Goal: Complete application form

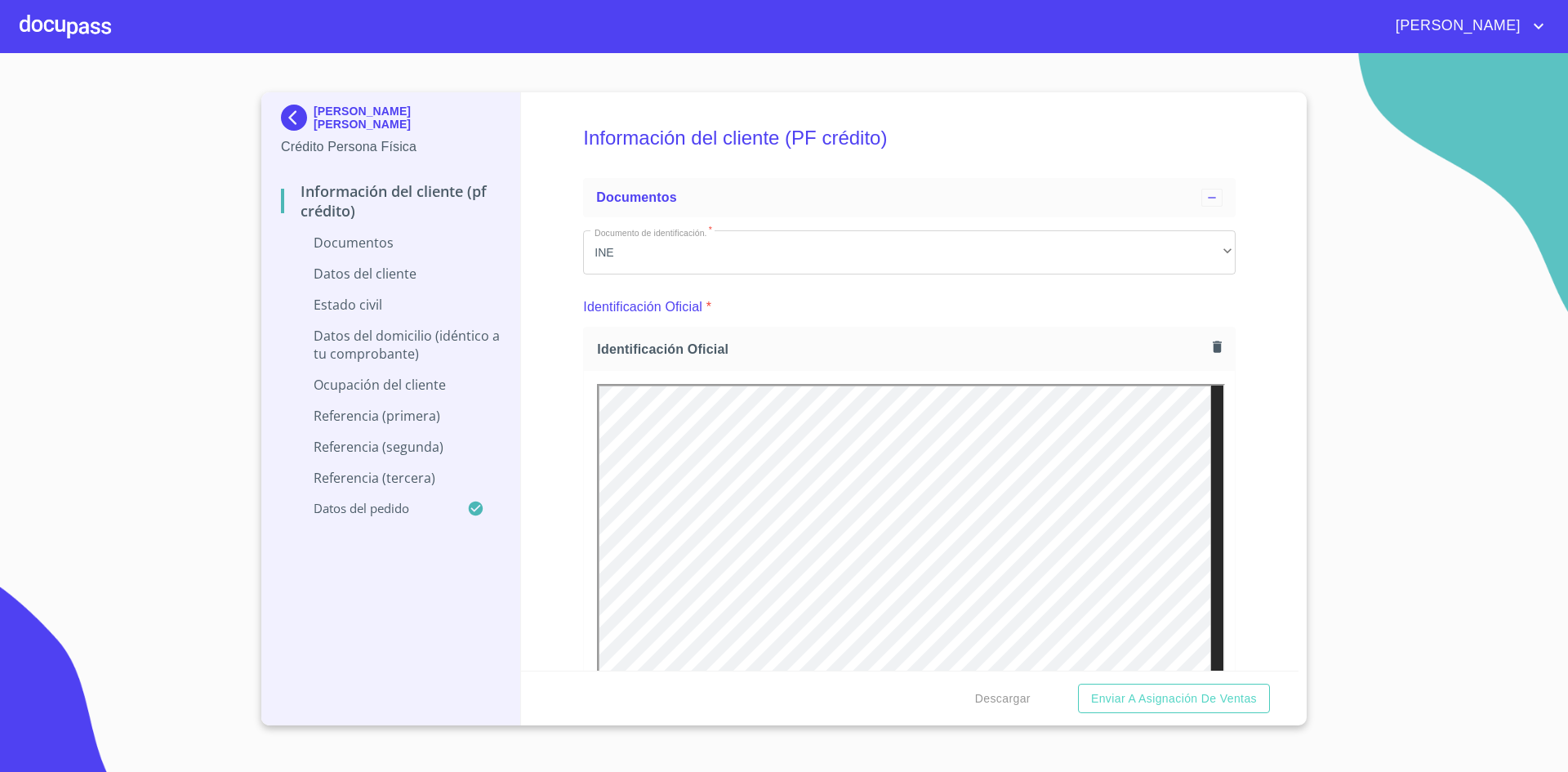
click at [71, 35] on div at bounding box center [65, 26] width 91 height 52
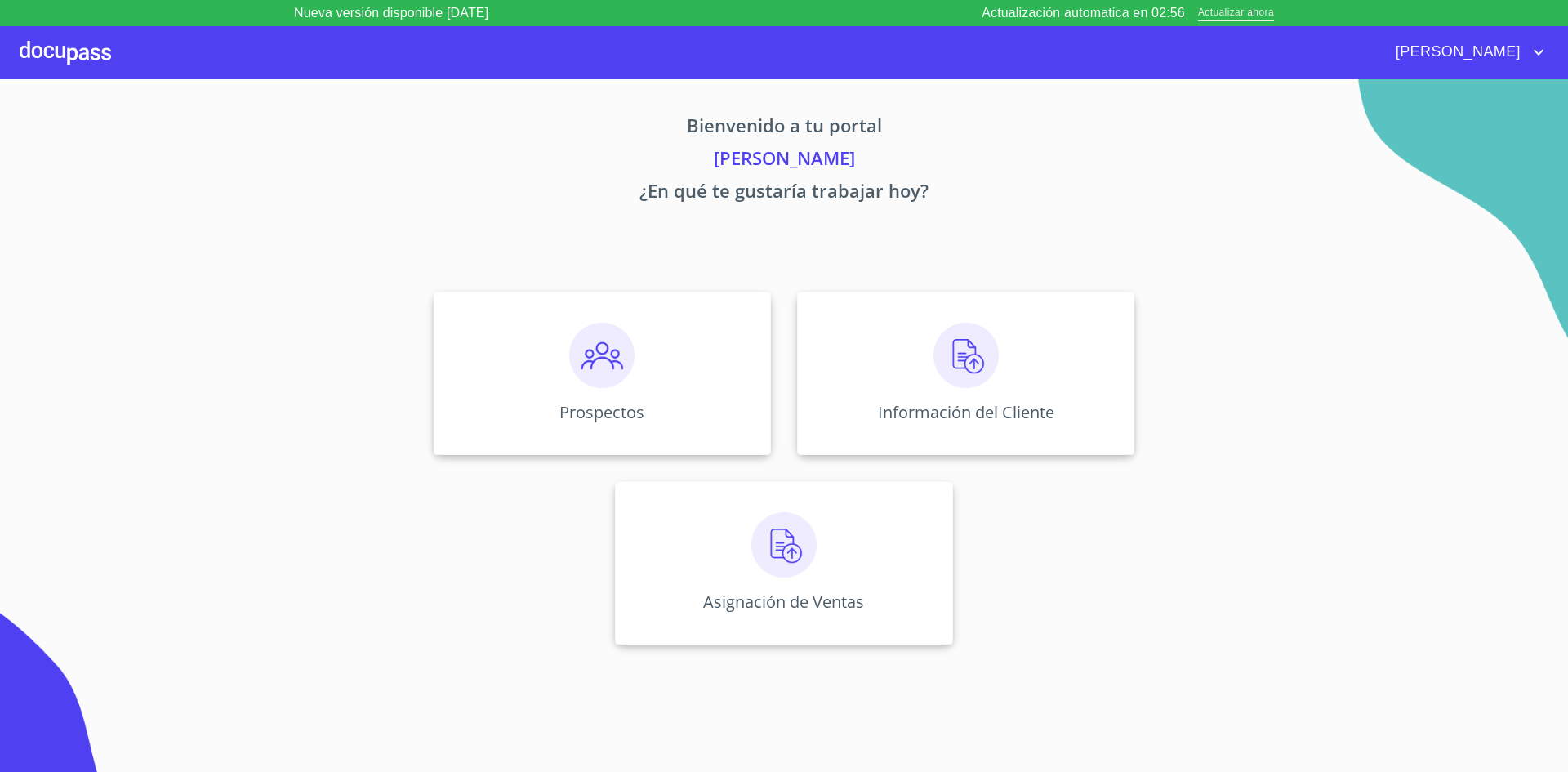
click at [1242, 11] on span "Actualizar ahora" at bounding box center [1236, 14] width 76 height 17
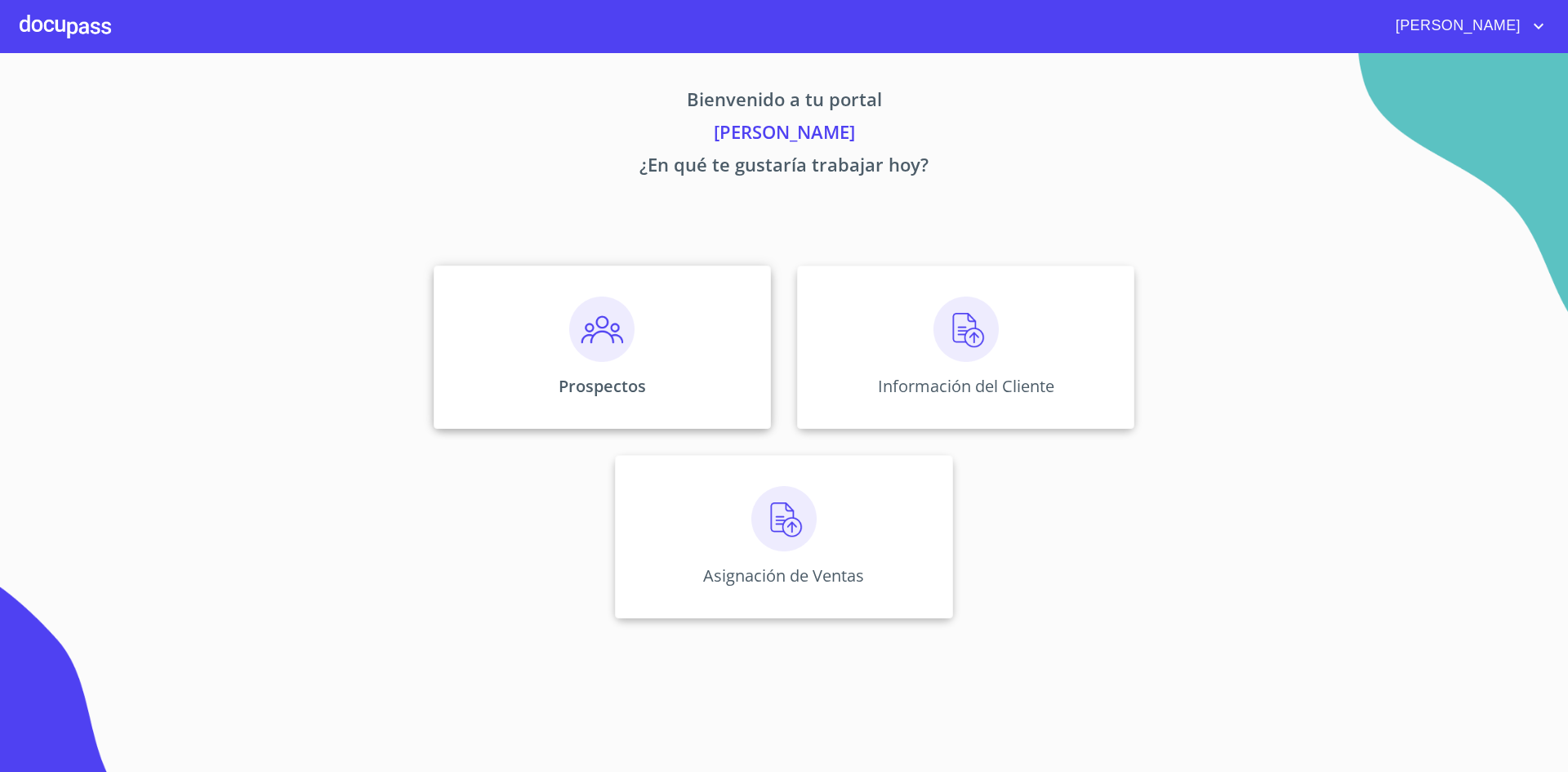
click at [610, 360] on img at bounding box center [602, 329] width 65 height 65
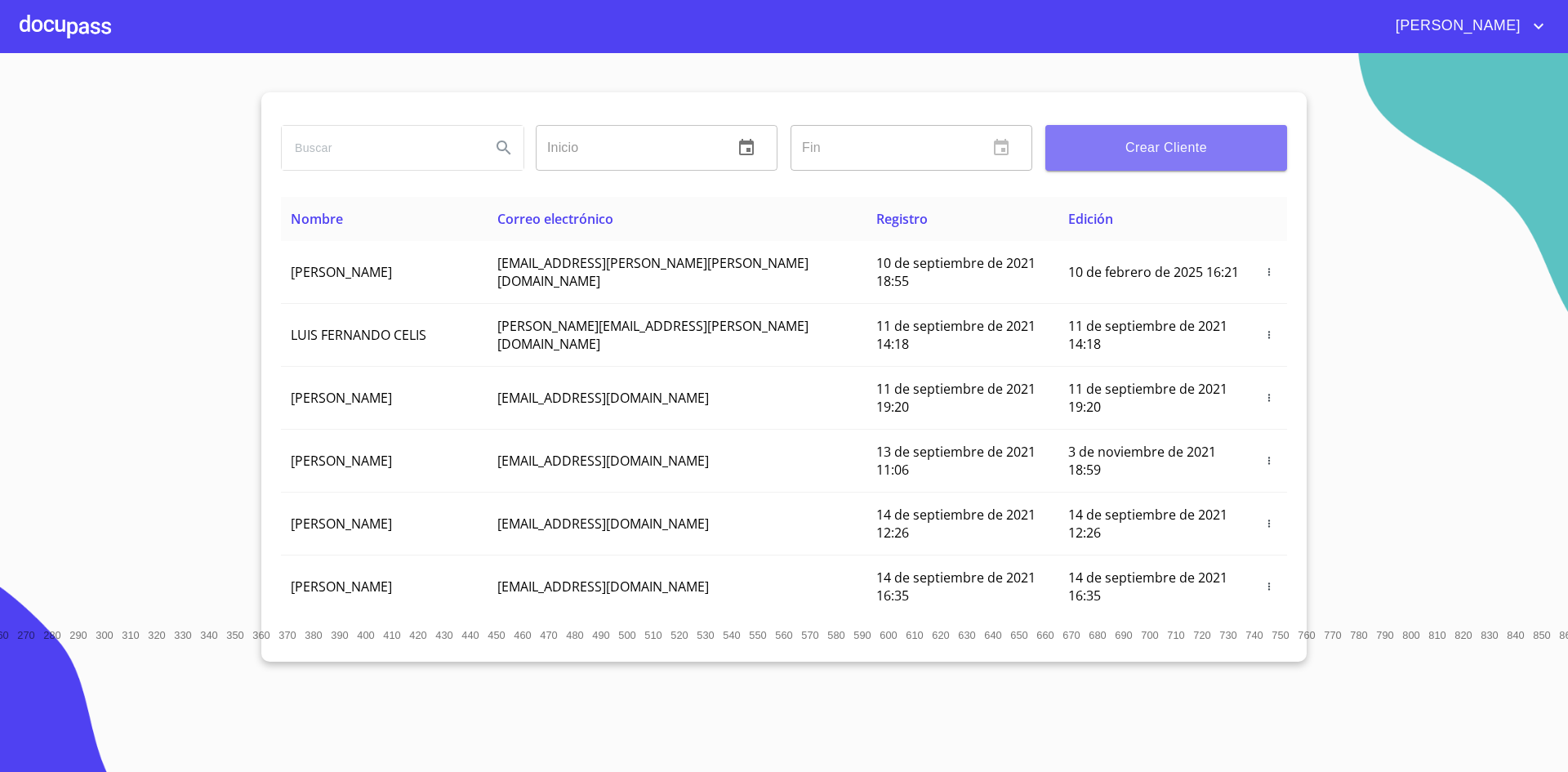
click at [1179, 139] on span "Crear Cliente" at bounding box center [1166, 147] width 216 height 23
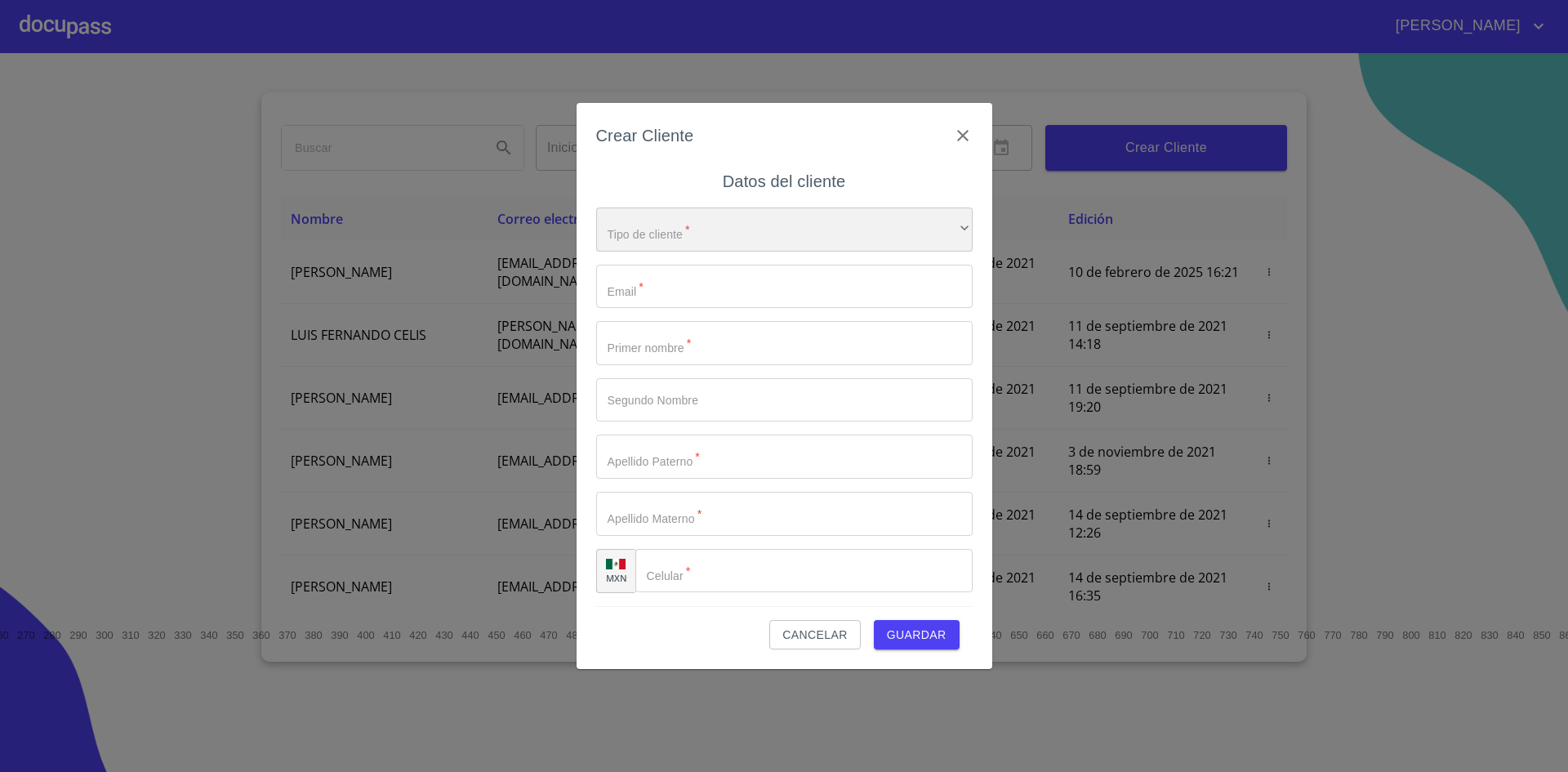
click at [950, 231] on div "​" at bounding box center [785, 229] width 377 height 44
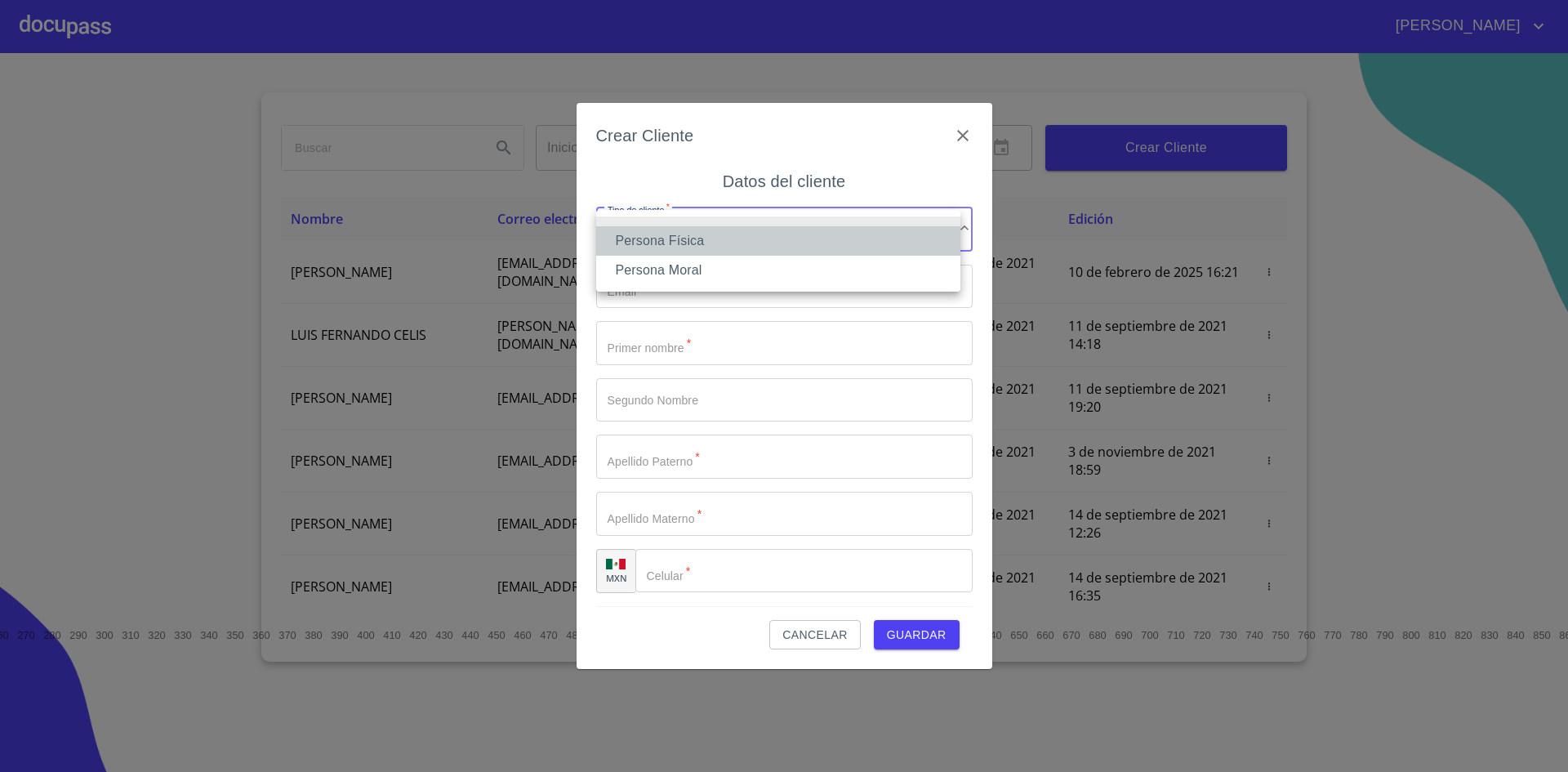
click at [736, 250] on li "Persona Física" at bounding box center [778, 241] width 364 height 29
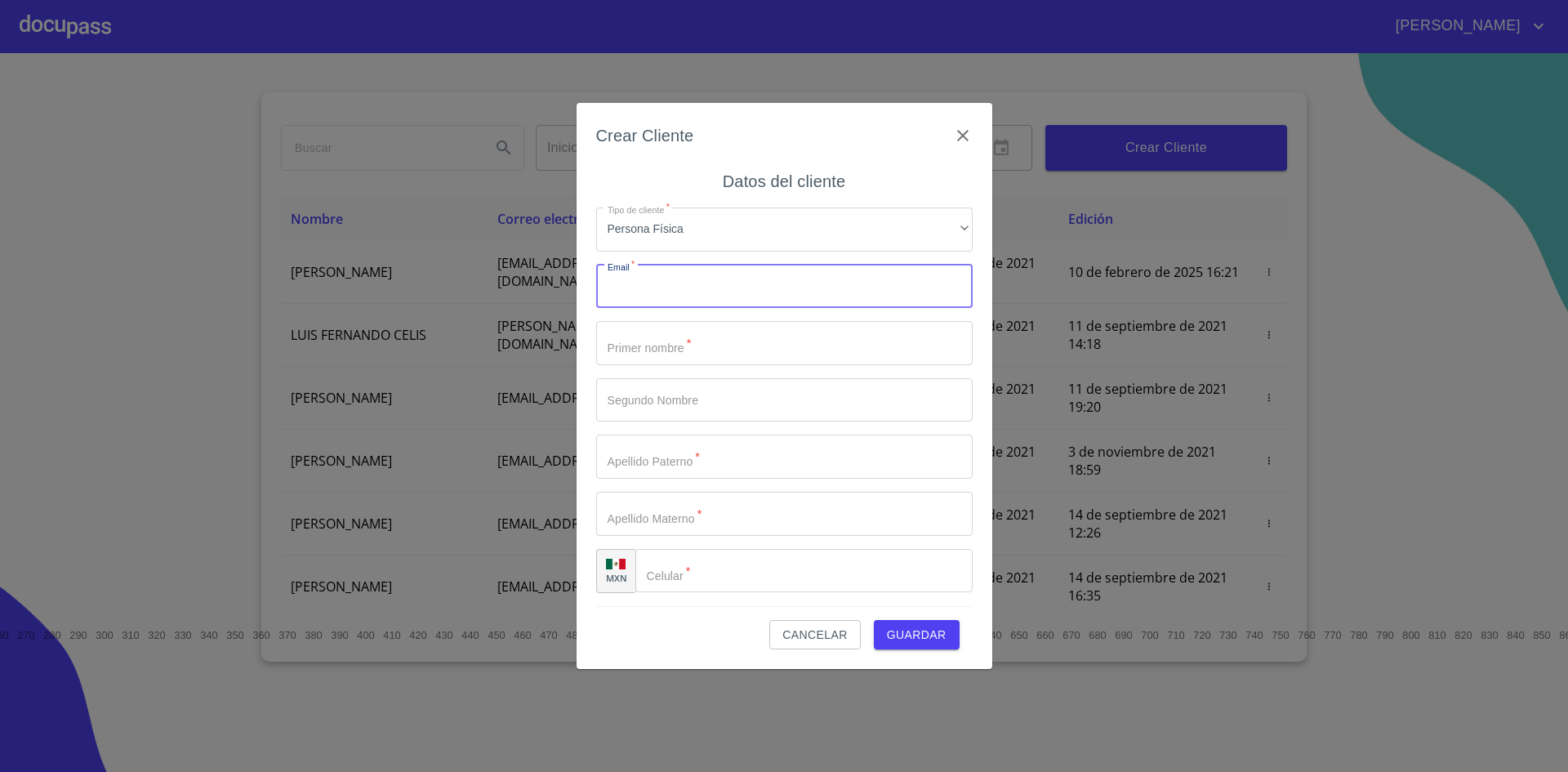
click at [799, 286] on input "Tipo de cliente   *" at bounding box center [785, 286] width 377 height 44
type input "[PERSON_NAME][EMAIL_ADDRESS][DOMAIN_NAME]"
type input "[PERSON_NAME]"
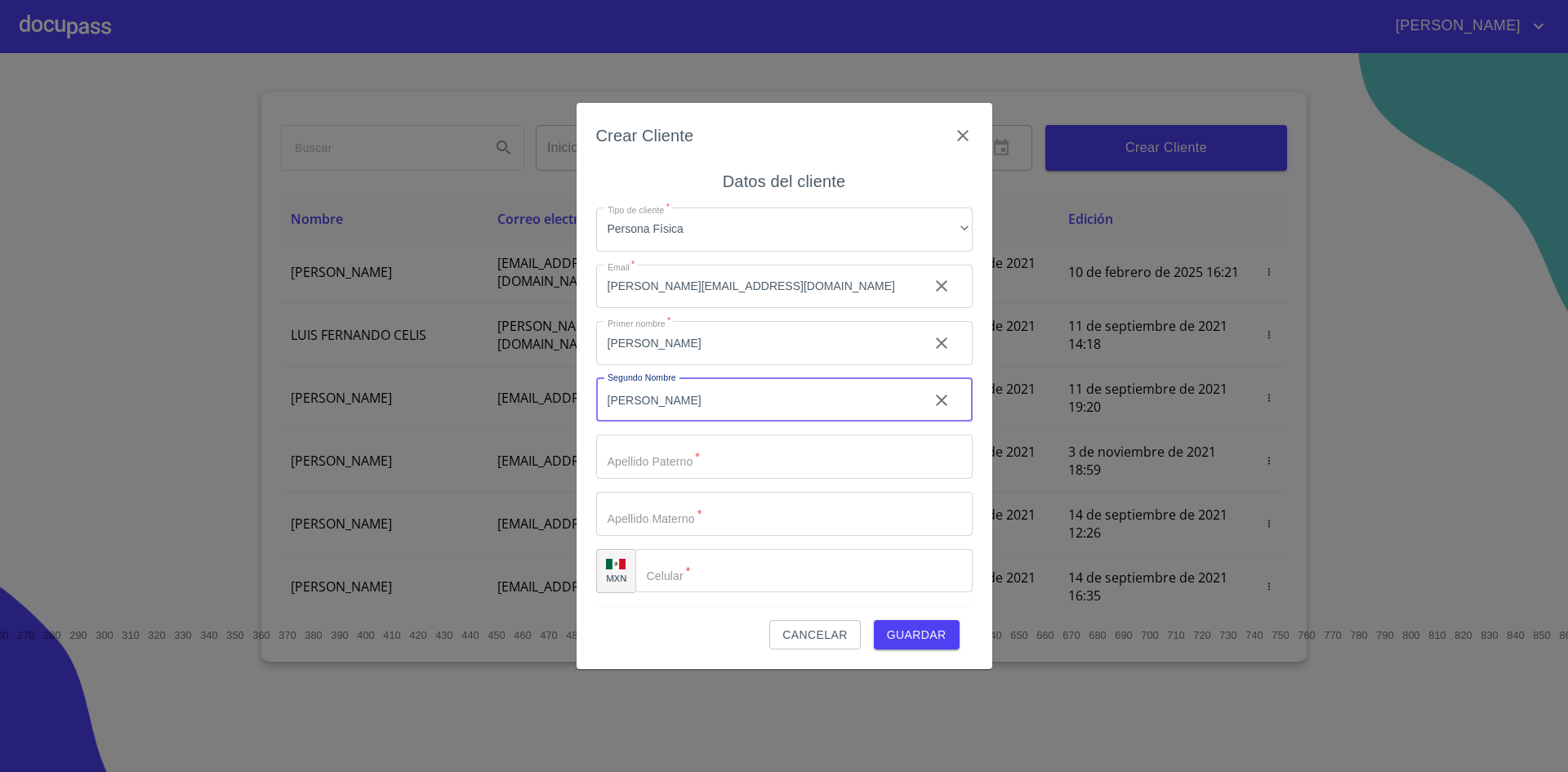
type input "[PERSON_NAME]"
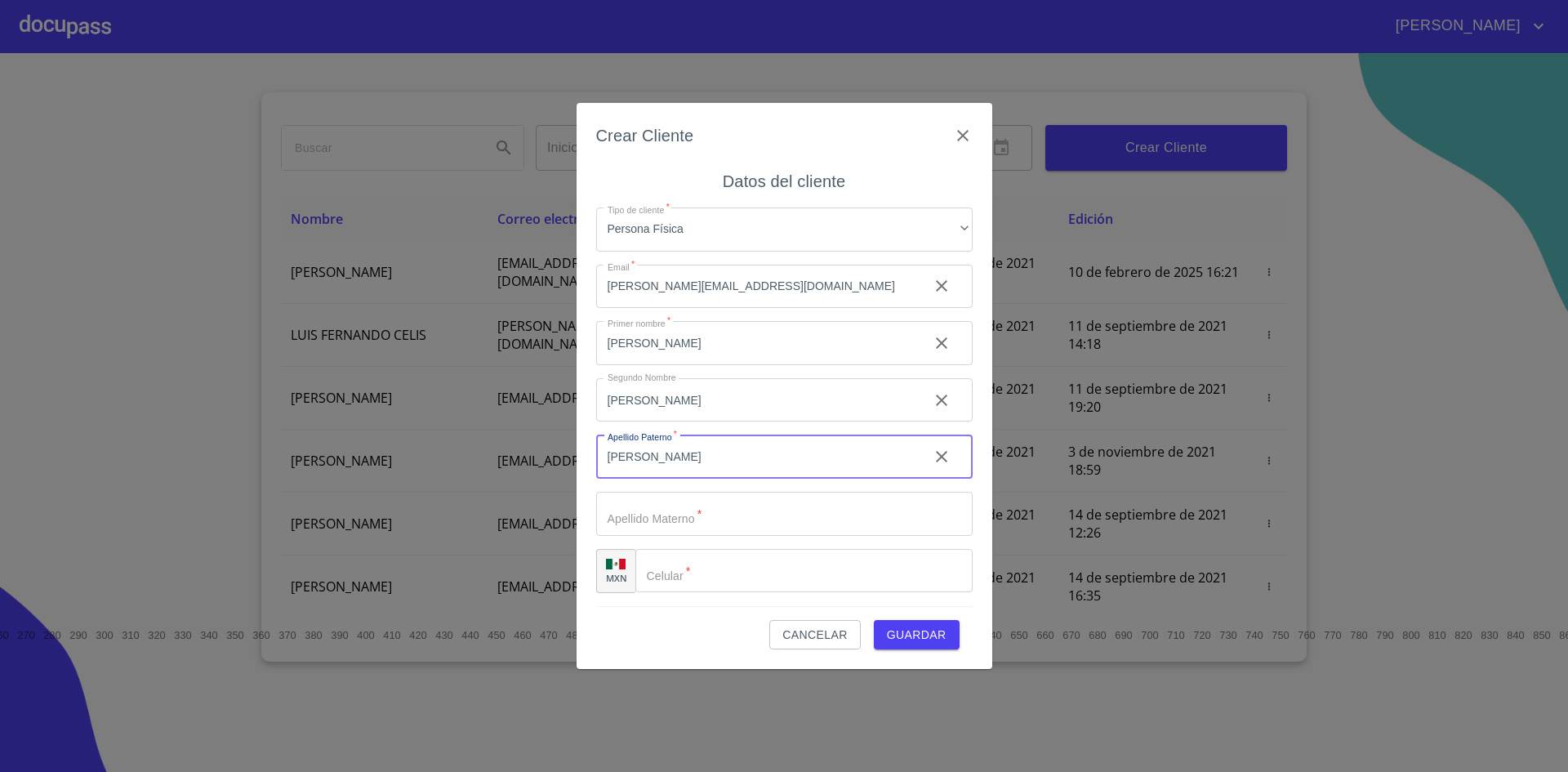
type input "[PERSON_NAME]"
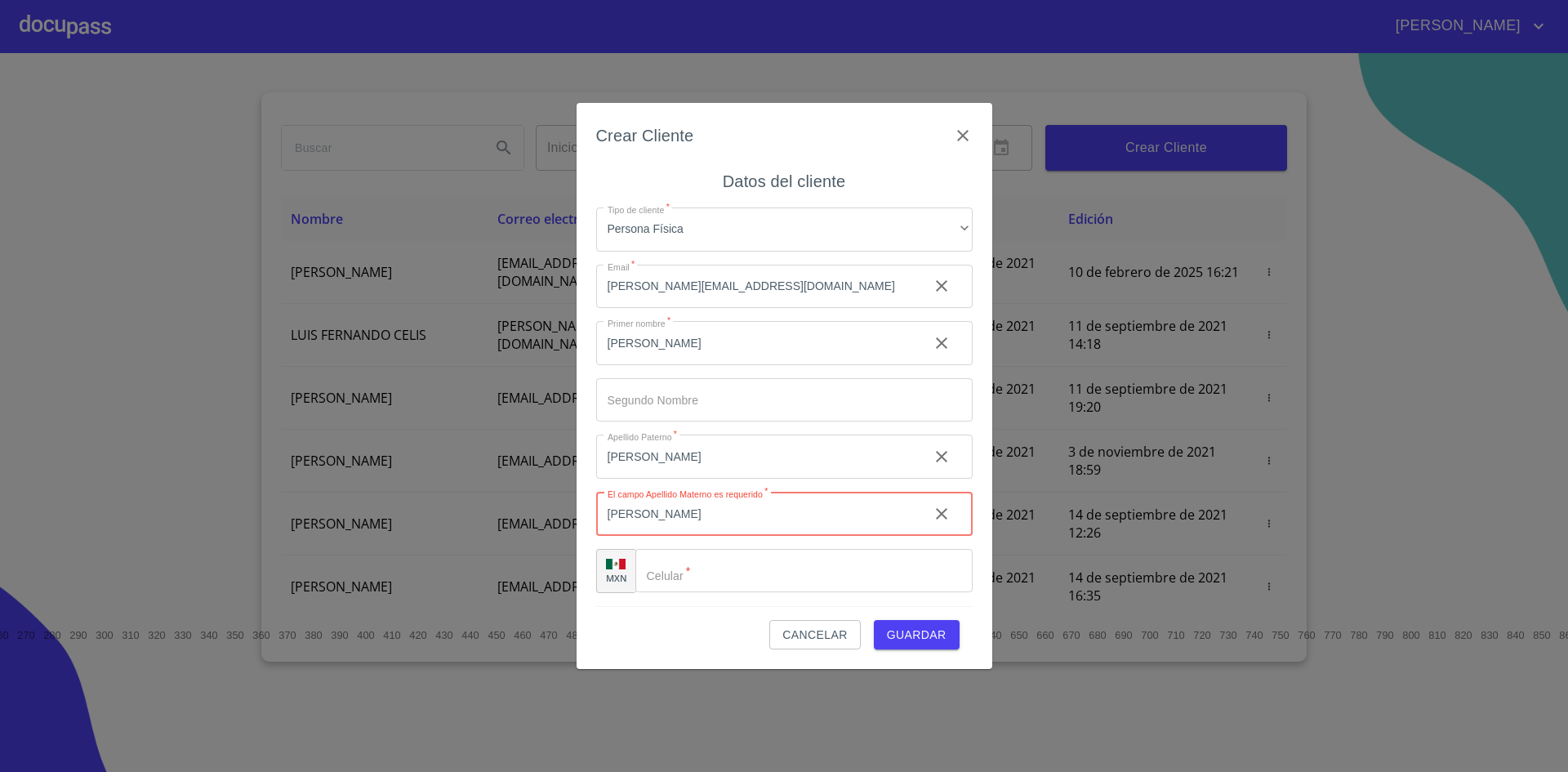
type input "[PERSON_NAME]"
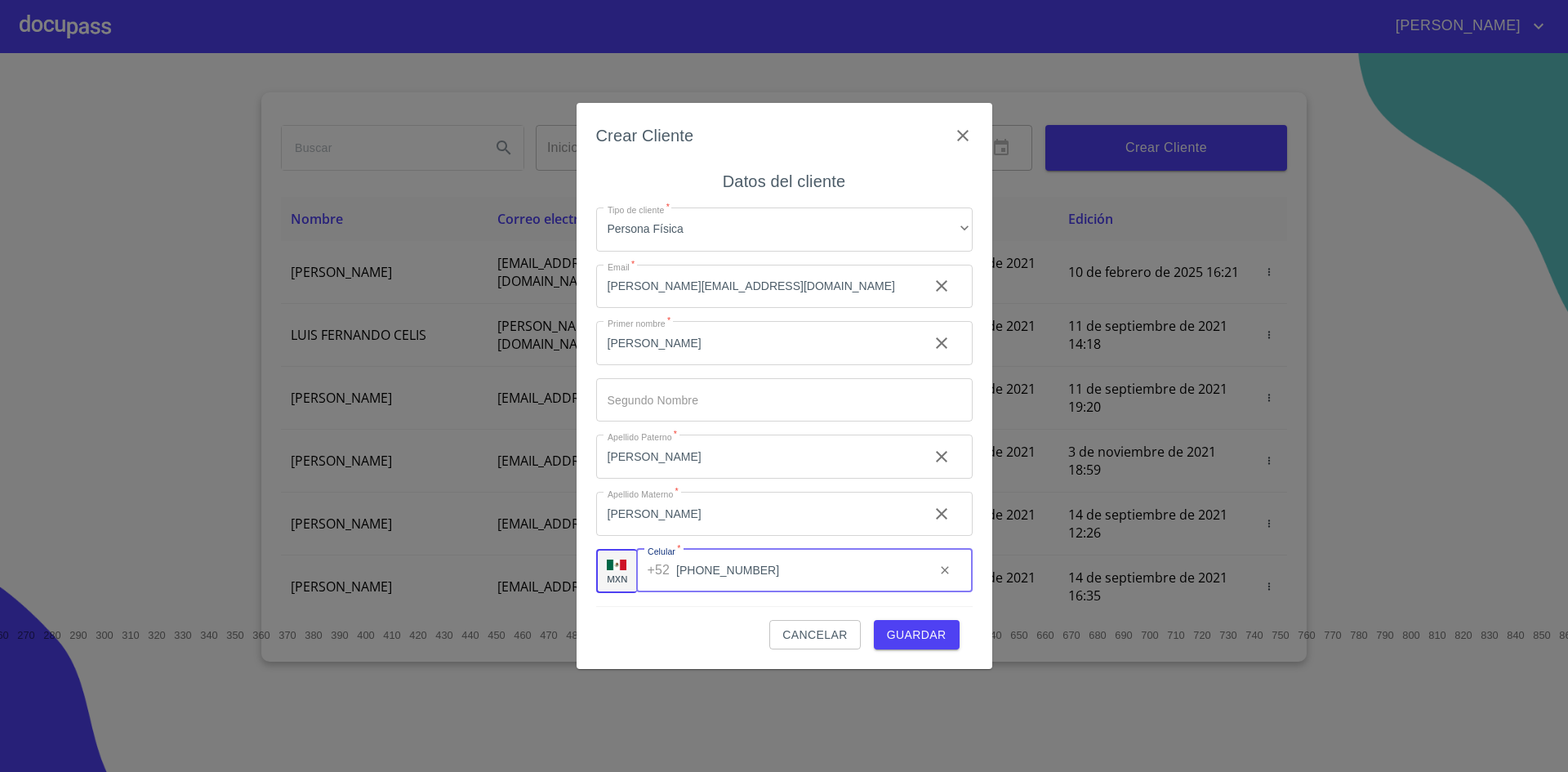
type input "[PHONE_NUMBER]"
click at [924, 632] on span "Guardar" at bounding box center [917, 635] width 59 height 21
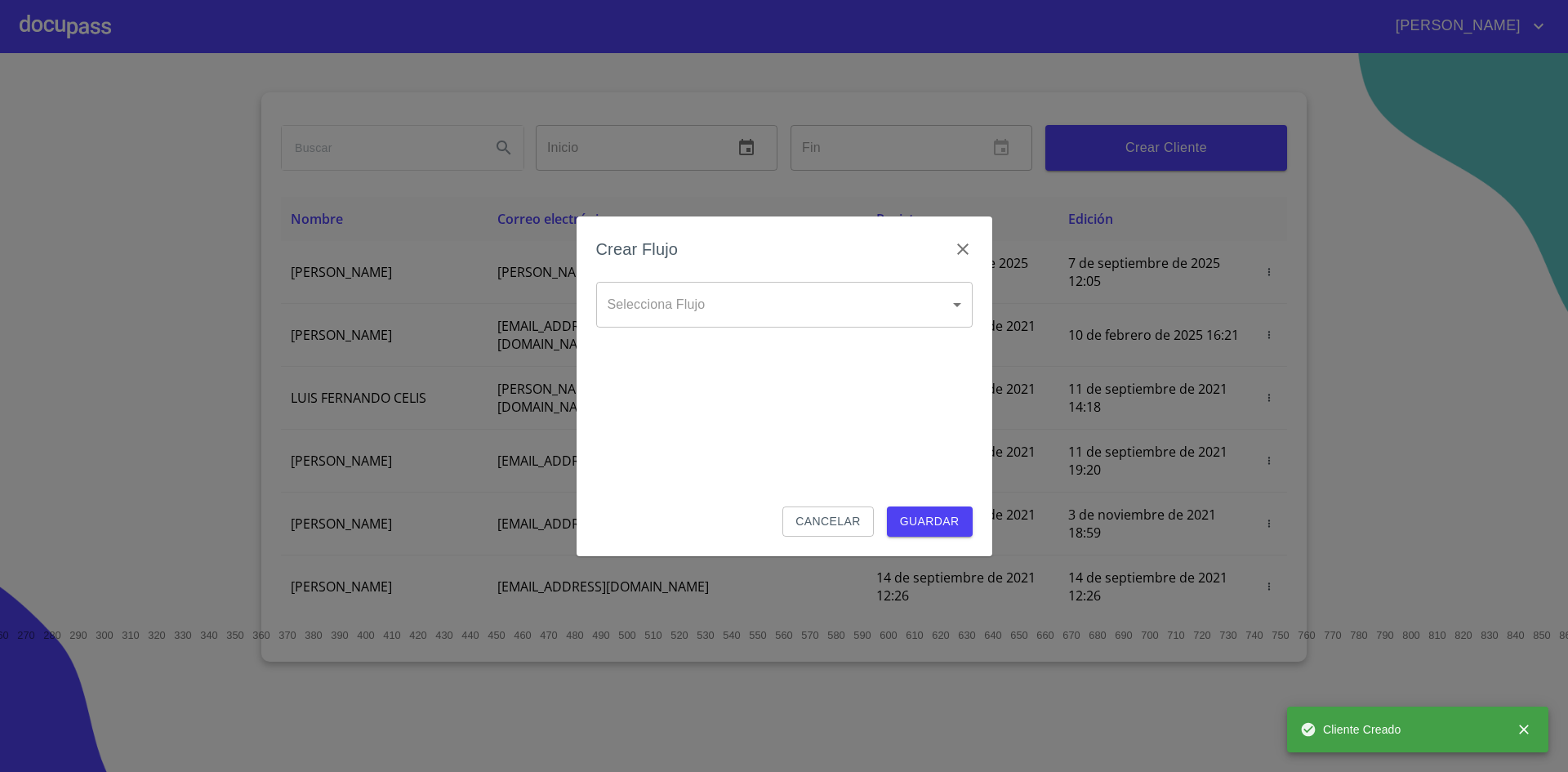
click at [793, 318] on body "[PERSON_NAME] ​ Fin ​ Crear Cliente Nombre Correo electrónico Registro Edición …" at bounding box center [784, 386] width 1568 height 772
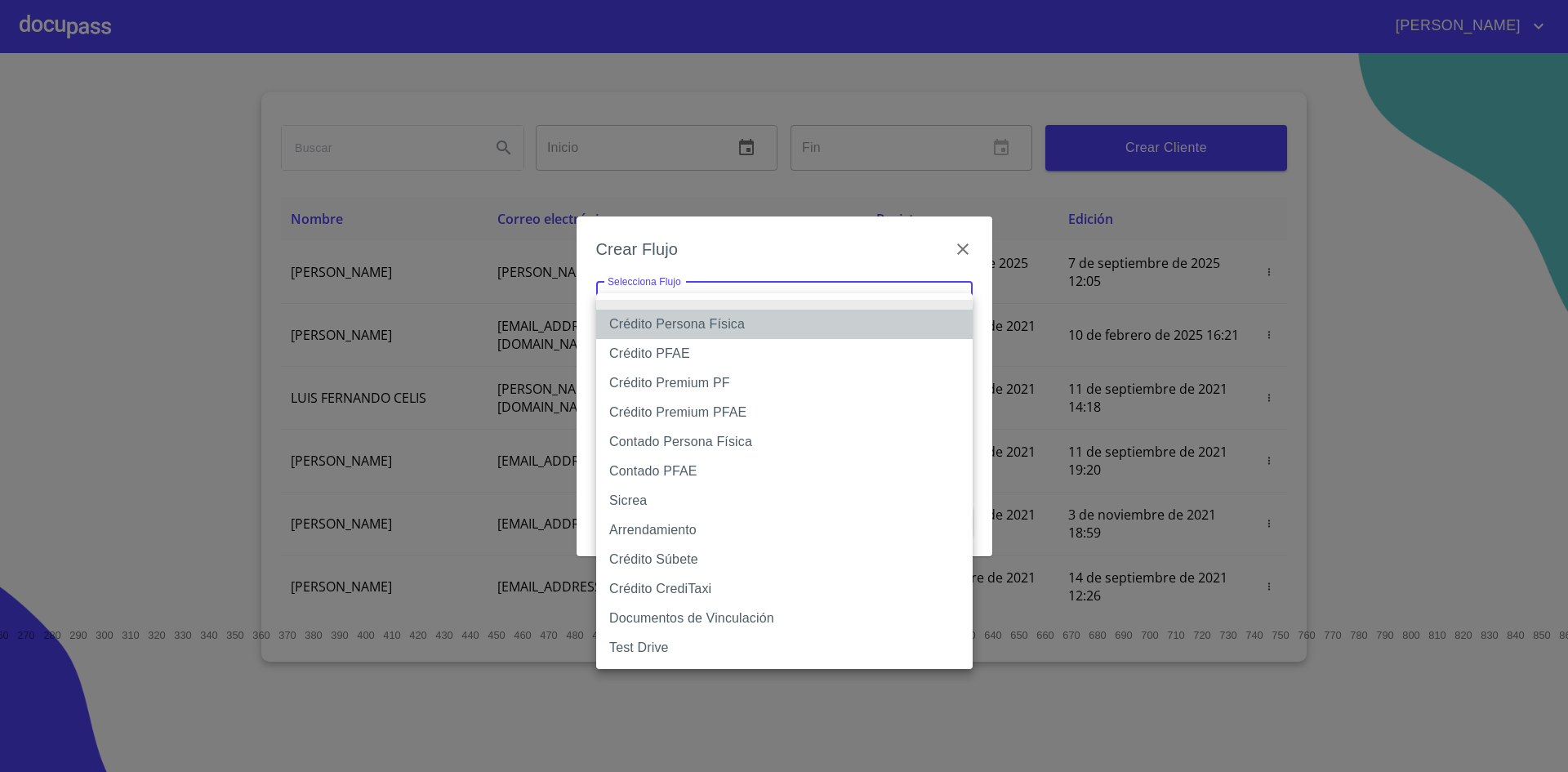
click at [760, 318] on li "Crédito Persona Física" at bounding box center [785, 324] width 377 height 29
type input "6009fb3c7d1714eb8809aa97"
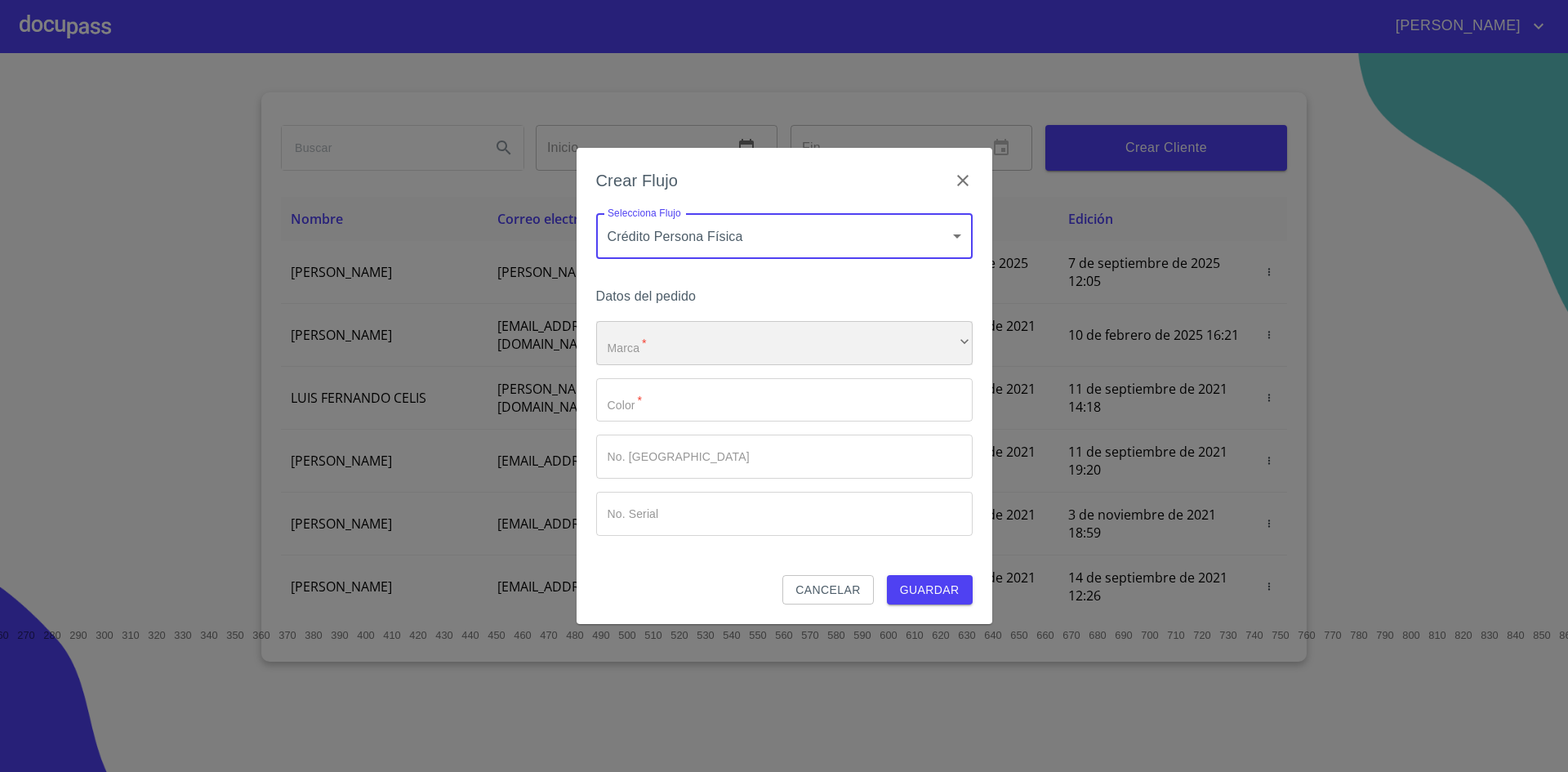
click at [769, 330] on div "​" at bounding box center [785, 343] width 377 height 44
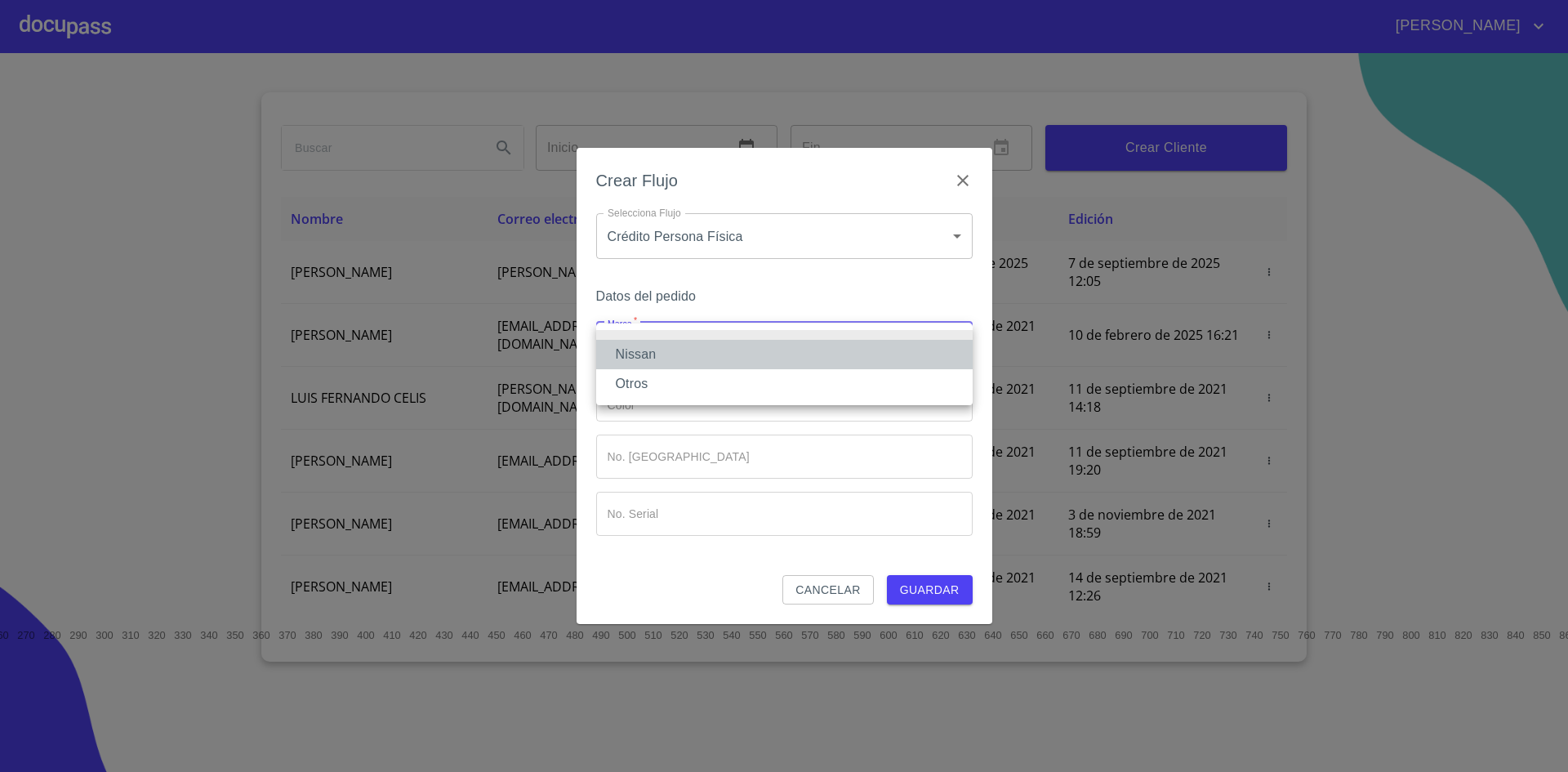
click at [713, 351] on li "Nissan" at bounding box center [785, 355] width 377 height 29
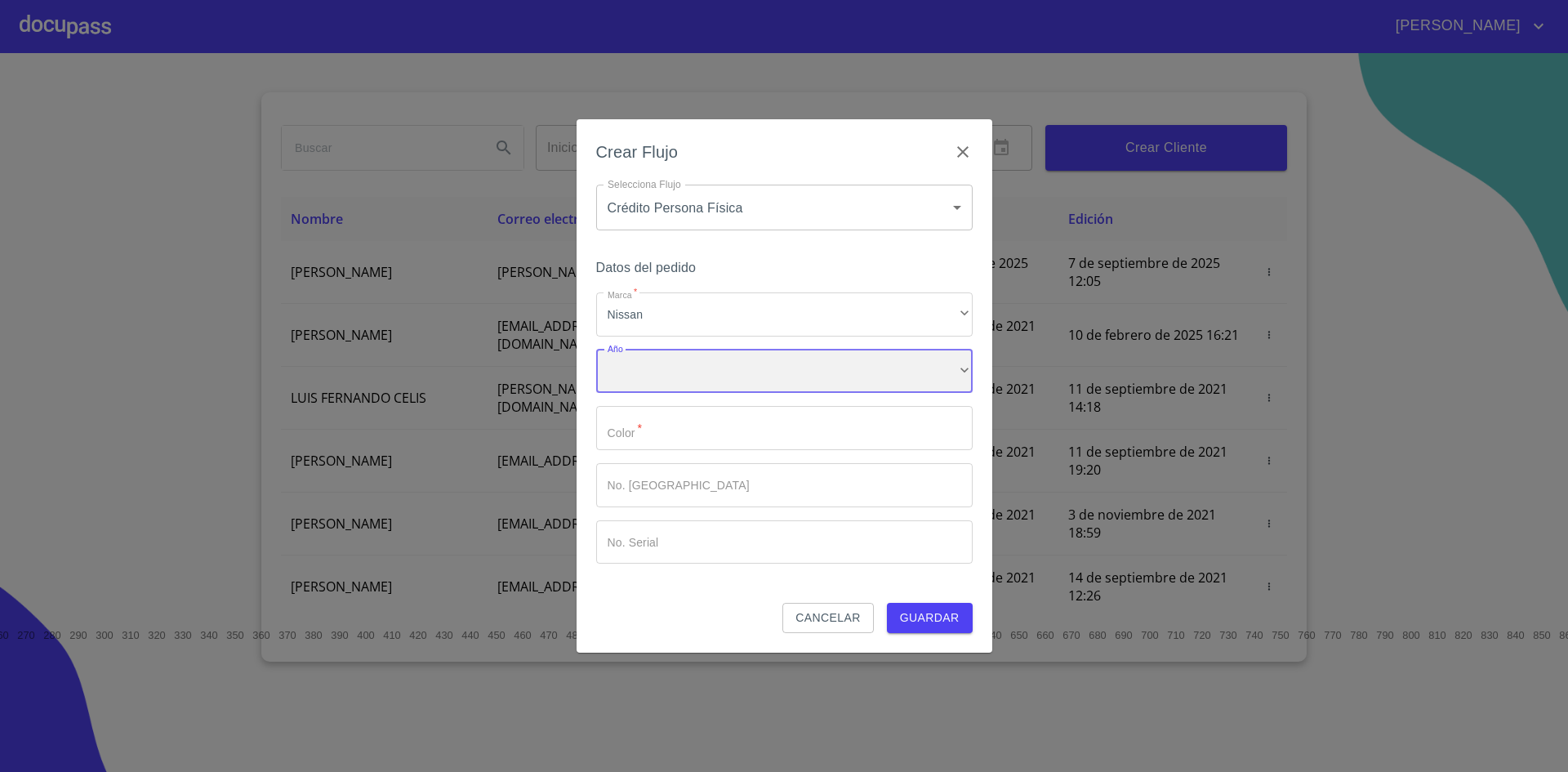
click at [702, 378] on div "​" at bounding box center [785, 371] width 377 height 44
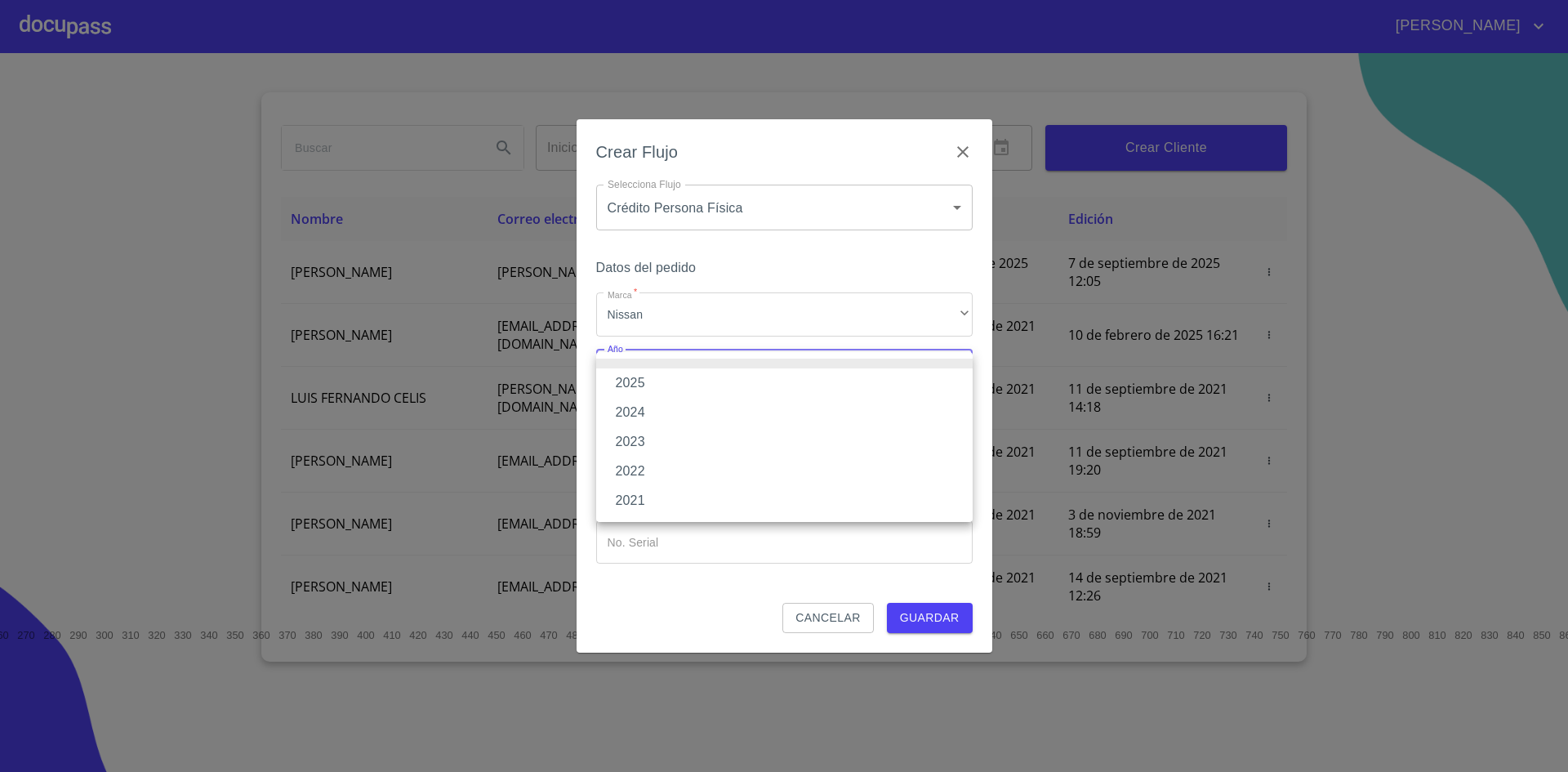
click at [670, 390] on li "2025" at bounding box center [785, 383] width 377 height 29
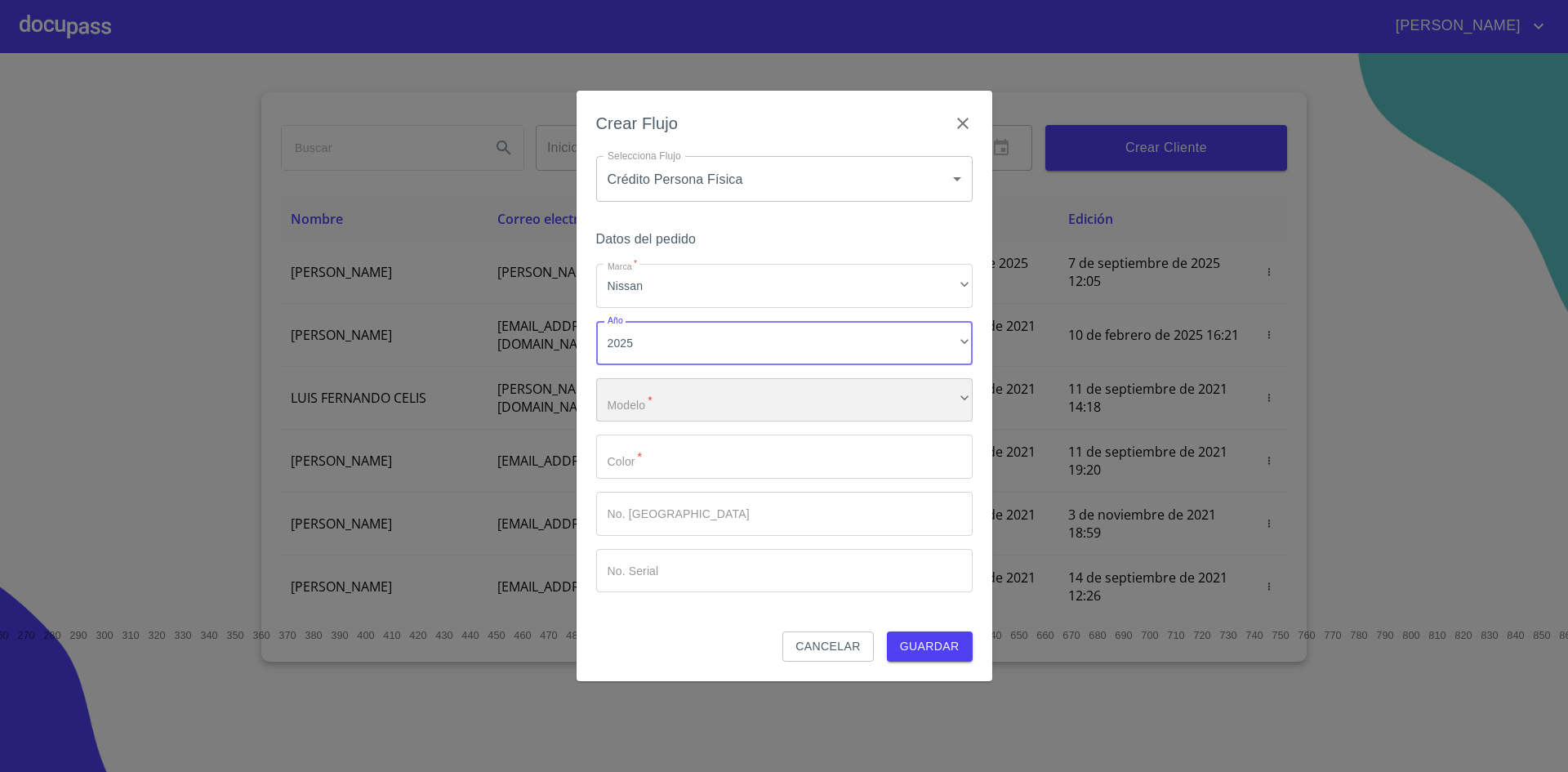
click at [670, 402] on div "​" at bounding box center [785, 399] width 377 height 44
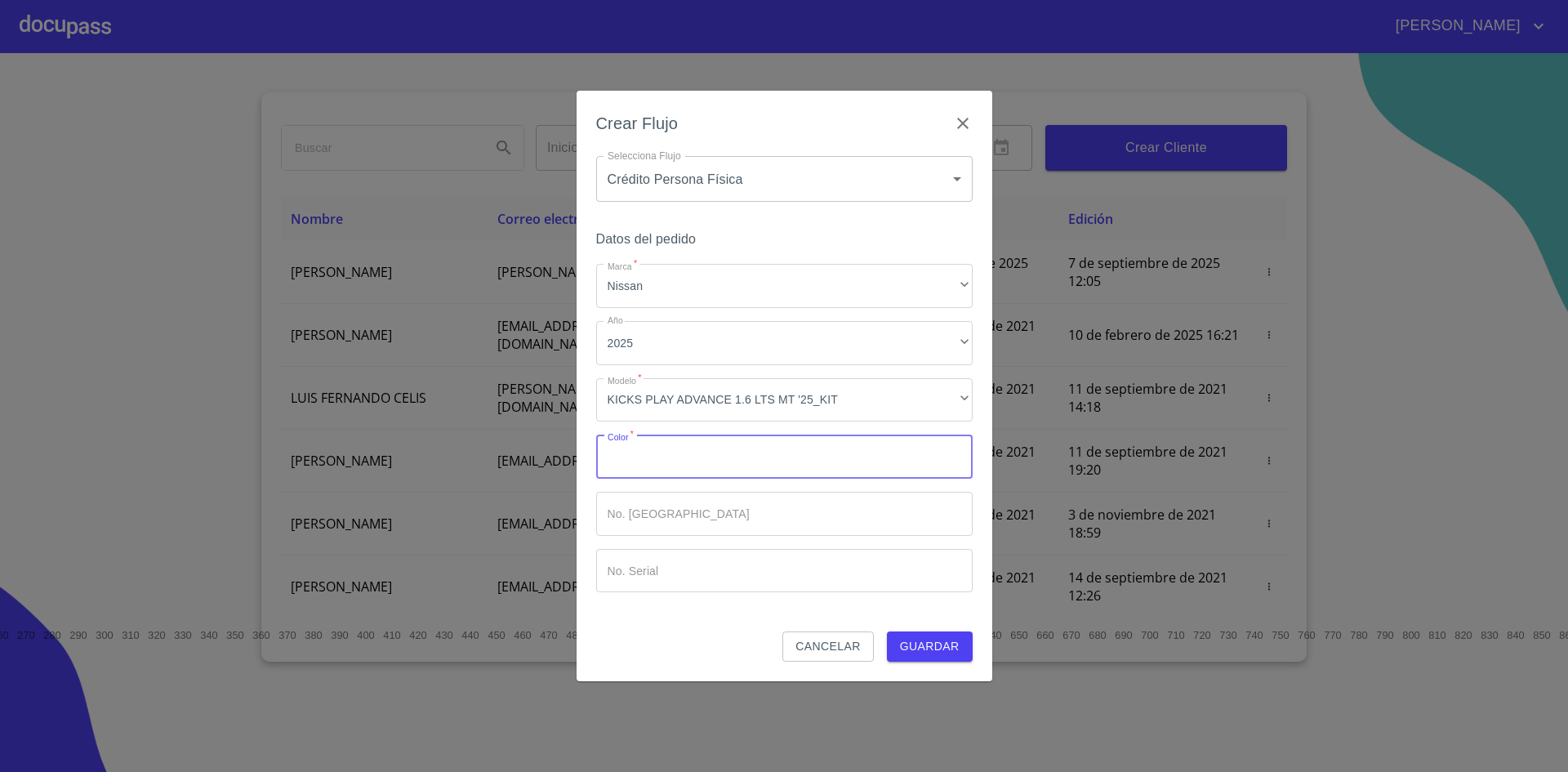
click at [682, 442] on input "Marca   *" at bounding box center [785, 456] width 377 height 44
type input "[PERSON_NAME]"
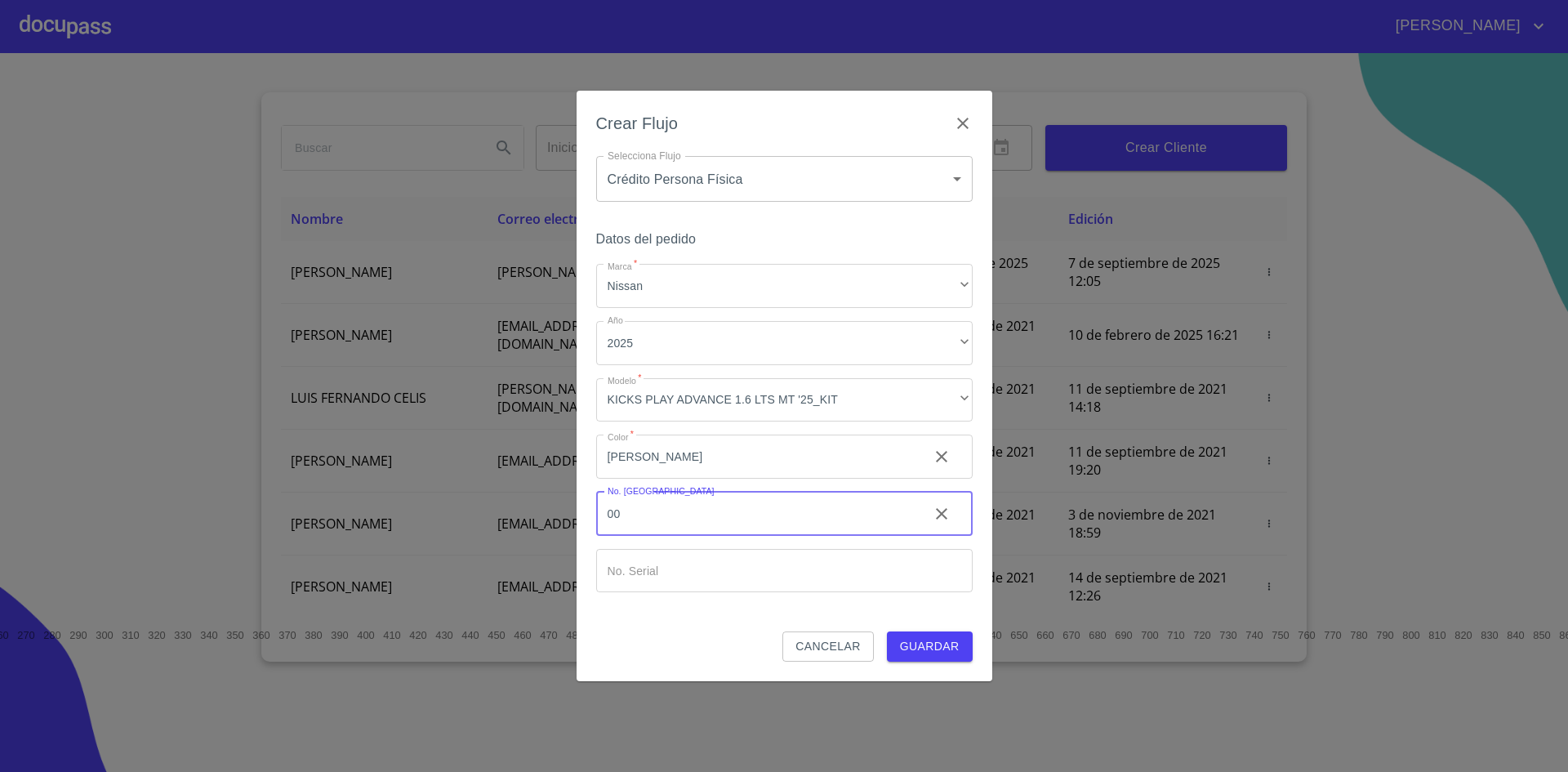
type input "00"
click at [937, 644] on span "Guardar" at bounding box center [929, 646] width 59 height 21
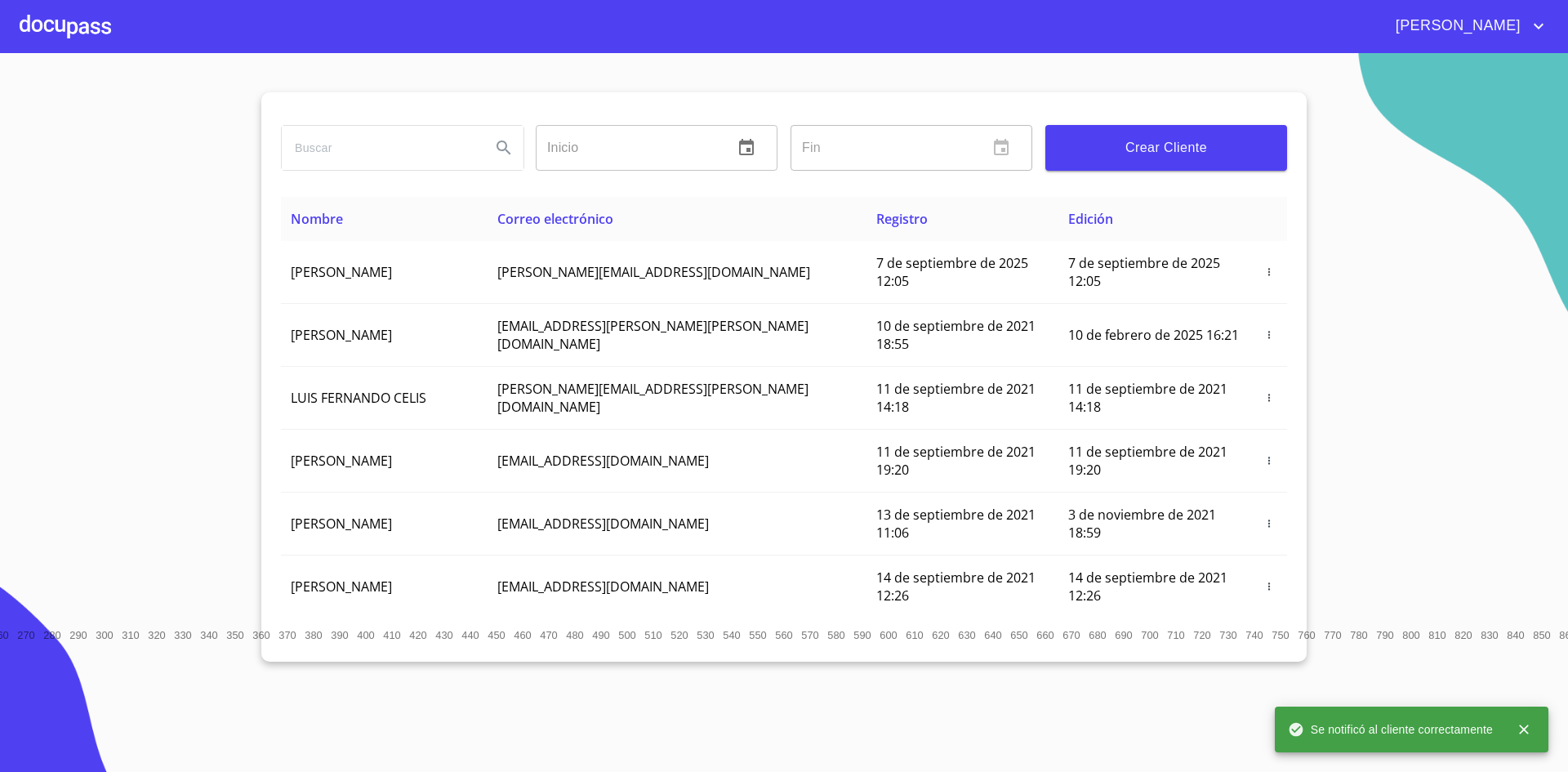
click at [65, 23] on div at bounding box center [65, 26] width 91 height 52
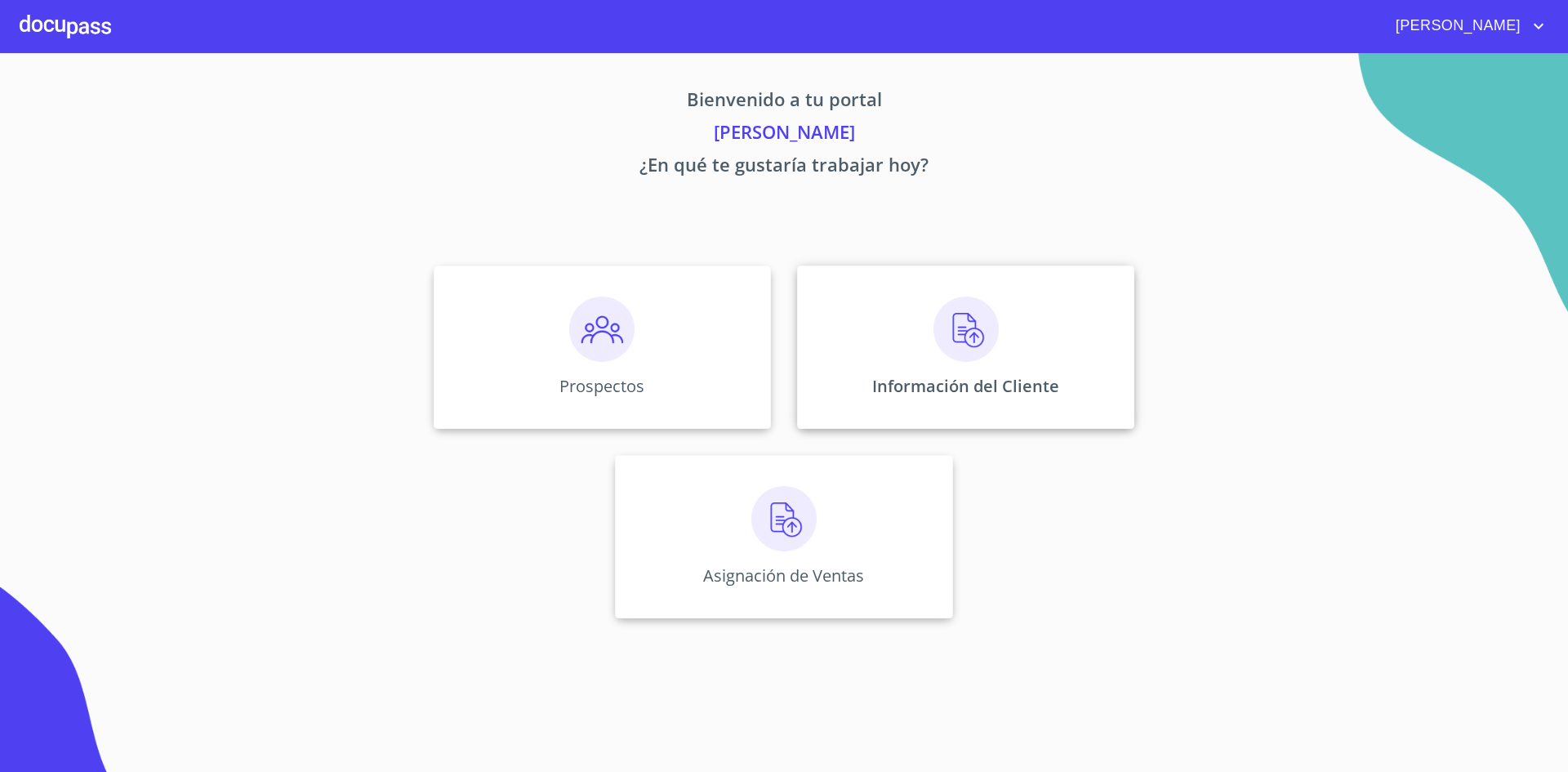
click at [957, 368] on div "Información del Cliente" at bounding box center [966, 347] width 337 height 164
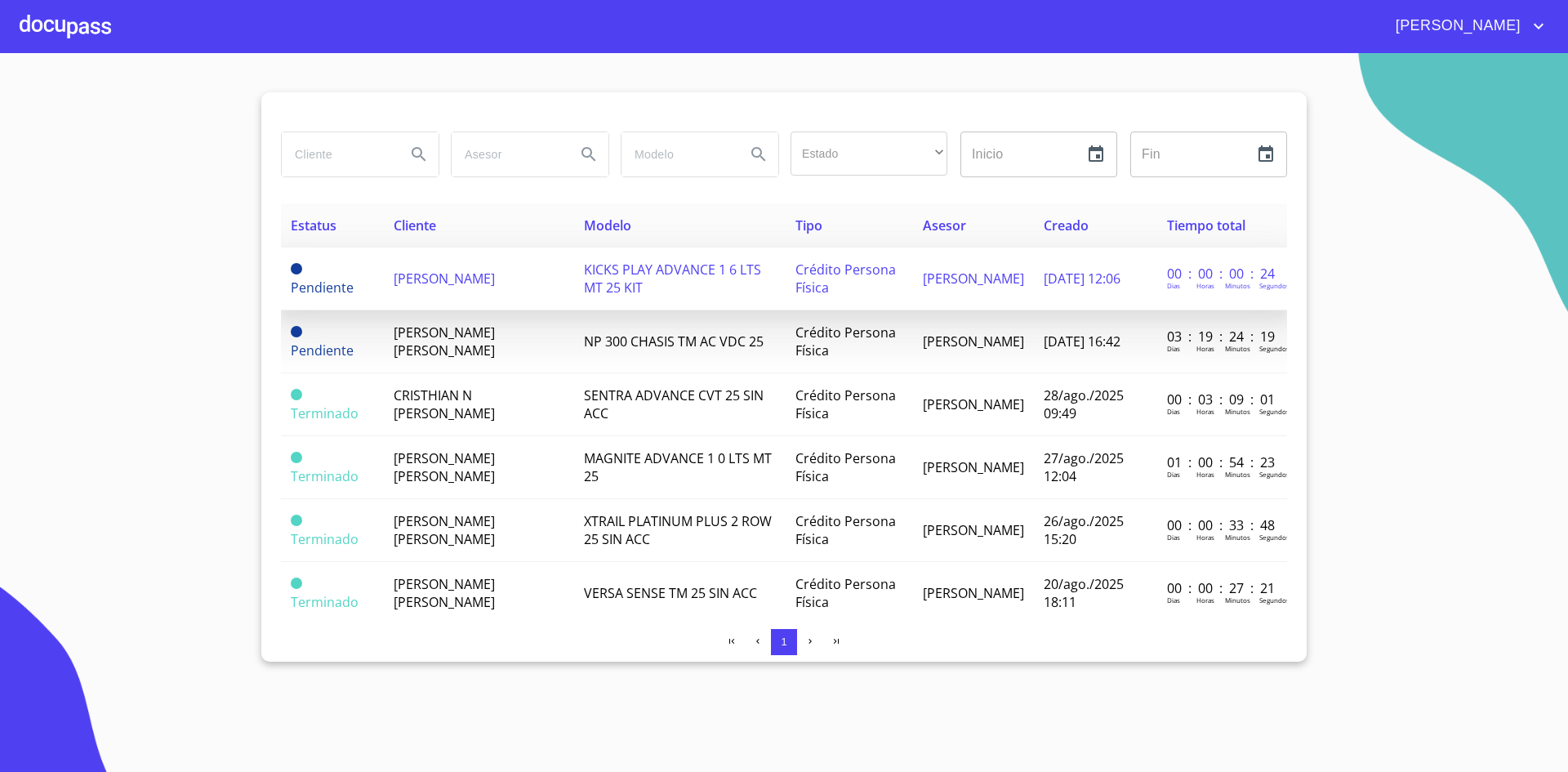
click at [680, 268] on span "KICKS PLAY ADVANCE 1 6 LTS MT 25 KIT" at bounding box center [673, 279] width 177 height 36
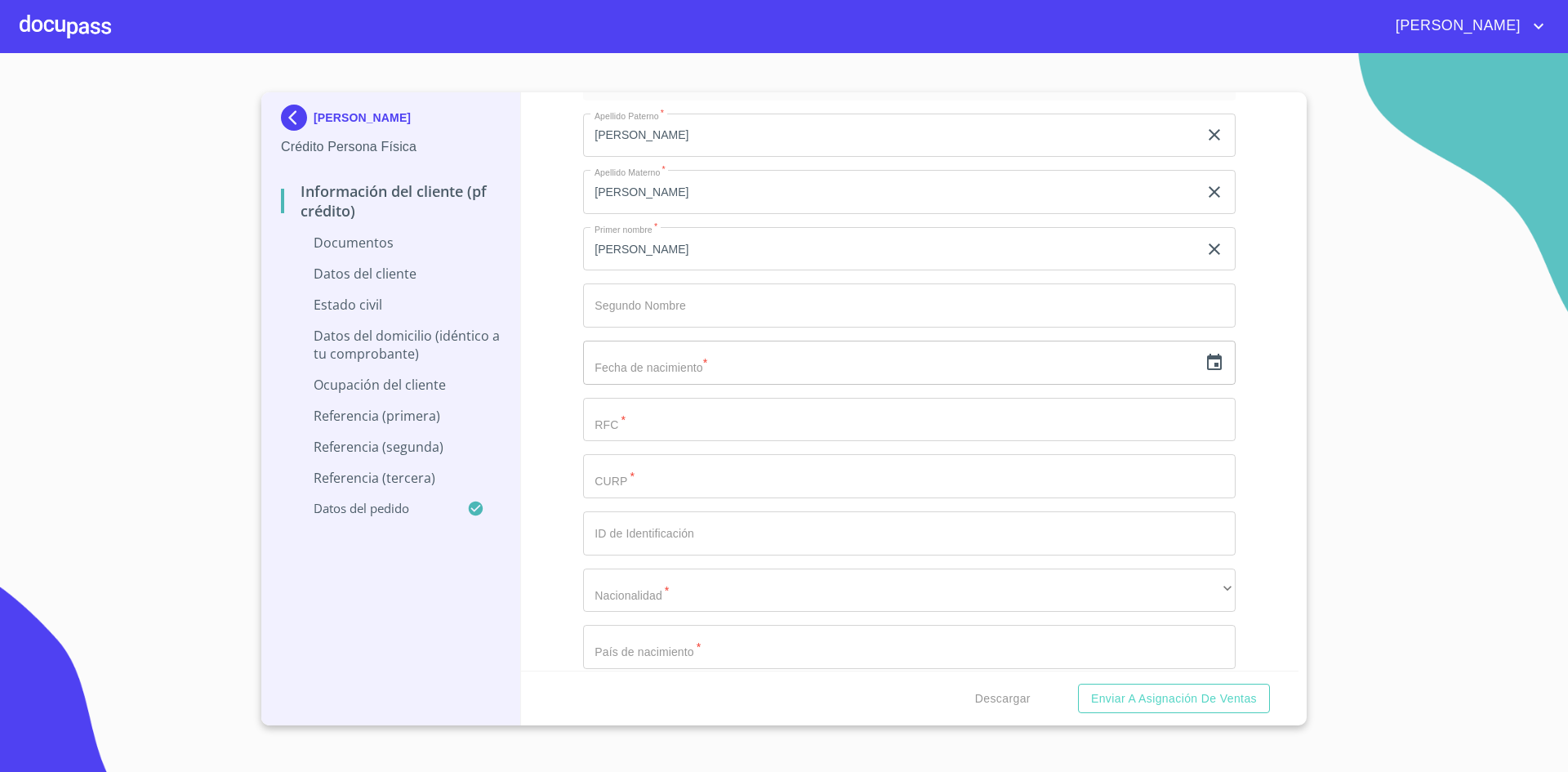
scroll to position [2031, 0]
click at [660, 375] on input "text" at bounding box center [891, 355] width 615 height 44
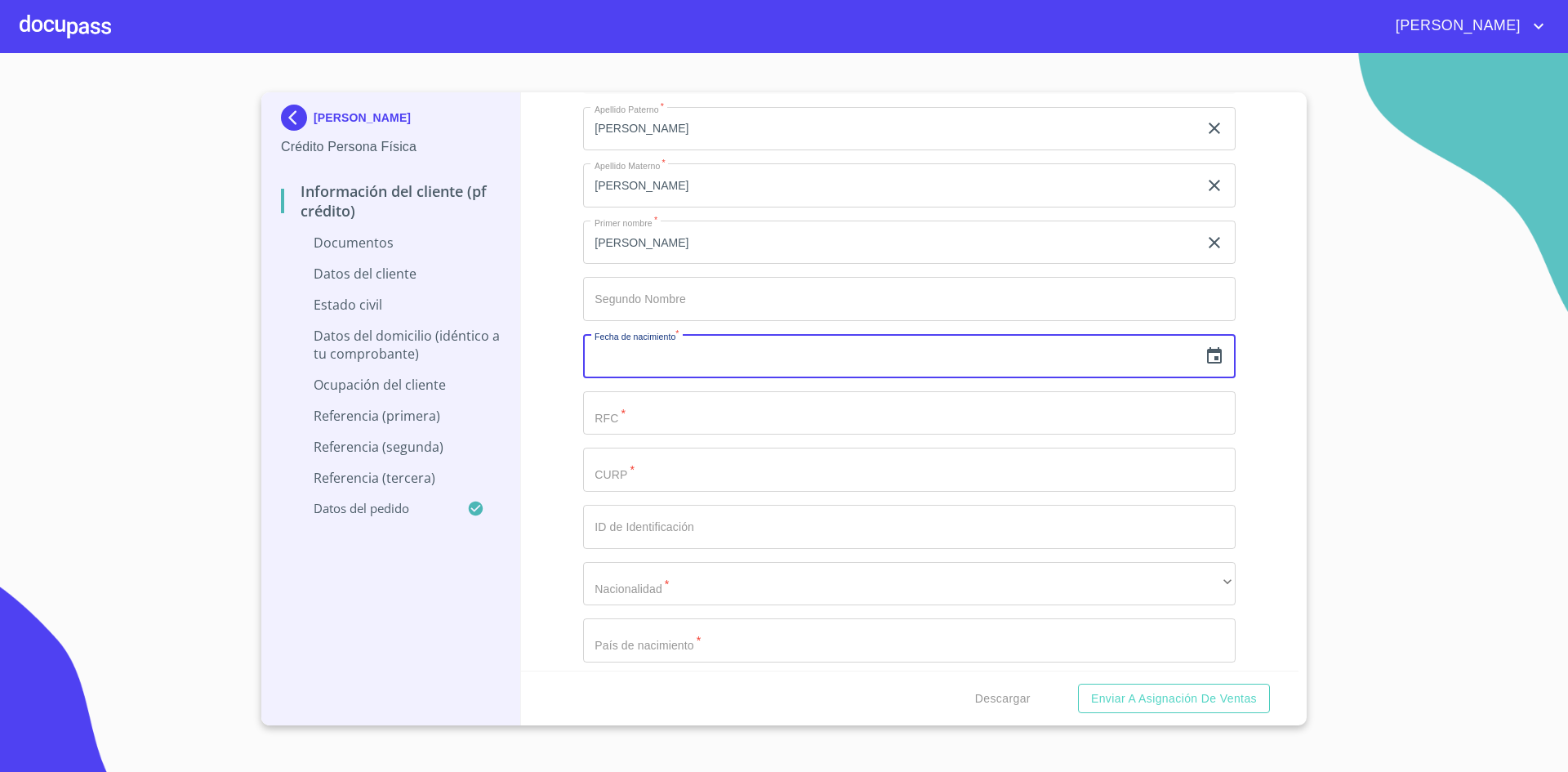
click at [1205, 357] on icon "button" at bounding box center [1214, 355] width 20 height 20
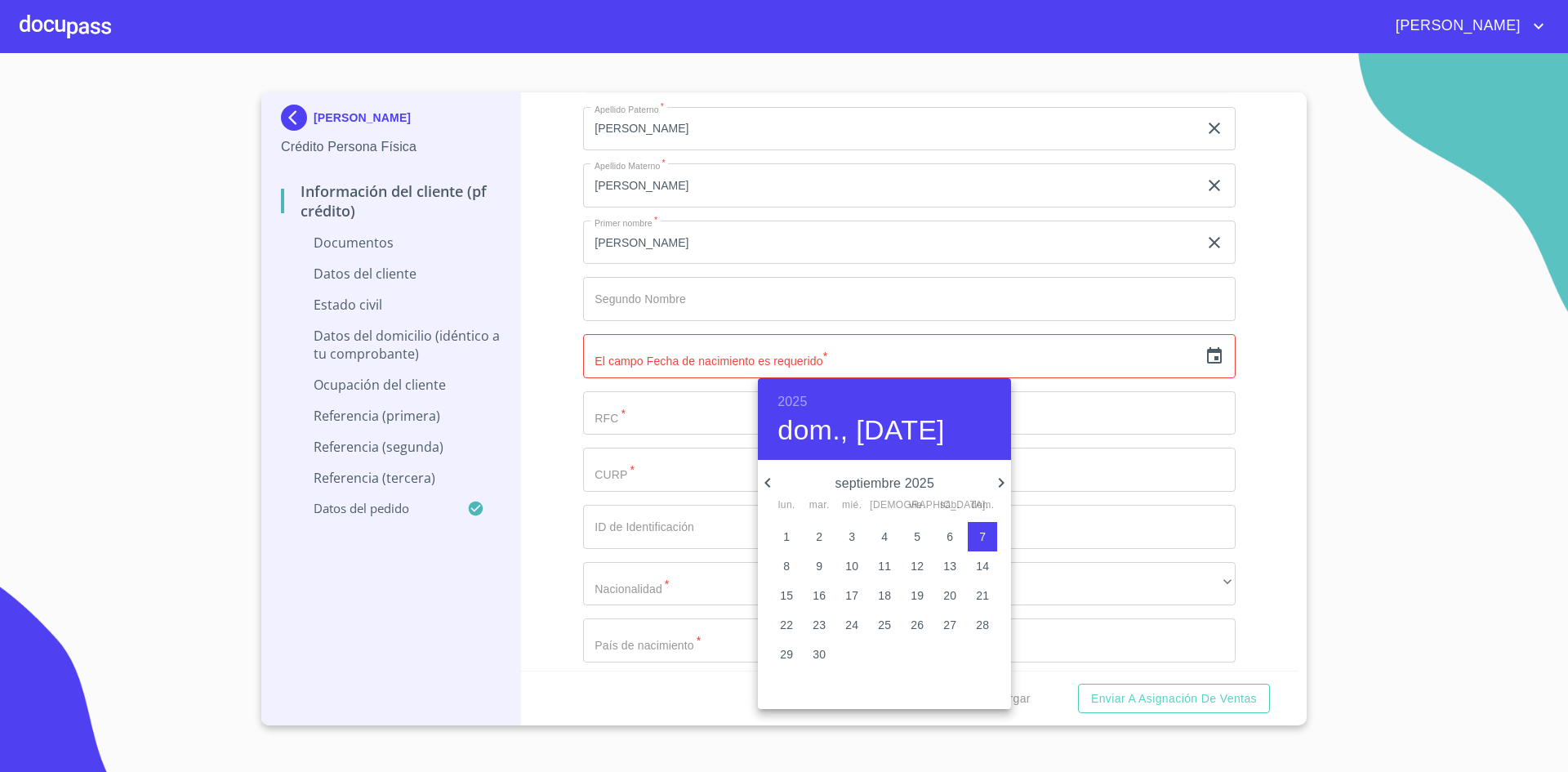
click at [791, 386] on div "2025 dom., [DATE]" at bounding box center [885, 418] width 253 height 82
click at [791, 392] on h6 "2025" at bounding box center [792, 402] width 29 height 23
click at [879, 559] on div "1972" at bounding box center [885, 569] width 253 height 33
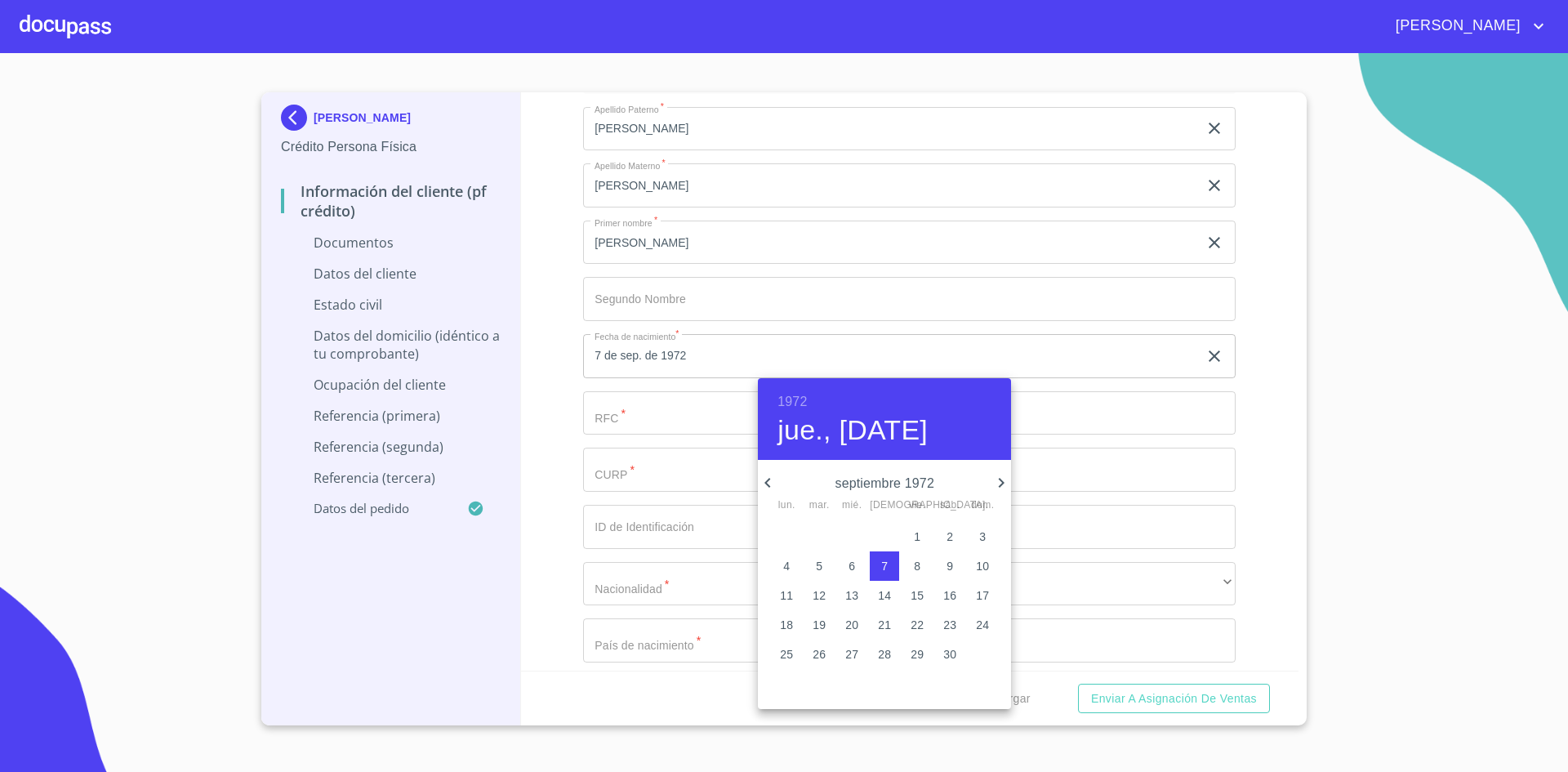
click at [769, 484] on icon "button" at bounding box center [768, 482] width 20 height 20
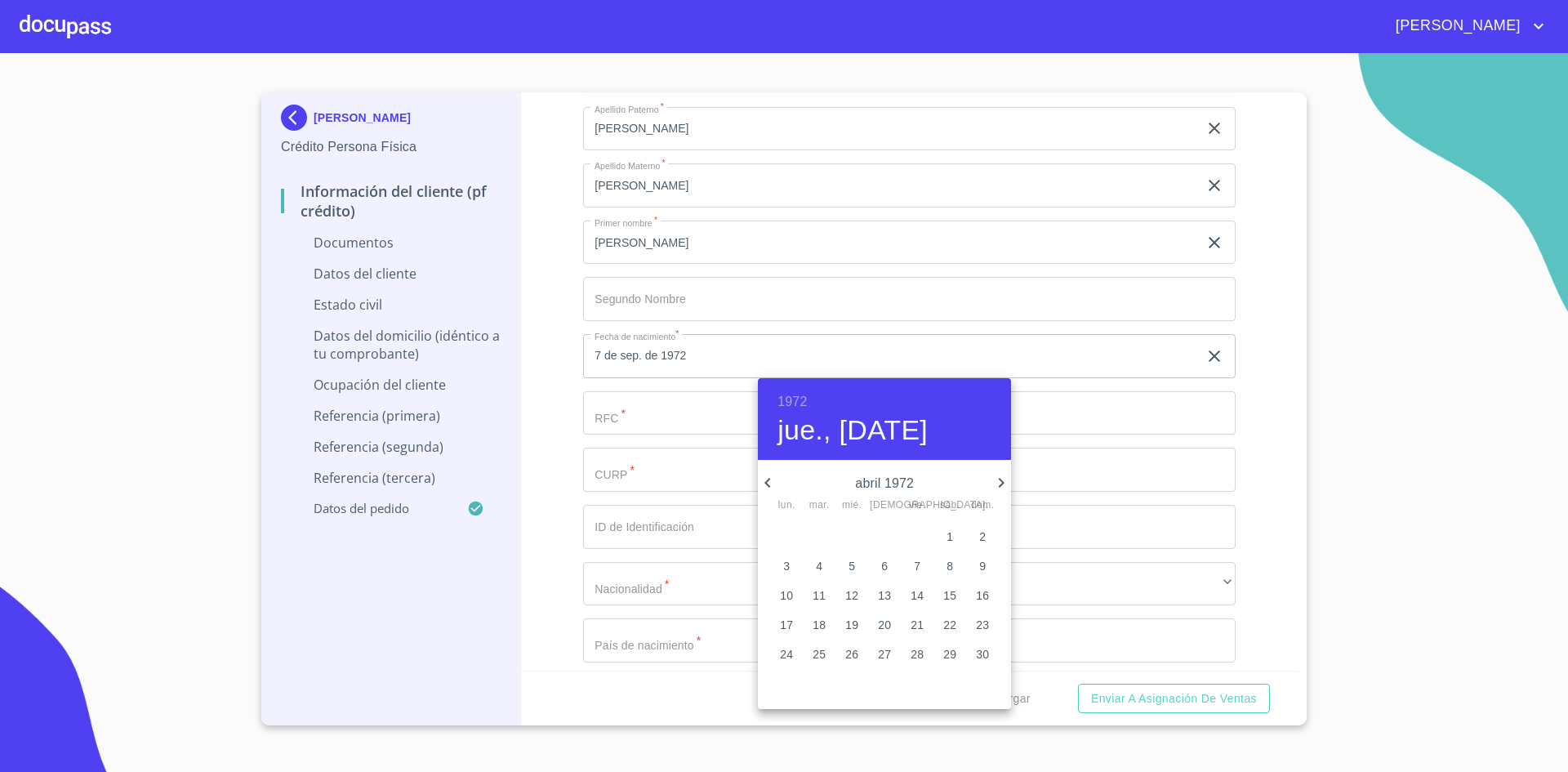
drag, startPoint x: 769, startPoint y: 484, endPoint x: 768, endPoint y: 494, distance: 10.0
click at [768, 494] on div "abril 1972 lun. mar. mié. jue. vie. sáb. dom." at bounding box center [885, 491] width 253 height 42
click at [766, 487] on icon "button" at bounding box center [768, 482] width 20 height 20
click at [978, 598] on p "19" at bounding box center [982, 595] width 13 height 16
type input "19 de mar. de 1972"
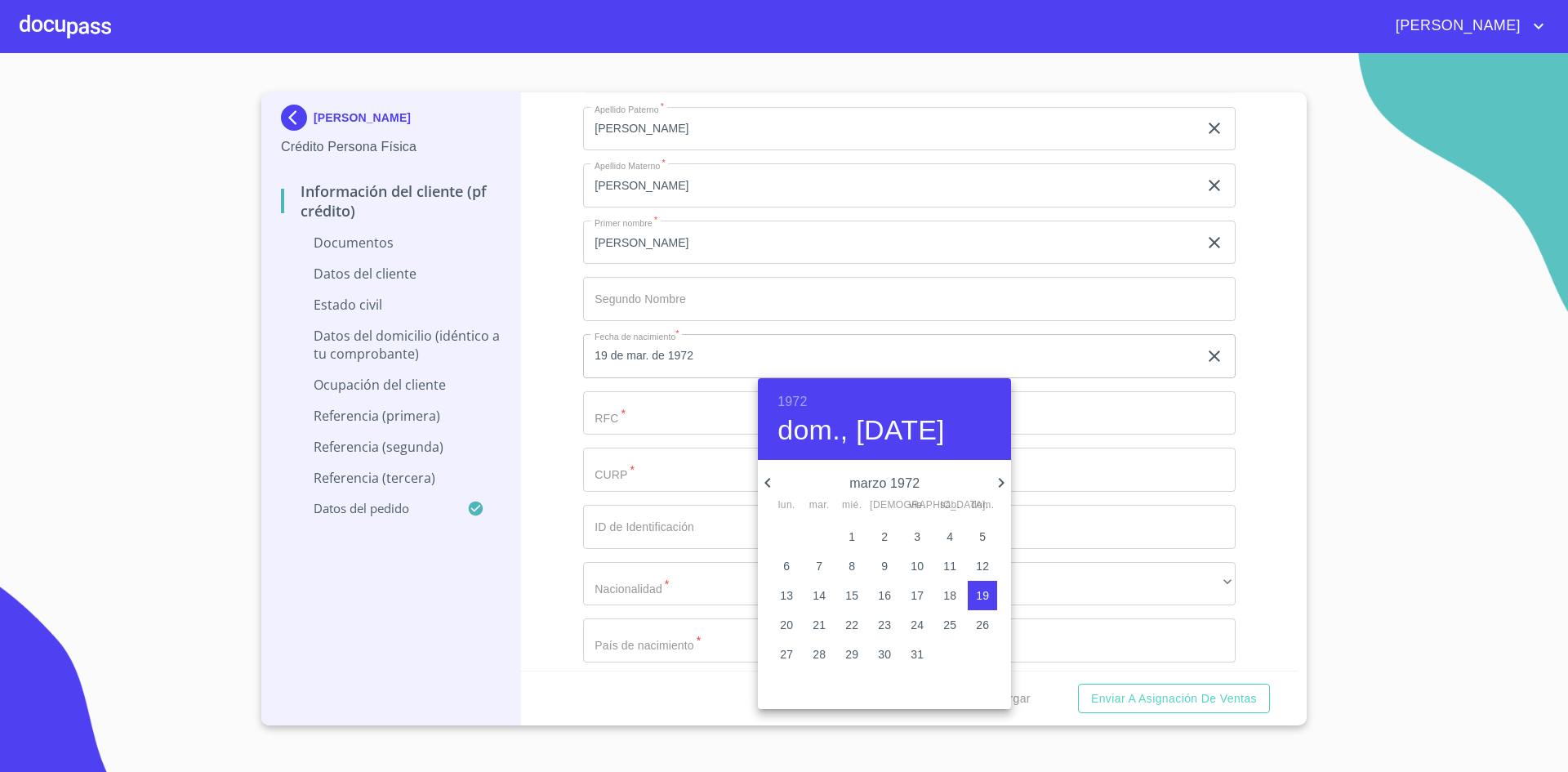
click at [1255, 404] on div at bounding box center [784, 386] width 1568 height 772
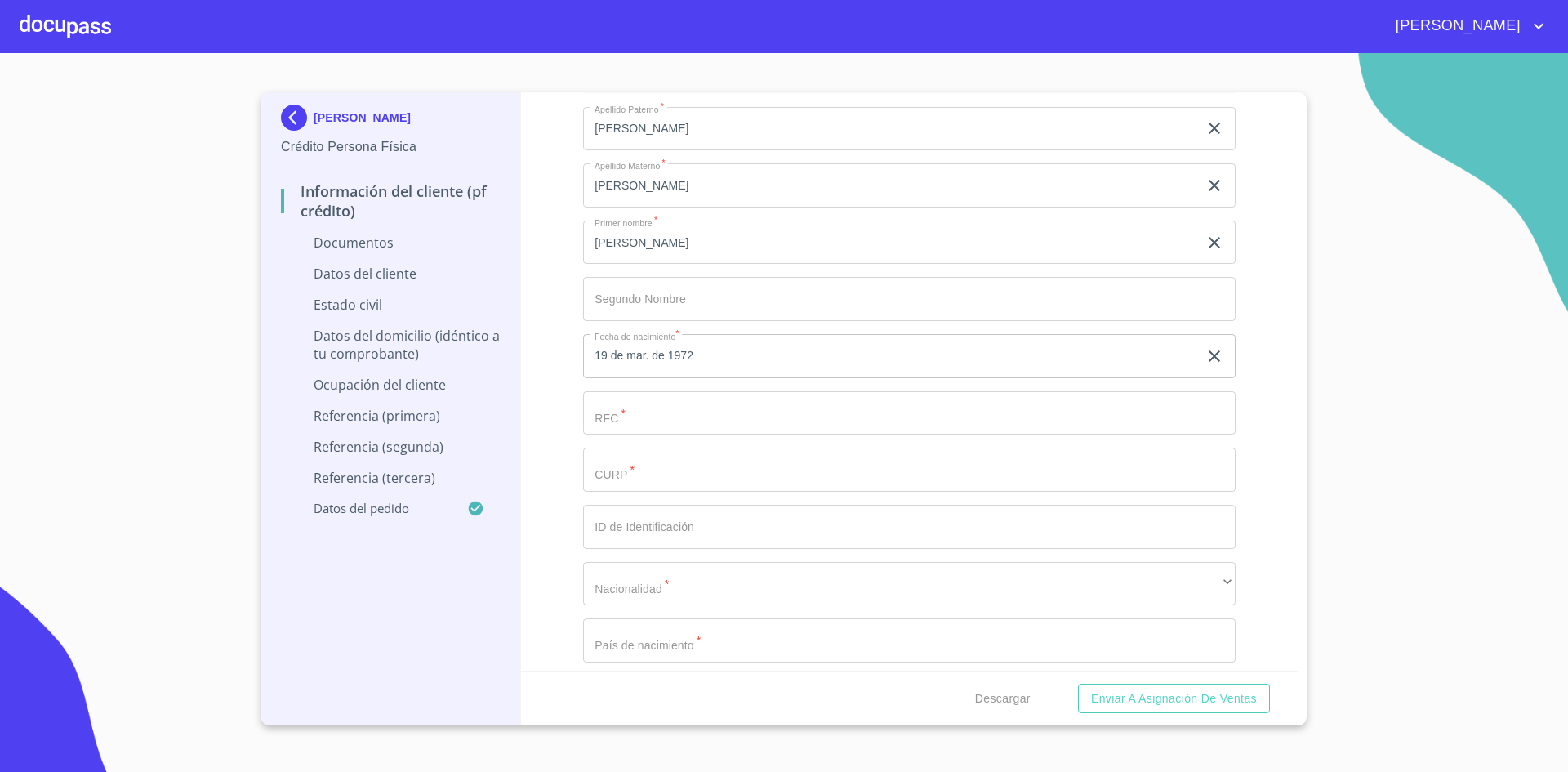
click at [801, 427] on input "Documento de identificación.   *" at bounding box center [910, 413] width 652 height 44
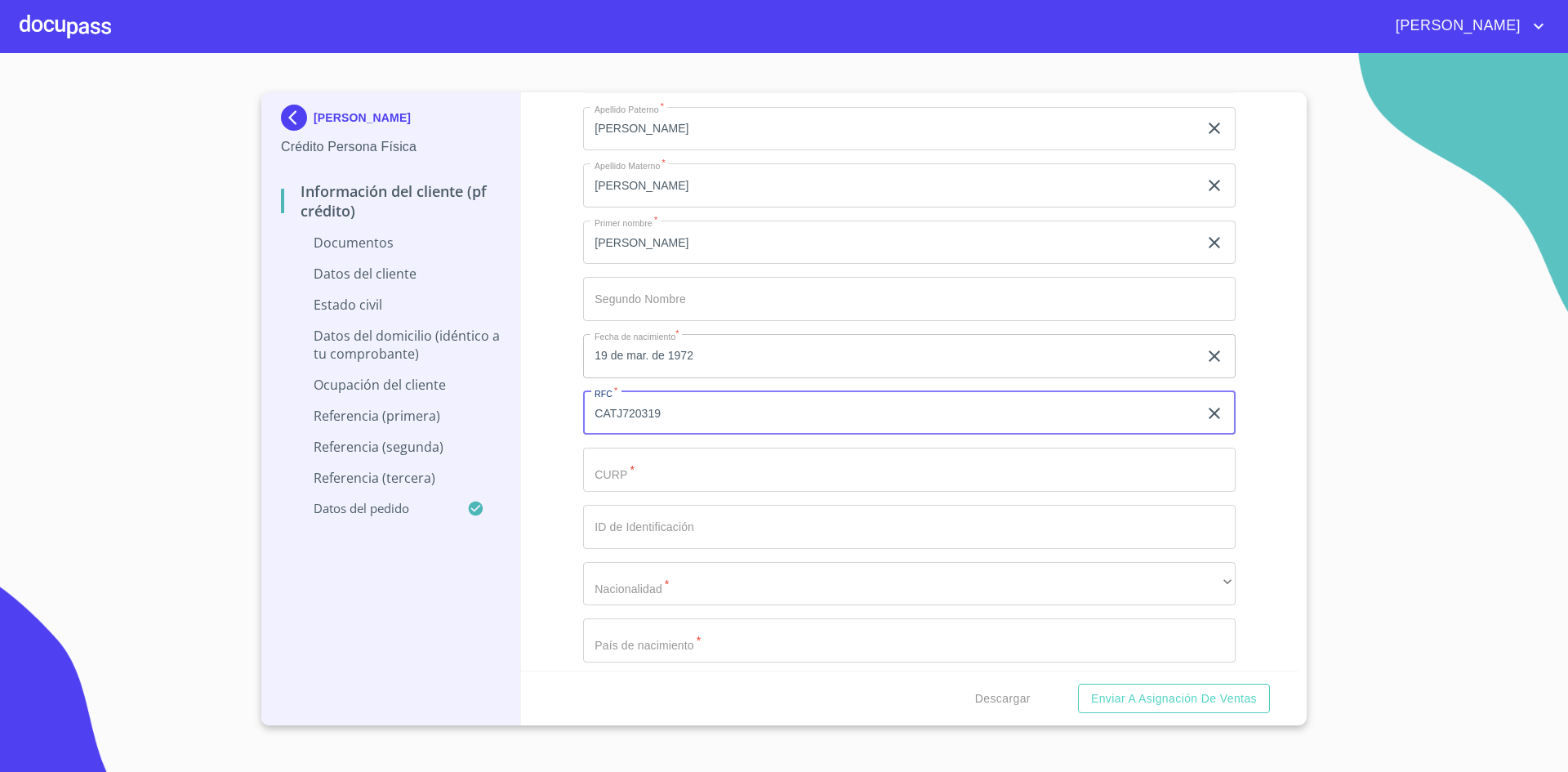
type input "CATJ720319"
type input "CATJ720319MJCLLS04"
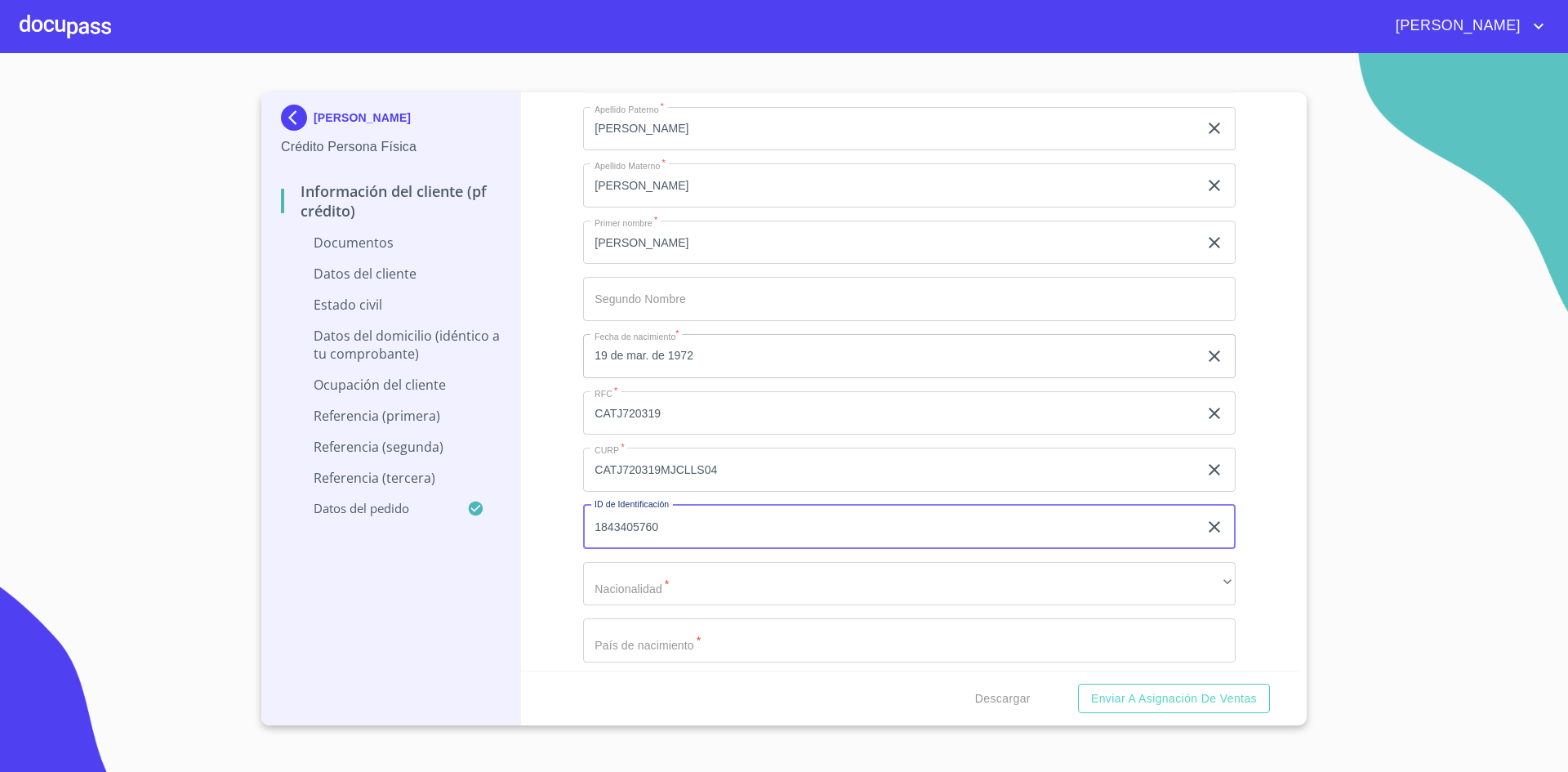
type input "1843405760"
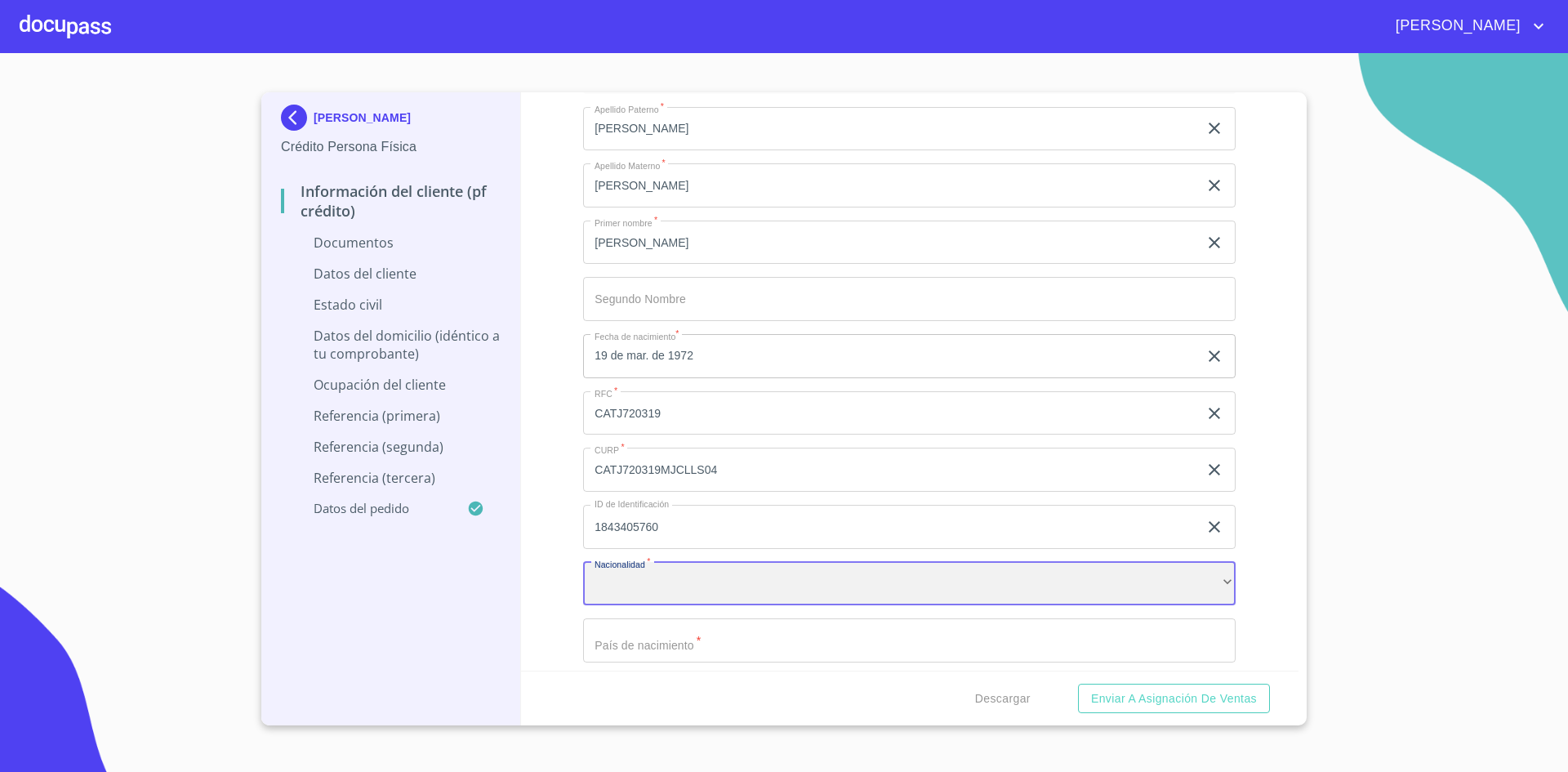
click at [874, 583] on div "​" at bounding box center [910, 584] width 652 height 44
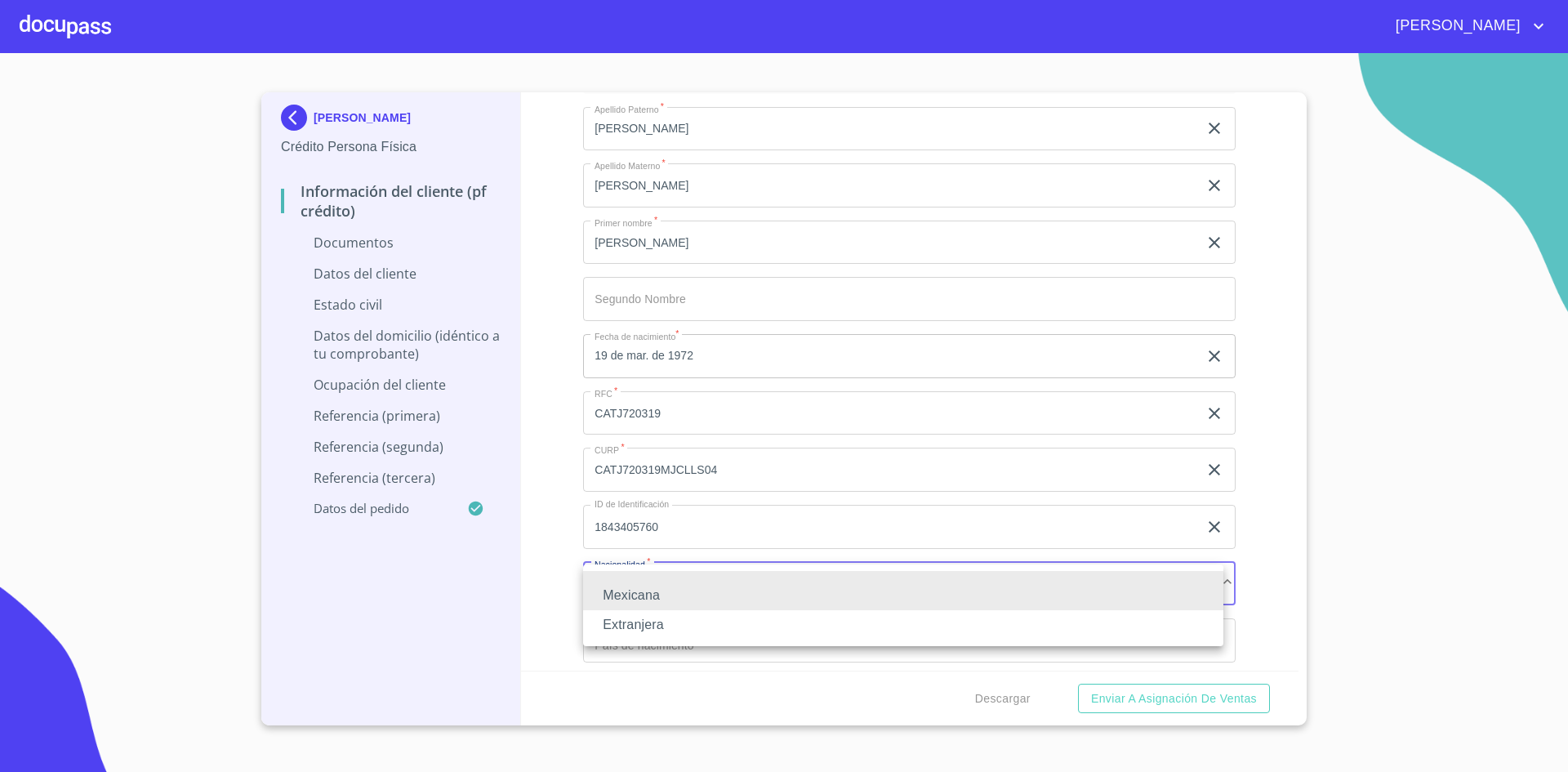
click at [874, 583] on li "Mexicana" at bounding box center [904, 596] width 640 height 29
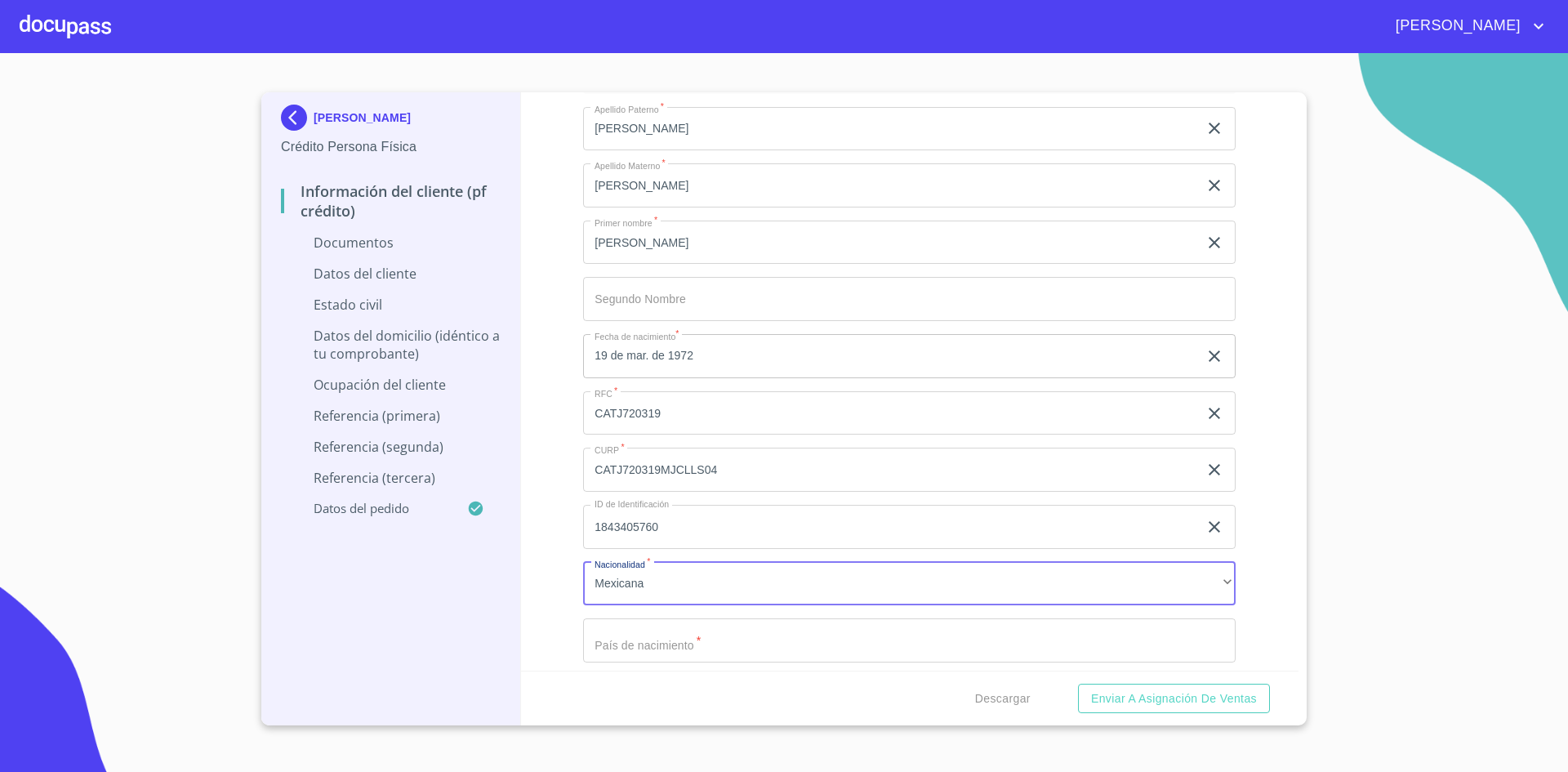
click at [762, 682] on div "Descargar Enviar a Asignación de Ventas" at bounding box center [910, 698] width 778 height 56
click at [799, 639] on input "Documento de identificación.   *" at bounding box center [910, 639] width 652 height 44
type input "[GEOGRAPHIC_DATA]"
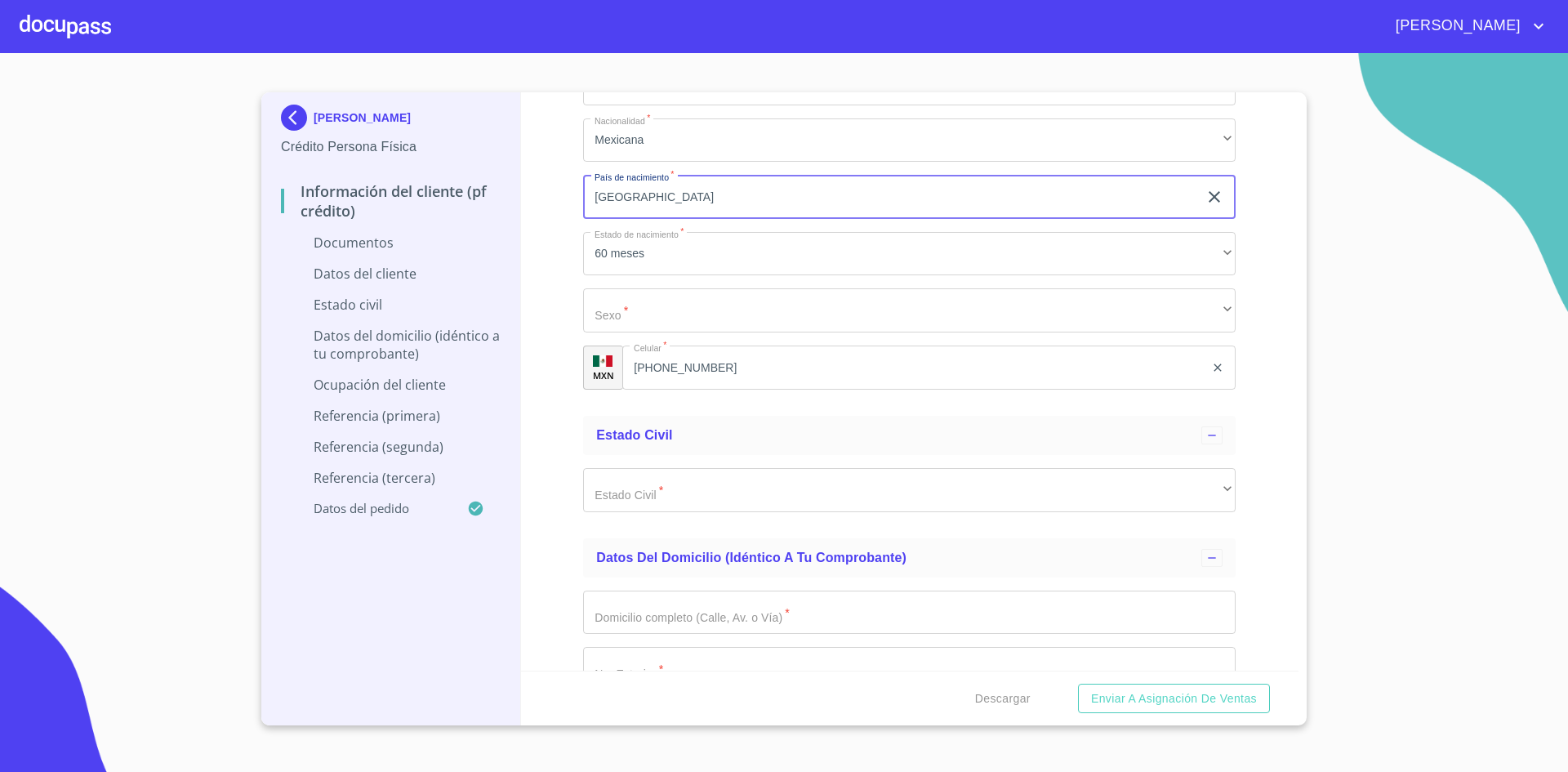
scroll to position [2487, 0]
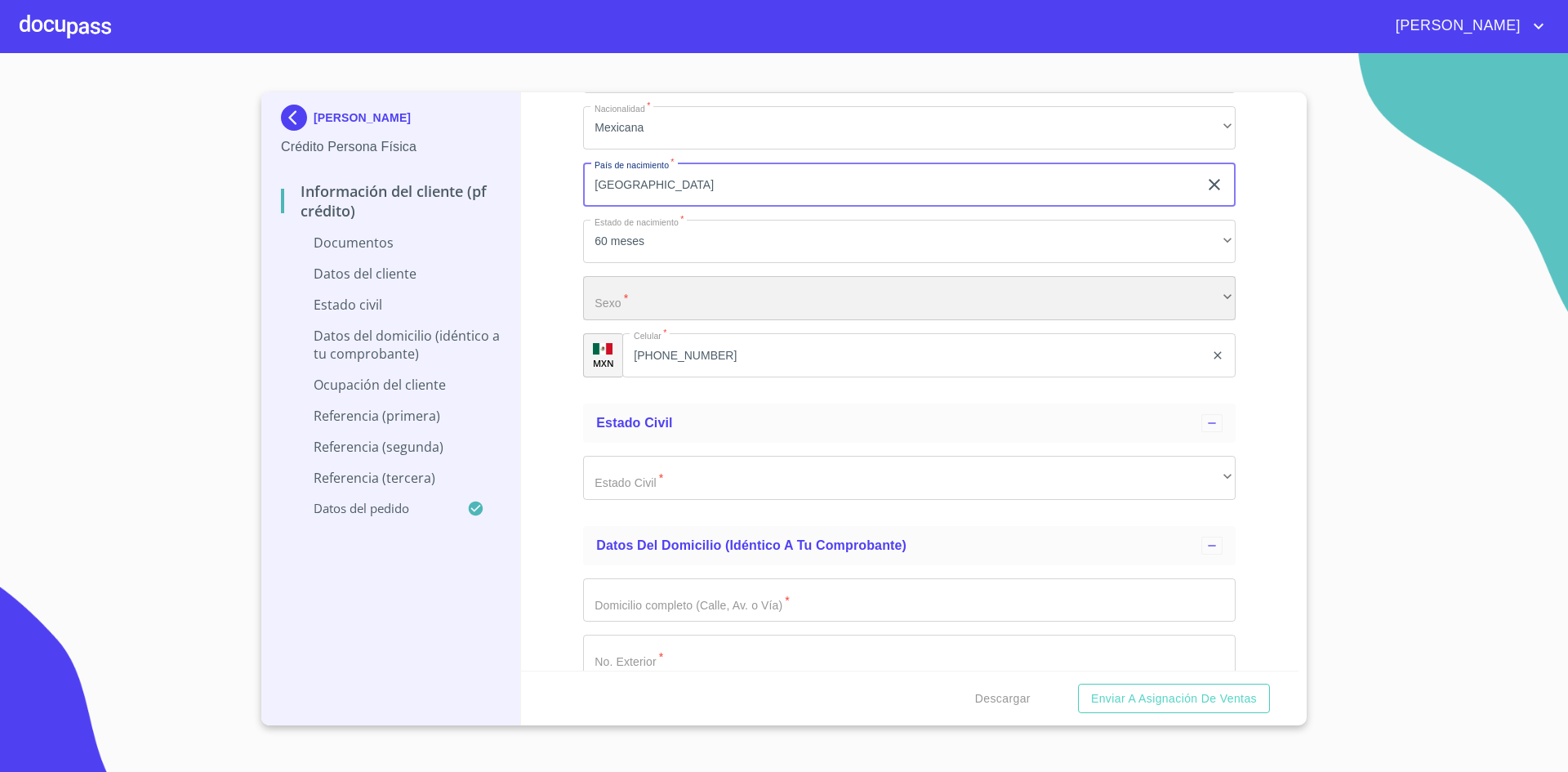
click at [746, 293] on div "​" at bounding box center [910, 298] width 652 height 44
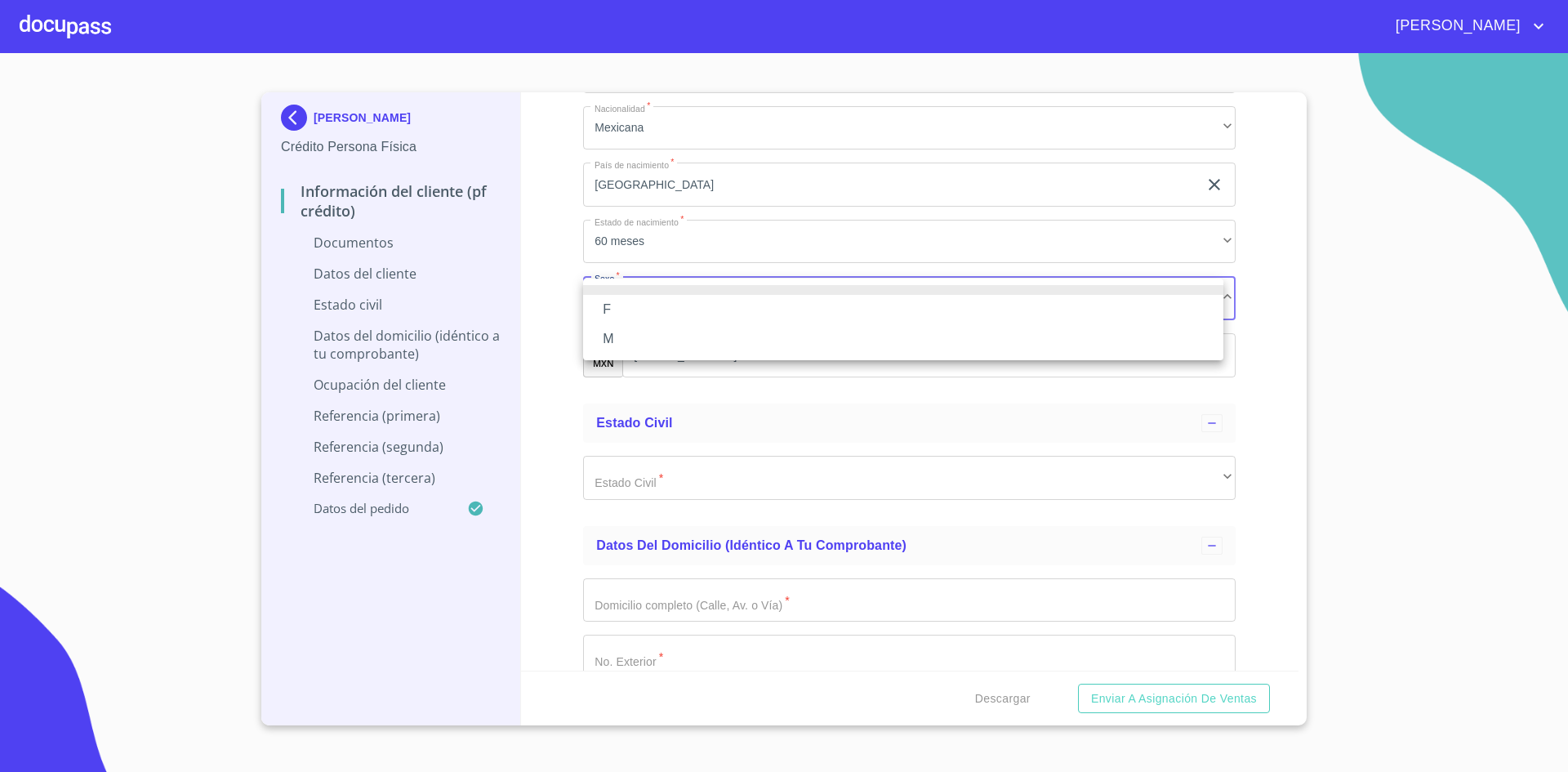
click at [643, 343] on li "M" at bounding box center [904, 339] width 640 height 29
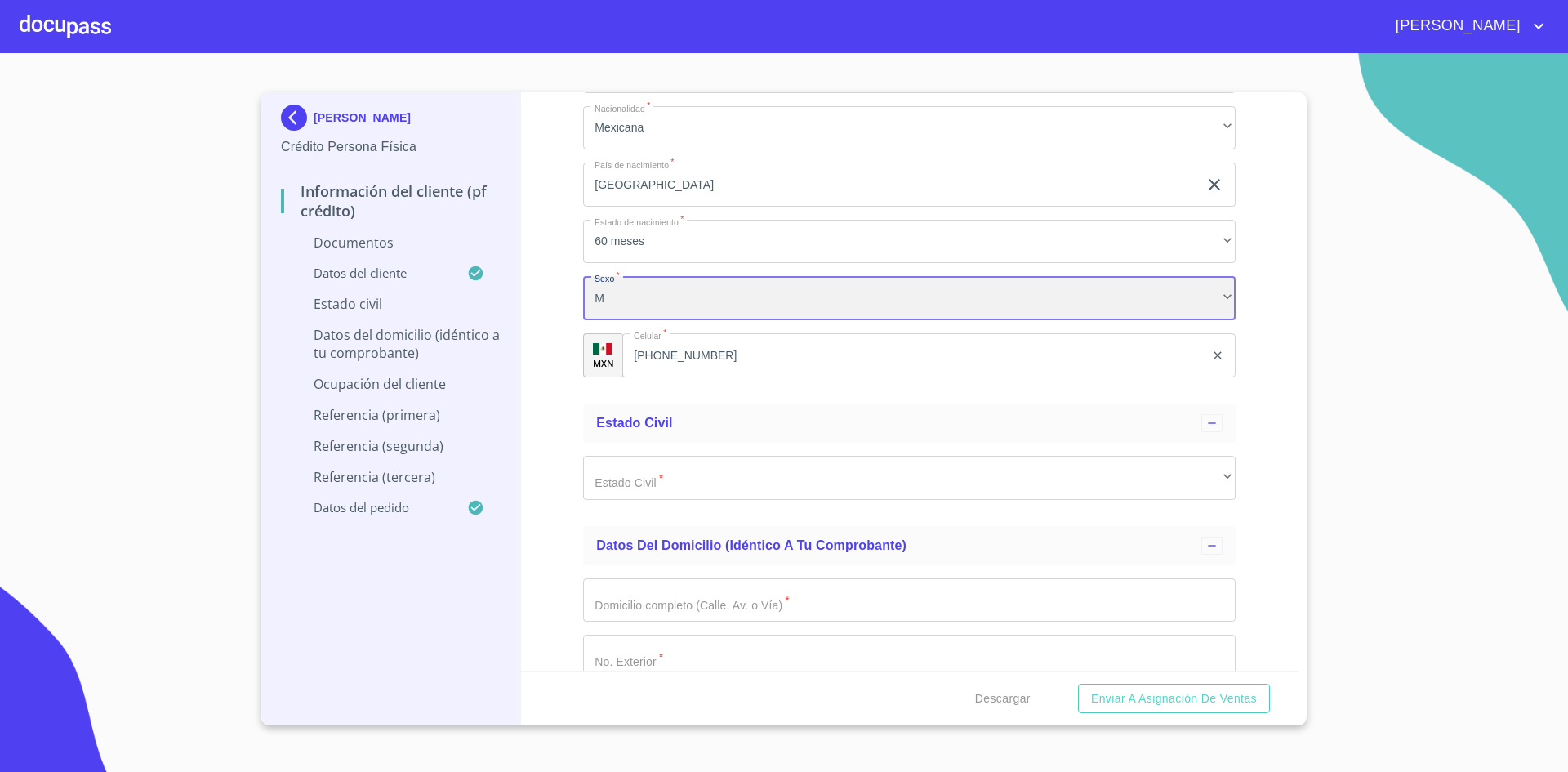
click at [750, 282] on div "M" at bounding box center [910, 298] width 652 height 44
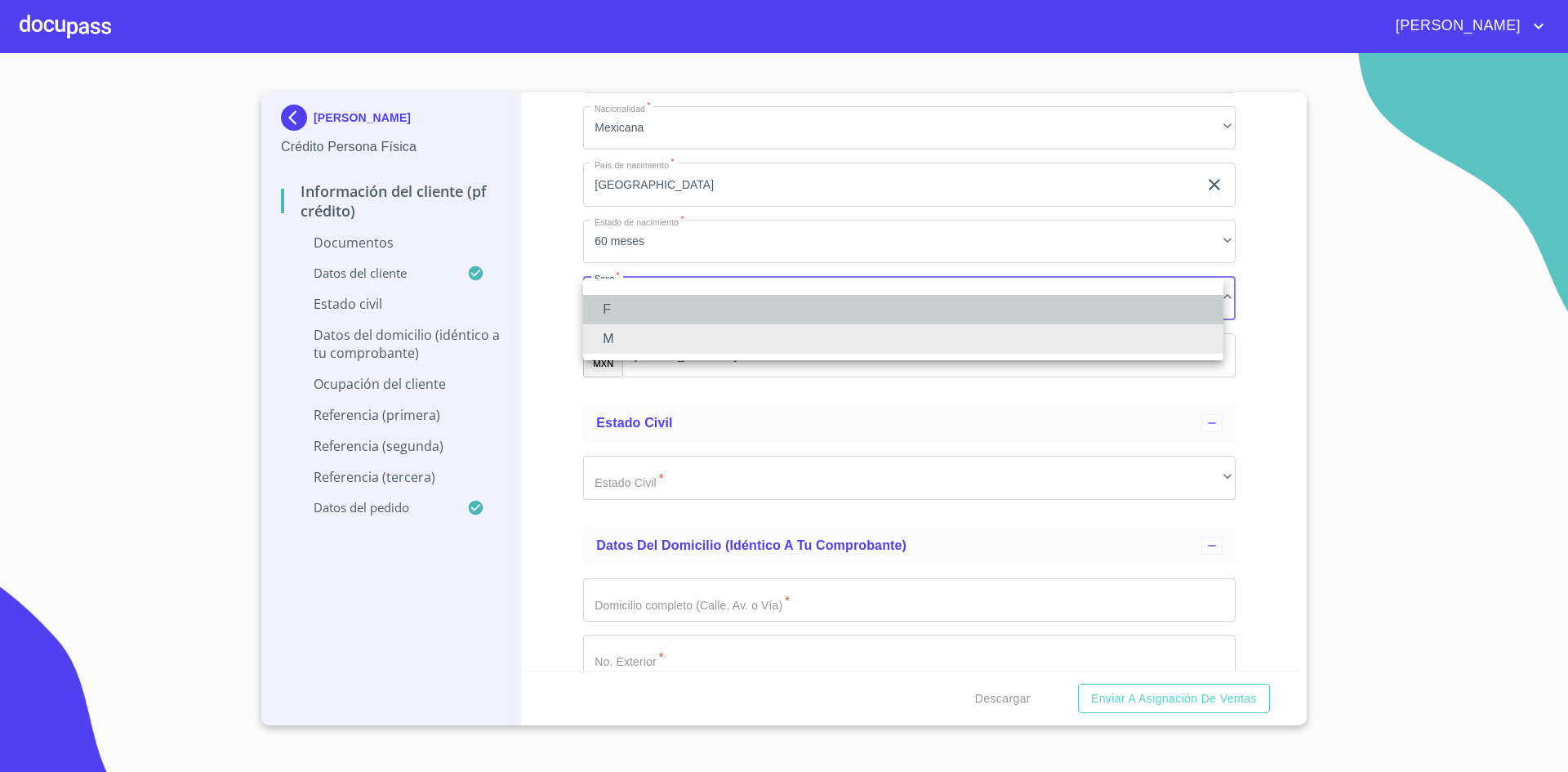
click at [692, 311] on li "F" at bounding box center [904, 310] width 640 height 29
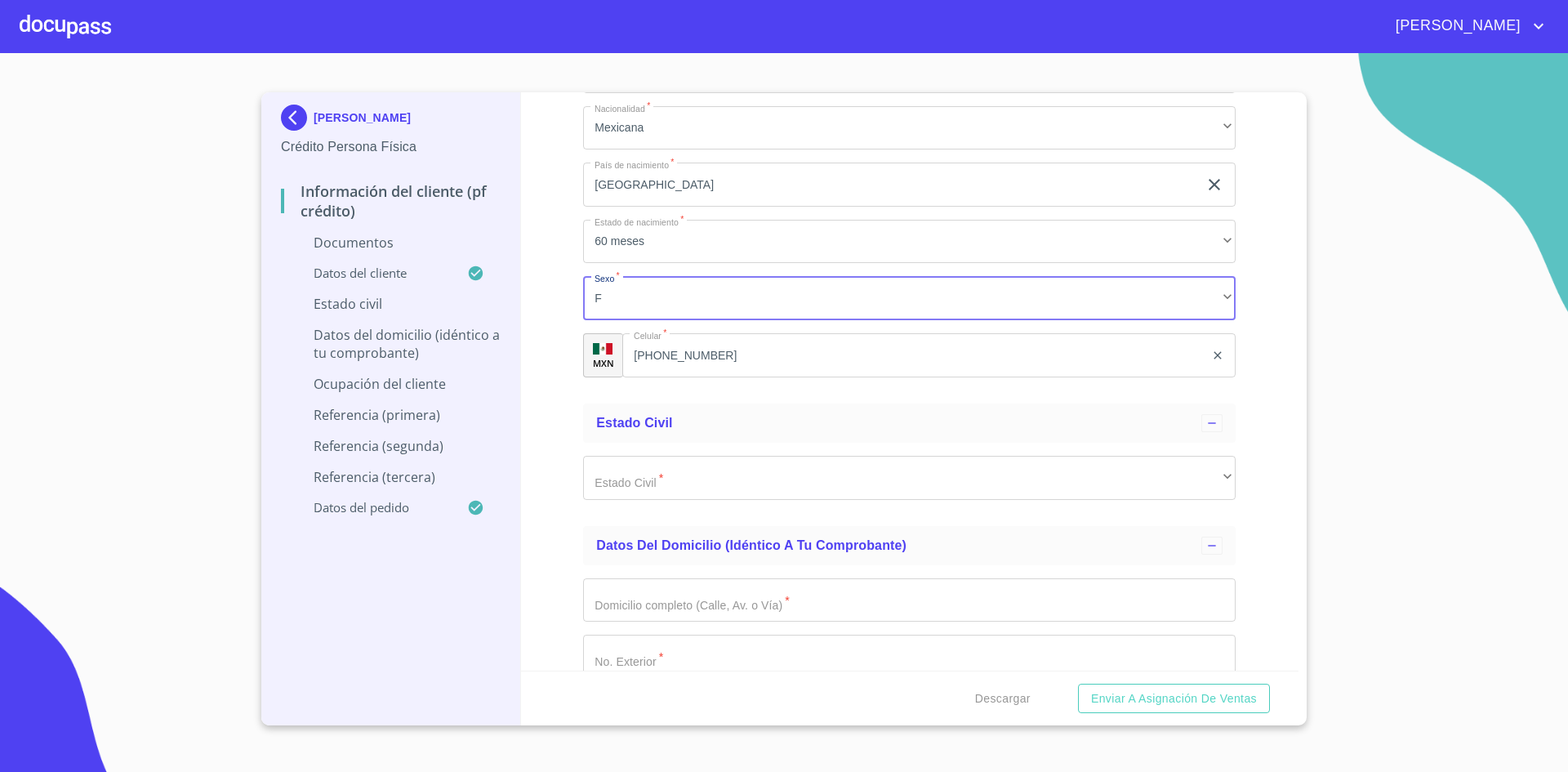
click at [729, 349] on input "[PHONE_NUMBER]" at bounding box center [913, 355] width 583 height 44
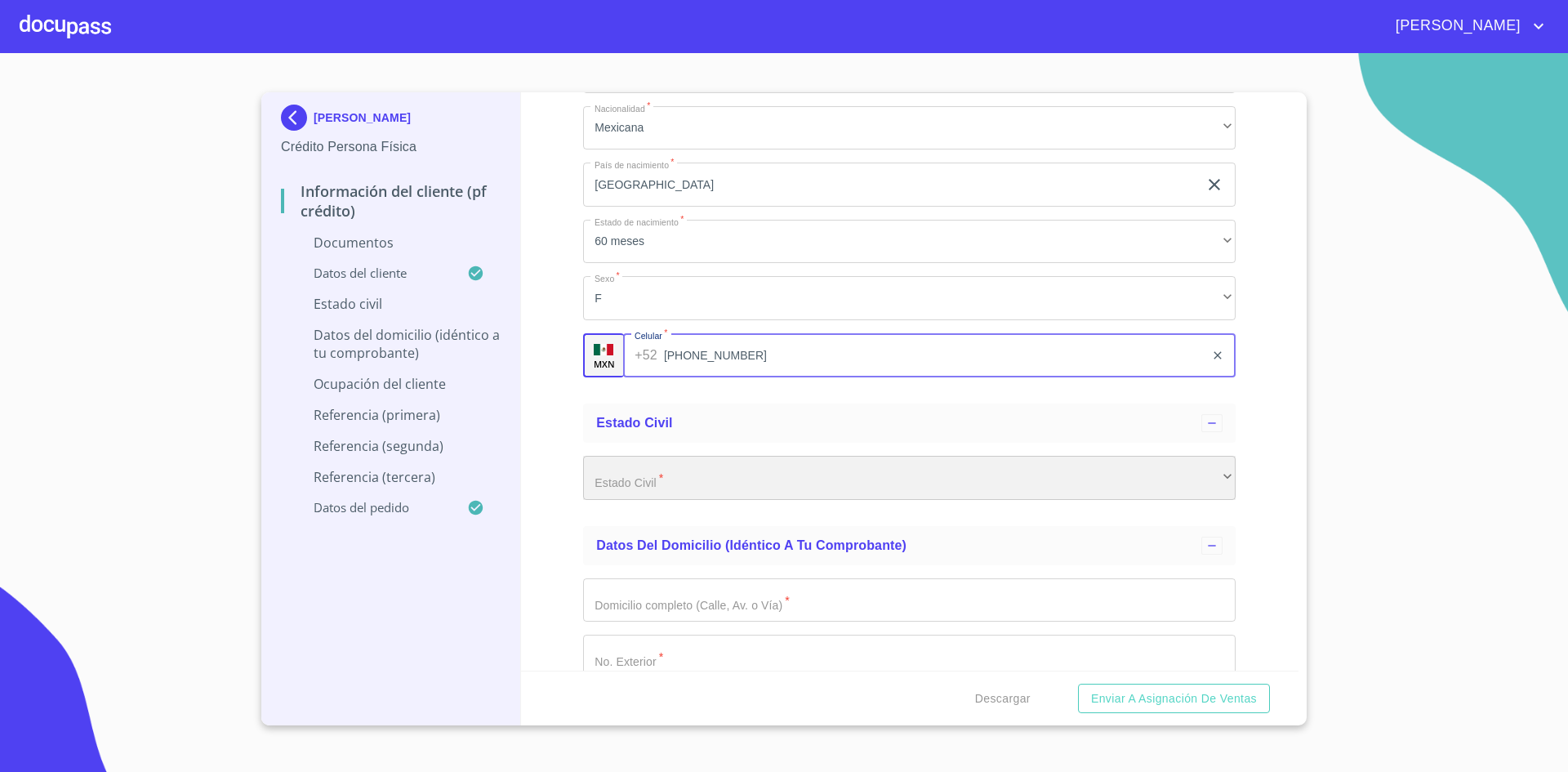
click at [731, 483] on div "​" at bounding box center [910, 478] width 652 height 44
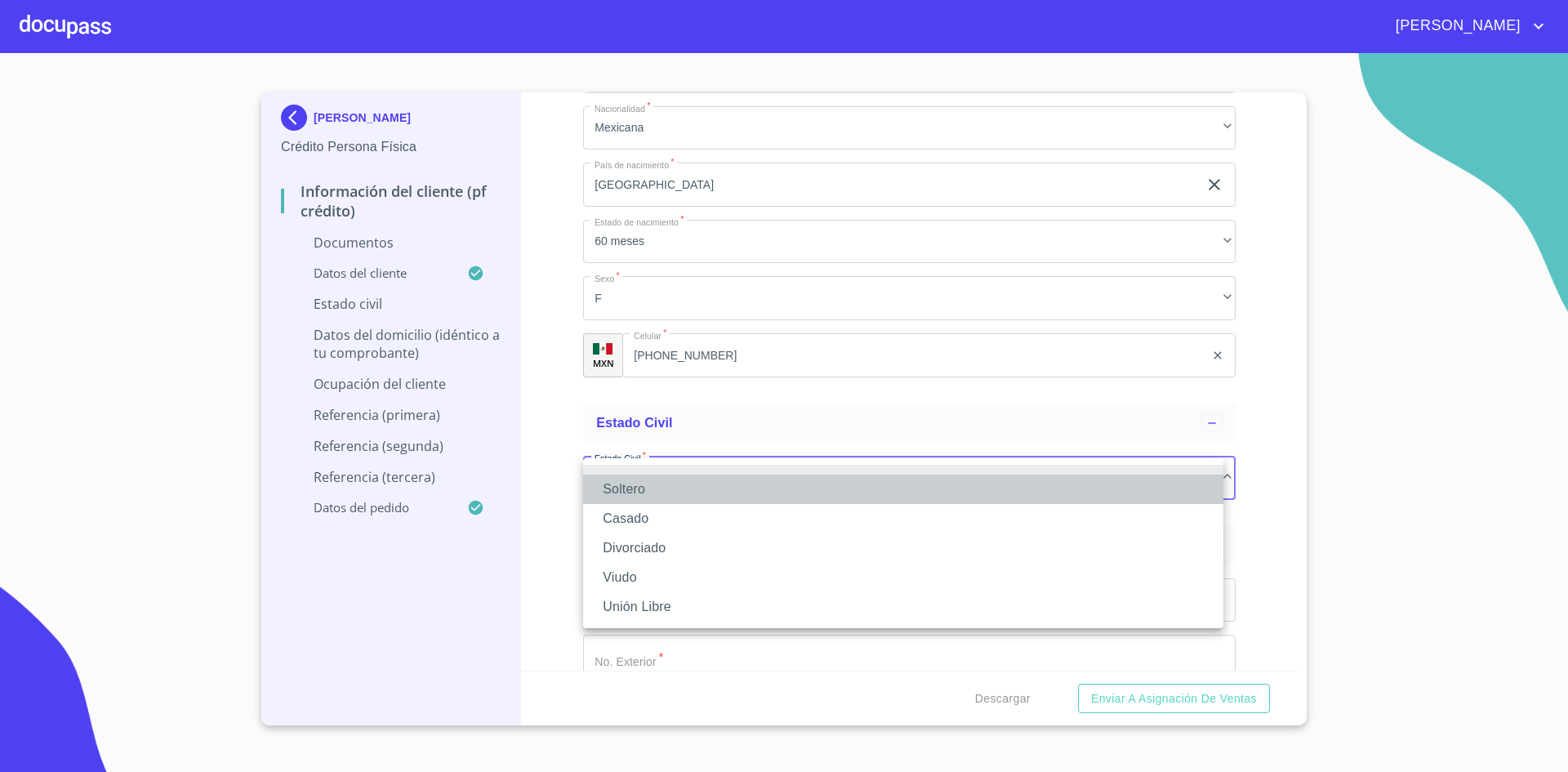
click at [641, 494] on li "Soltero" at bounding box center [904, 489] width 640 height 29
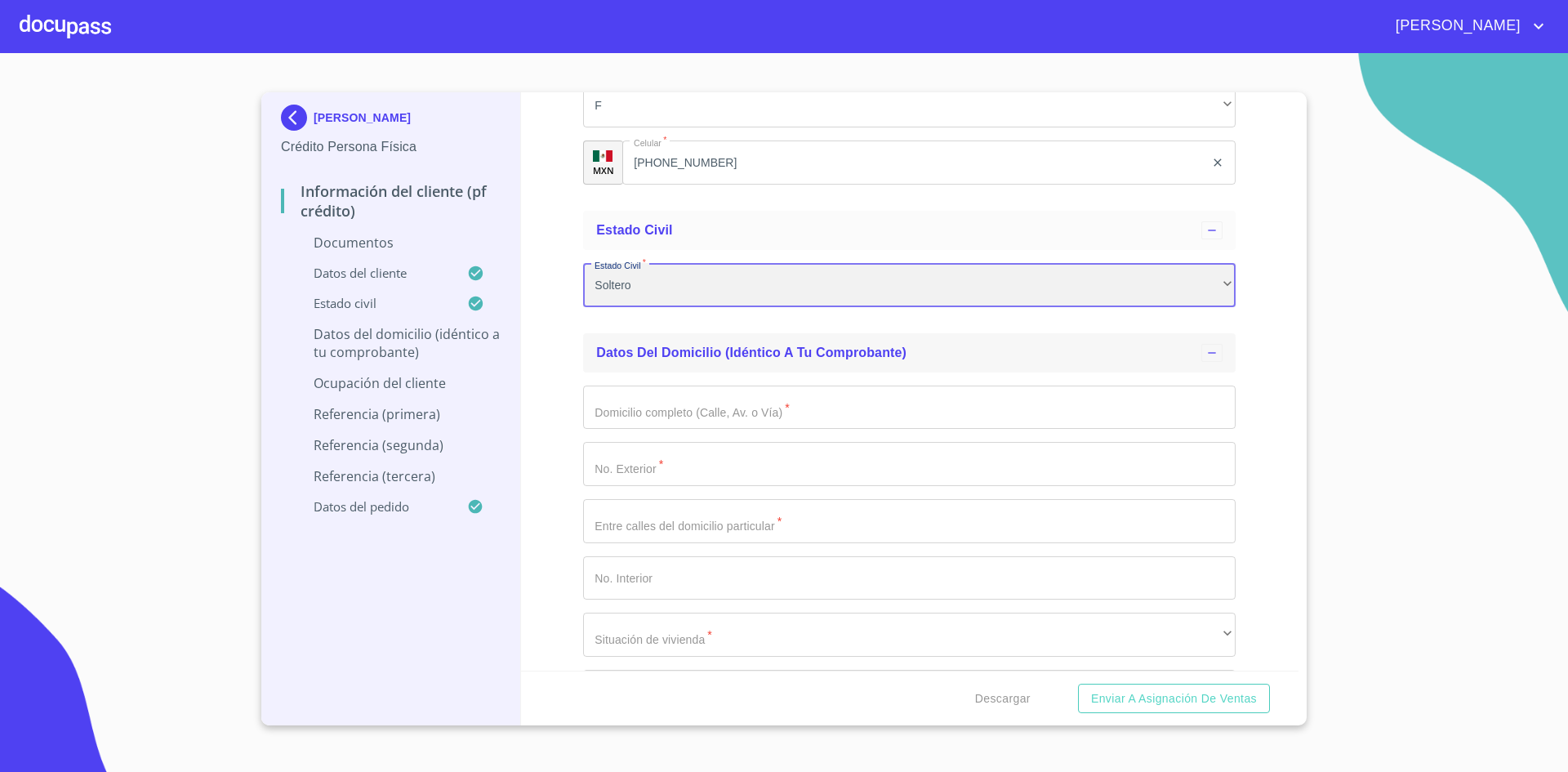
scroll to position [2683, 0]
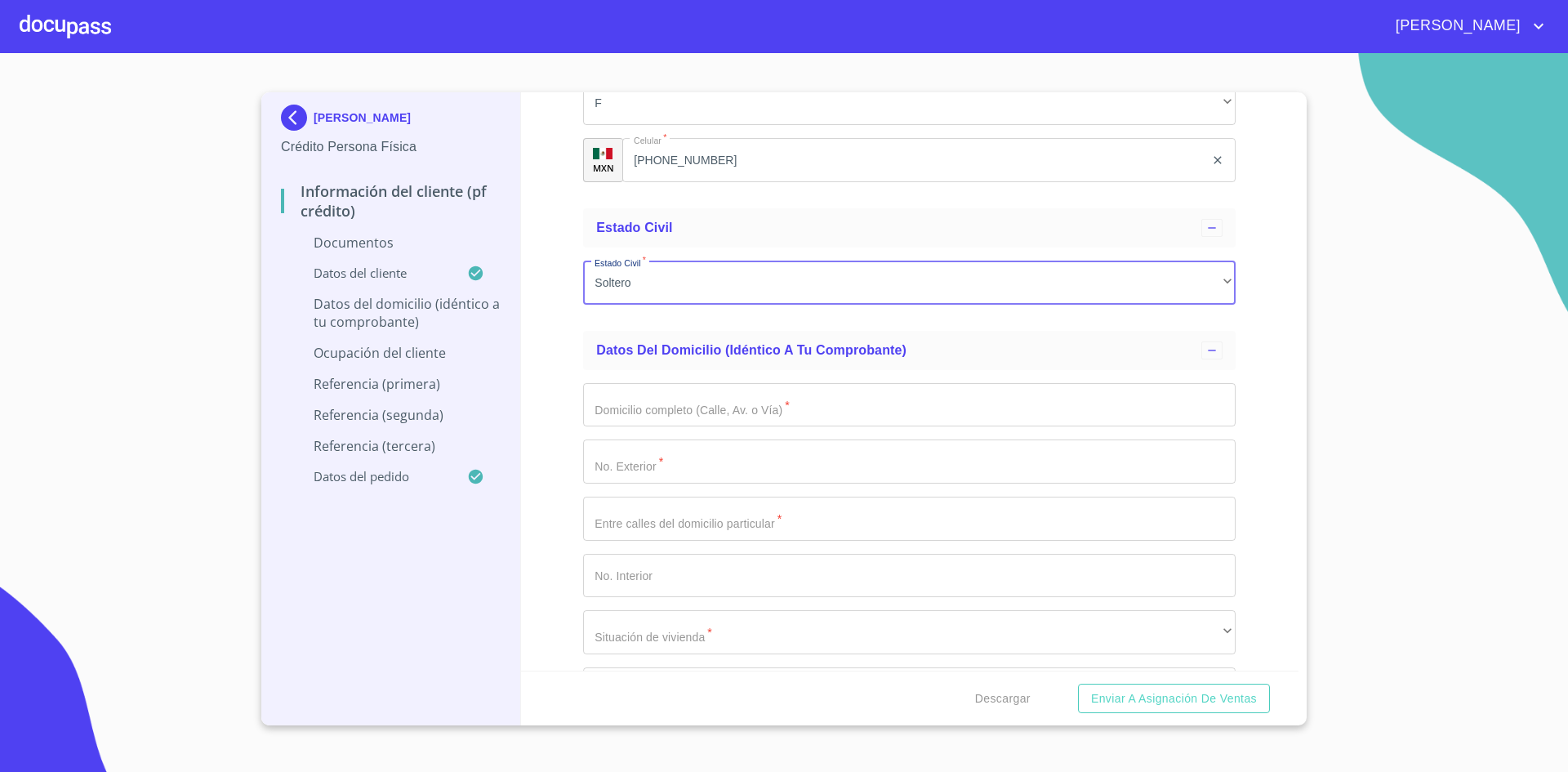
click at [779, 403] on input "Documento de identificación.   *" at bounding box center [910, 405] width 652 height 44
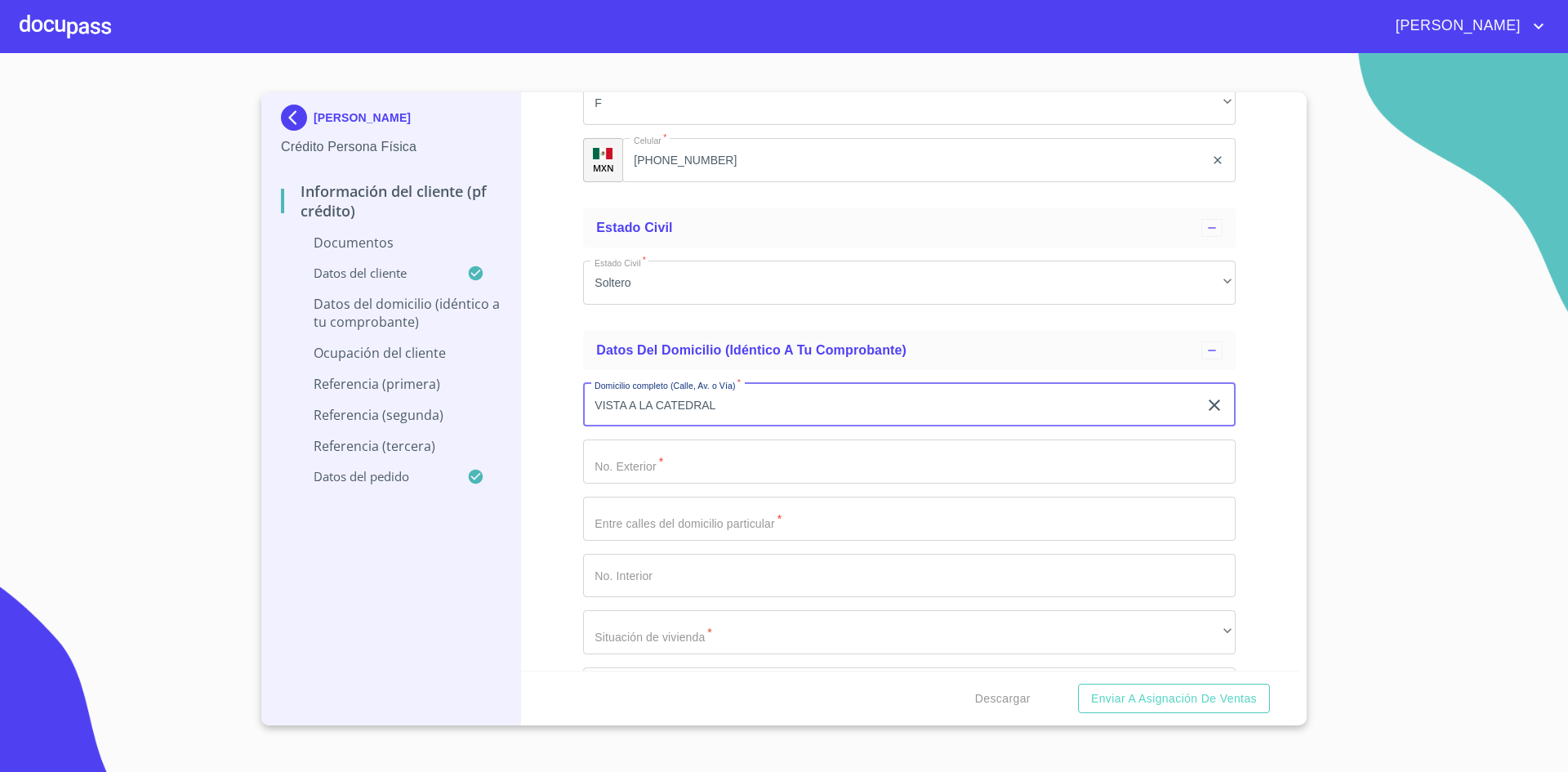
type input "VISTA A LA CATEDRAL"
type input "3001"
type input "62"
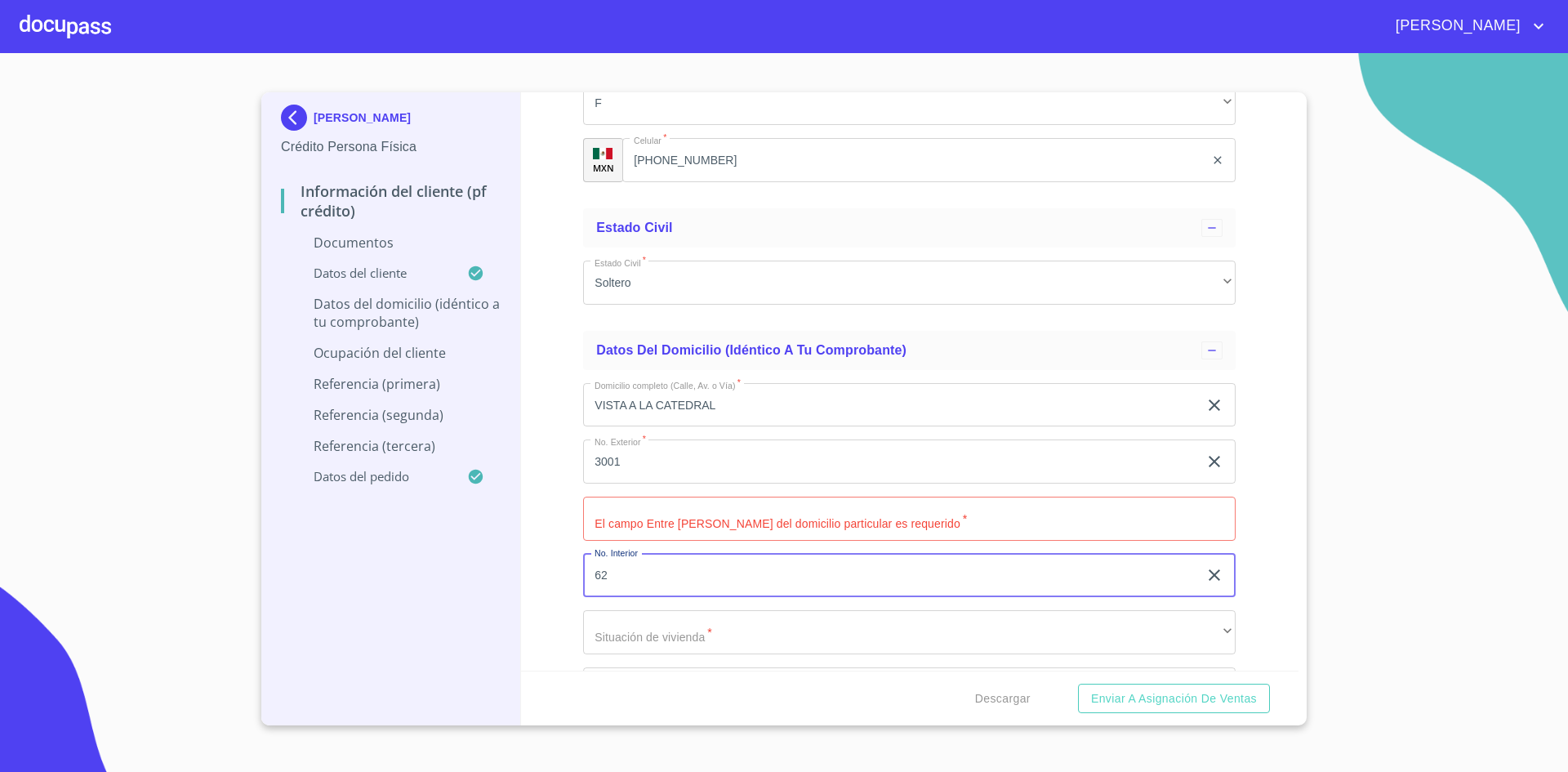
type input "62"
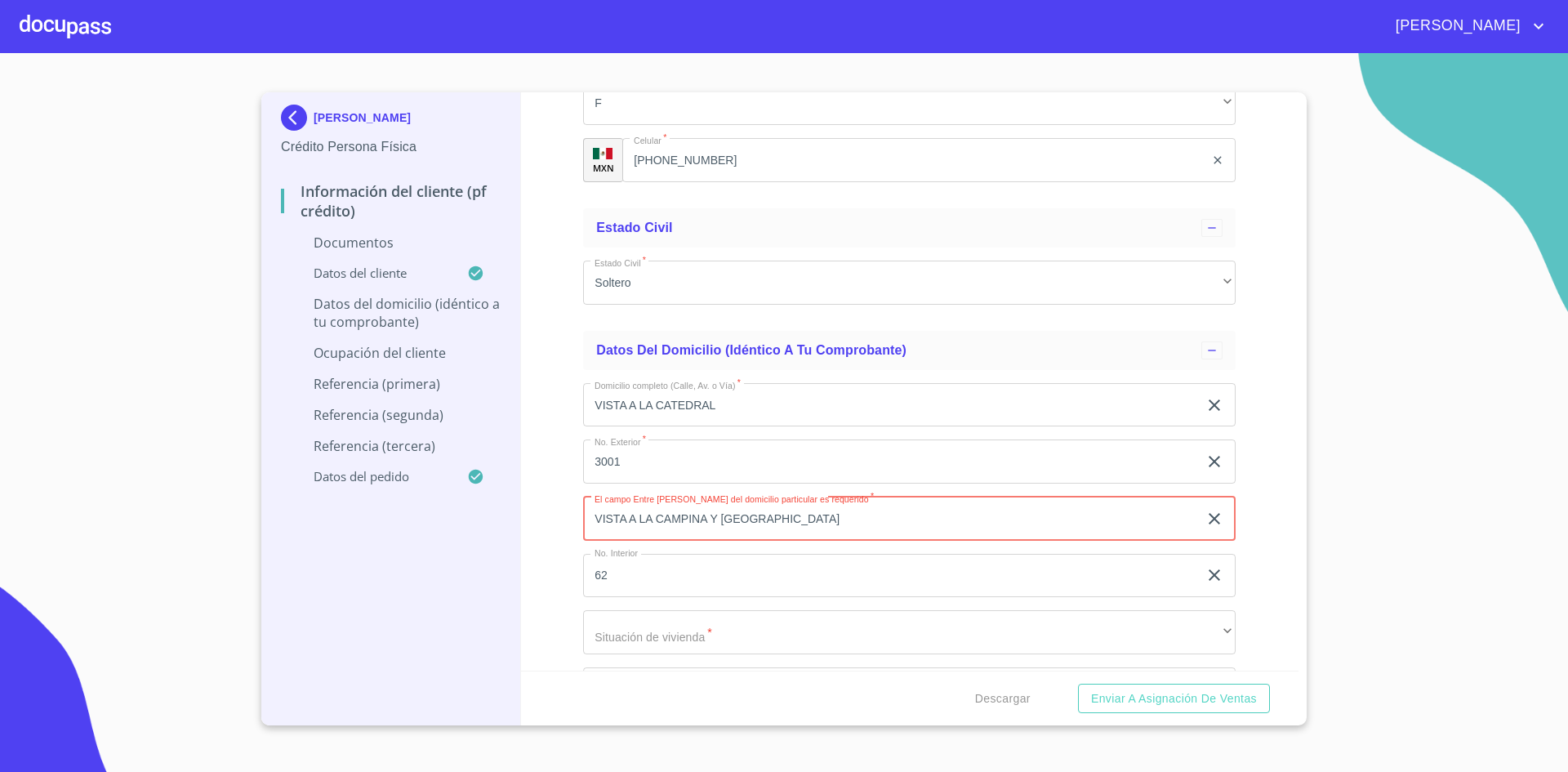
type input "VISTA A LA CAMPINA Y [GEOGRAPHIC_DATA]"
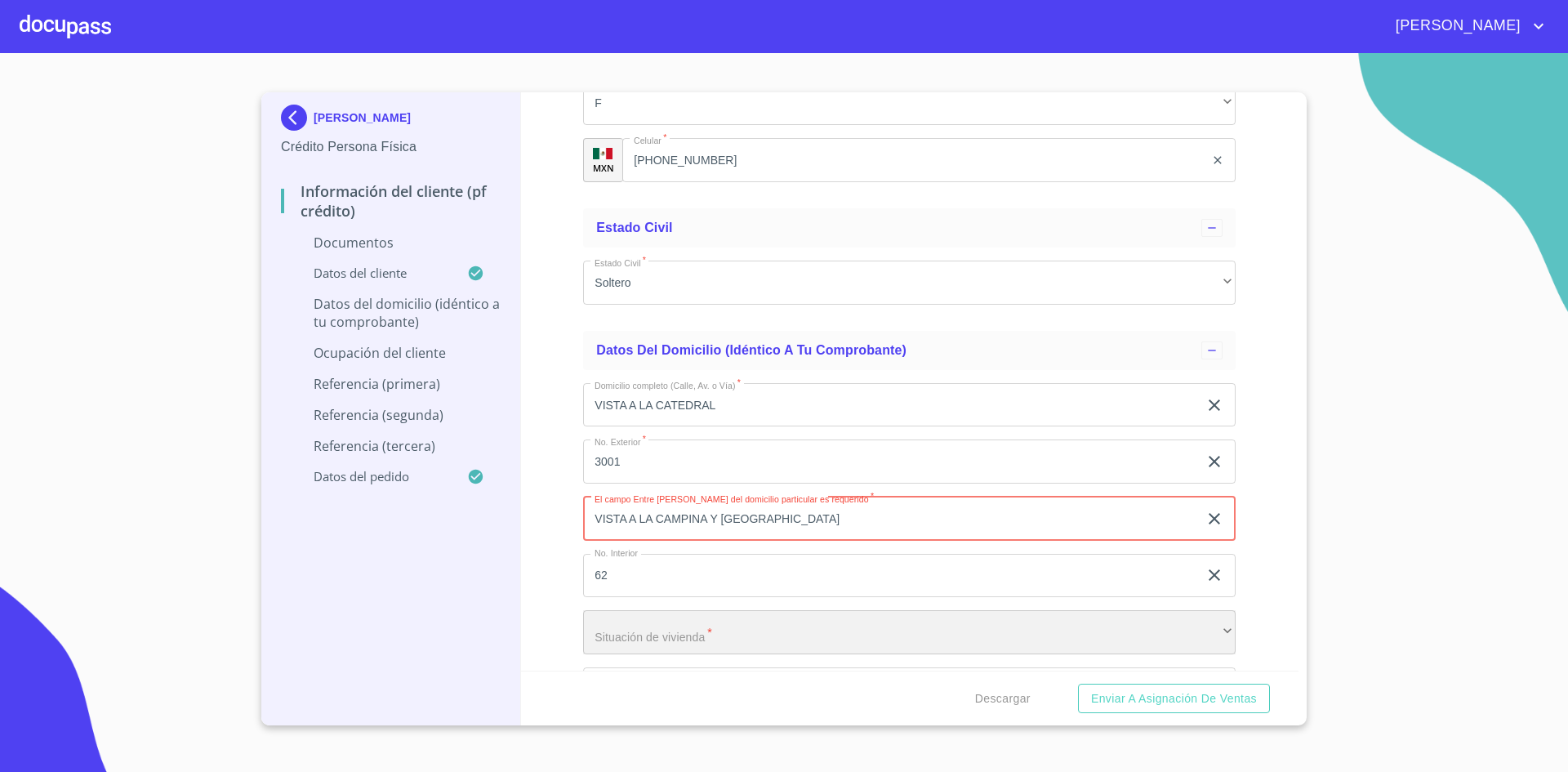
click at [736, 645] on div "​" at bounding box center [910, 632] width 652 height 44
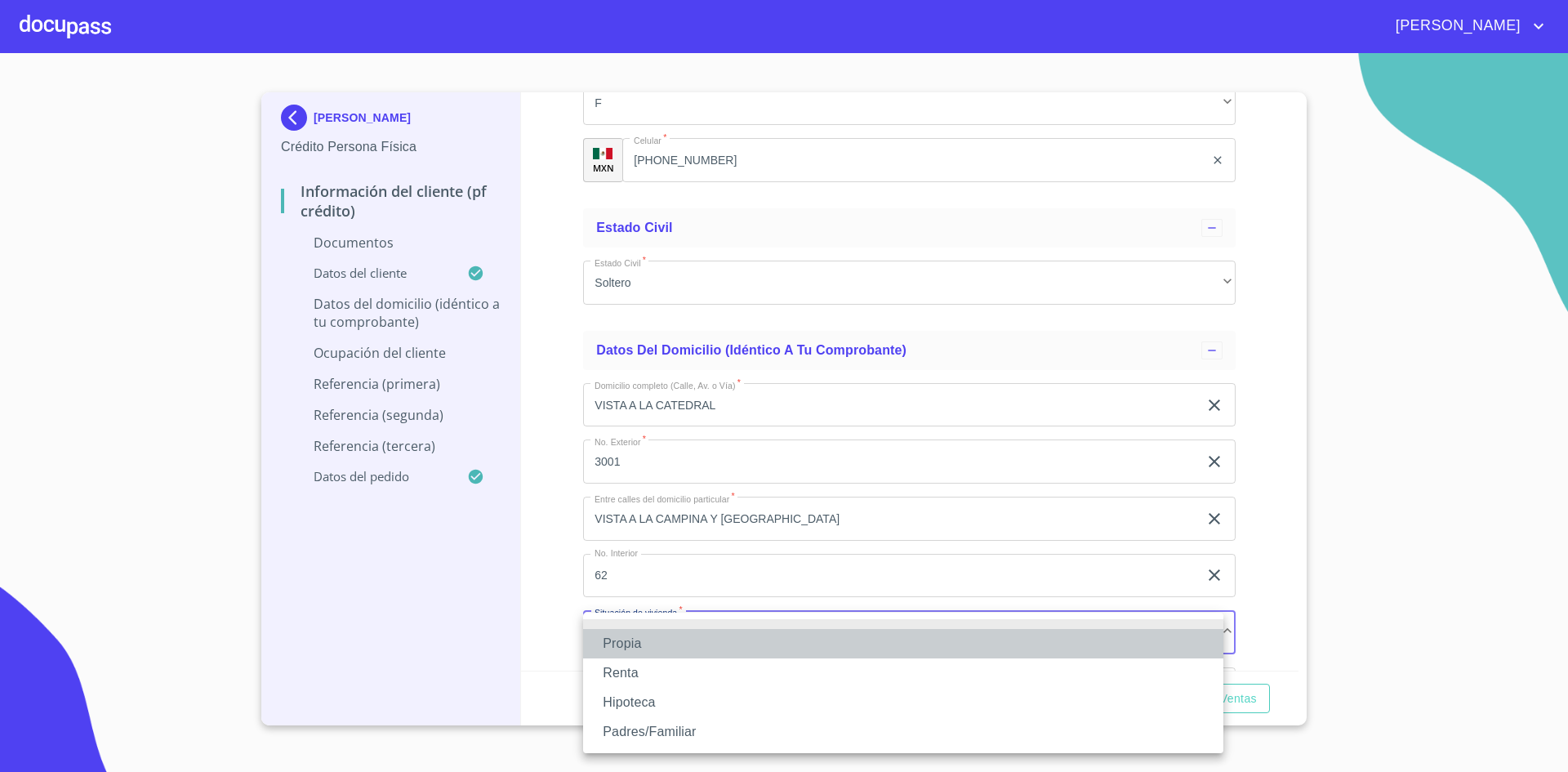
click at [671, 648] on li "Propia" at bounding box center [904, 644] width 640 height 29
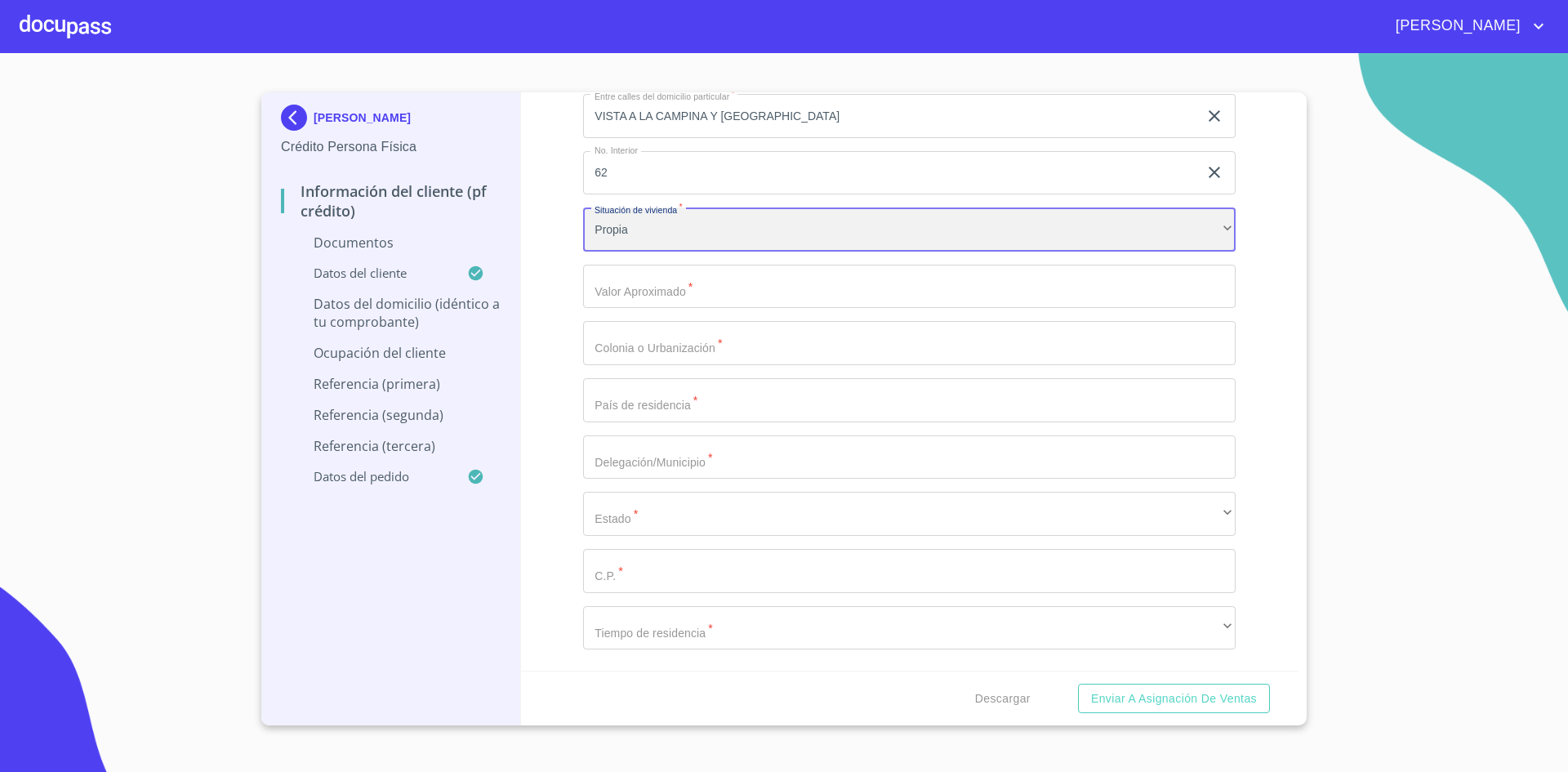
scroll to position [3085, 0]
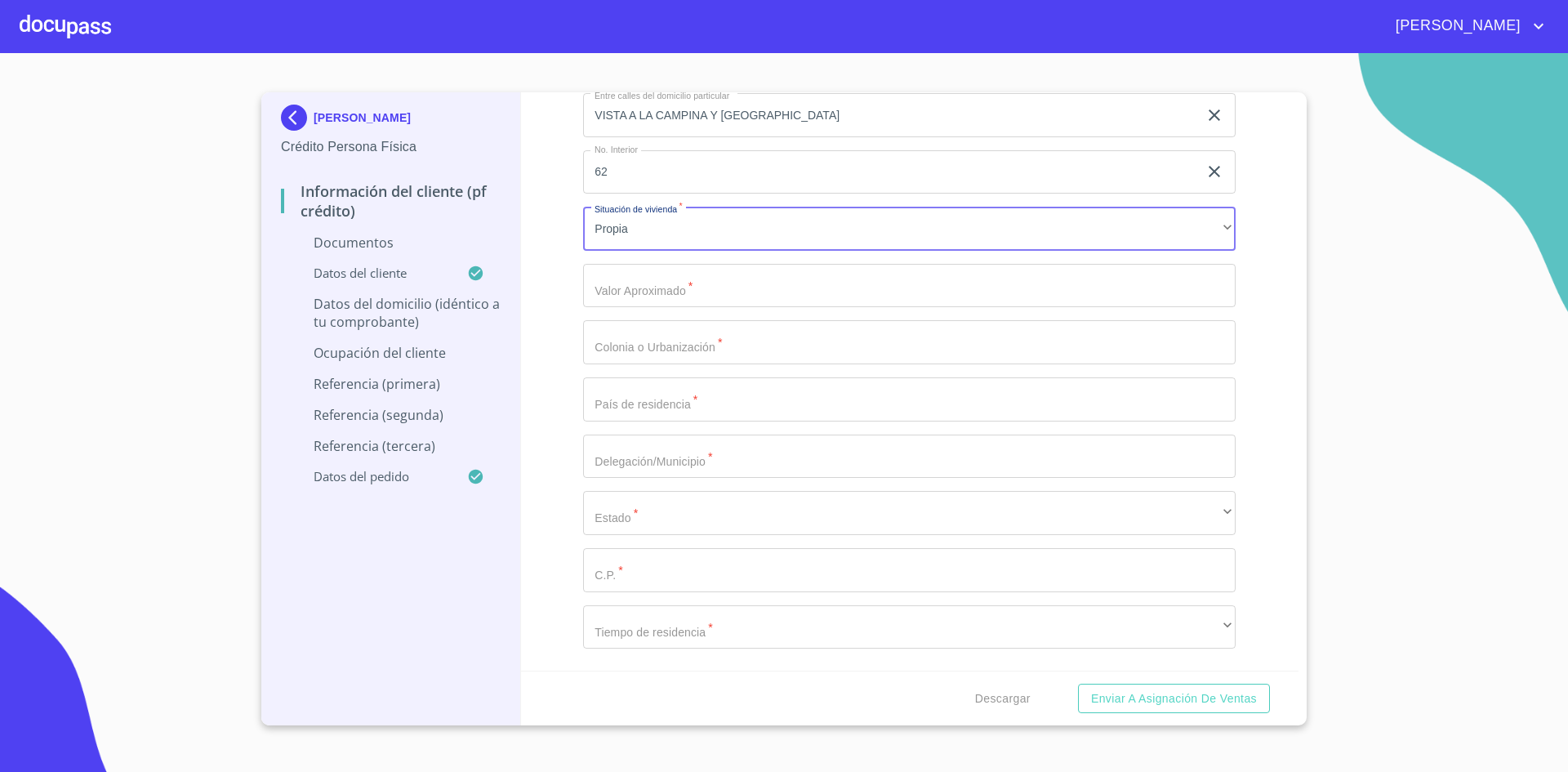
click at [712, 295] on input "Documento de identificación.   *" at bounding box center [910, 286] width 652 height 44
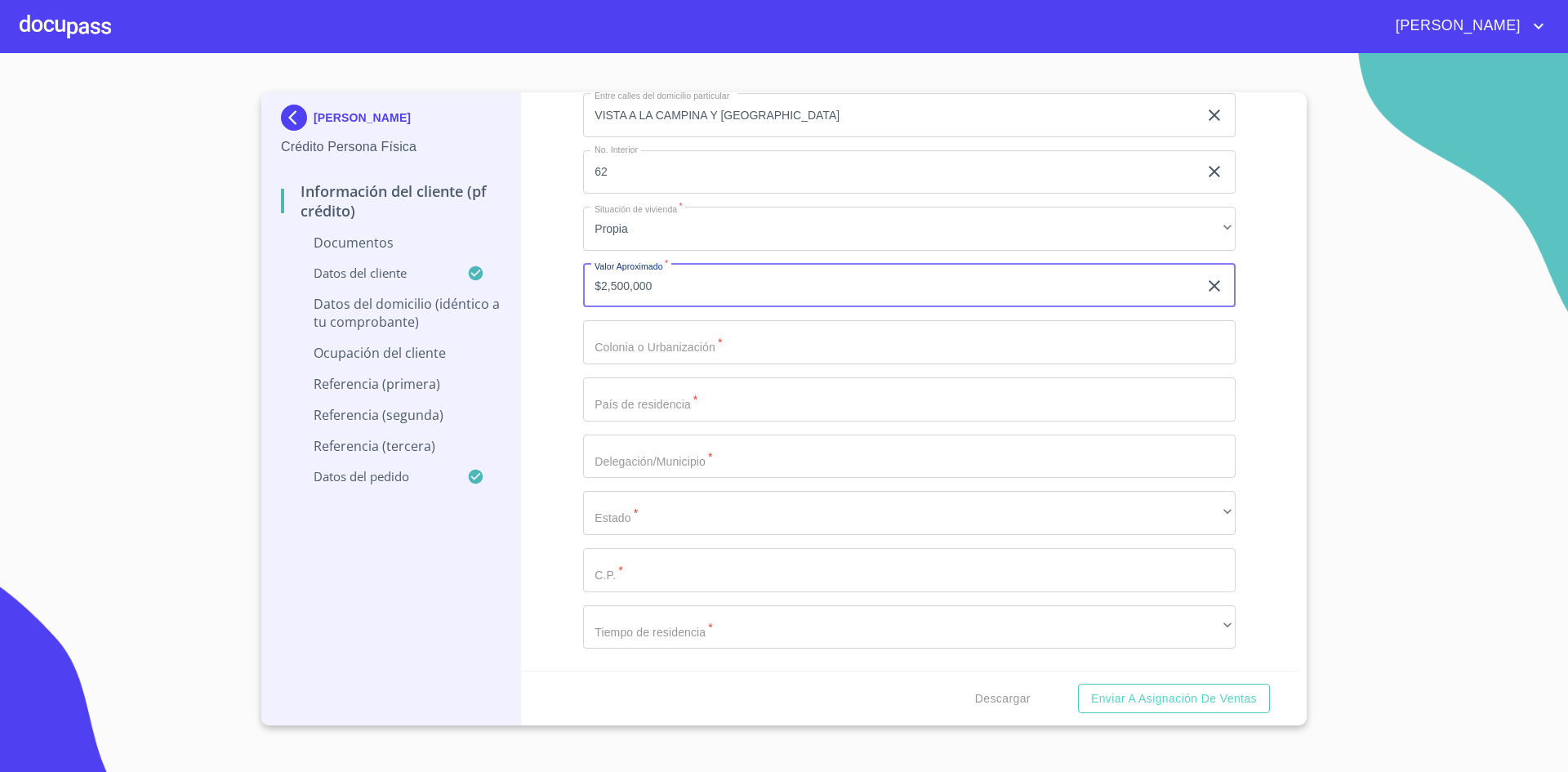
type input "$2,500,000"
click at [718, 355] on input "Documento de identificación.   *" at bounding box center [910, 342] width 652 height 44
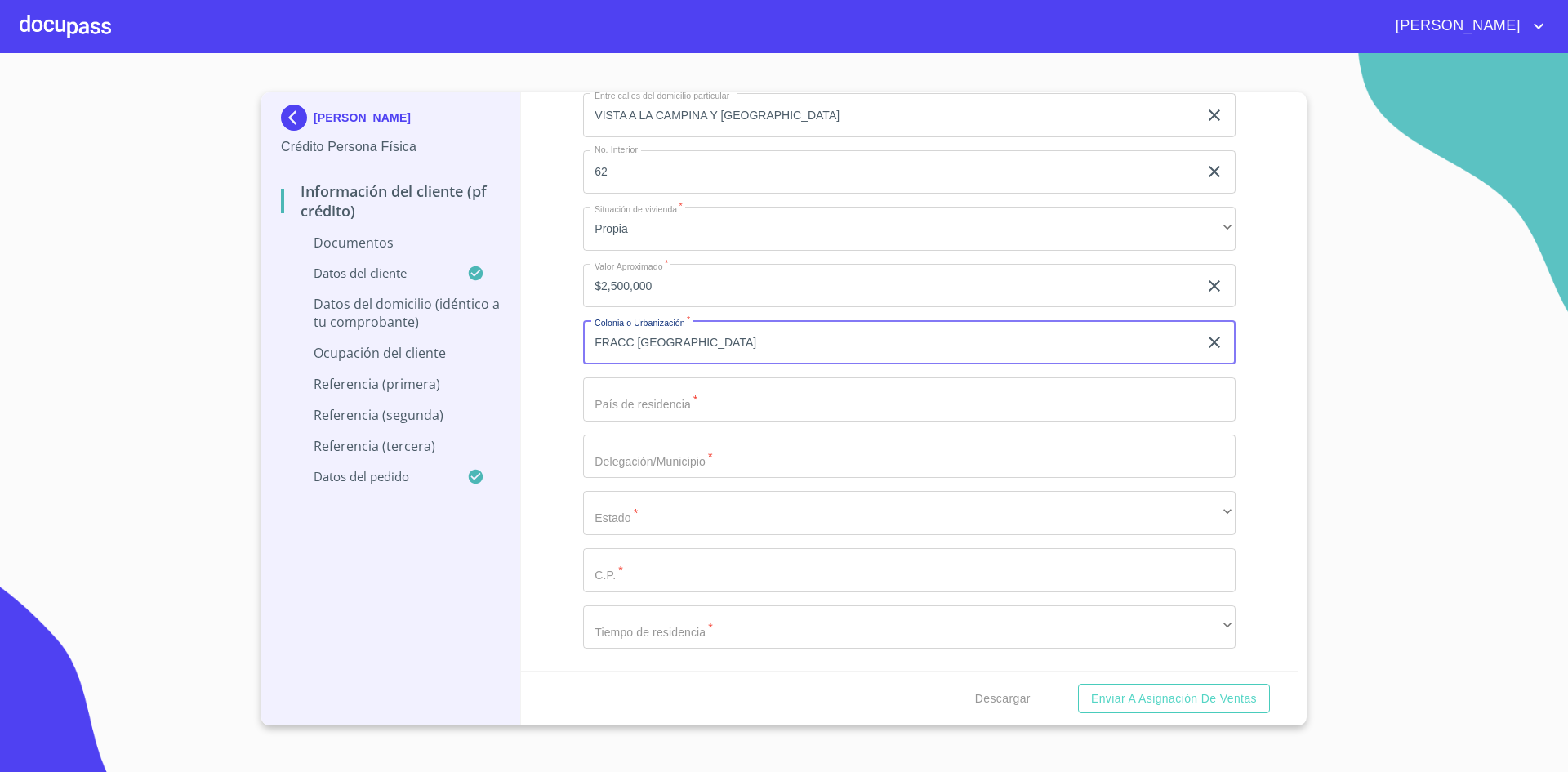
type input "FRACC [GEOGRAPHIC_DATA]"
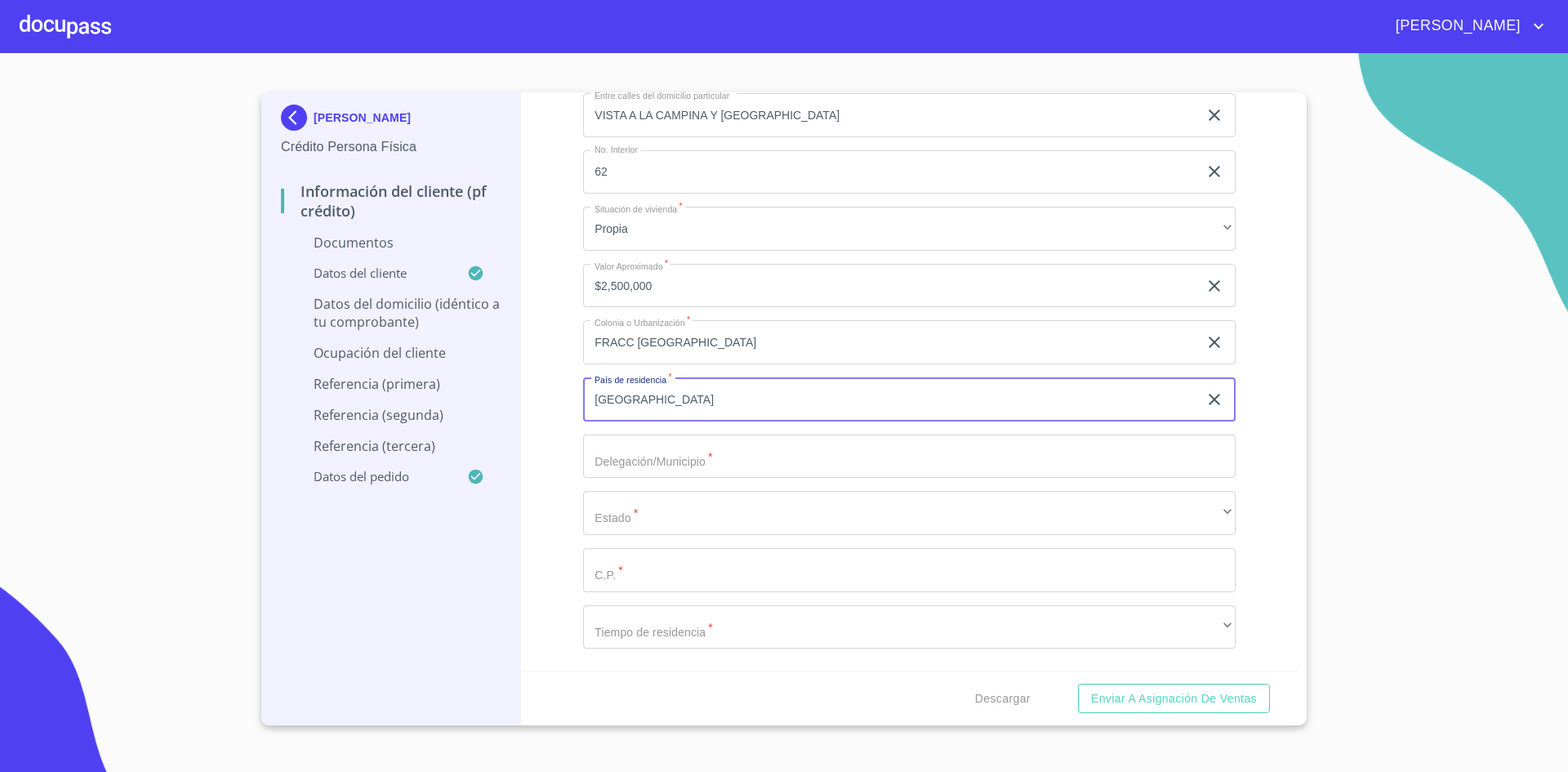
type input "[GEOGRAPHIC_DATA]"
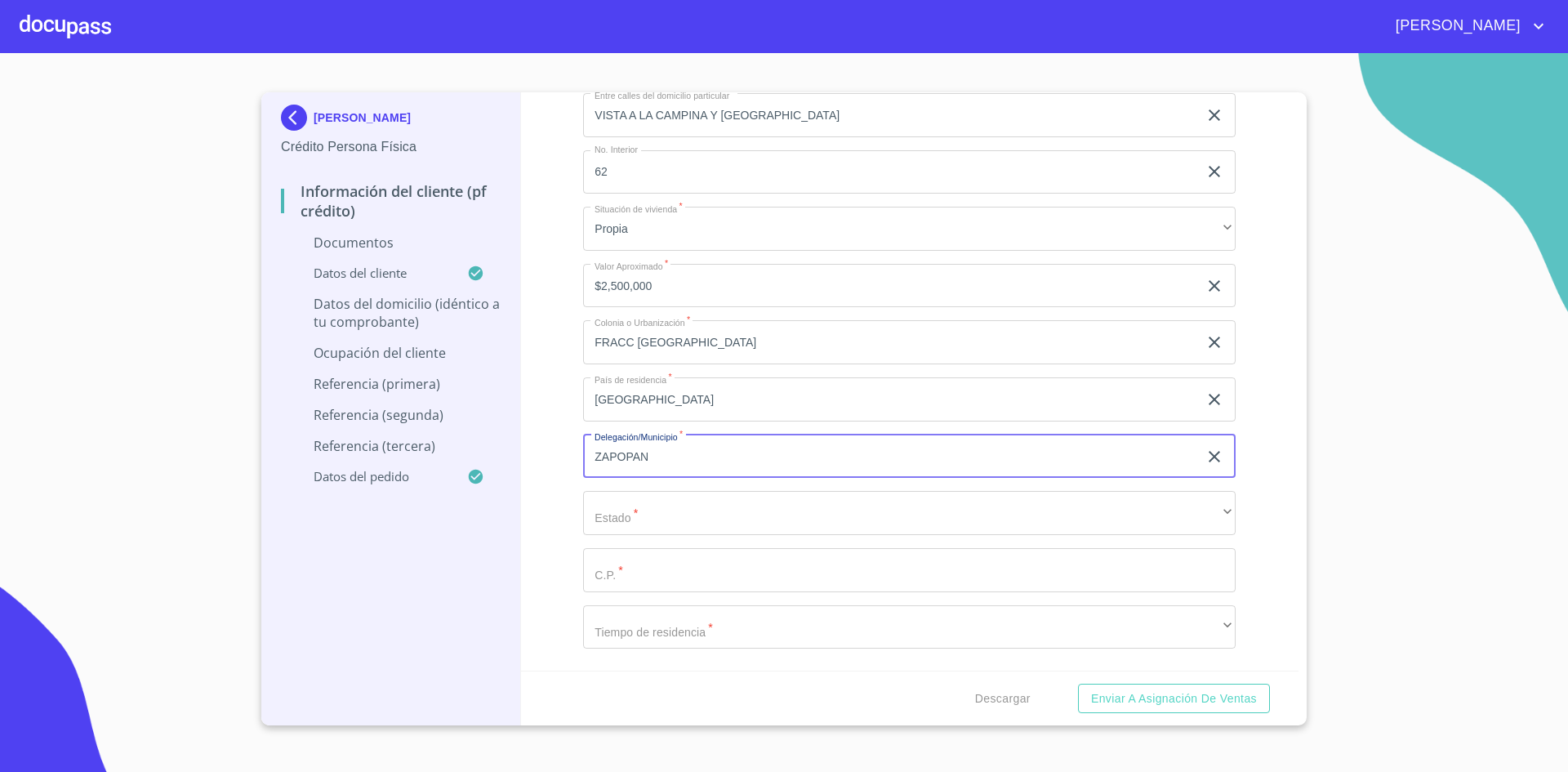
type input "ZAPOPAN"
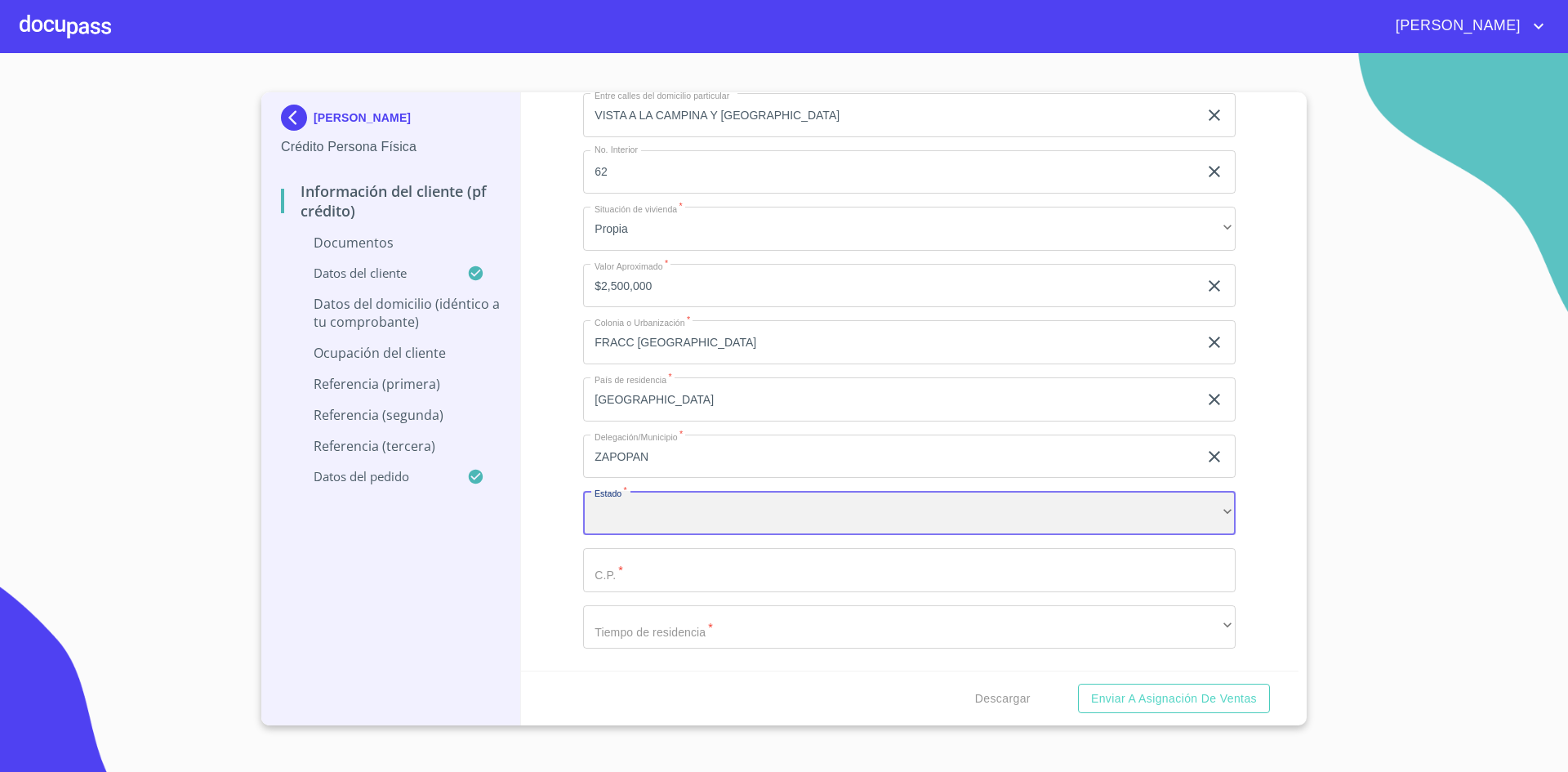
click at [1175, 528] on div "​" at bounding box center [910, 512] width 652 height 44
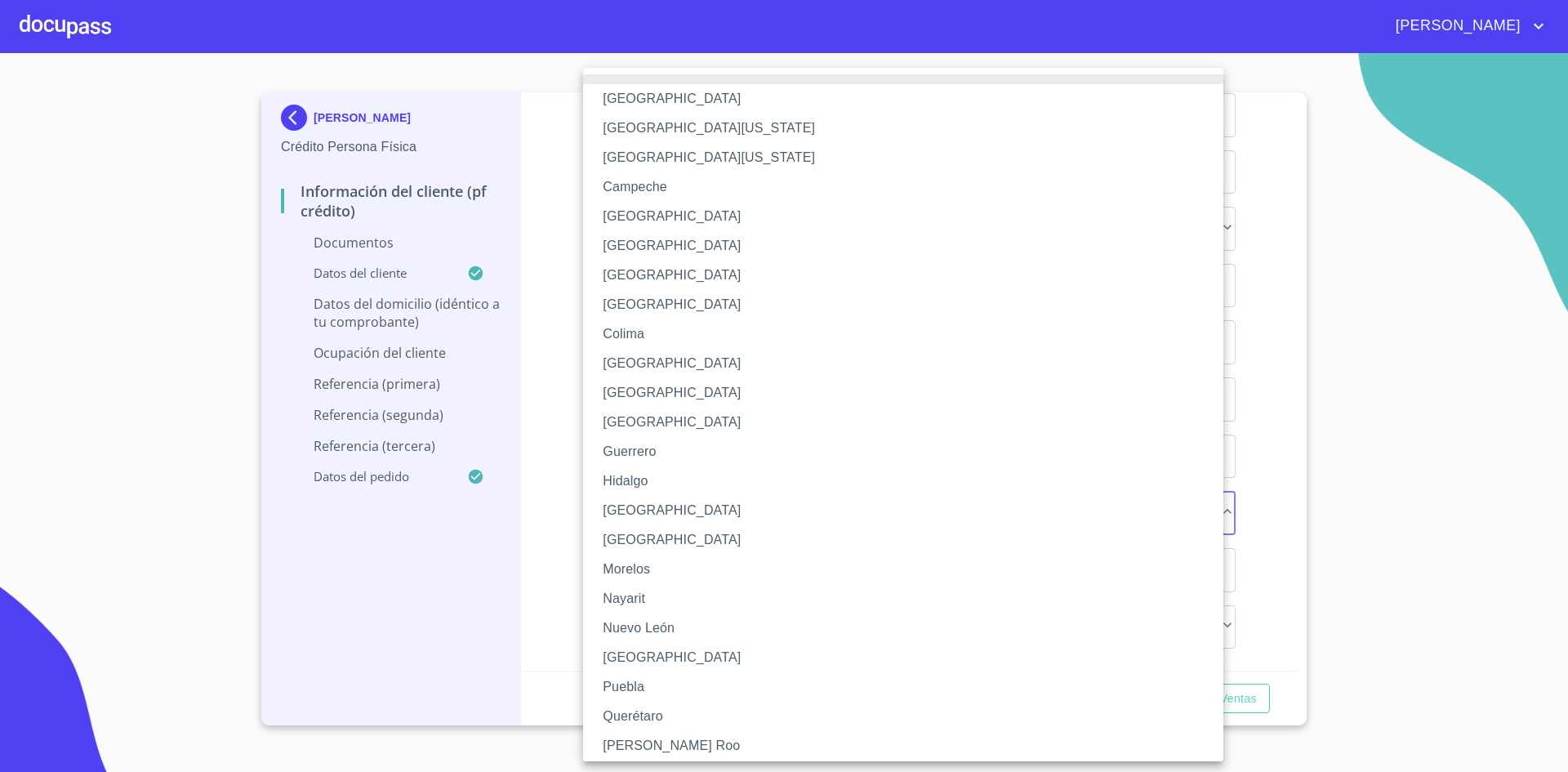
click at [659, 516] on li "[GEOGRAPHIC_DATA]" at bounding box center [910, 510] width 652 height 29
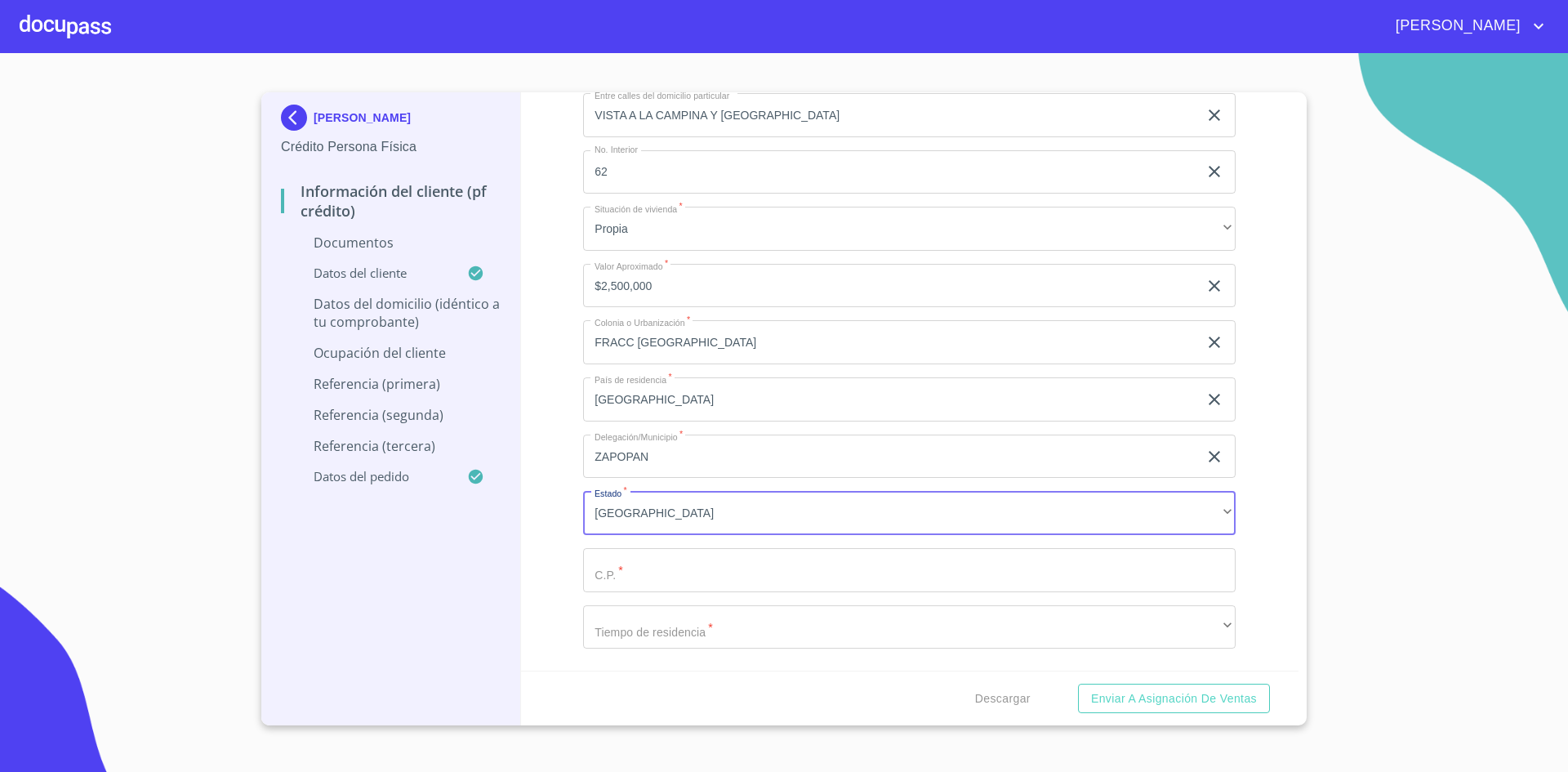
click at [701, 570] on input "Documento de identificación.   *" at bounding box center [910, 570] width 652 height 44
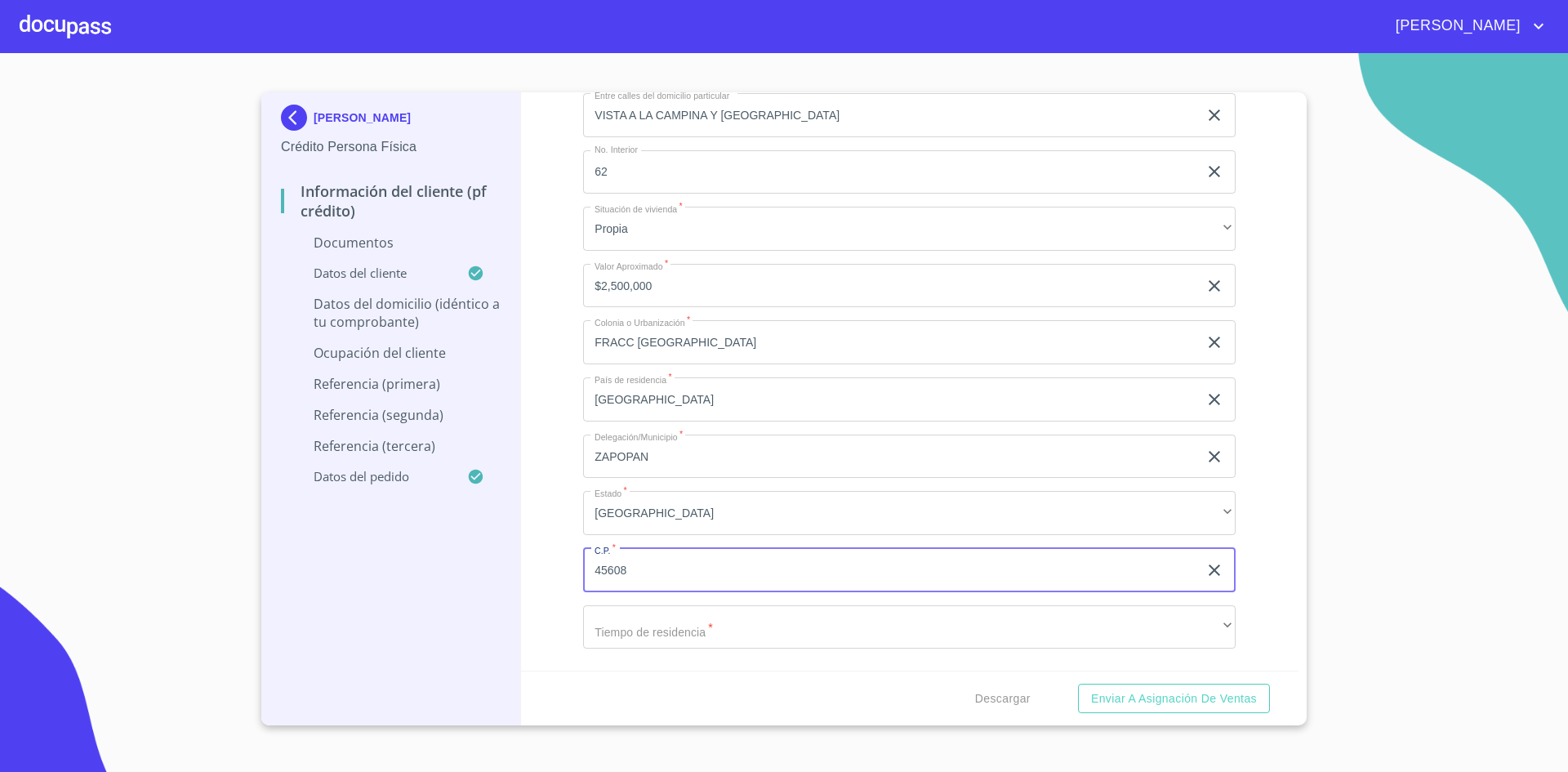
type input "45608"
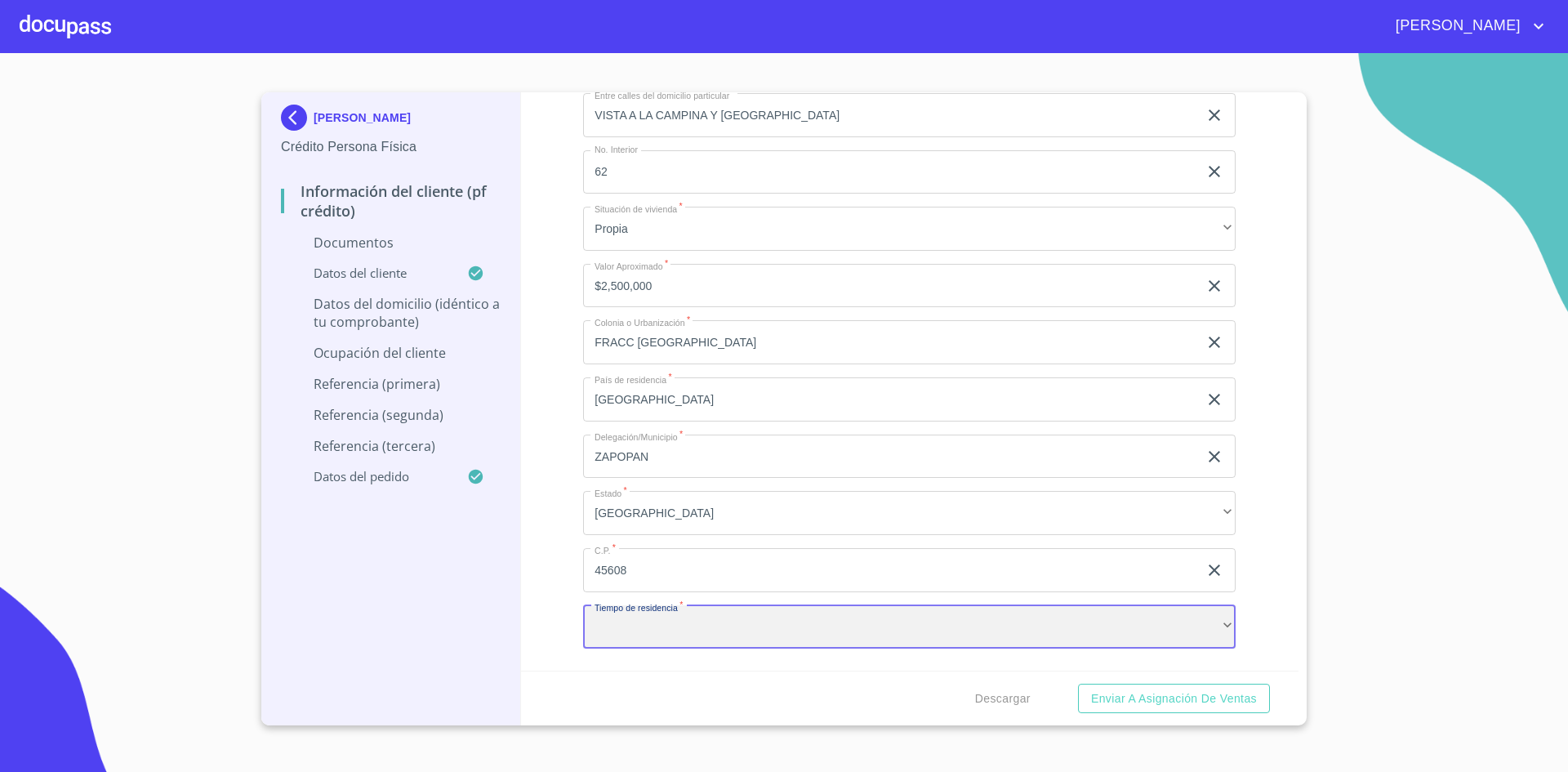
click at [722, 637] on div "​" at bounding box center [910, 627] width 652 height 44
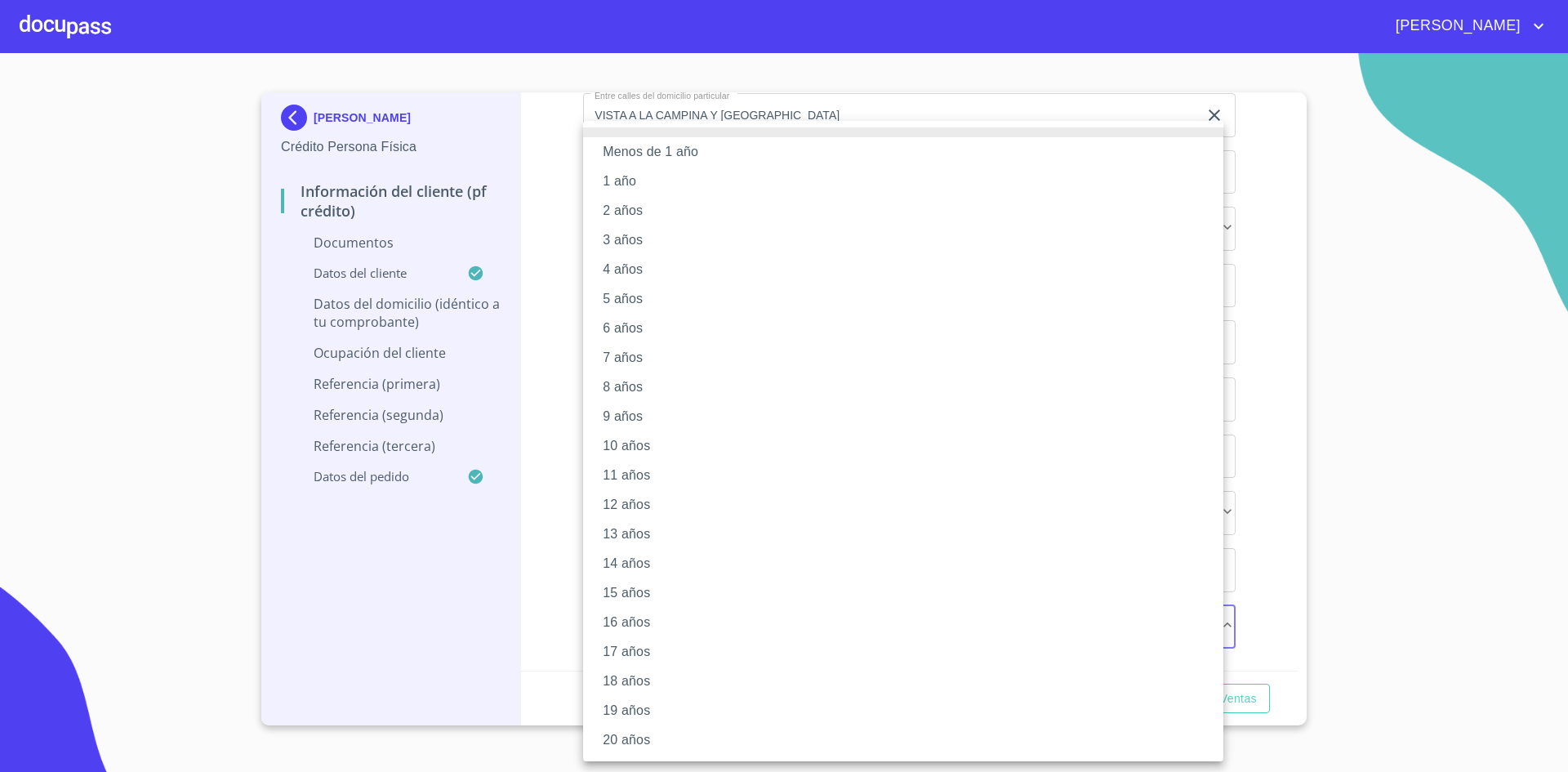
click at [647, 513] on li "12 años" at bounding box center [904, 504] width 640 height 29
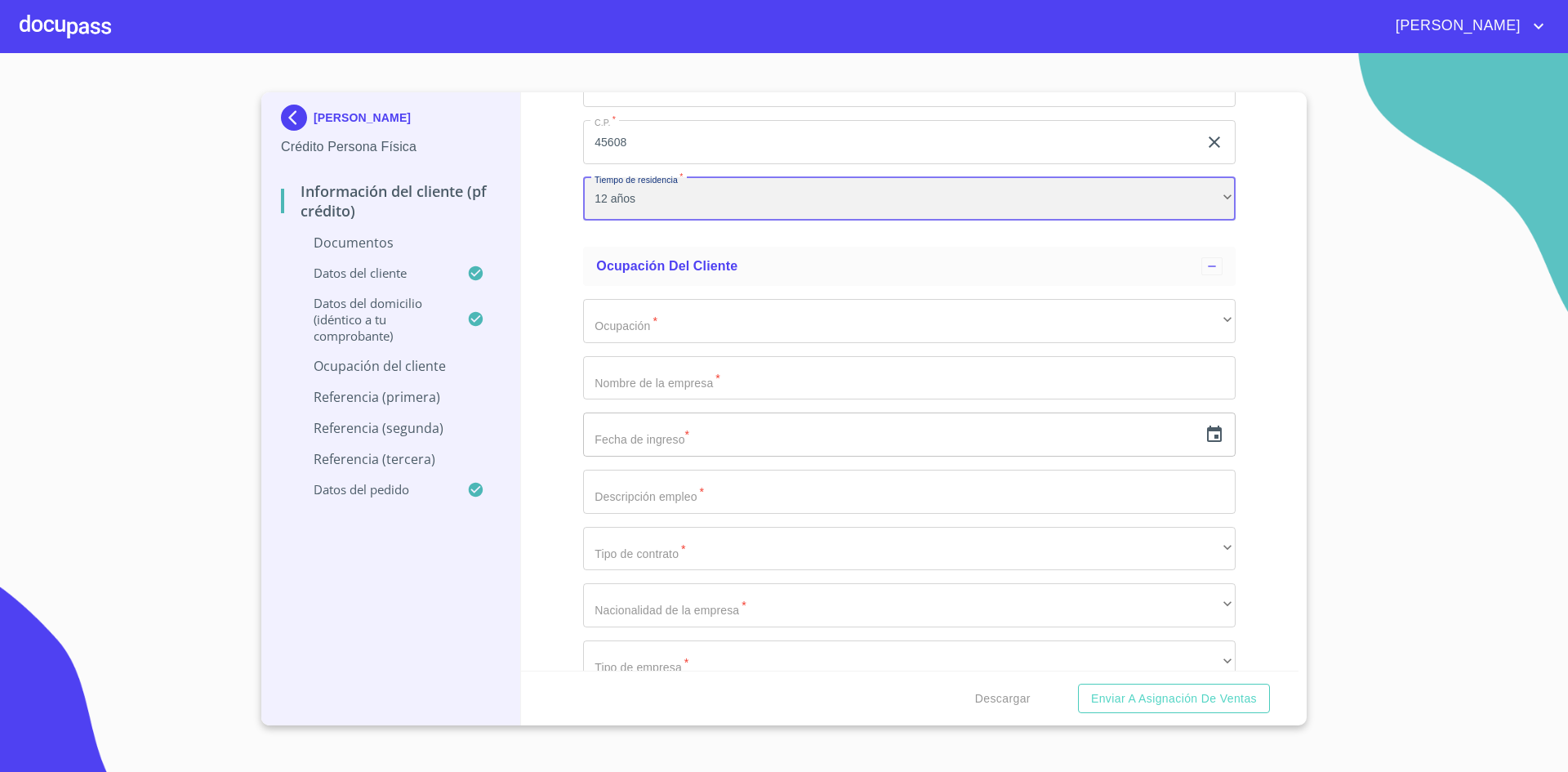
scroll to position [3518, 0]
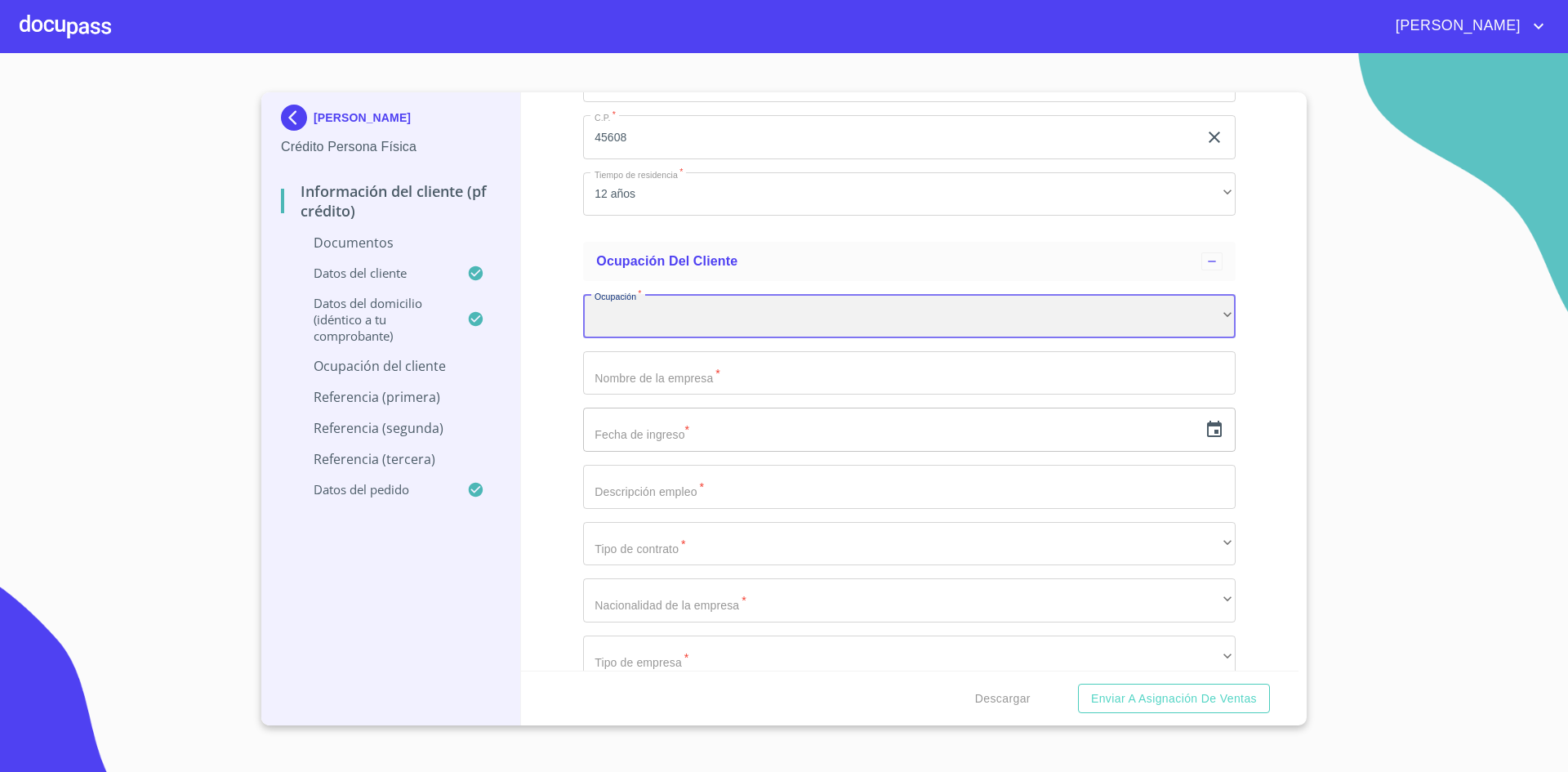
click at [738, 322] on div "​" at bounding box center [910, 316] width 652 height 44
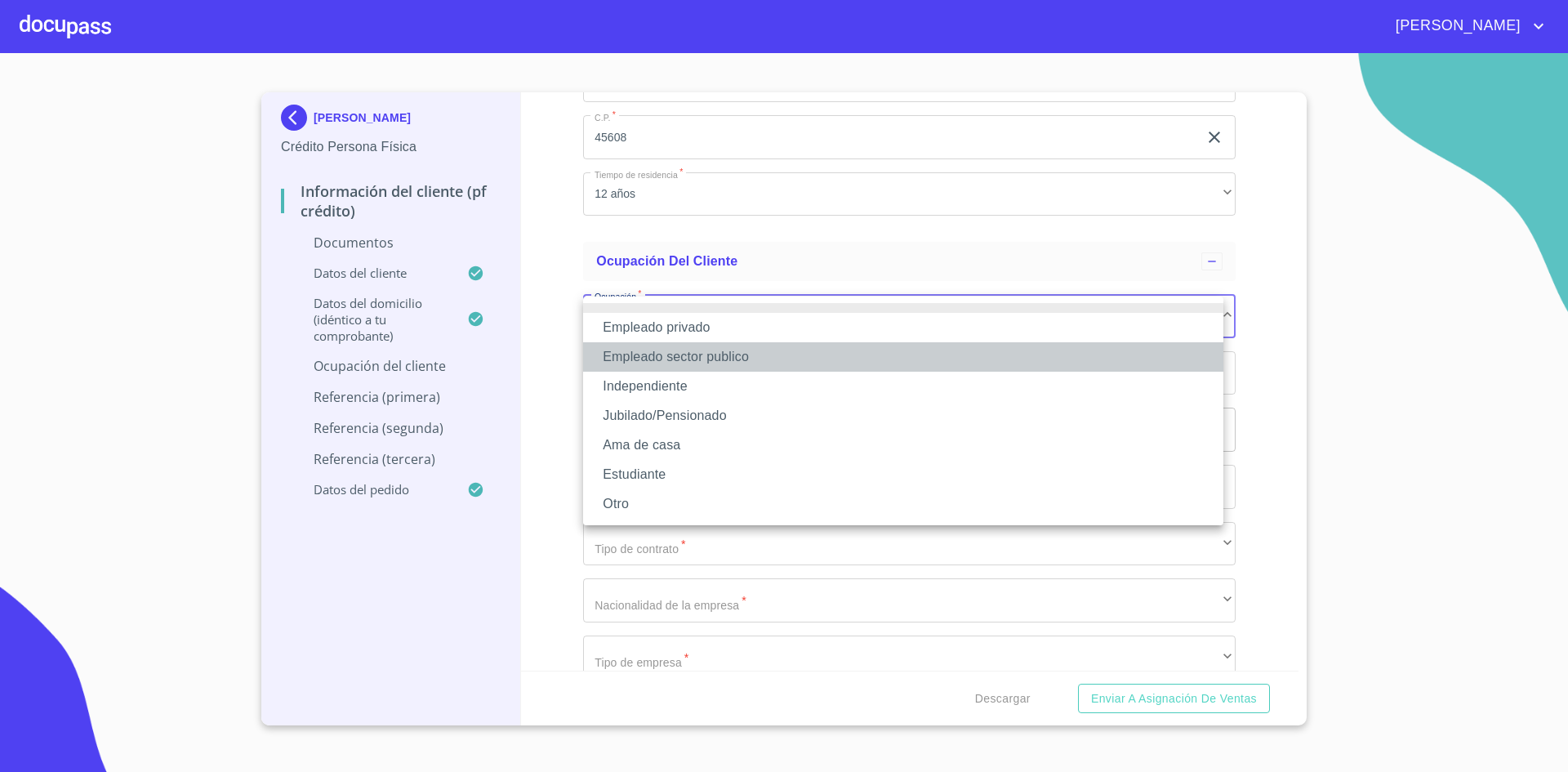
click at [751, 357] on li "Empleado sector publico" at bounding box center [904, 357] width 640 height 29
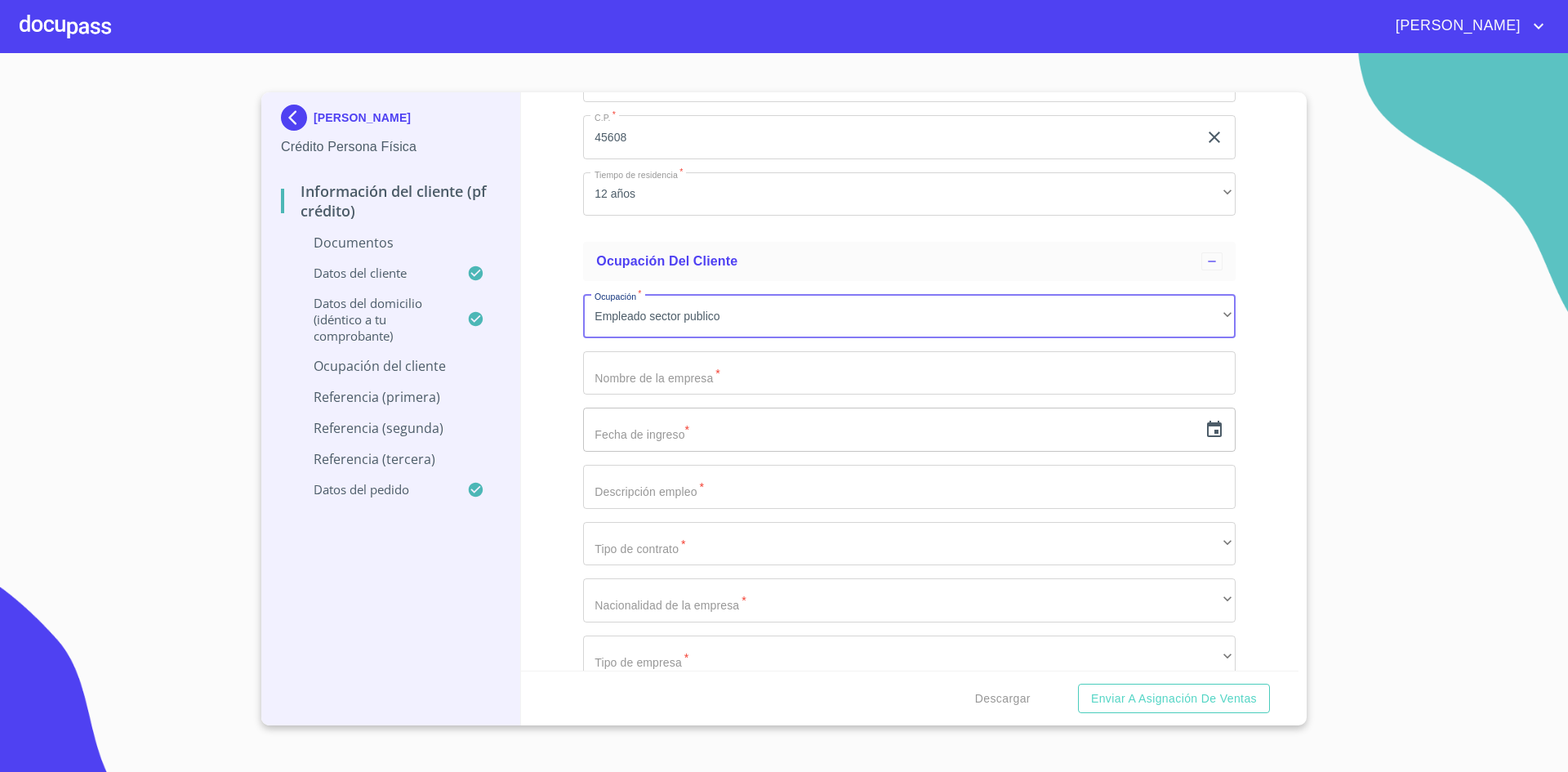
click at [730, 377] on input "Documento de identificación.   *" at bounding box center [910, 373] width 652 height 44
type input "FISCALIA GENERAL DE LA REPUBLICA"
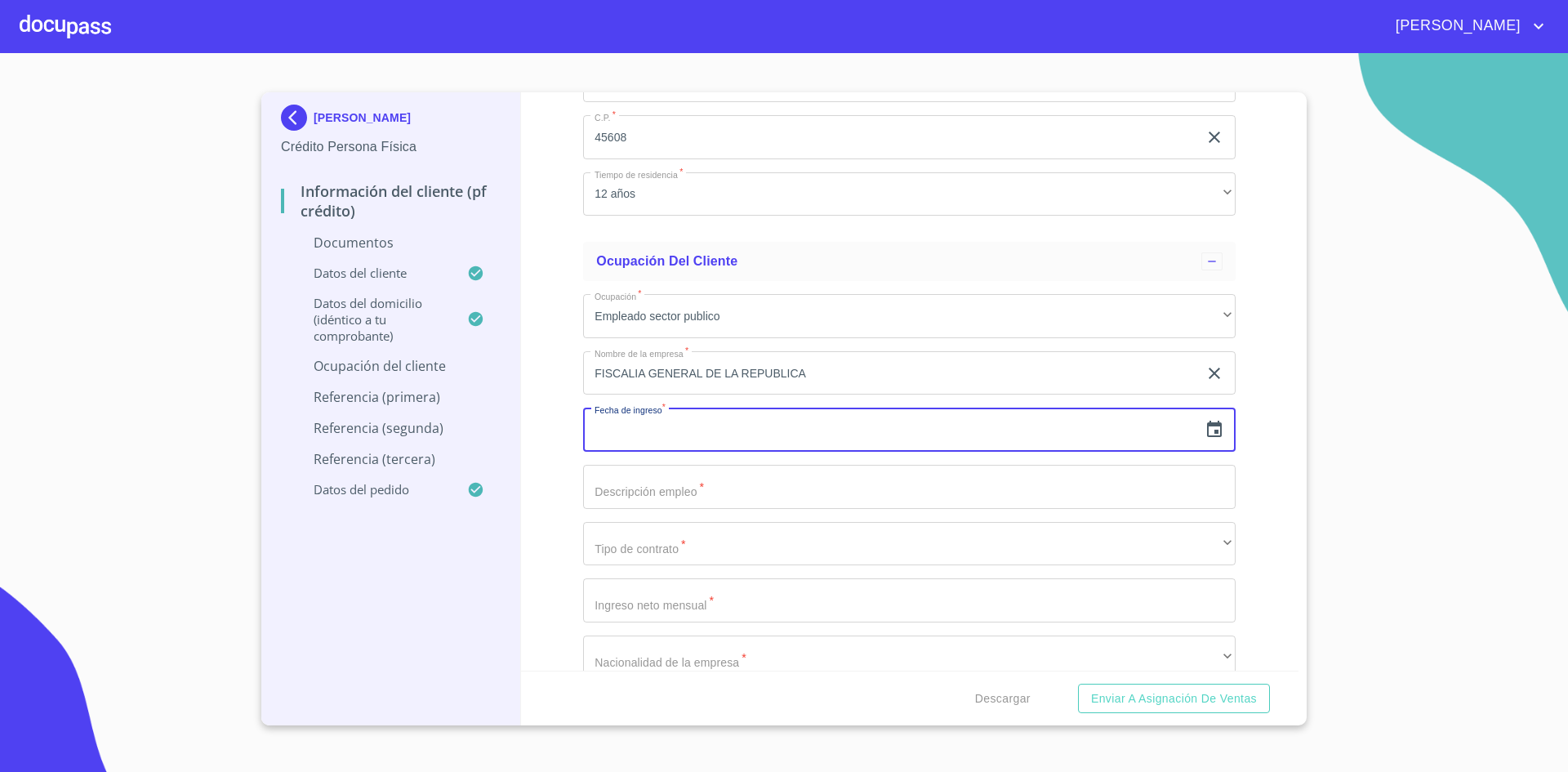
click at [830, 425] on input "text" at bounding box center [891, 429] width 615 height 44
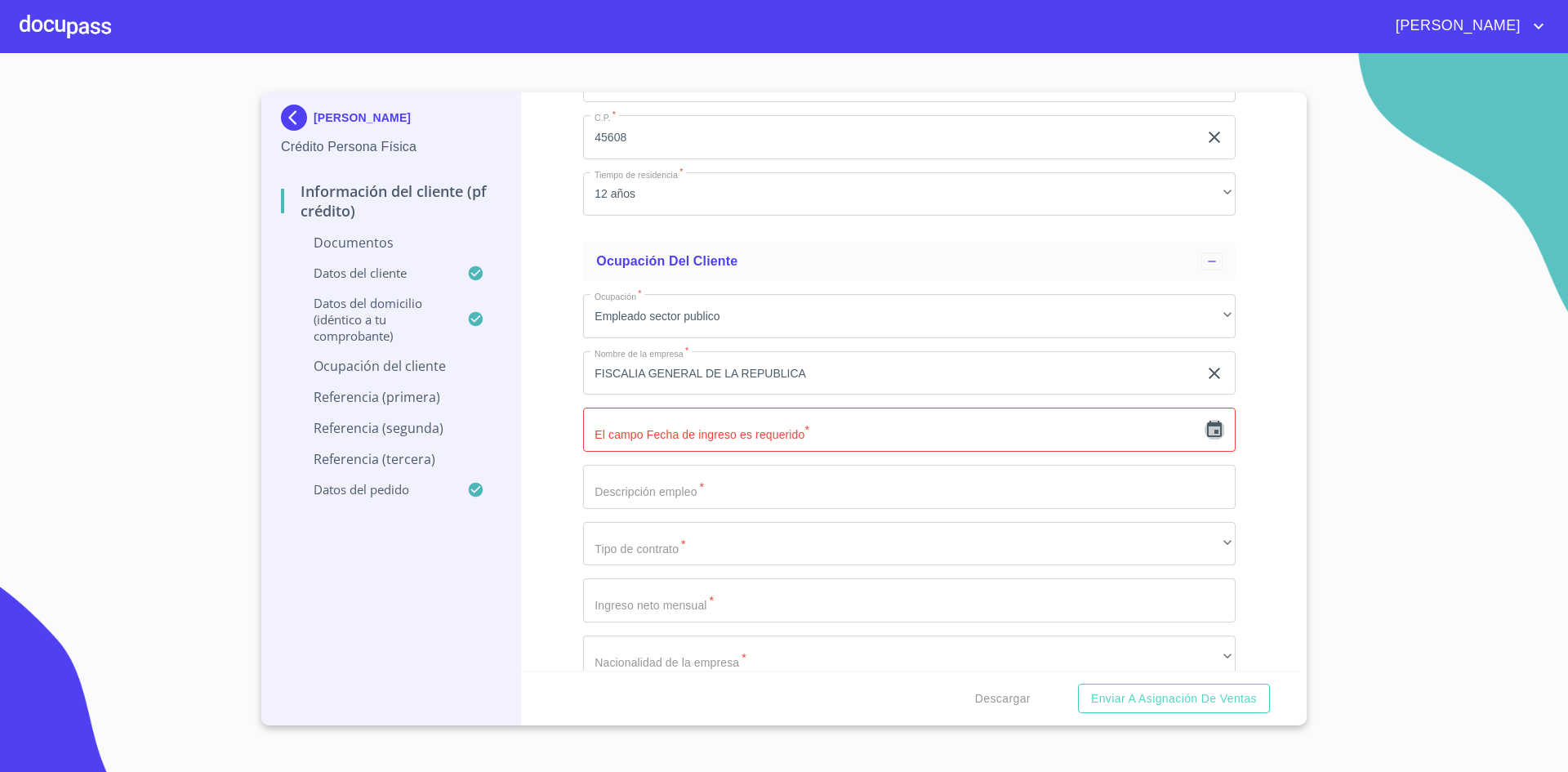
click at [1207, 428] on icon "button" at bounding box center [1214, 429] width 20 height 20
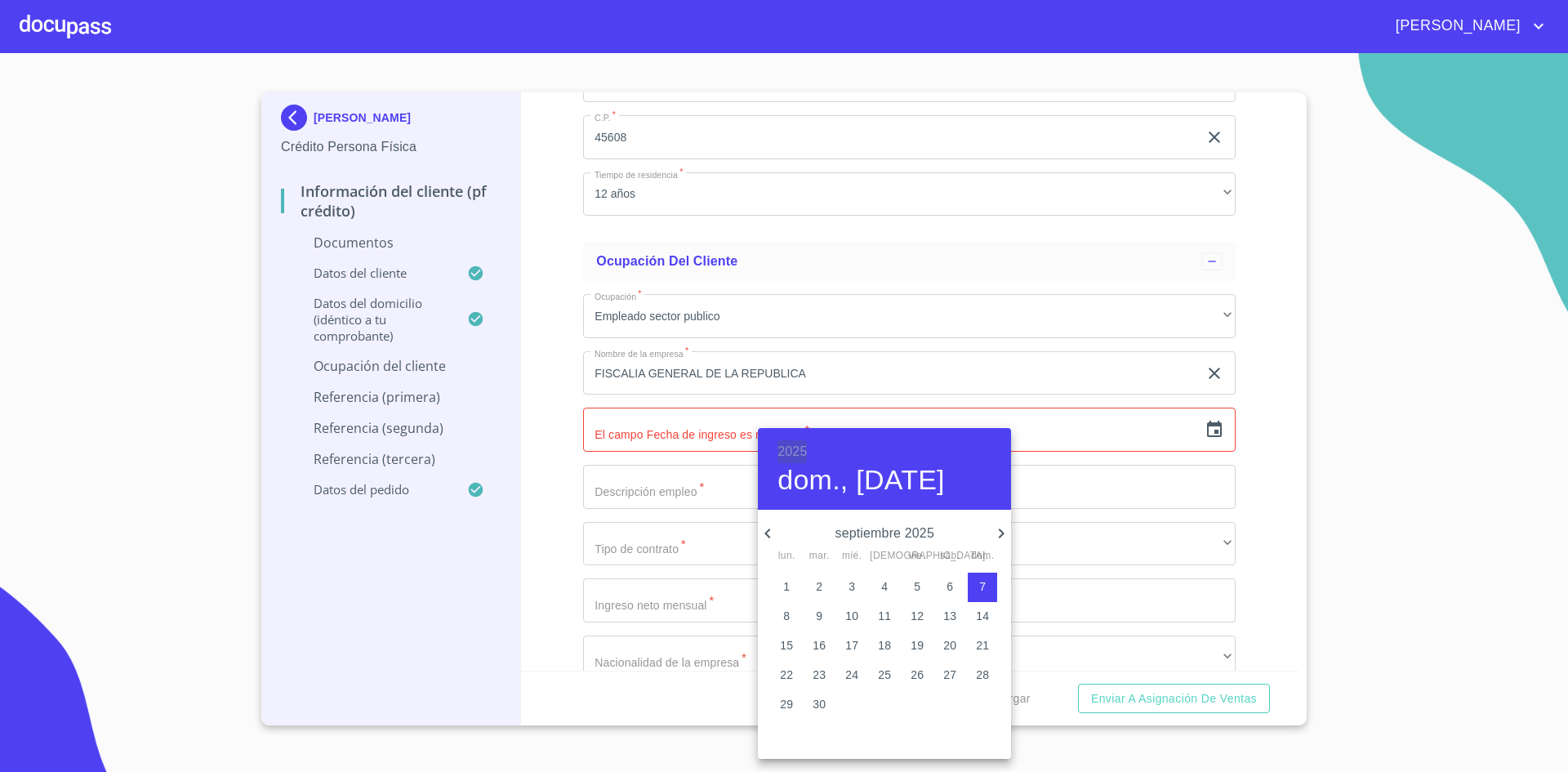
click at [784, 454] on h6 "2025" at bounding box center [792, 452] width 29 height 23
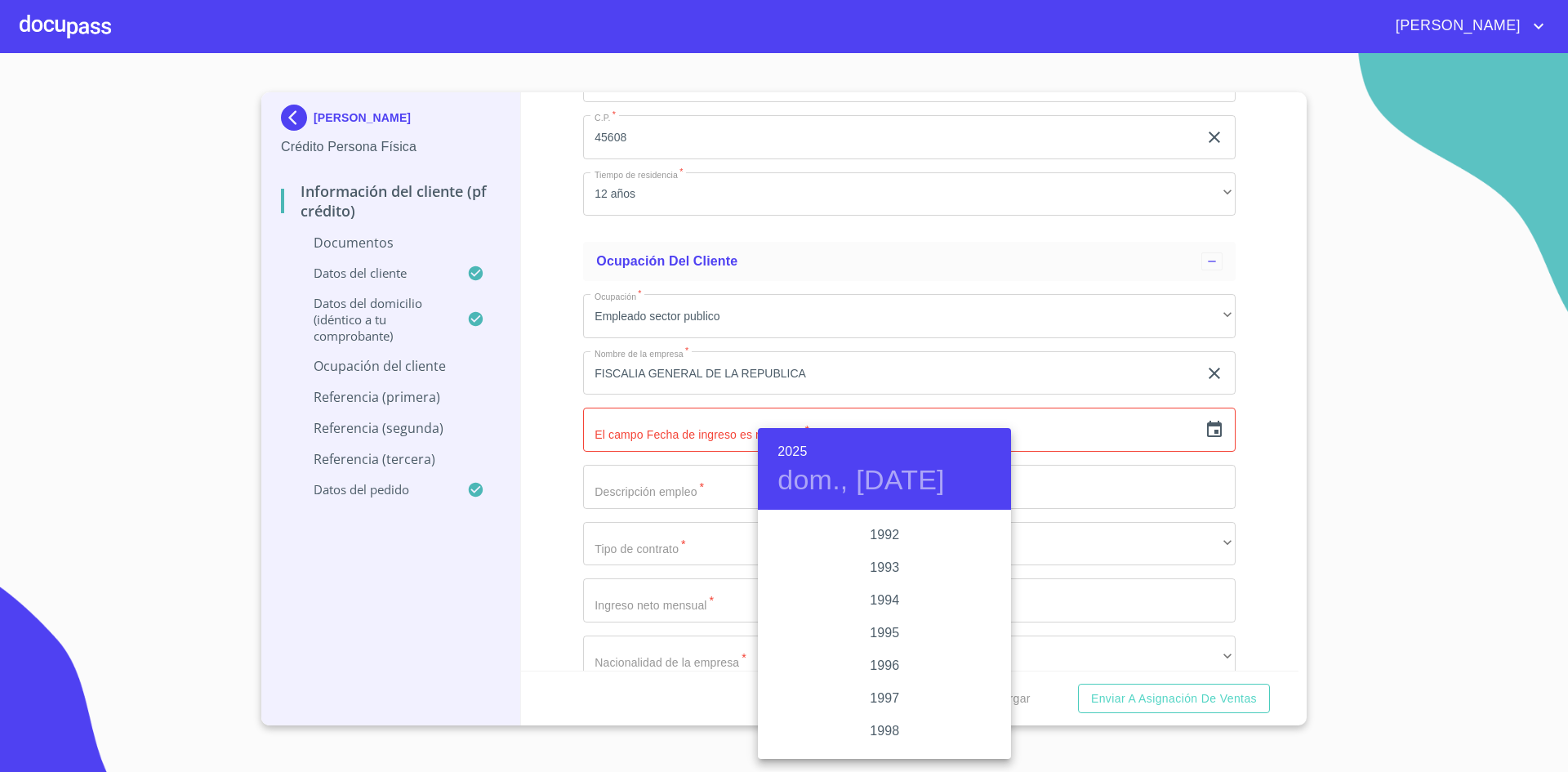
scroll to position [2183, 0]
click at [882, 556] on div "1993" at bounding box center [885, 567] width 253 height 33
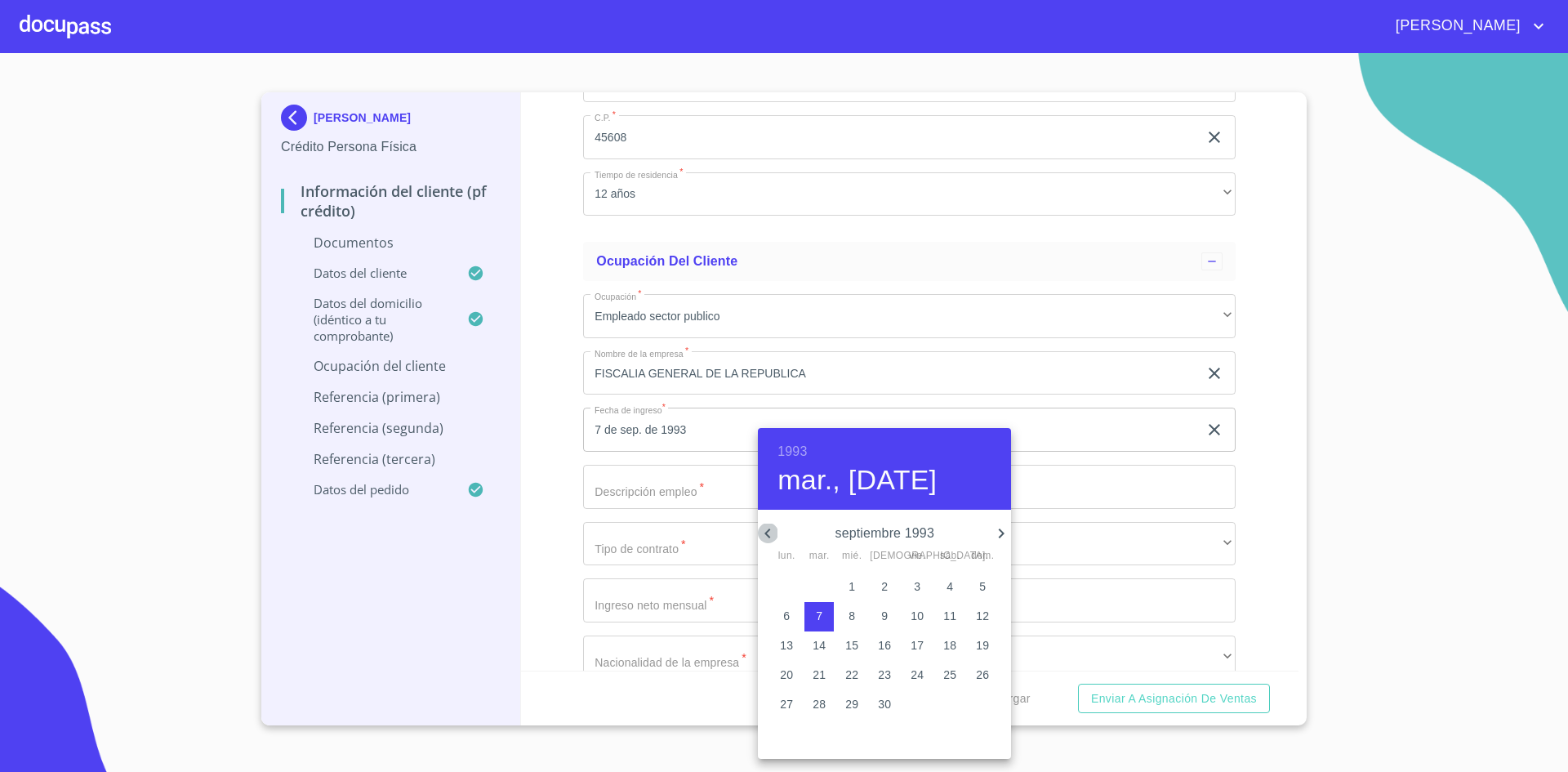
click at [773, 536] on icon "button" at bounding box center [768, 533] width 20 height 20
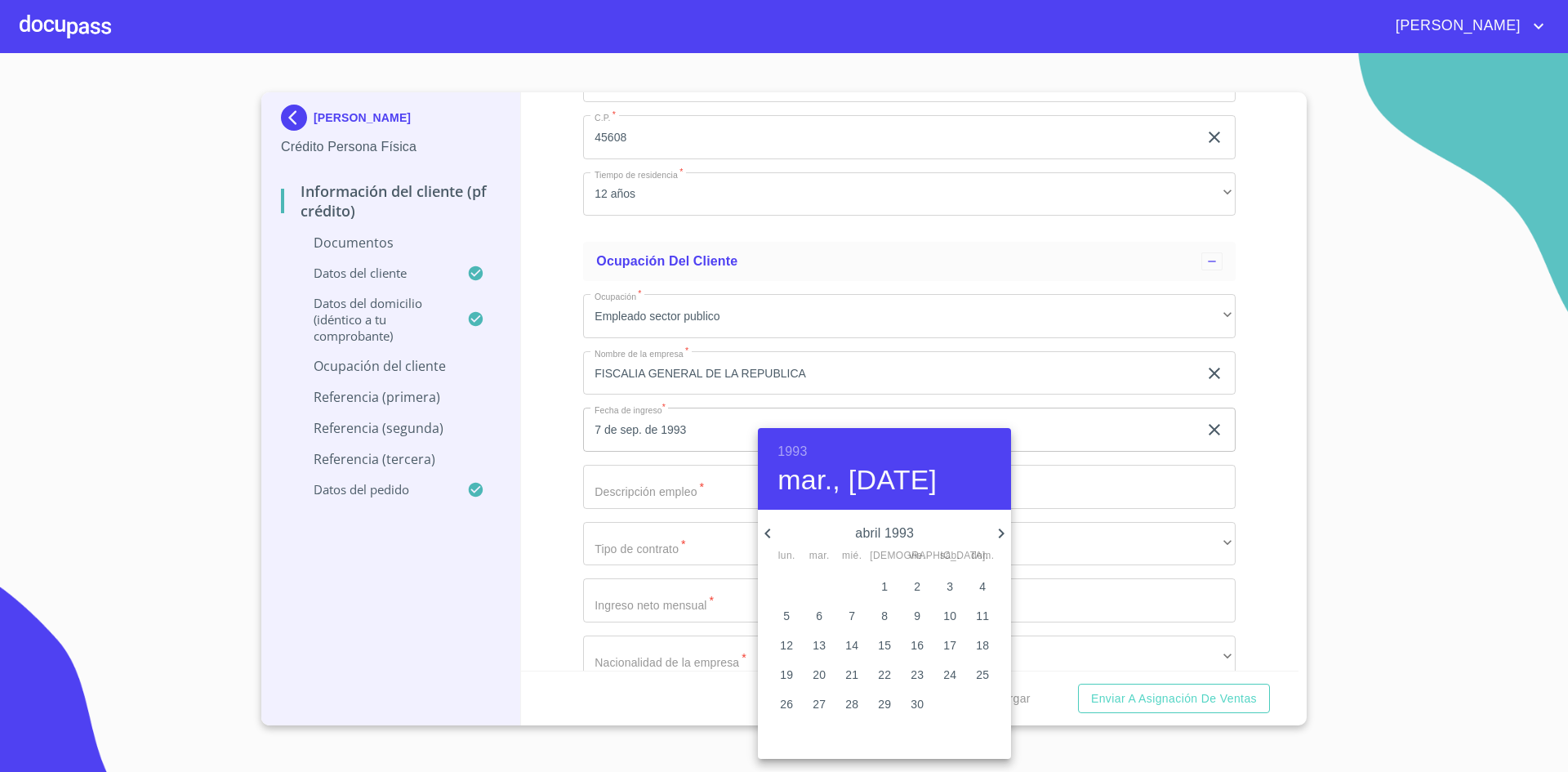
click at [834, 638] on span "13" at bounding box center [819, 645] width 29 height 16
type input "13 de abr. de 1993"
click at [1237, 451] on div at bounding box center [784, 386] width 1568 height 772
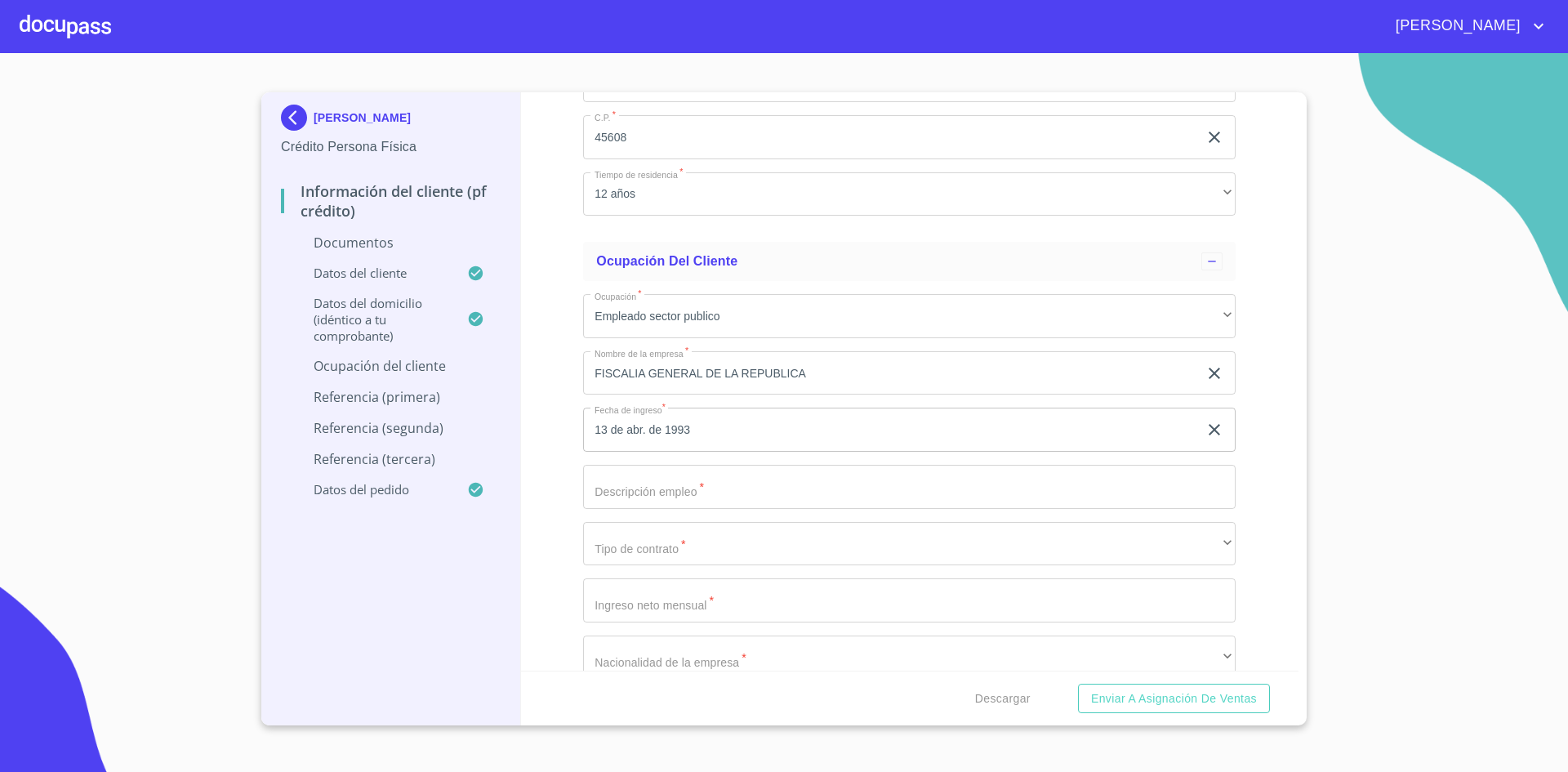
click at [645, 478] on input "Documento de identificación.   *" at bounding box center [910, 486] width 652 height 44
type input "AGENTE DE MINISTERIO PUBLICO"
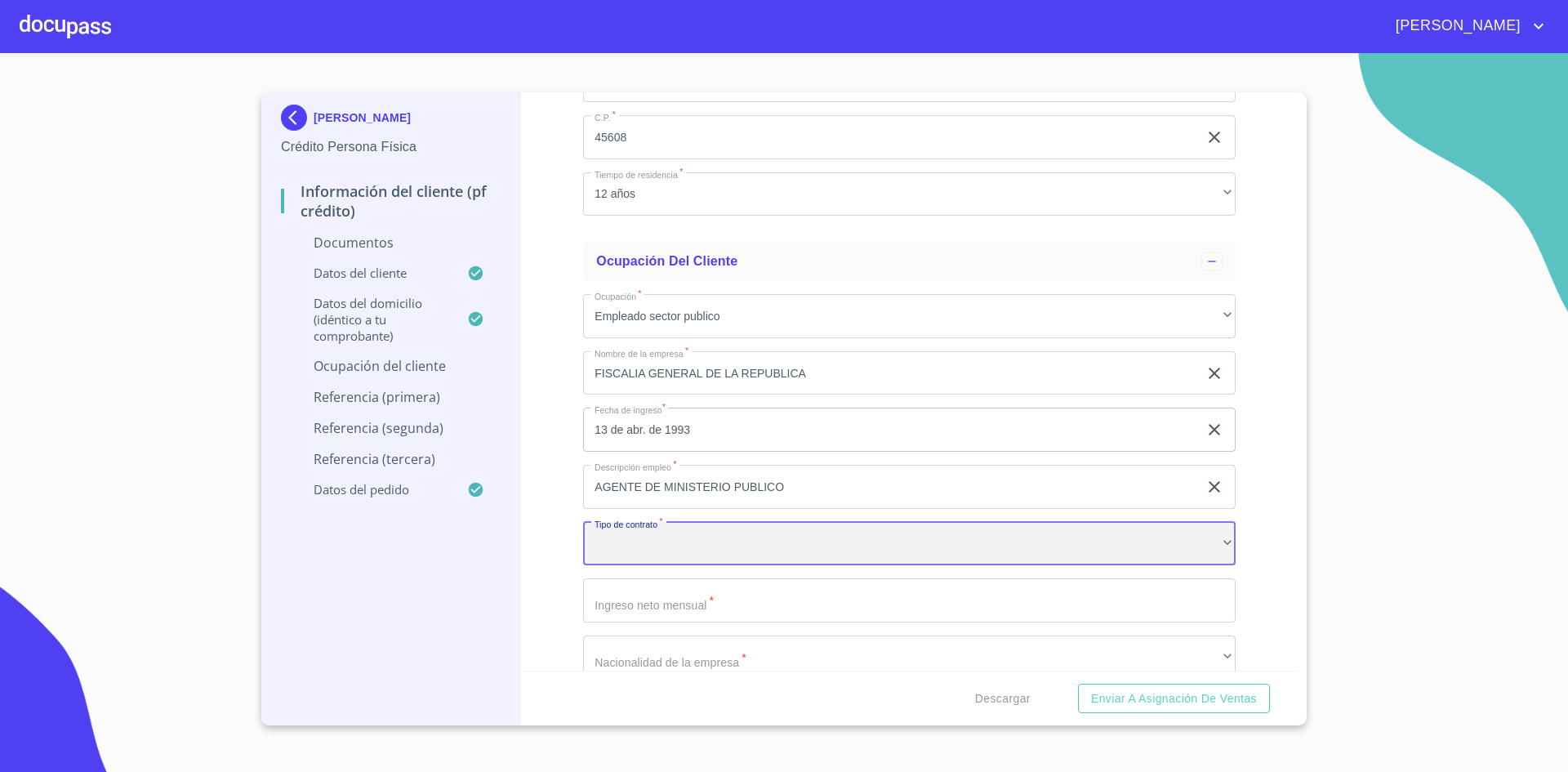
click at [820, 533] on div "​" at bounding box center [910, 543] width 652 height 44
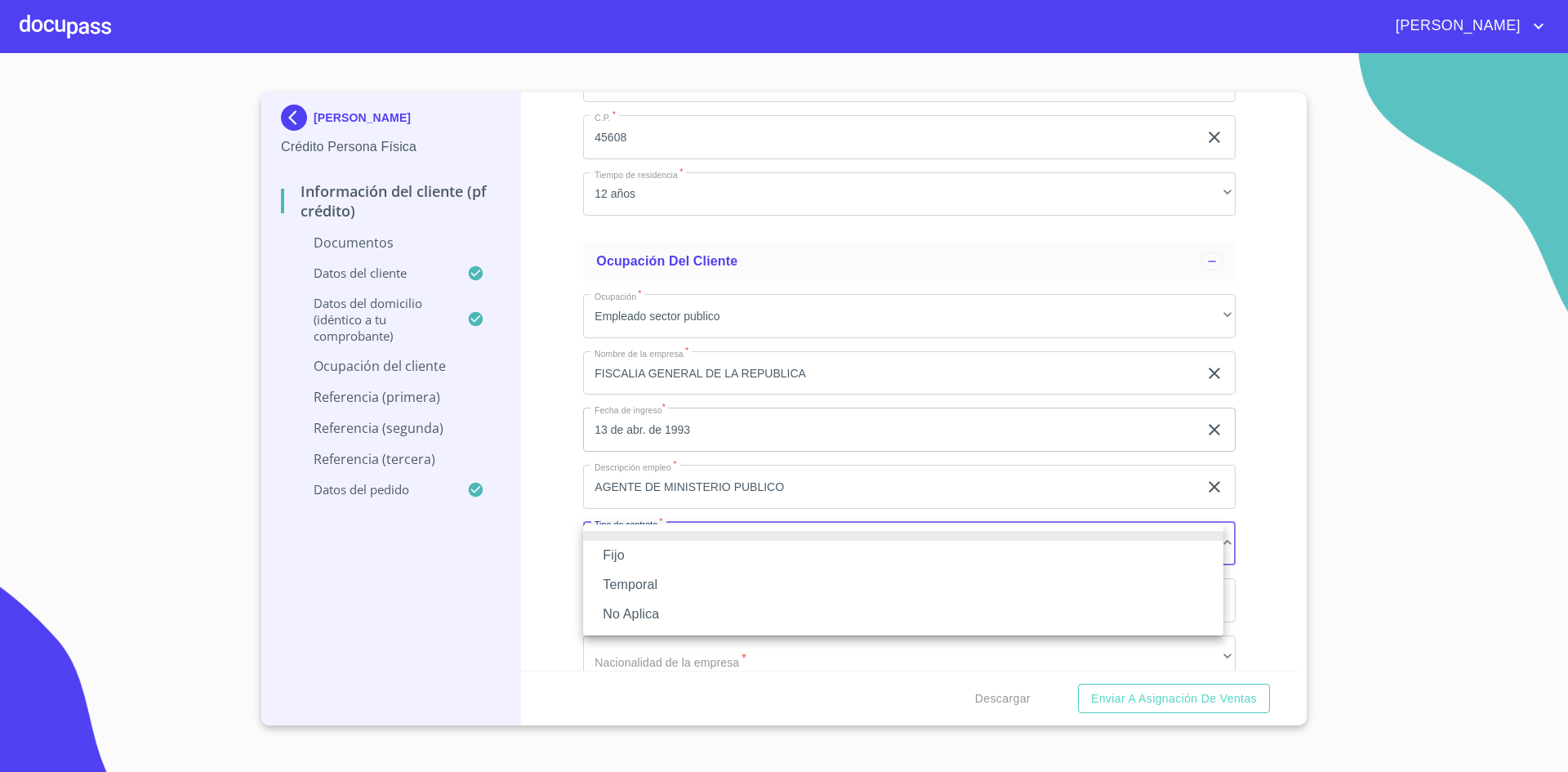
click at [649, 553] on li "Fijo" at bounding box center [904, 555] width 640 height 29
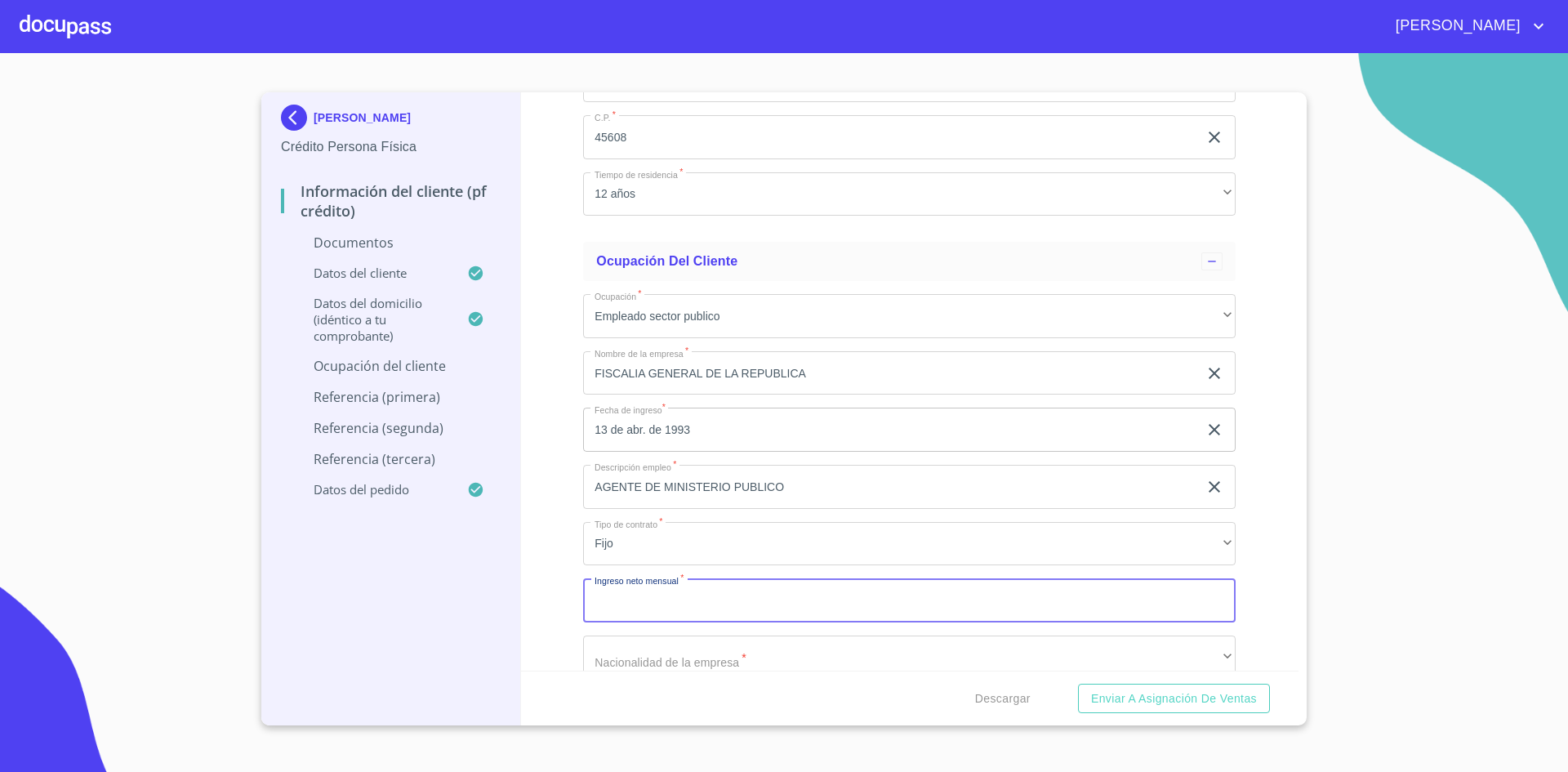
click at [713, 596] on input "Documento de identificación.   *" at bounding box center [910, 600] width 652 height 44
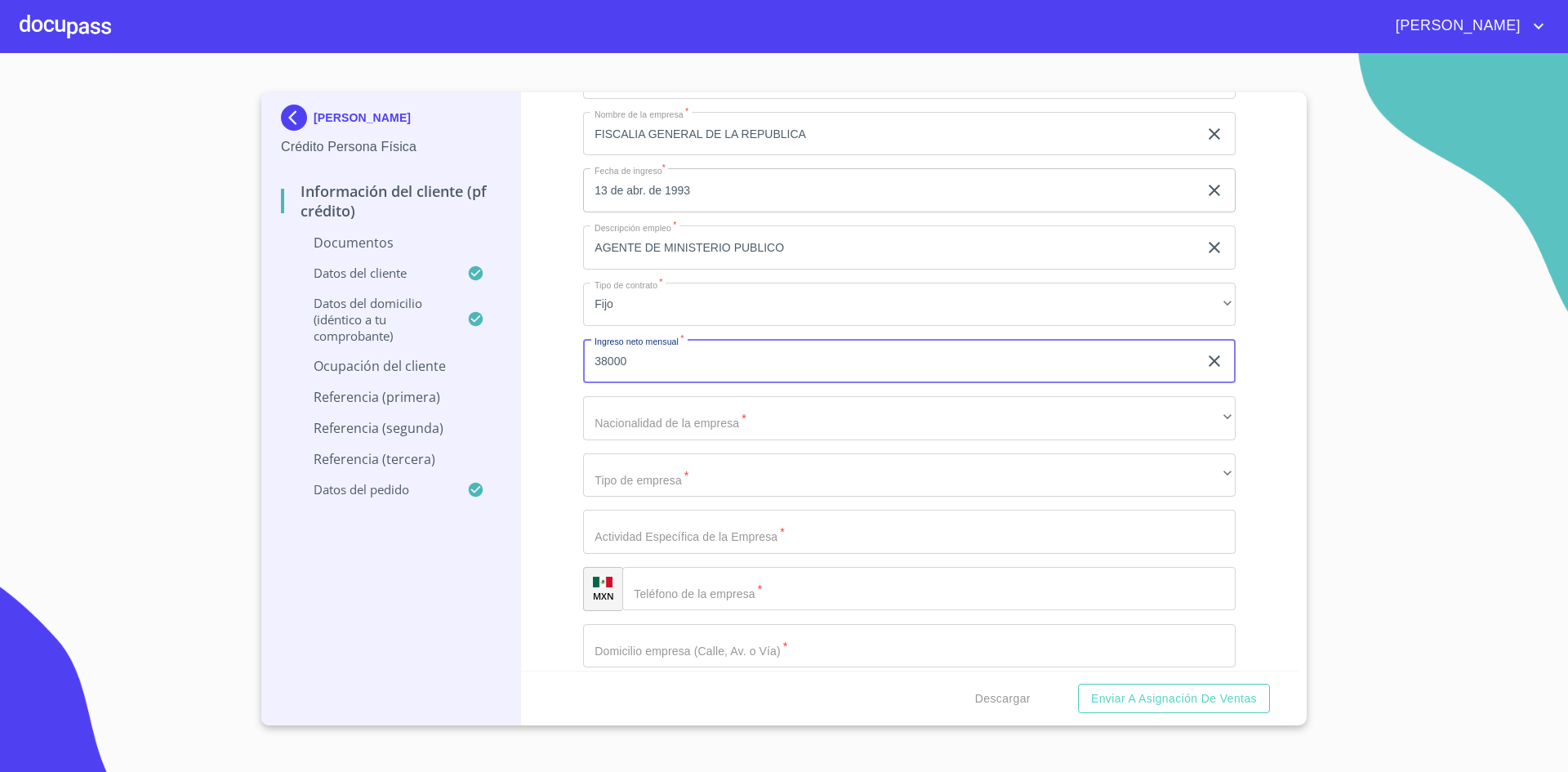
scroll to position [3762, 0]
type input "38000"
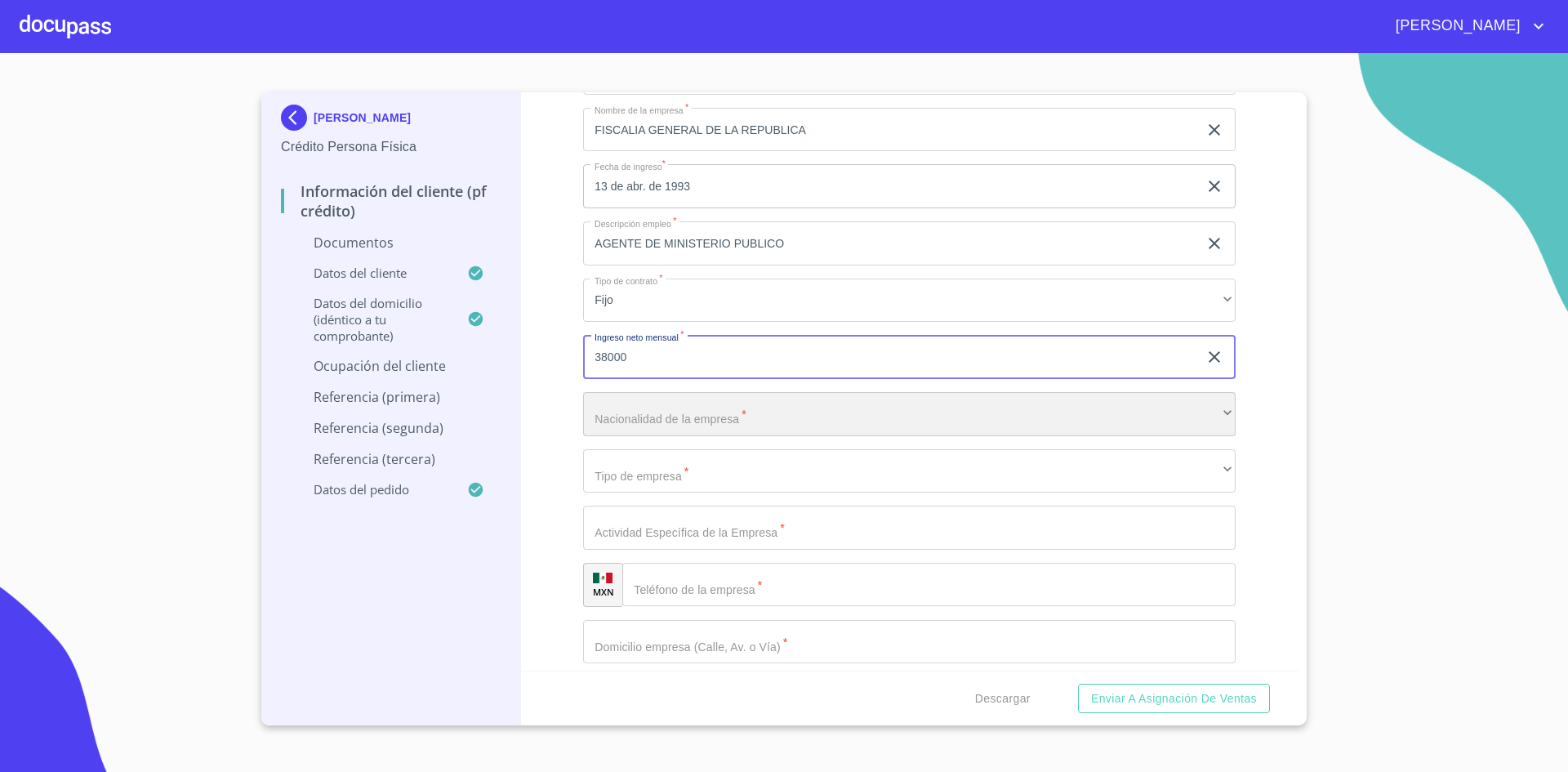
click at [720, 413] on div "​" at bounding box center [910, 414] width 652 height 44
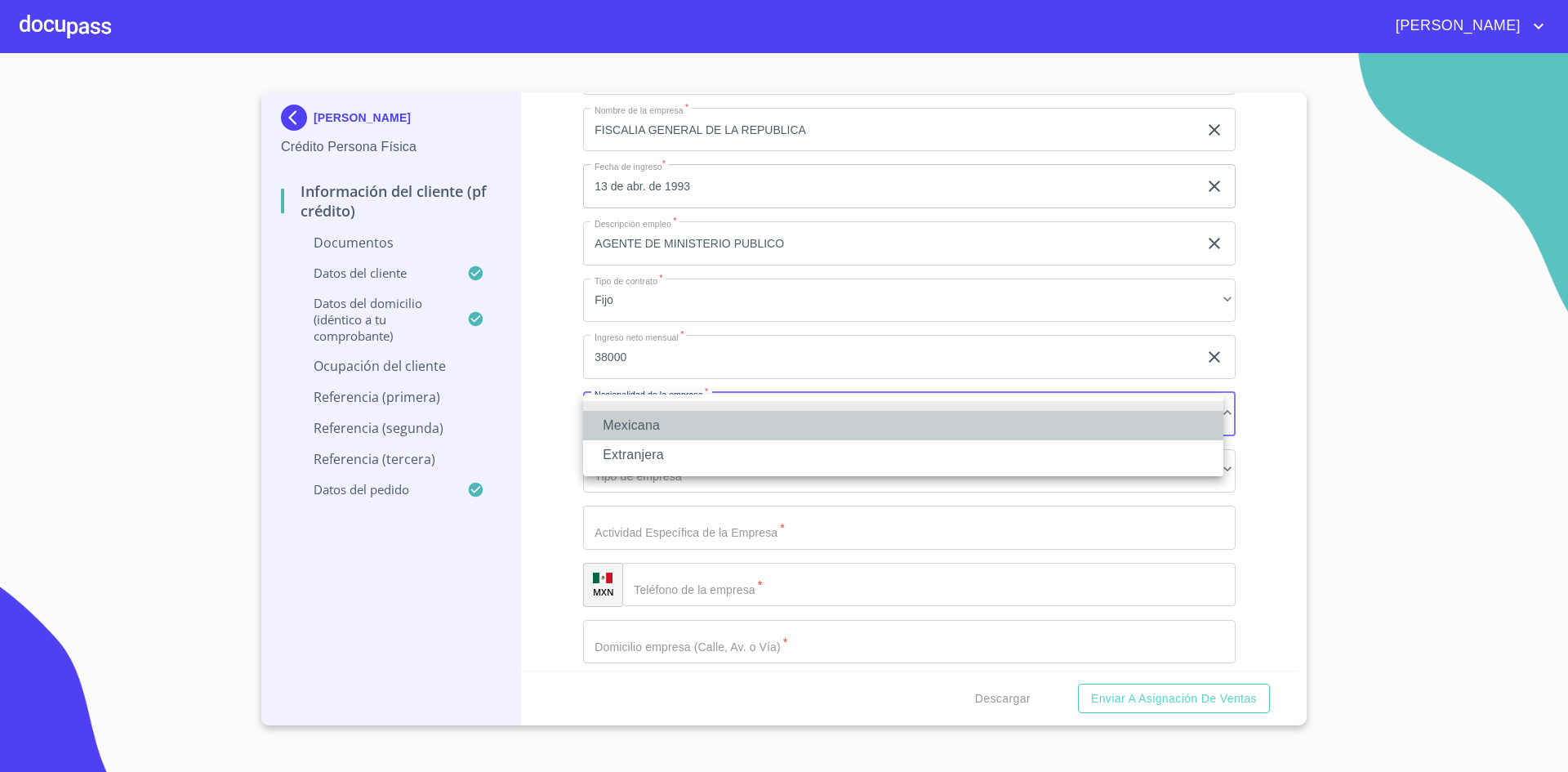
drag, startPoint x: 720, startPoint y: 413, endPoint x: 681, endPoint y: 422, distance: 40.0
click at [681, 422] on li "Mexicana" at bounding box center [904, 425] width 640 height 29
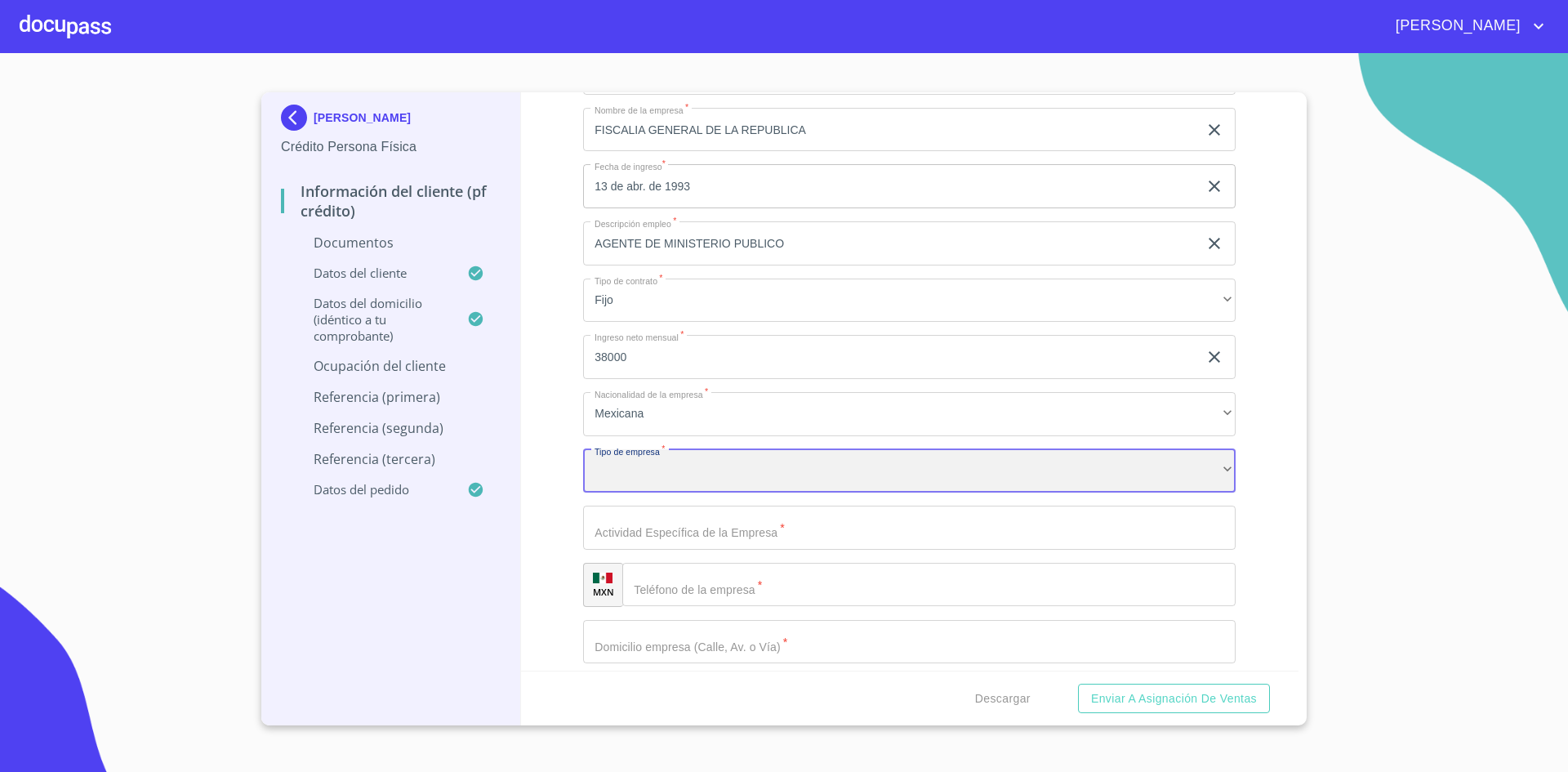
click at [698, 452] on div "​" at bounding box center [910, 471] width 652 height 44
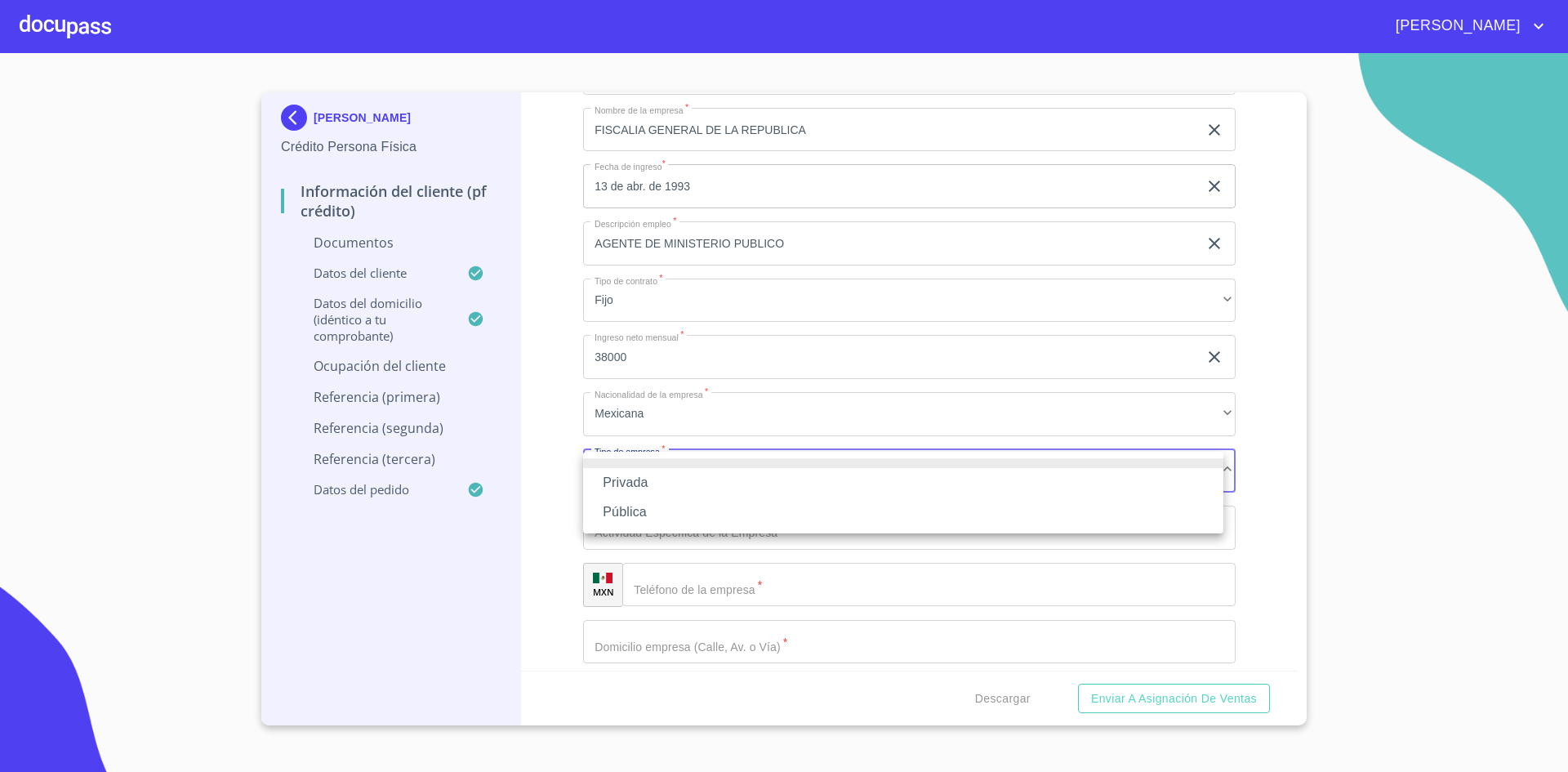
click at [645, 525] on li "Pública" at bounding box center [904, 512] width 640 height 29
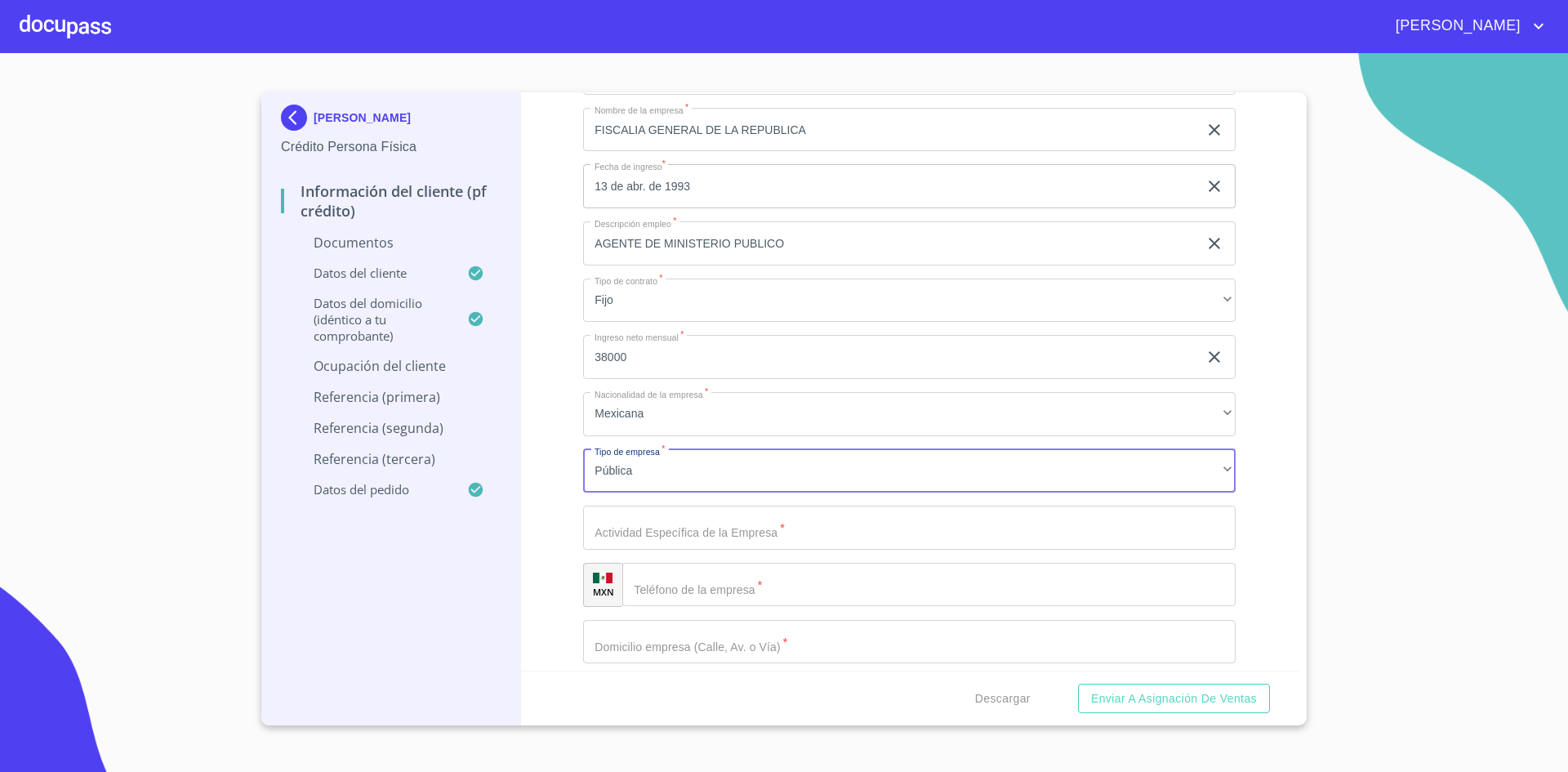
click at [670, 529] on input "Documento de identificación.   *" at bounding box center [910, 527] width 652 height 44
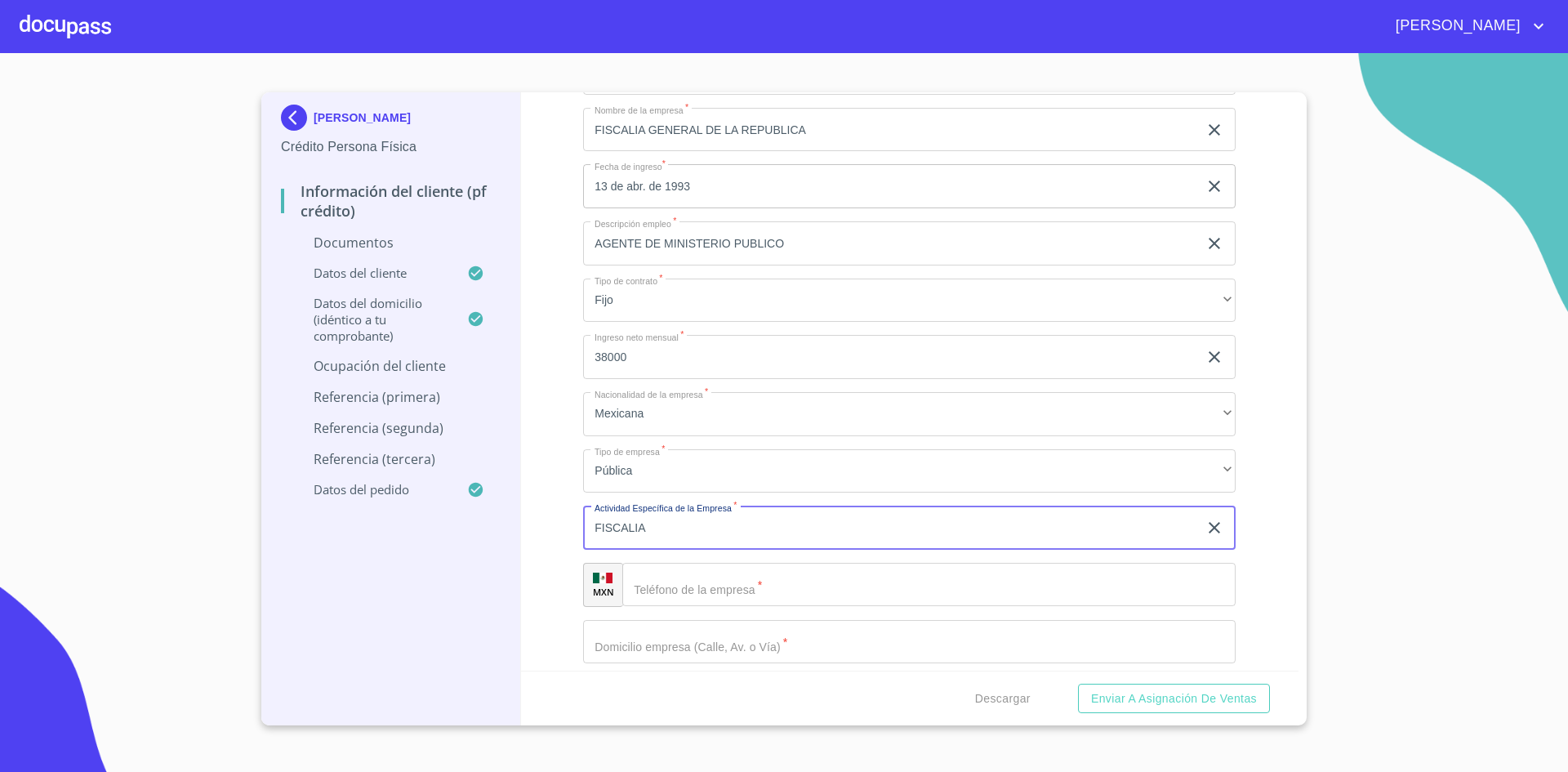
type input "FISCALIA"
type input "[PHONE_NUMBER]"
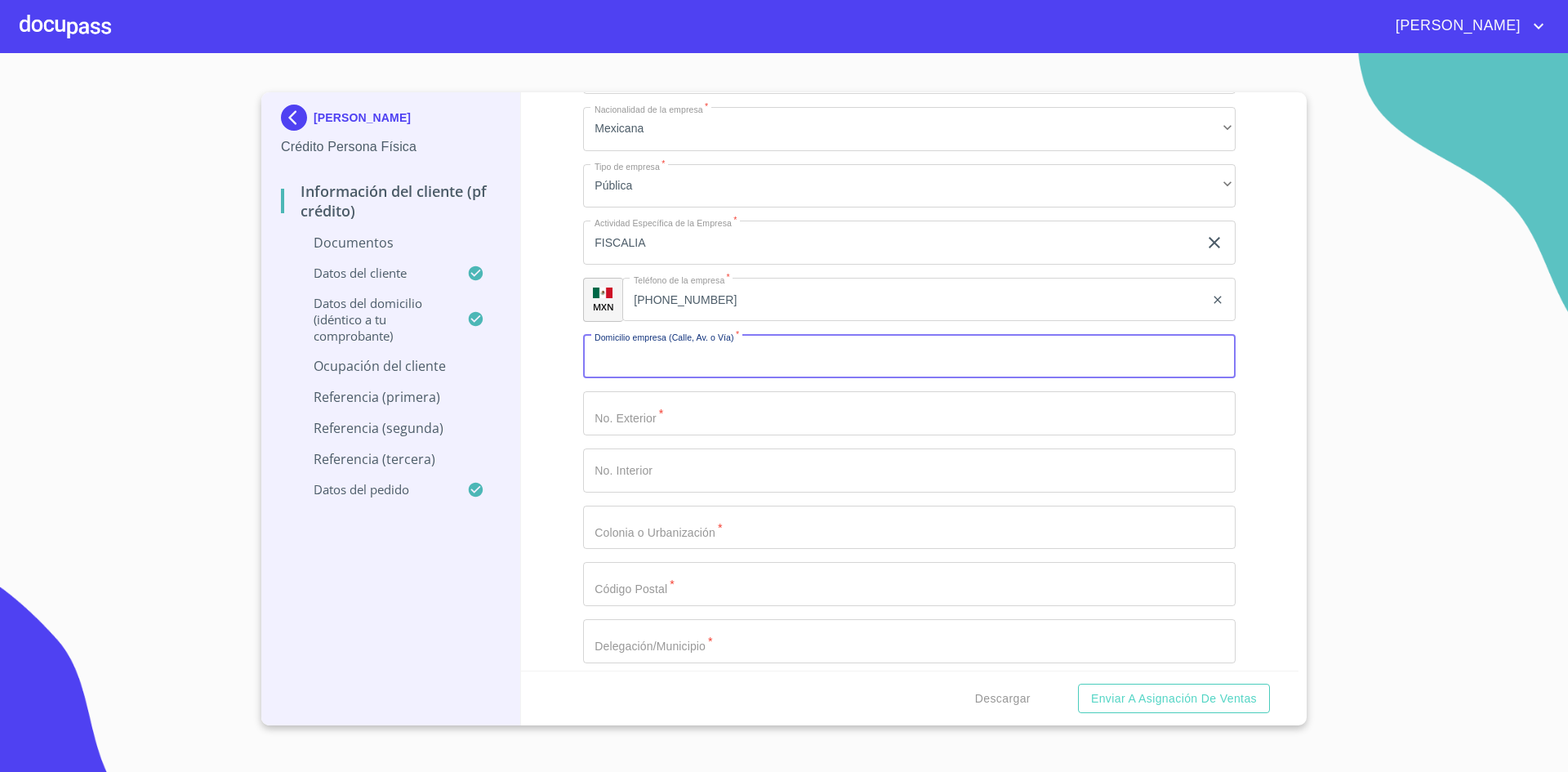
scroll to position [4048, 0]
type input "AV 16 DE SEPTIEMBRE"
type input "591"
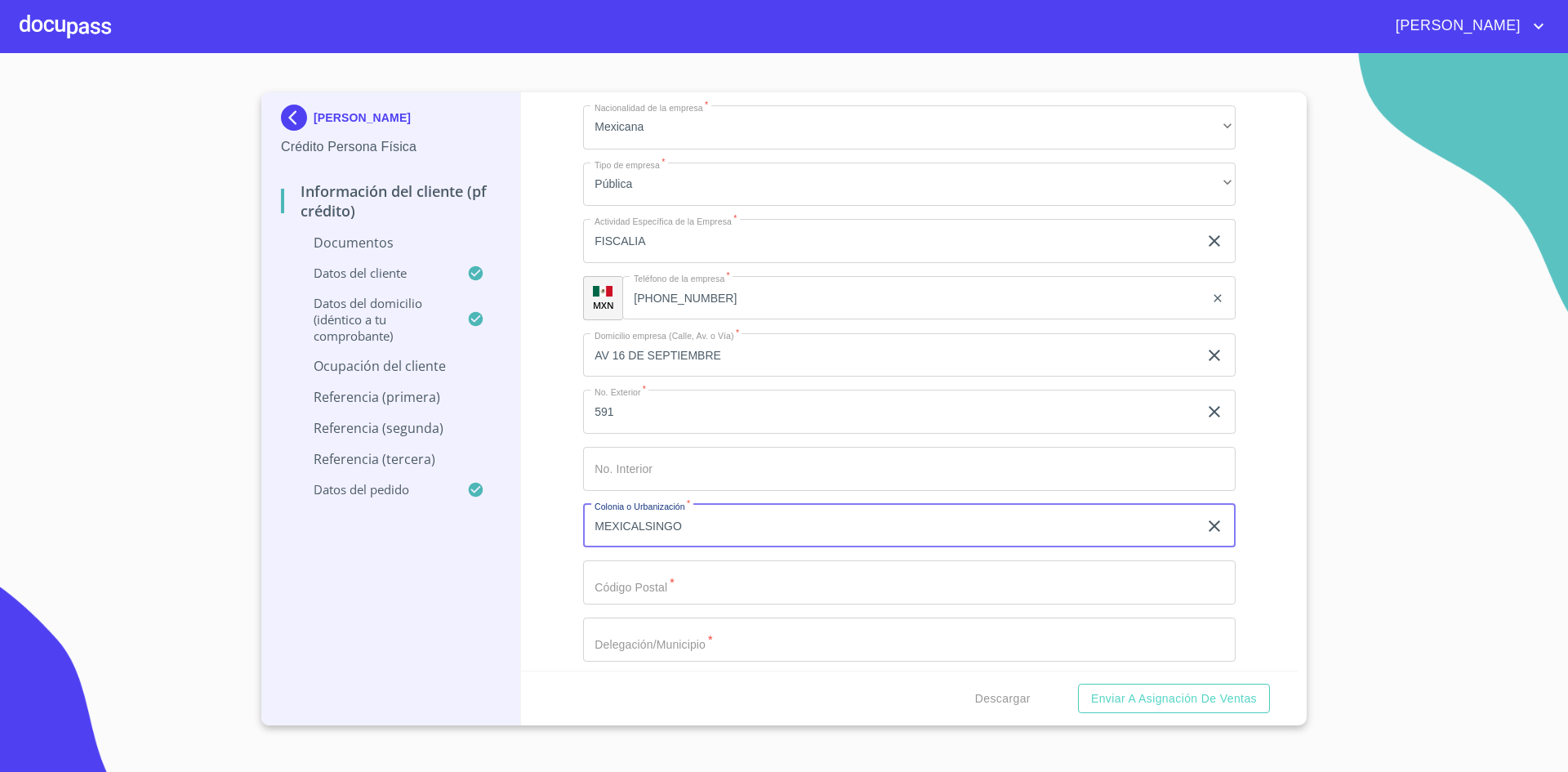
type input "MEXICALSINGO"
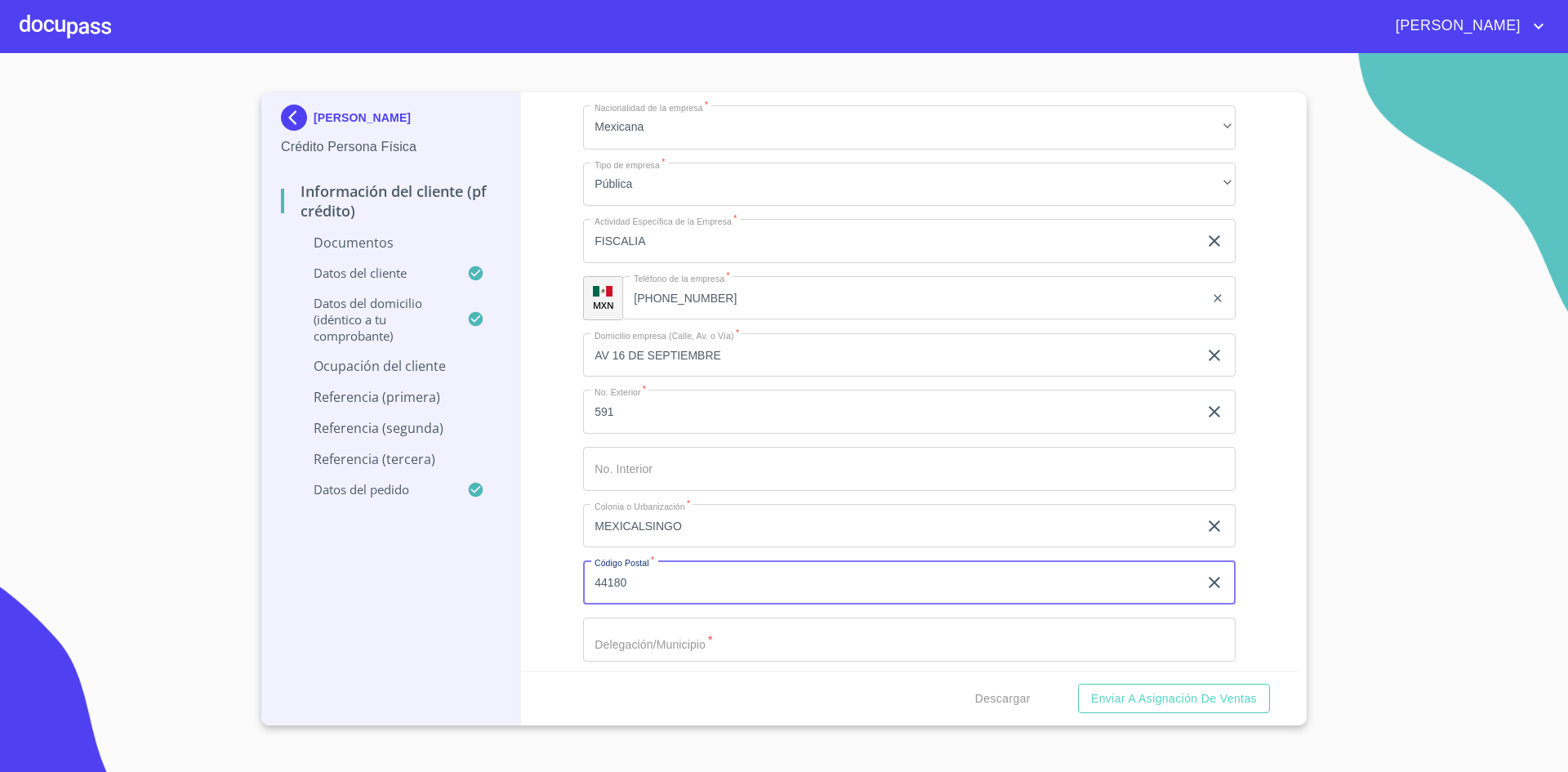
type input "44180"
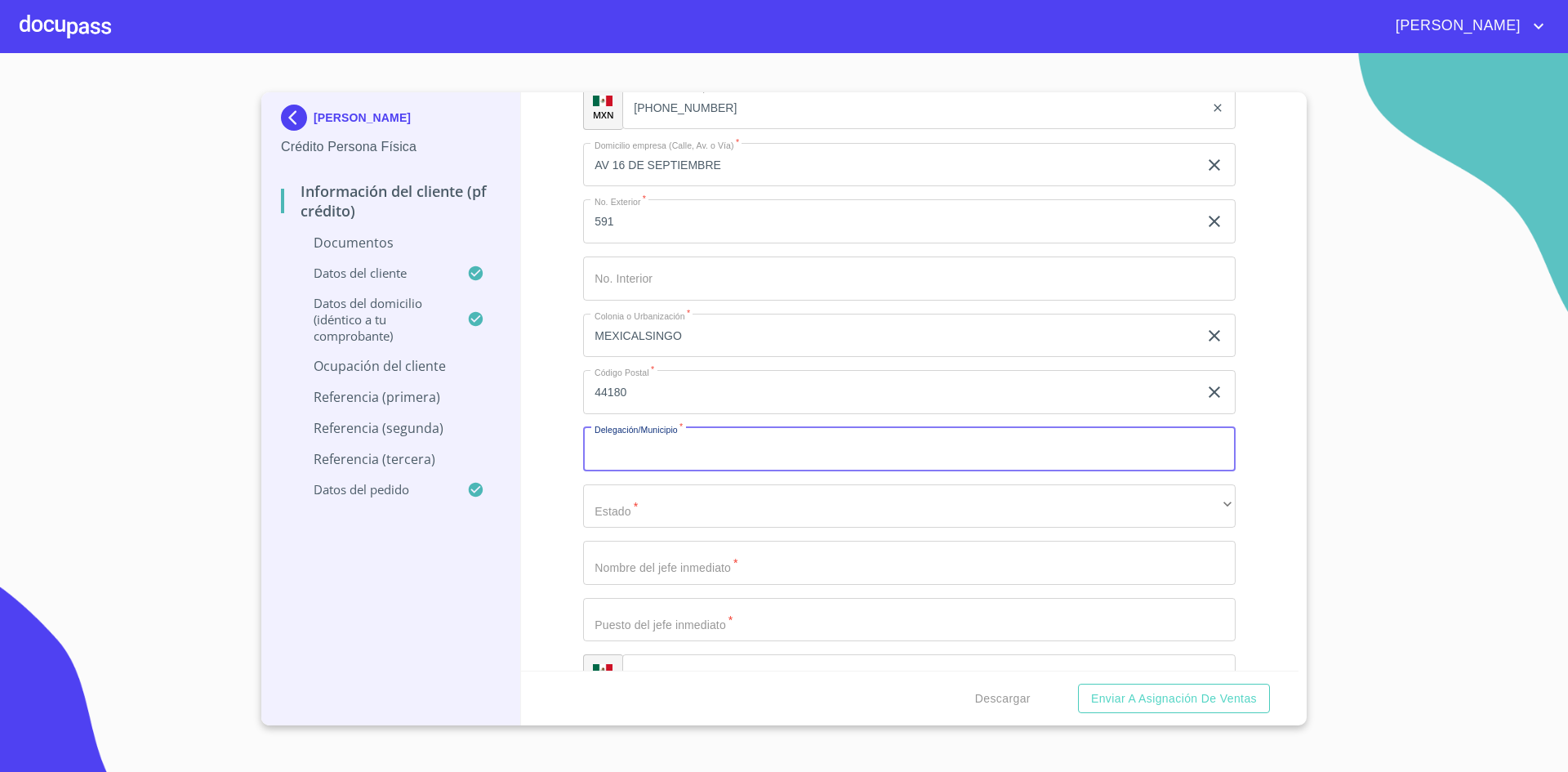
scroll to position [4249, 0]
type input "[GEOGRAPHIC_DATA]"
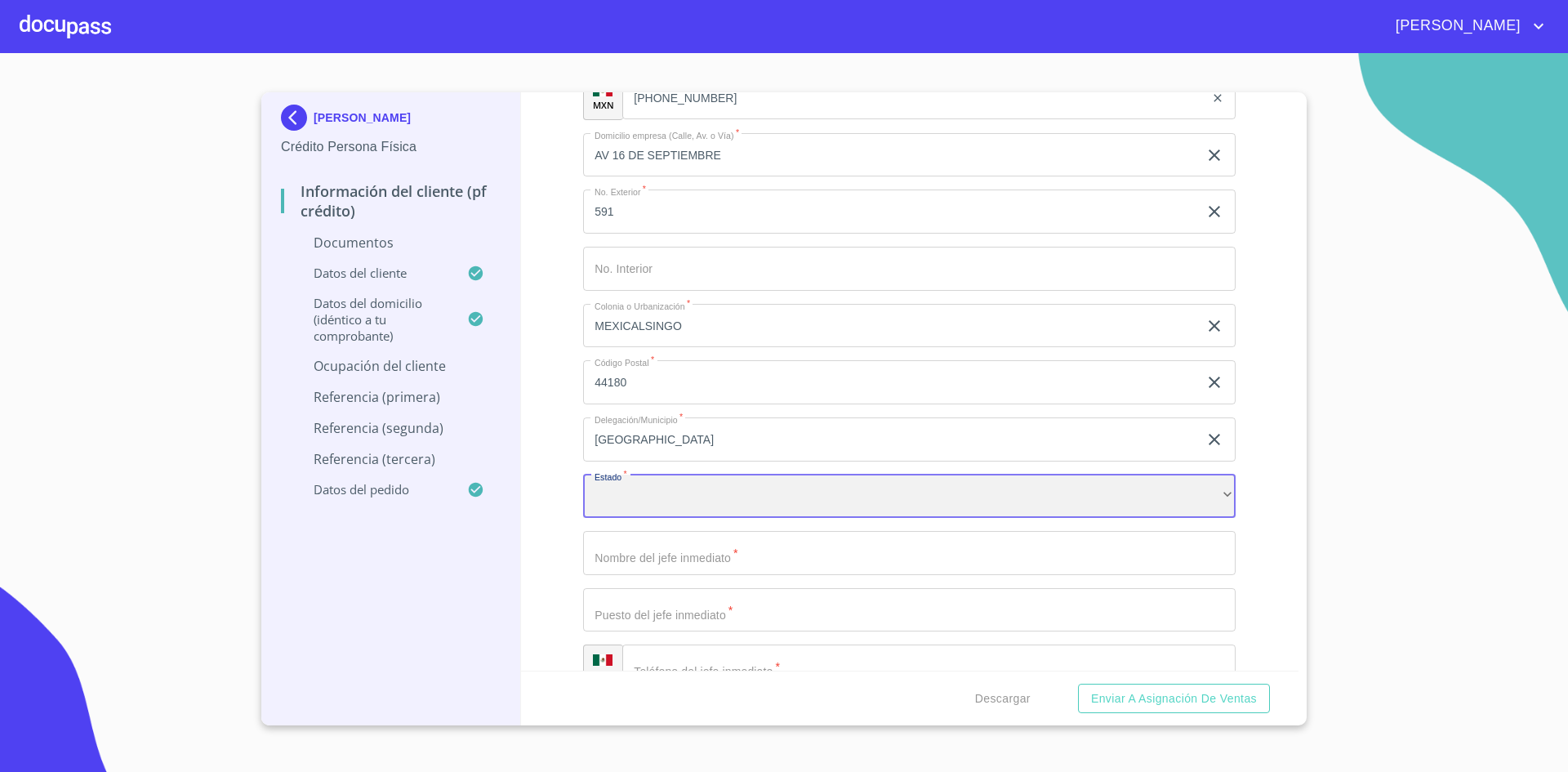
click at [867, 506] on div "​" at bounding box center [910, 496] width 652 height 44
click at [761, 550] on input "Documento de identificación.   *" at bounding box center [910, 553] width 652 height 44
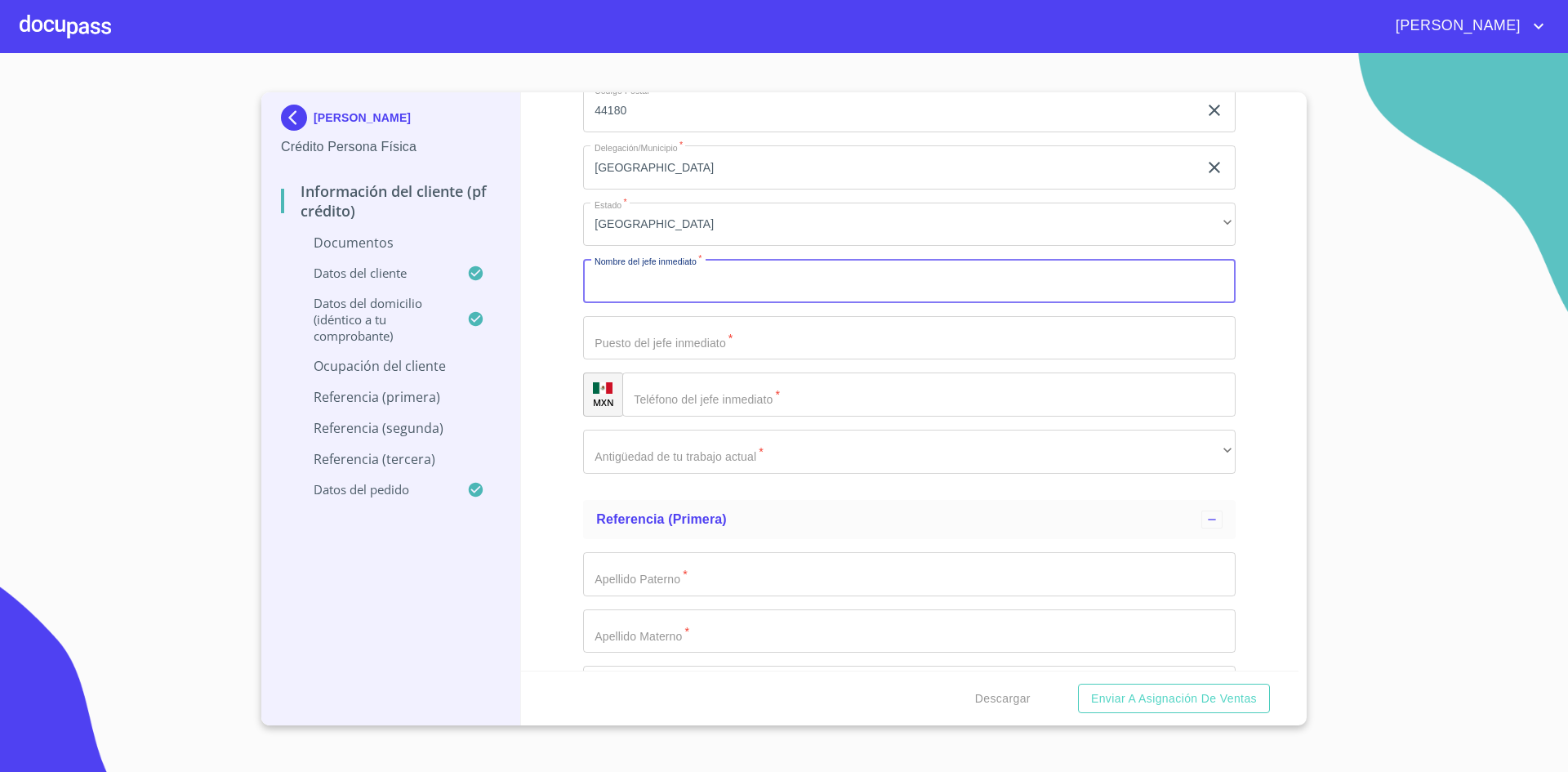
scroll to position [4525, 0]
type input "L"
type input "[PERSON_NAME]"
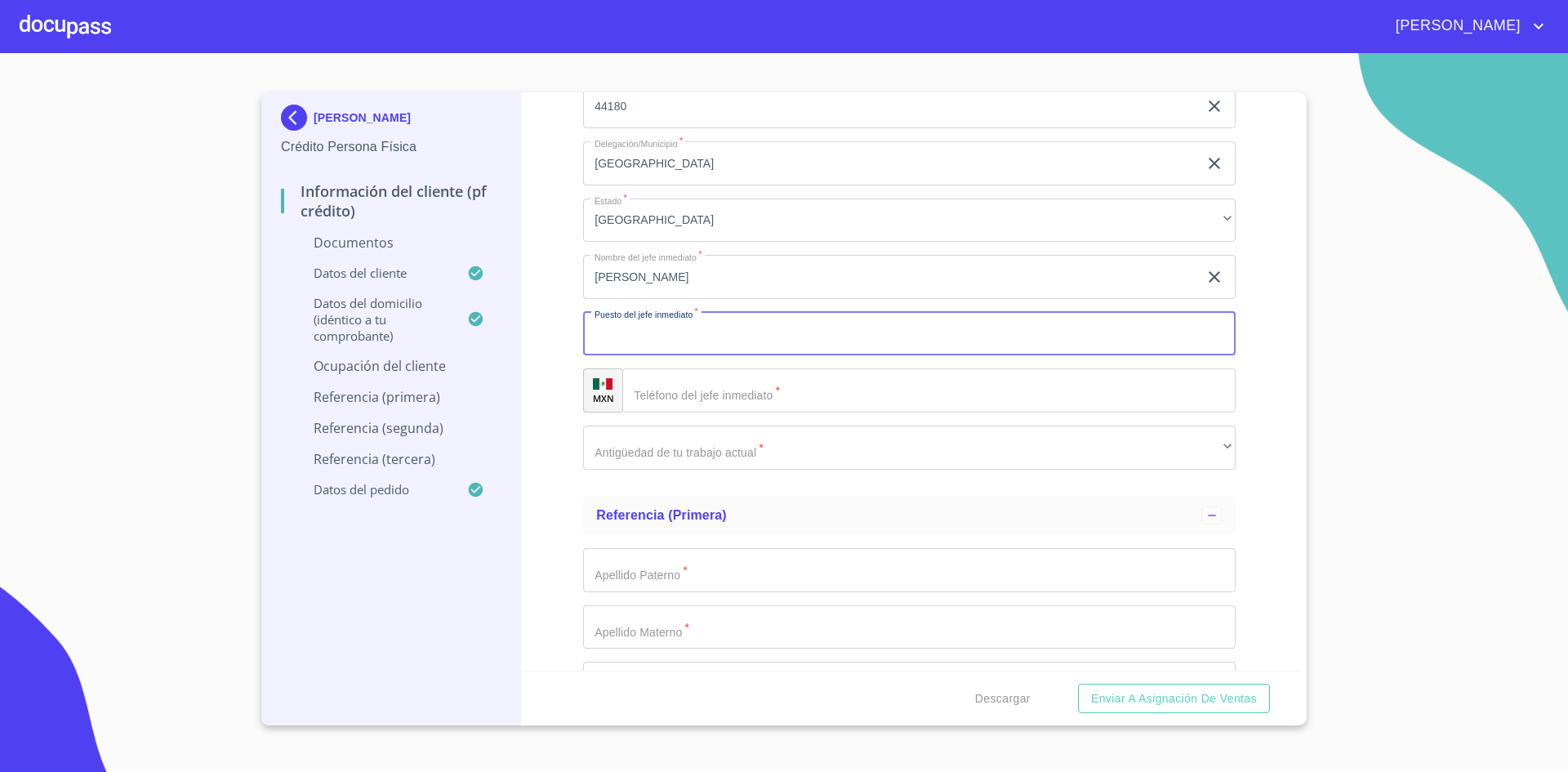
click at [1113, 343] on input "Documento de identificación.   *" at bounding box center [910, 334] width 652 height 44
type input "D"
type input "FISCAL EN JEFE"
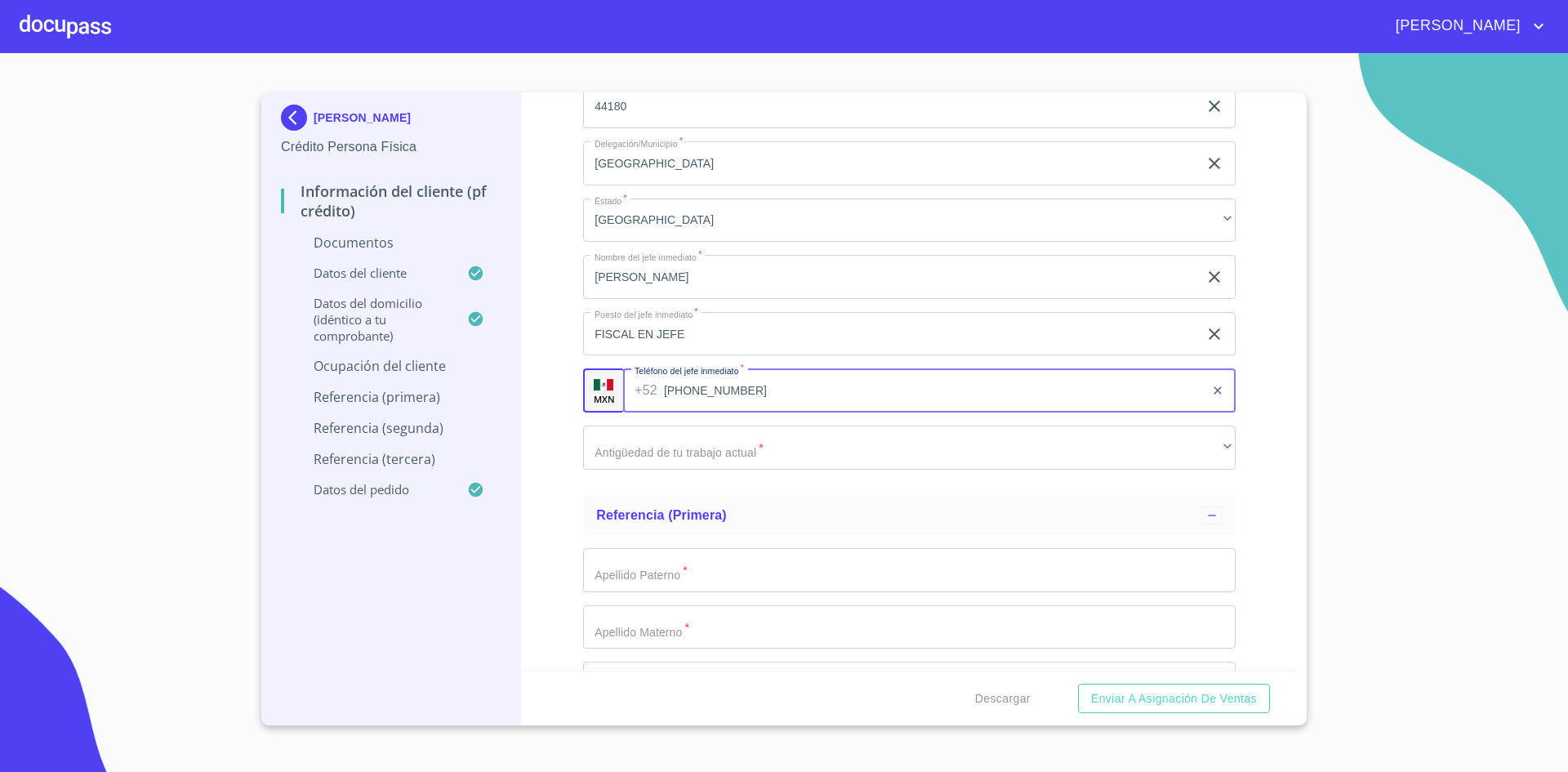
type input "[PHONE_NUMBER]"
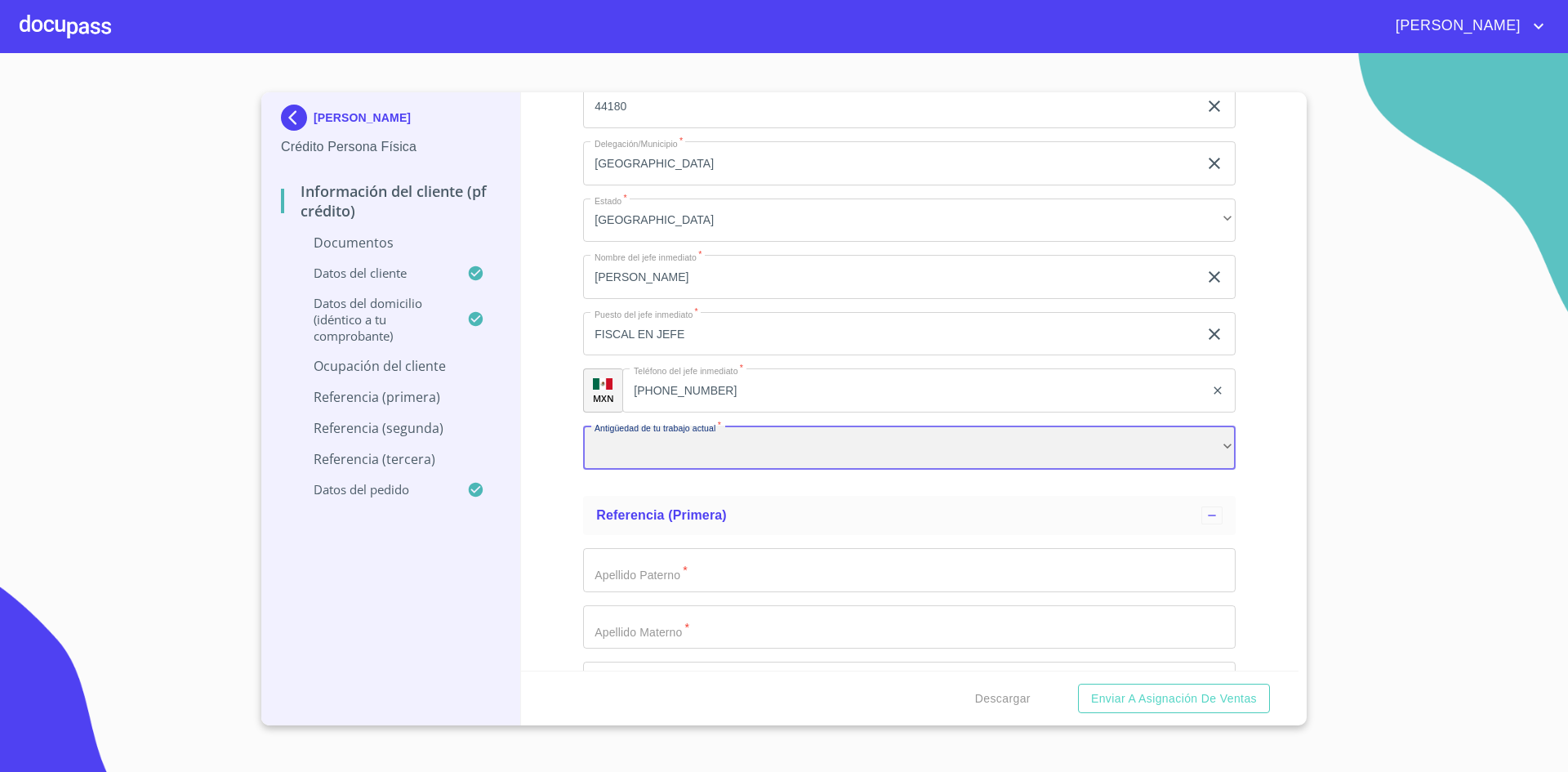
click at [807, 430] on div "​" at bounding box center [910, 447] width 652 height 44
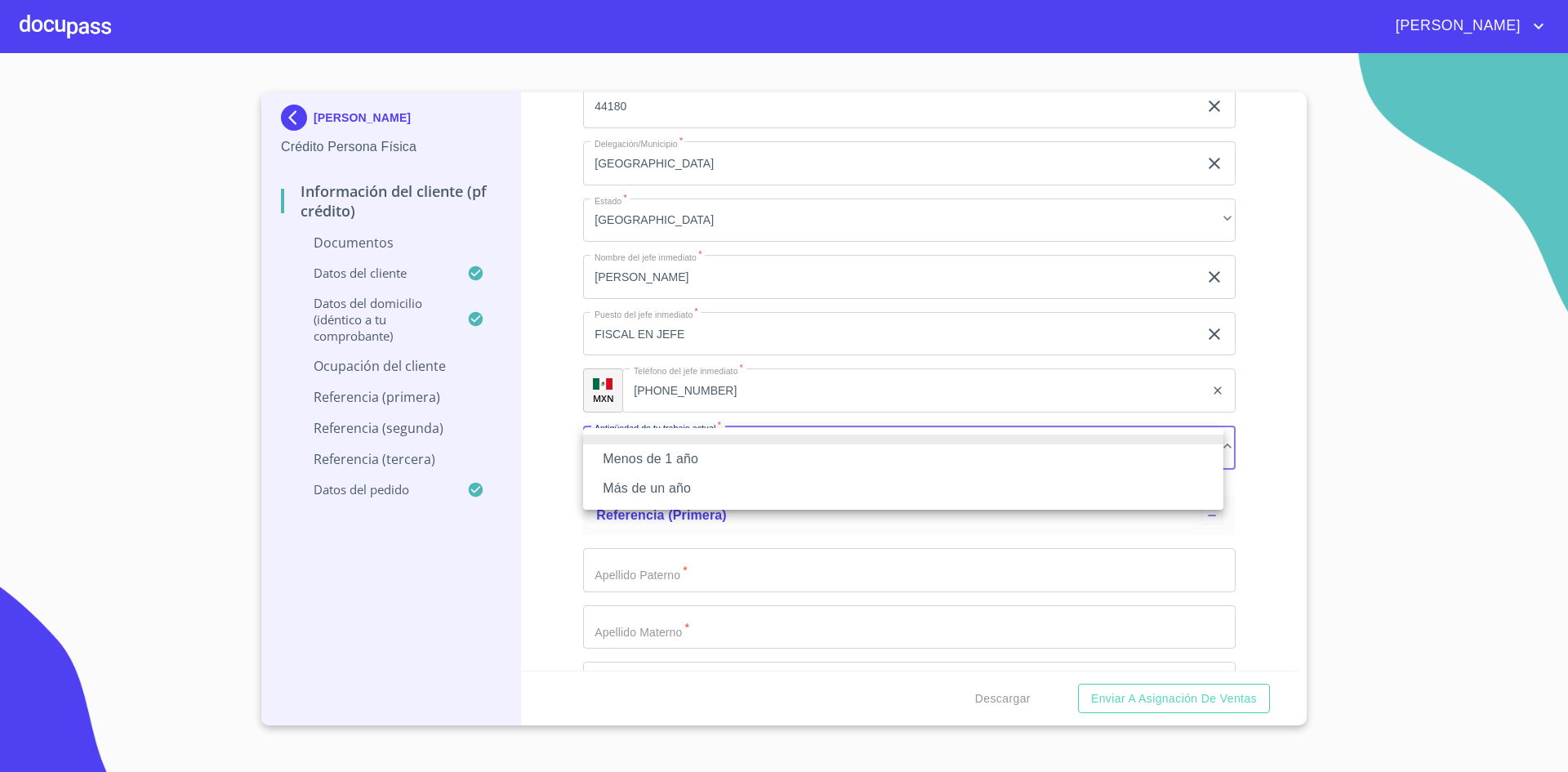
click at [705, 485] on li "Más de un año" at bounding box center [904, 488] width 640 height 29
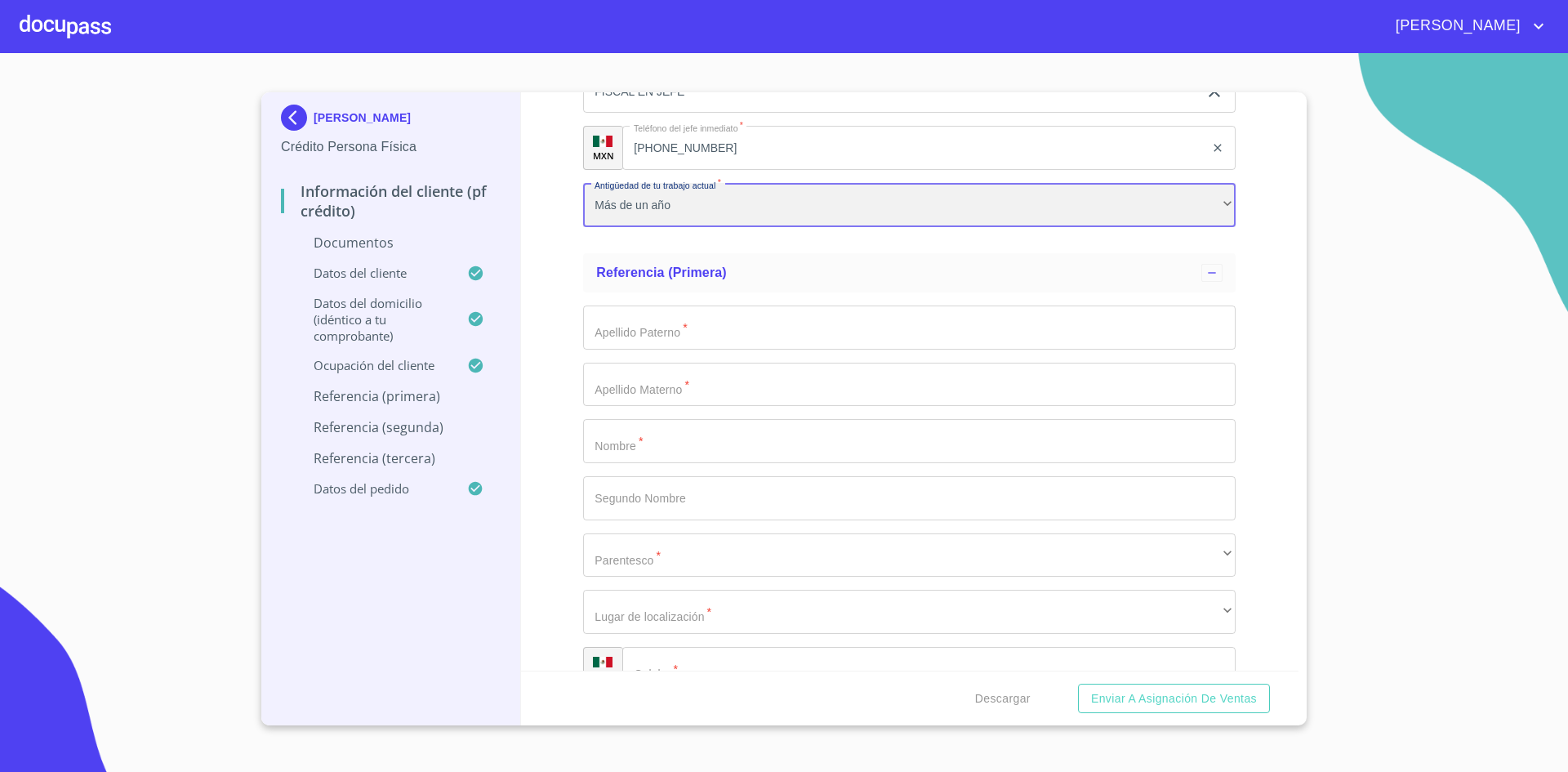
scroll to position [4766, 0]
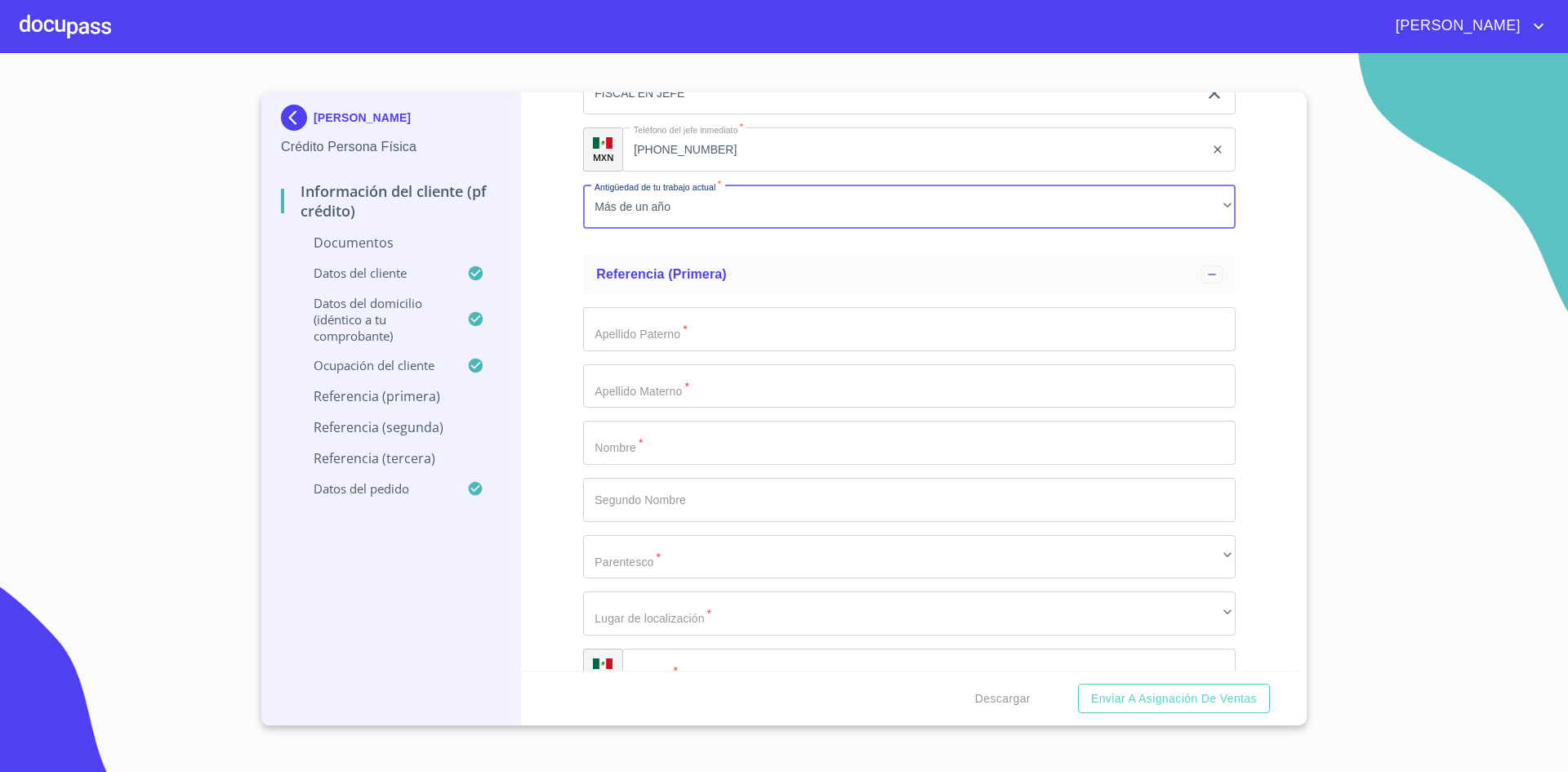
click at [727, 334] on input "Documento de identificación.   *" at bounding box center [910, 329] width 652 height 44
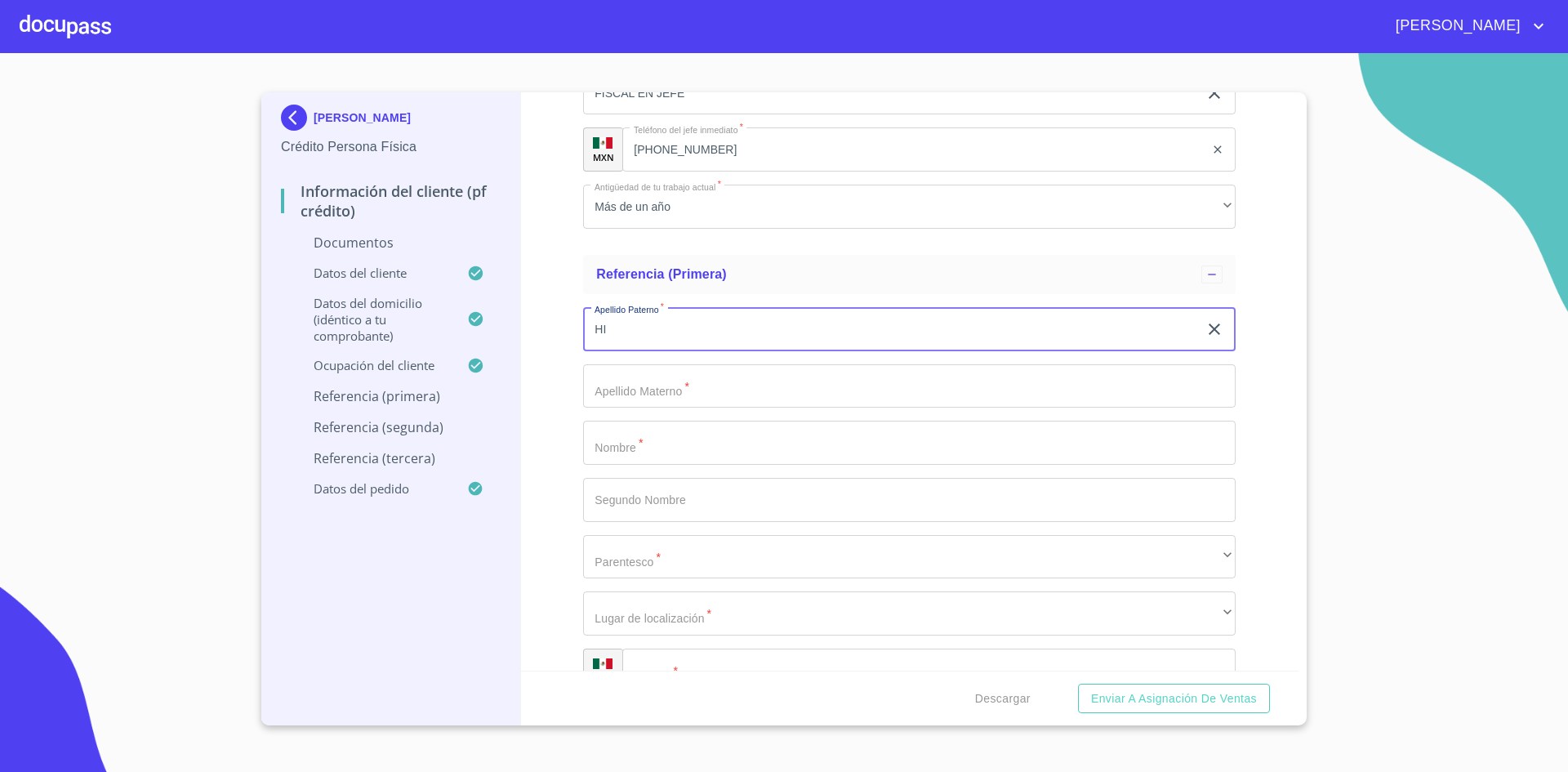
type input "H"
type input "[PERSON_NAME]"
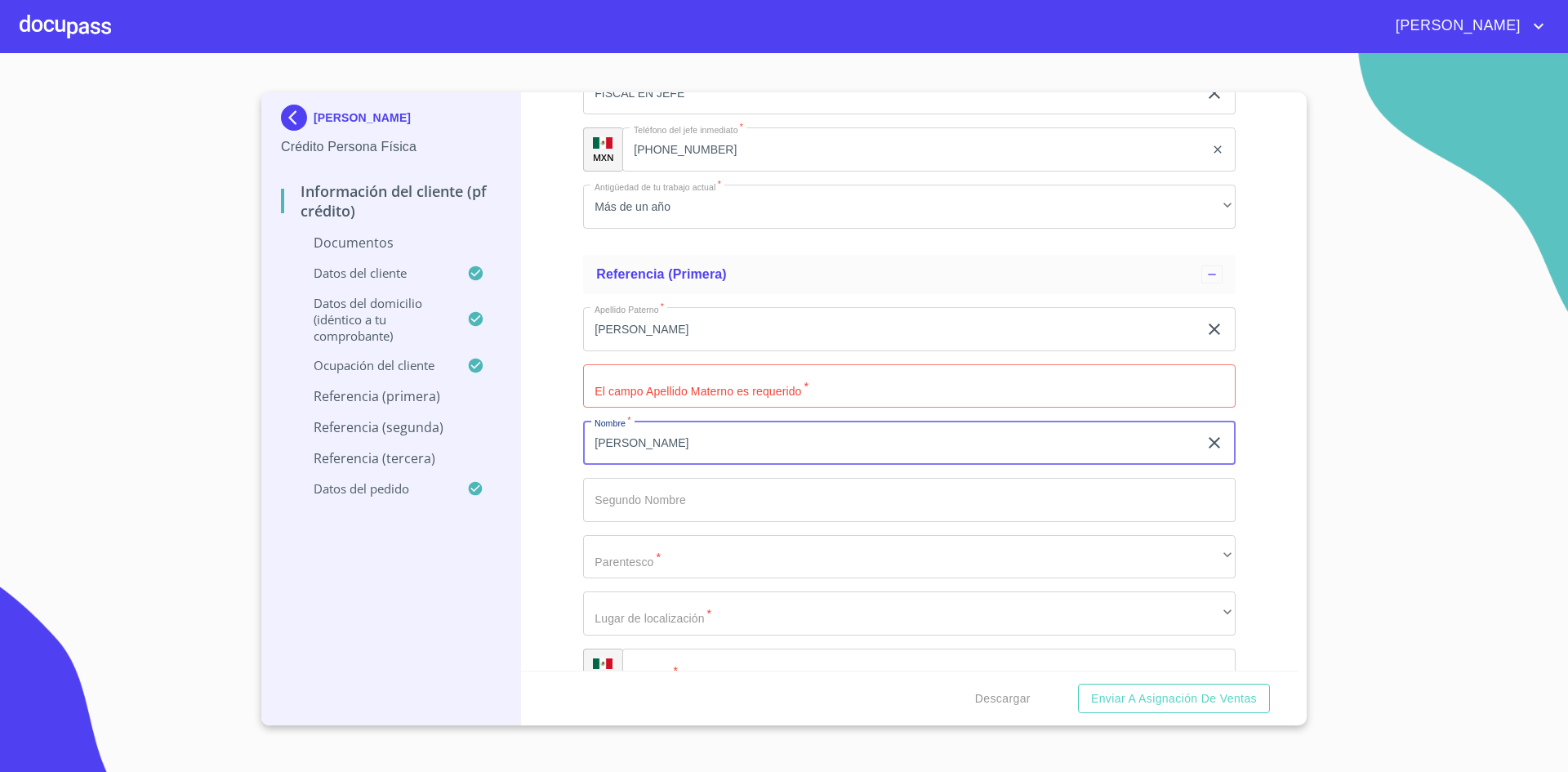
type input "[PERSON_NAME]"
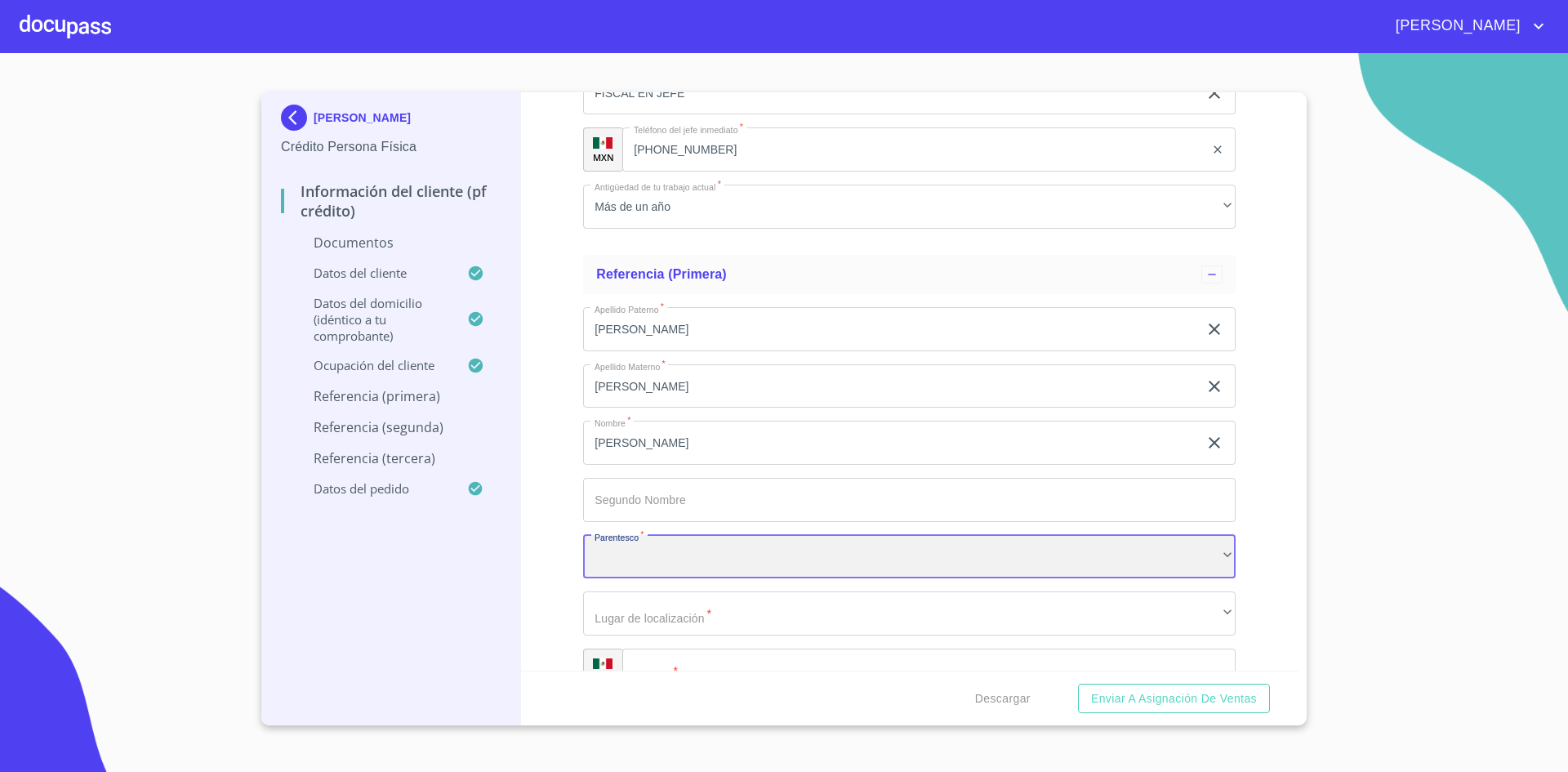
click at [1213, 559] on div "​" at bounding box center [910, 557] width 652 height 44
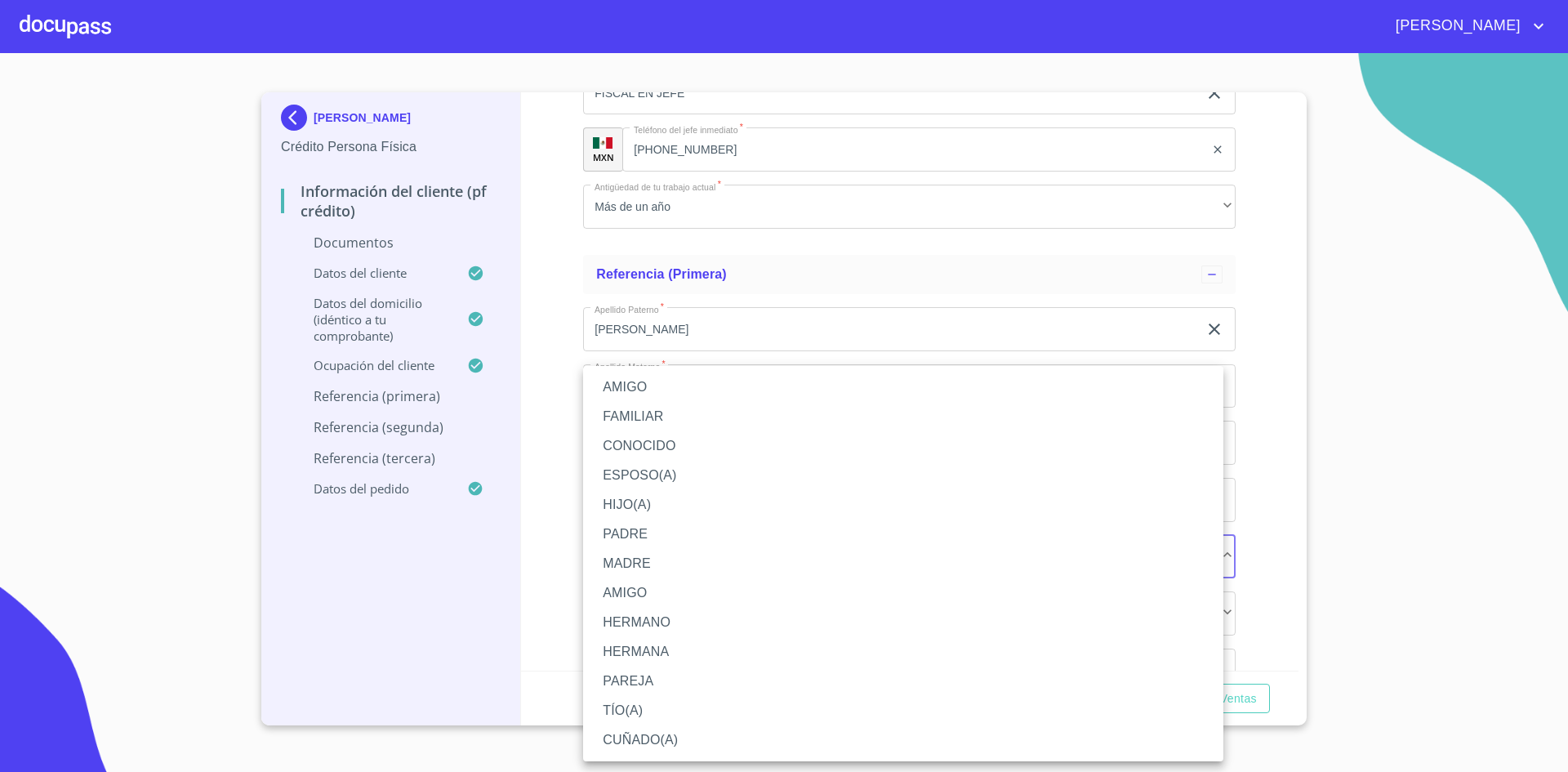
click at [657, 414] on li "FAMILIAR" at bounding box center [904, 417] width 640 height 29
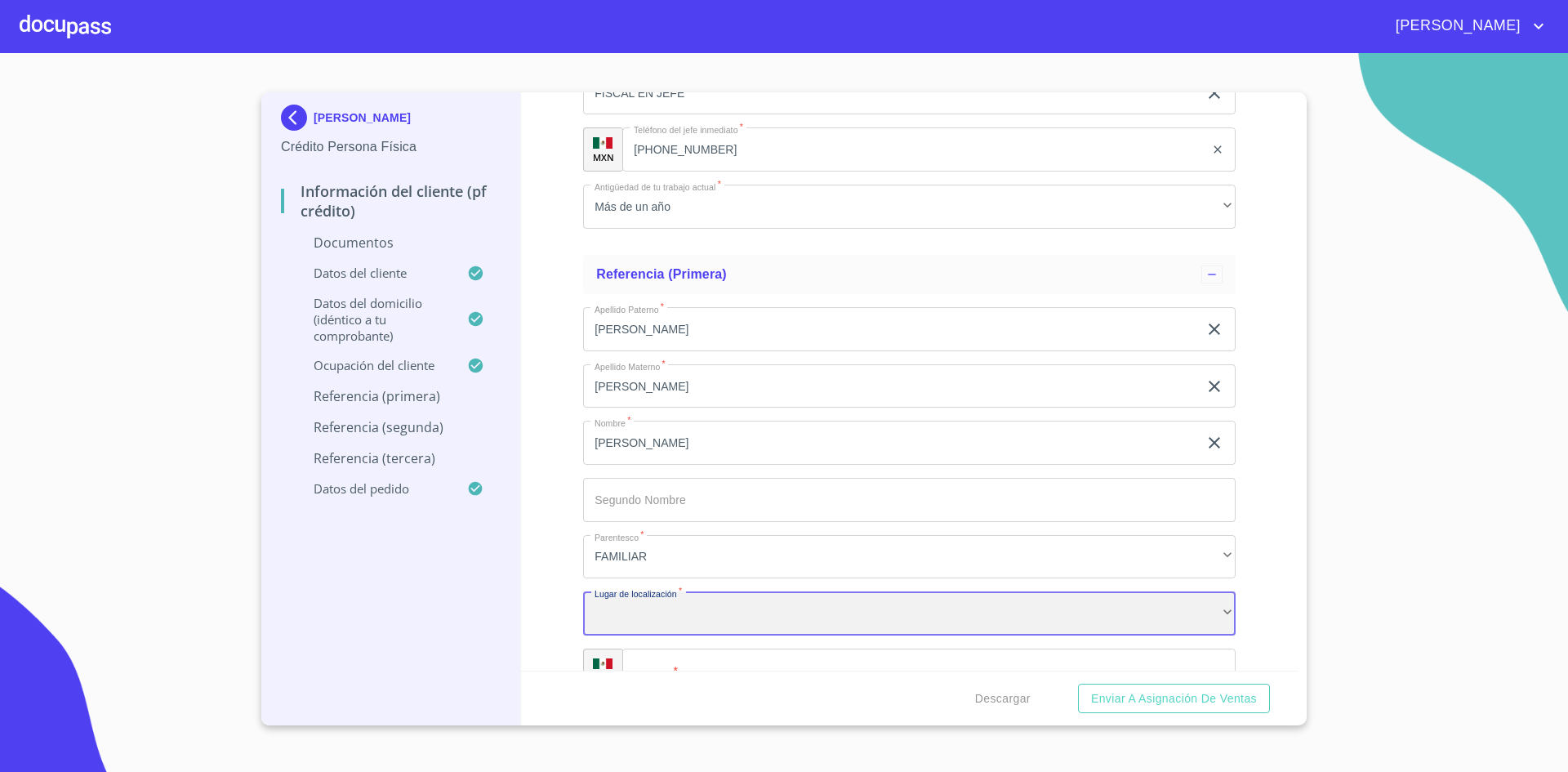
click at [780, 618] on div "​" at bounding box center [910, 613] width 652 height 44
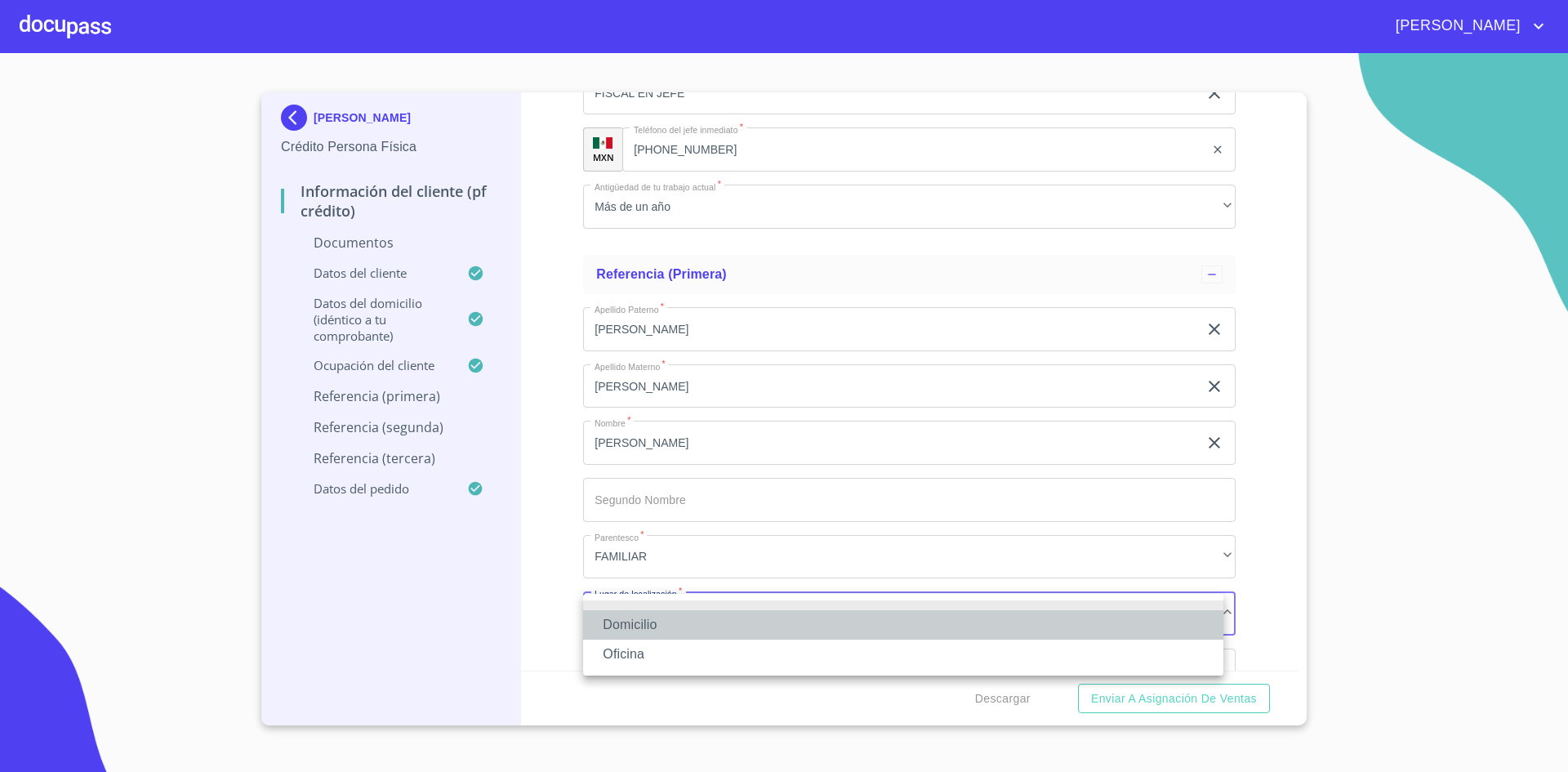
click at [695, 629] on li "Domicilio" at bounding box center [904, 625] width 640 height 29
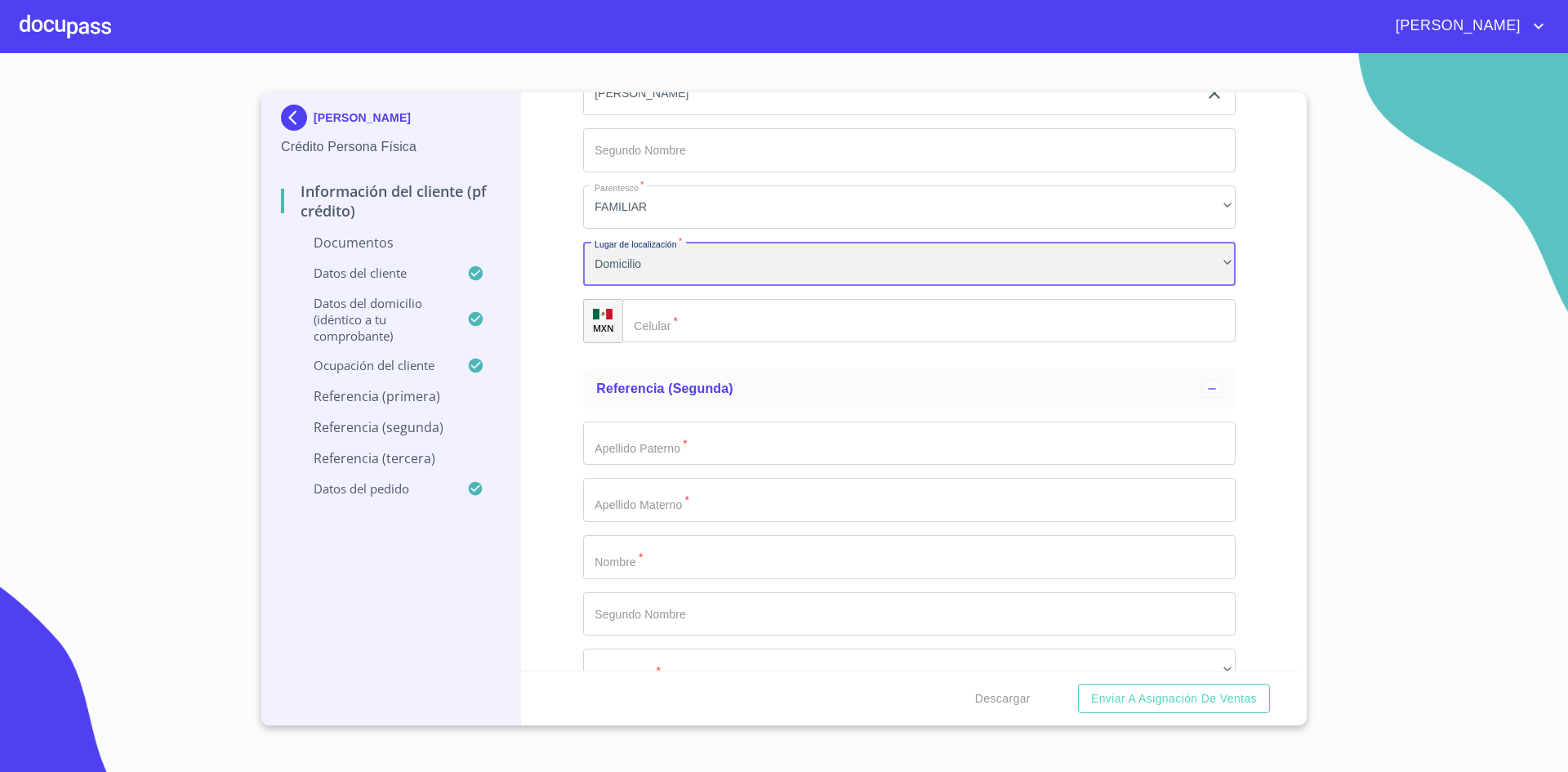
scroll to position [5117, 0]
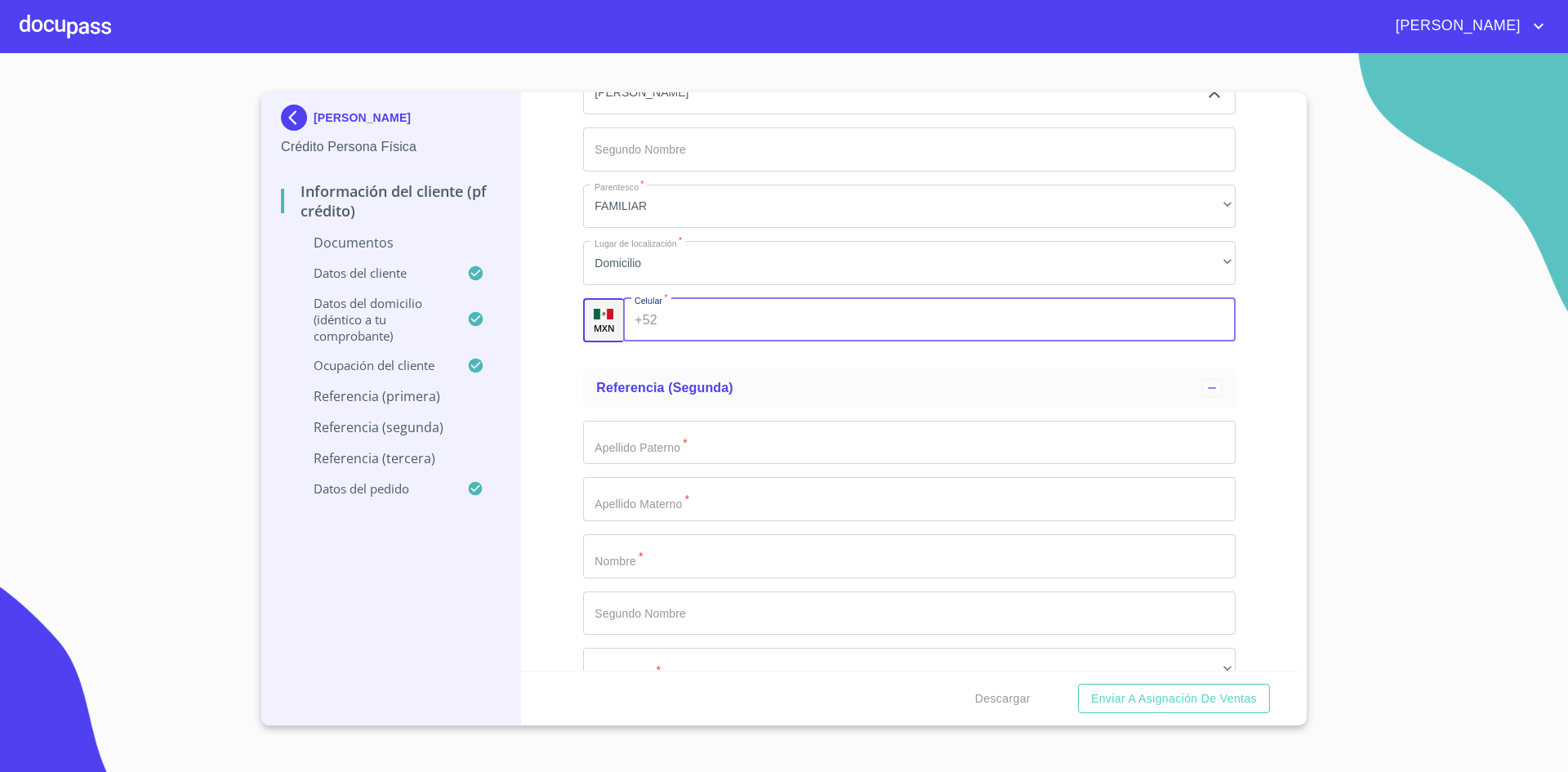
click at [716, 312] on input "Documento de identificación.   *" at bounding box center [950, 319] width 571 height 44
type input "[PHONE_NUMBER]"
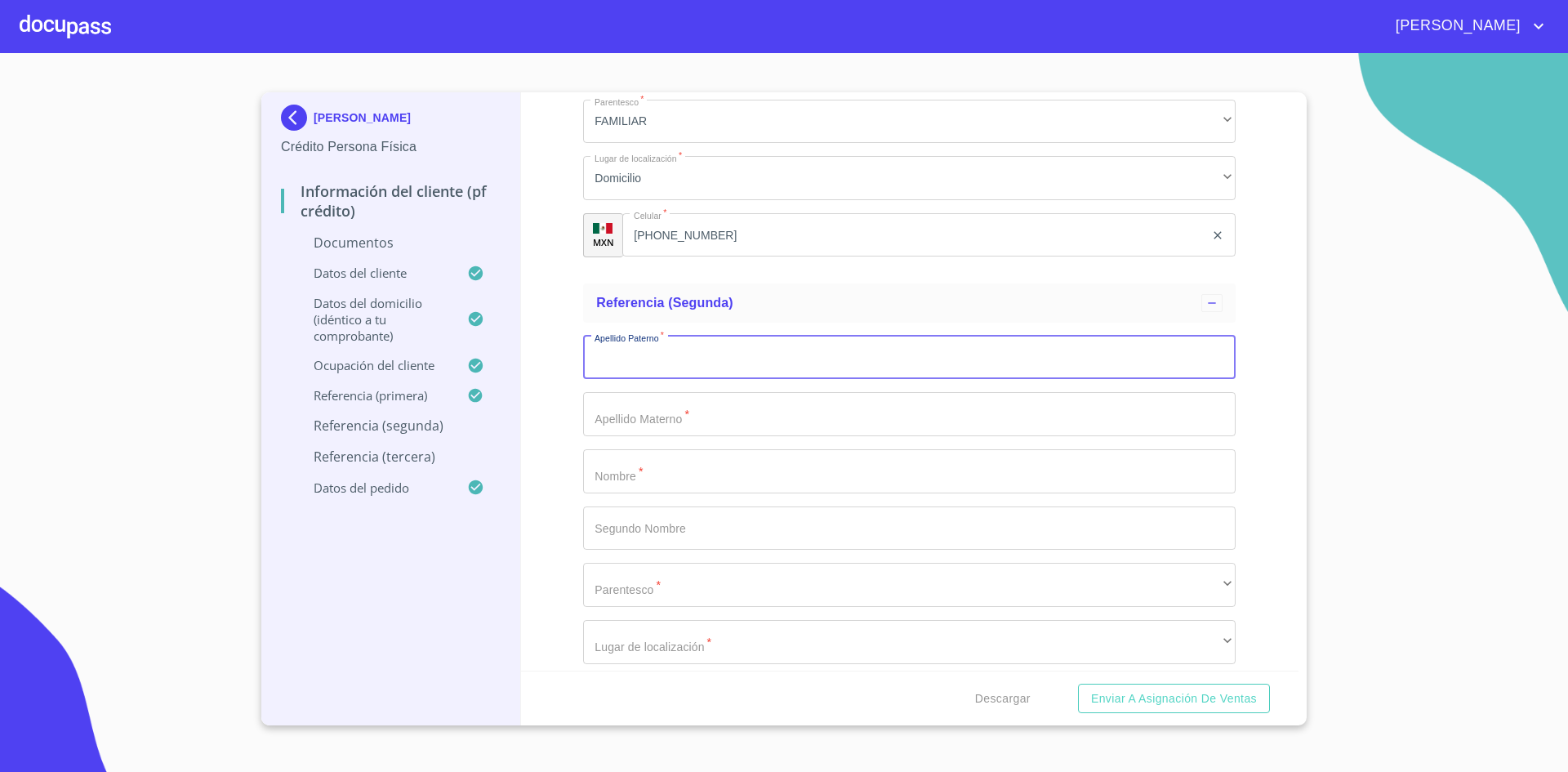
scroll to position [5202, 0]
click at [709, 416] on input "Documento de identificación.   *" at bounding box center [910, 413] width 652 height 44
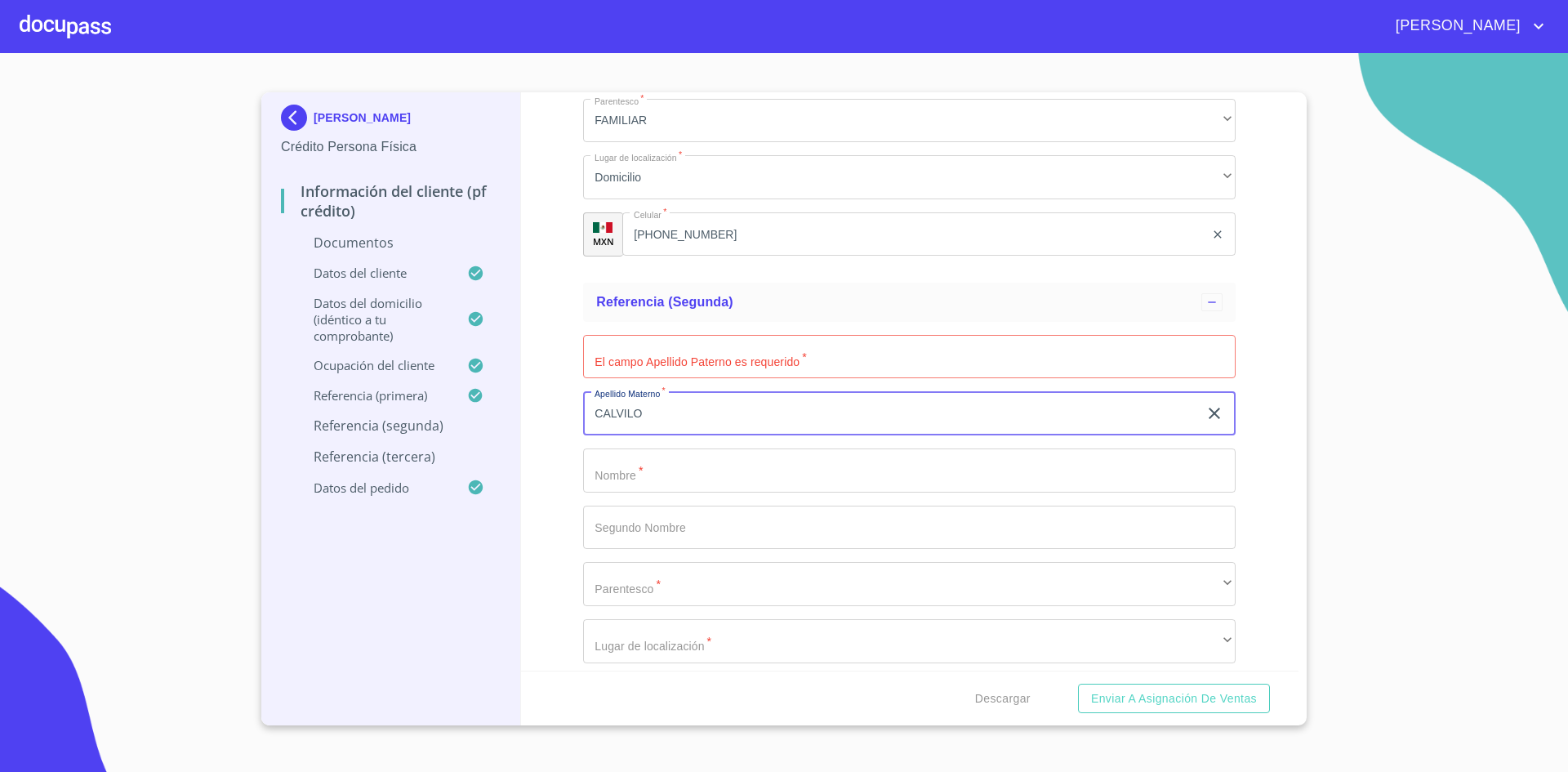
type input "CALVILO"
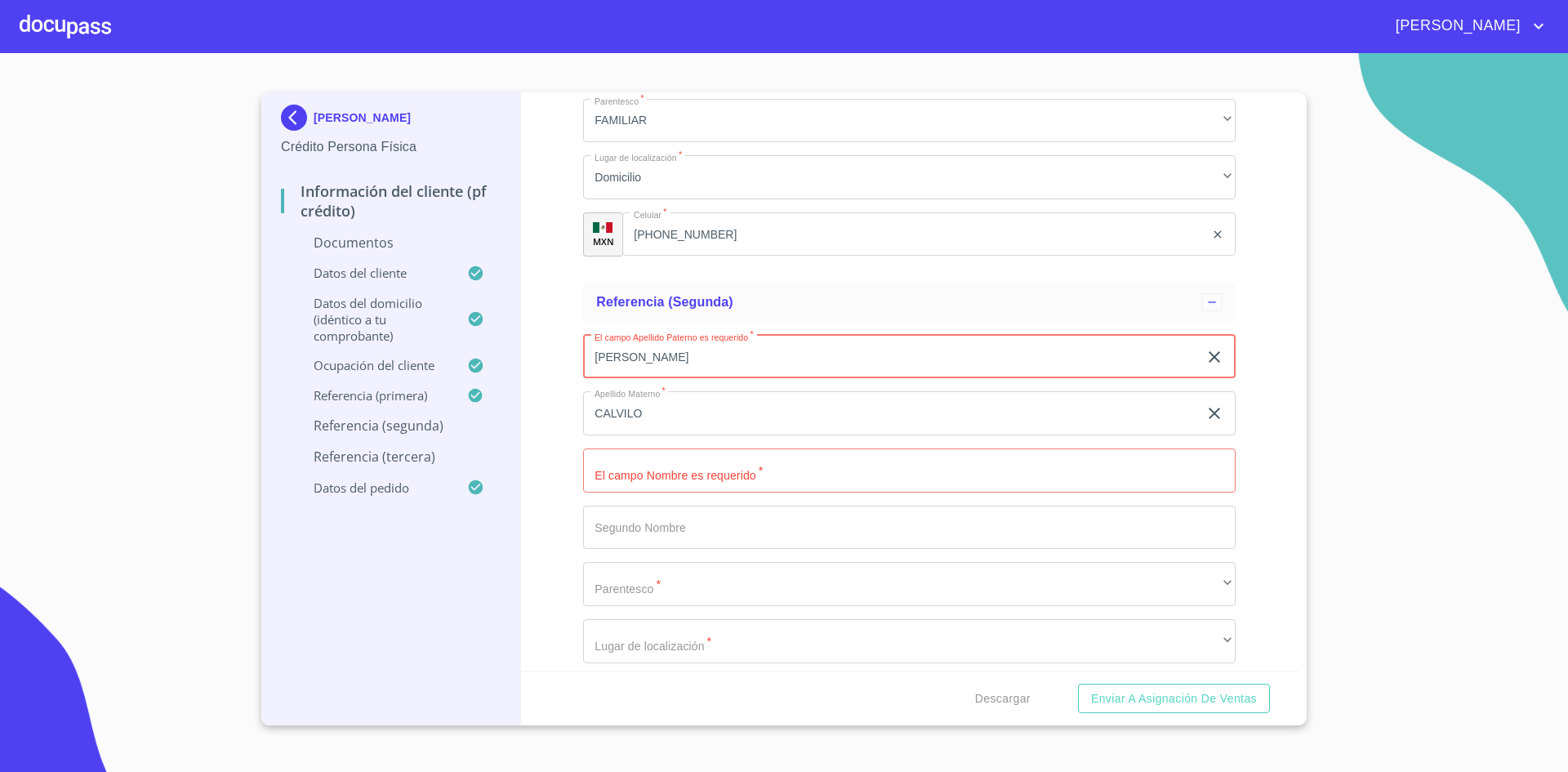
type input "[PERSON_NAME]"
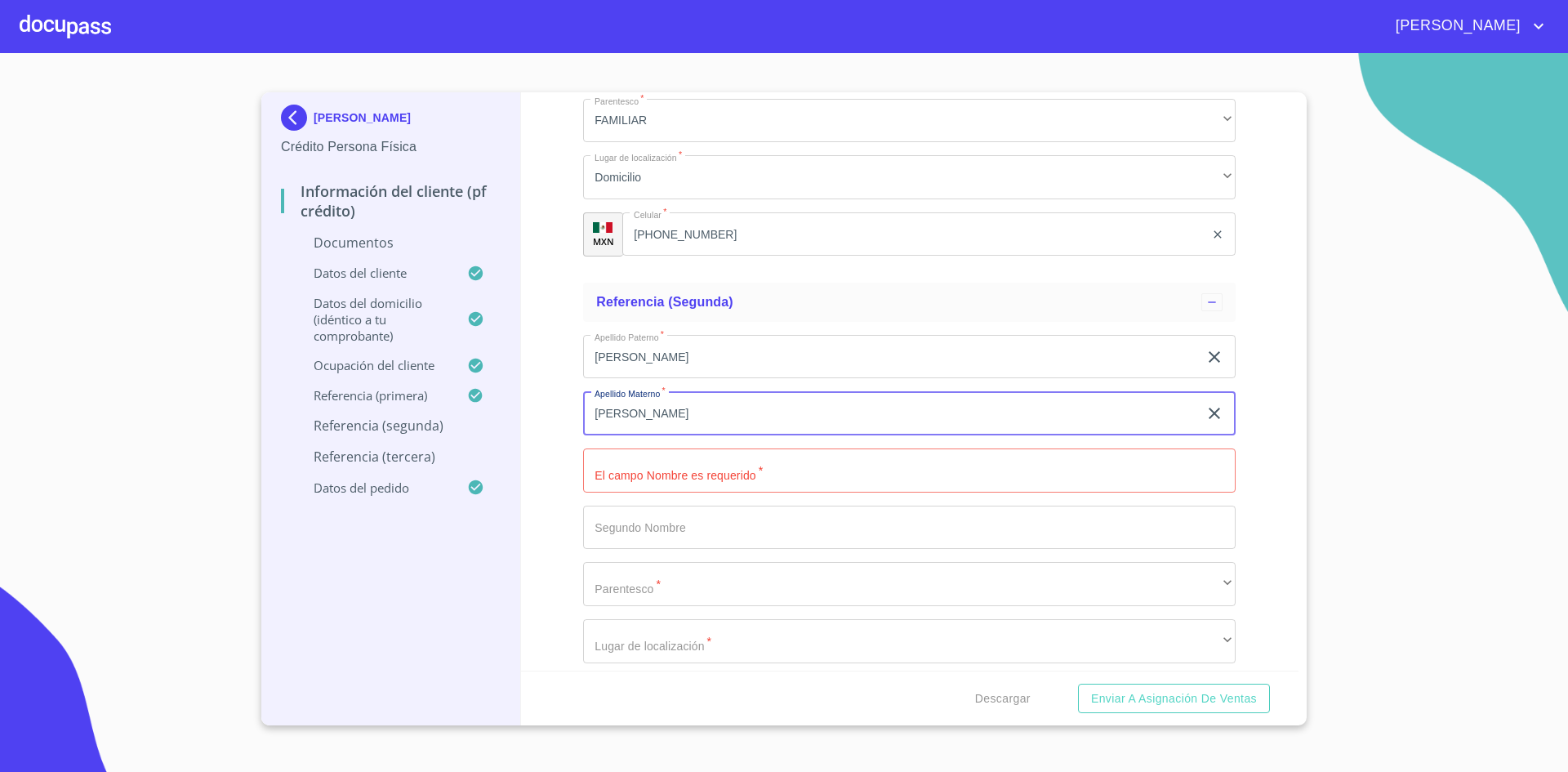
type input "[PERSON_NAME]"
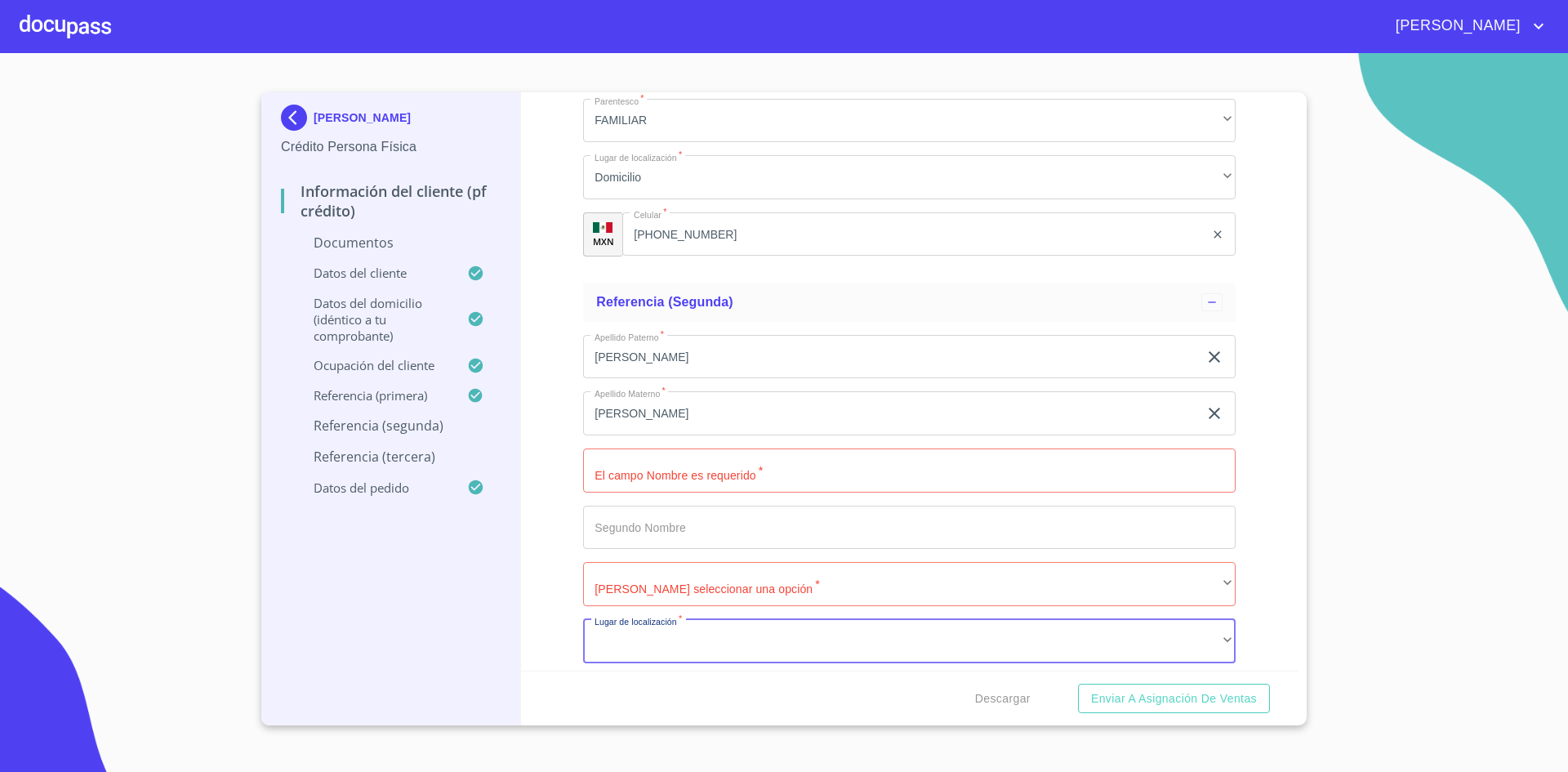
scroll to position [5519, 0]
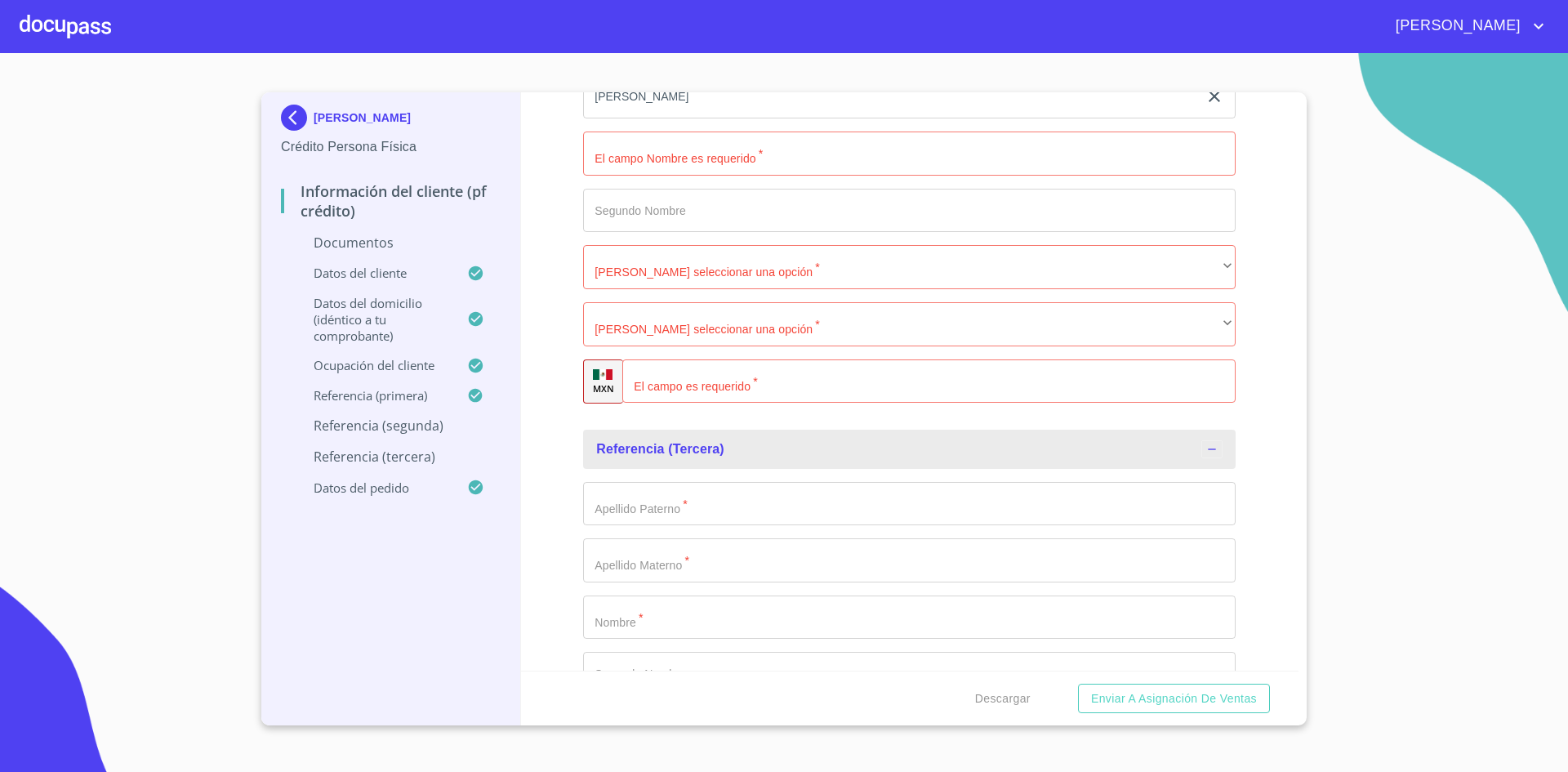
click at [713, 388] on input "Documento de identificación.   *" at bounding box center [929, 381] width 614 height 44
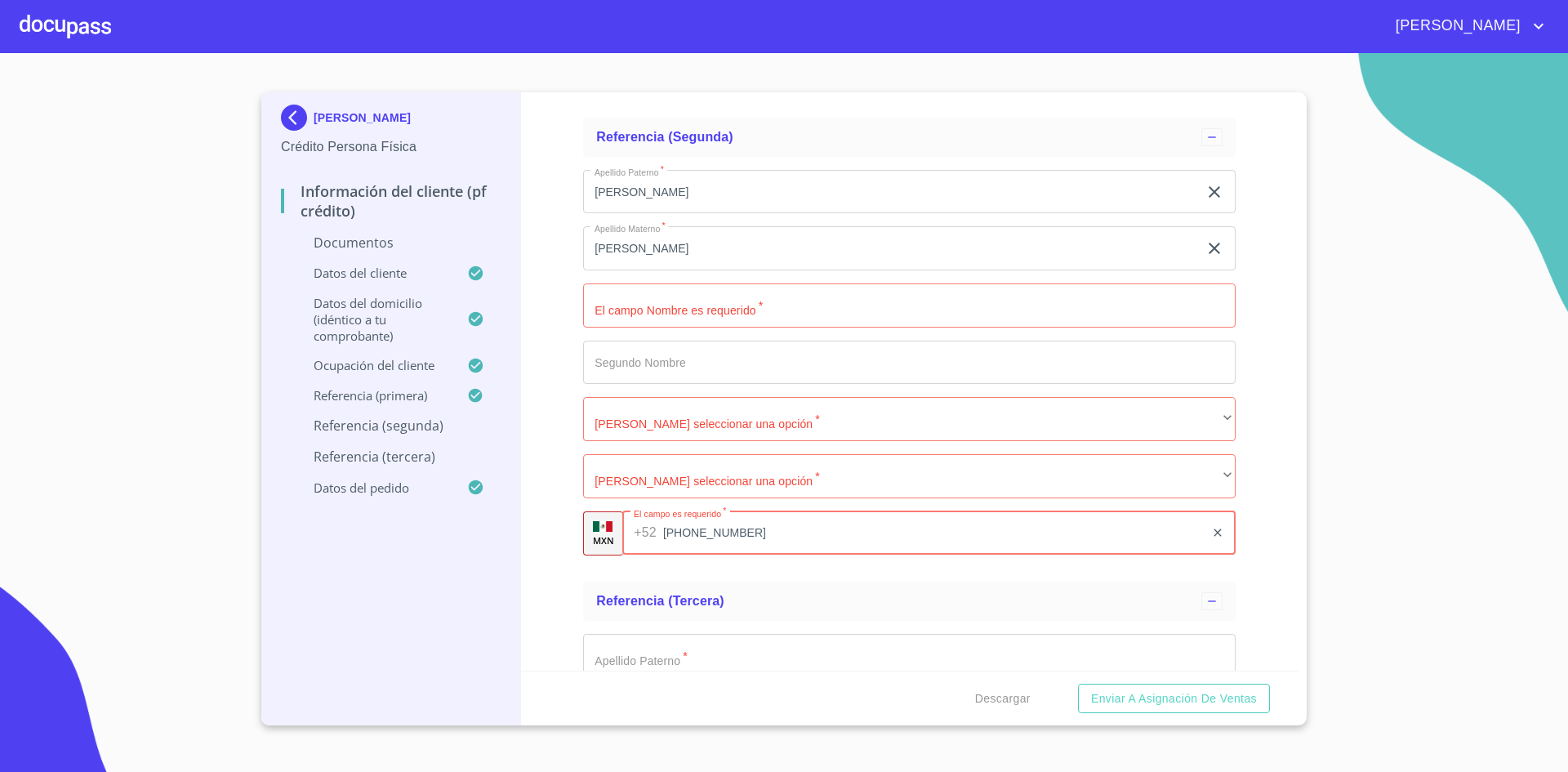
scroll to position [5366, 0]
type input "[PHONE_NUMBER]"
click at [713, 320] on input "Documento de identificación.   *" at bounding box center [910, 306] width 652 height 44
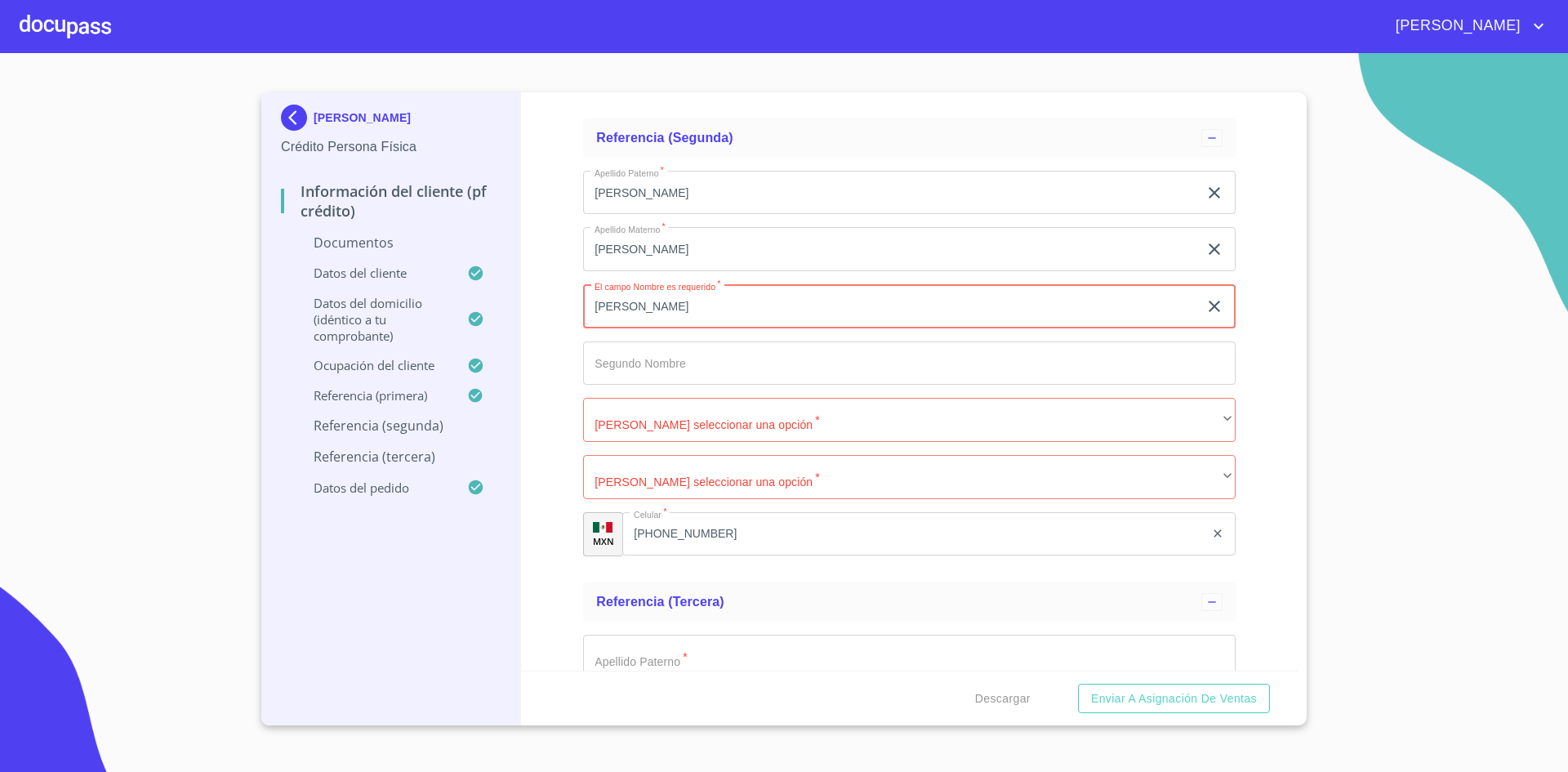
type input "[PERSON_NAME]"
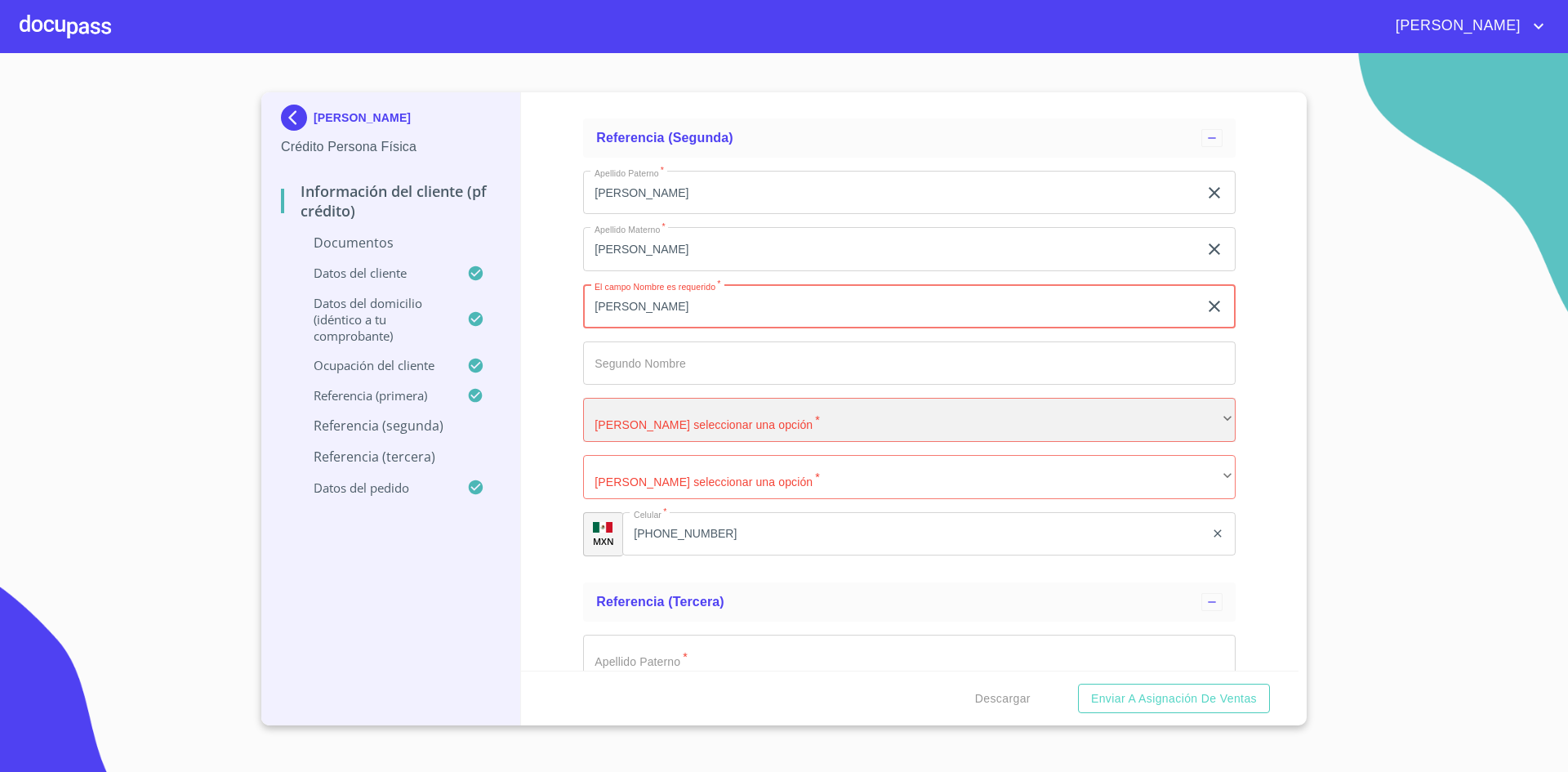
click at [701, 436] on div "​" at bounding box center [910, 419] width 652 height 44
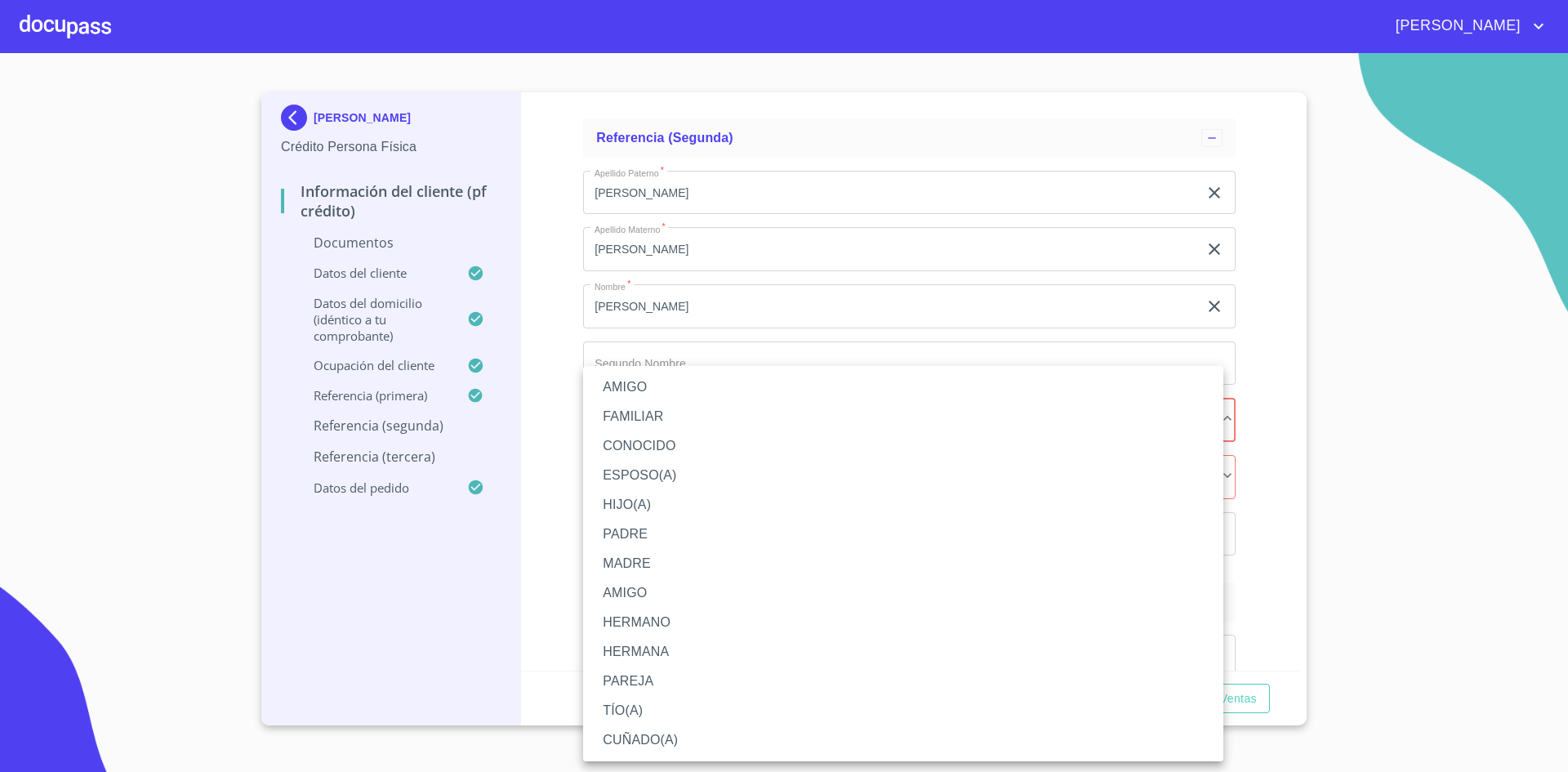
click at [654, 415] on li "FAMILIAR" at bounding box center [904, 417] width 640 height 29
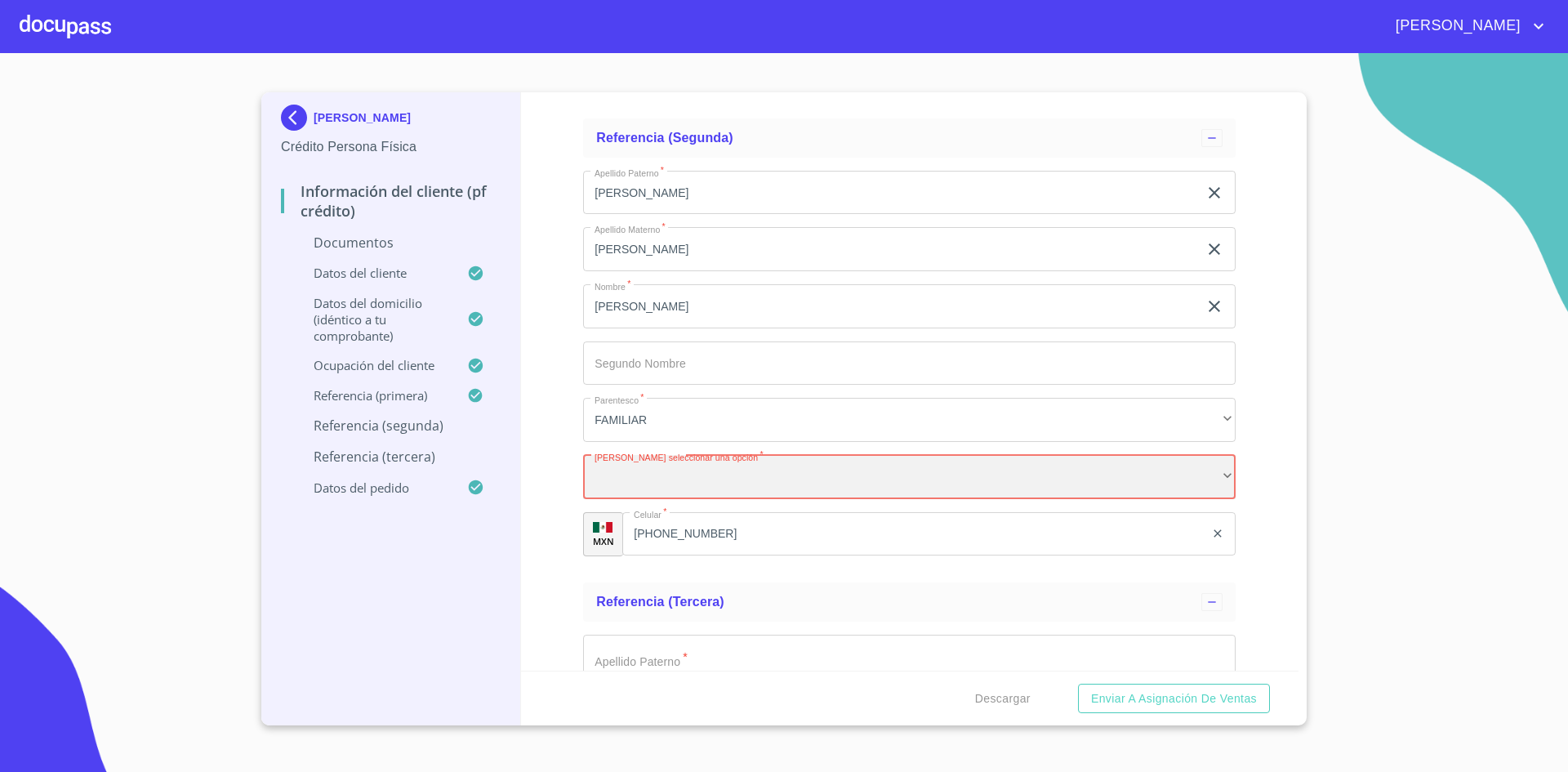
click at [741, 469] on div "​" at bounding box center [910, 477] width 652 height 44
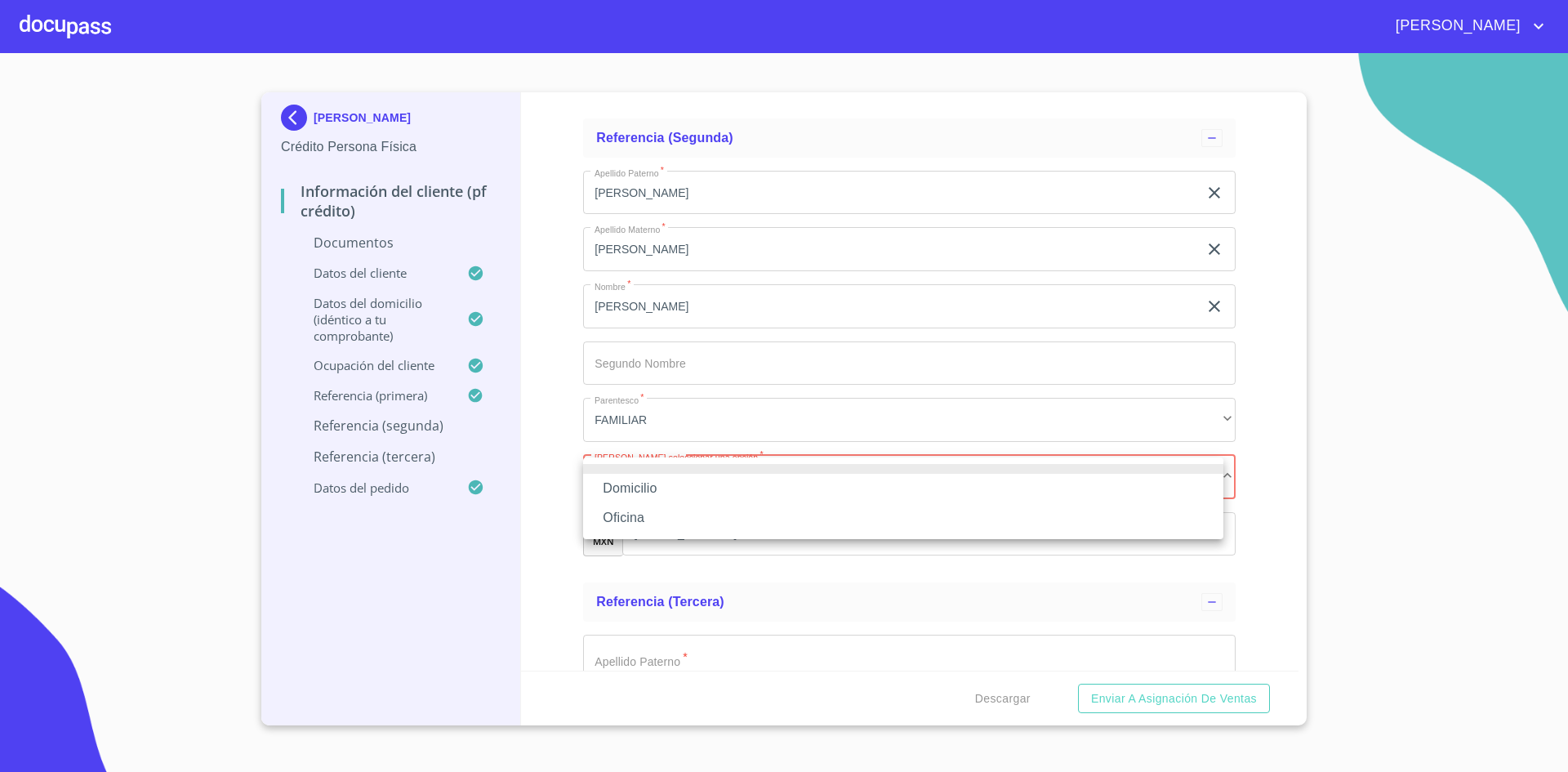
click at [683, 484] on li "Domicilio" at bounding box center [904, 488] width 640 height 29
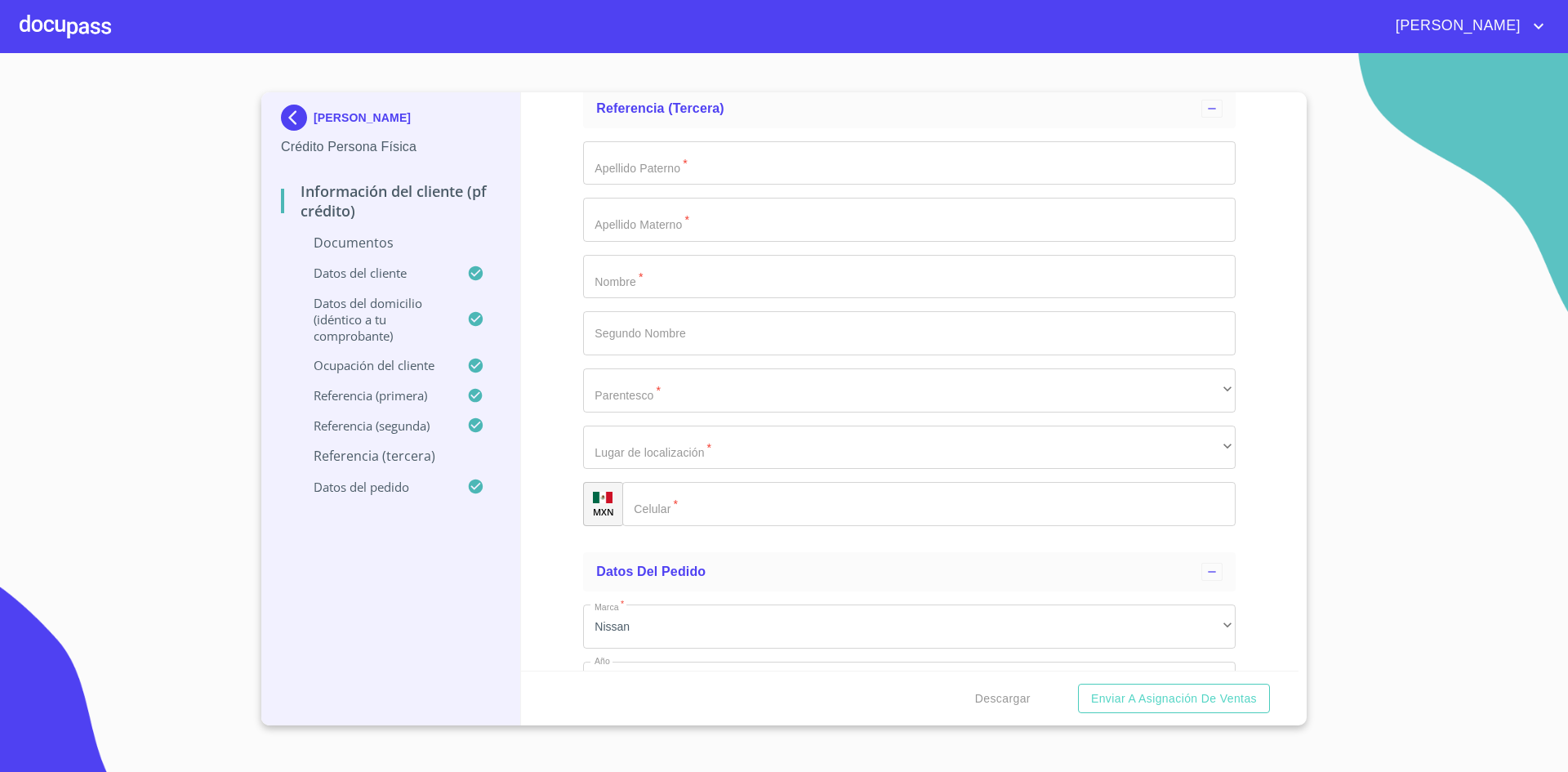
scroll to position [5860, 0]
click at [725, 146] on input "Documento de identificación.   *" at bounding box center [910, 162] width 652 height 44
type input "[PERSON_NAME]"
type input "T"
type input "[PERSON_NAME]"
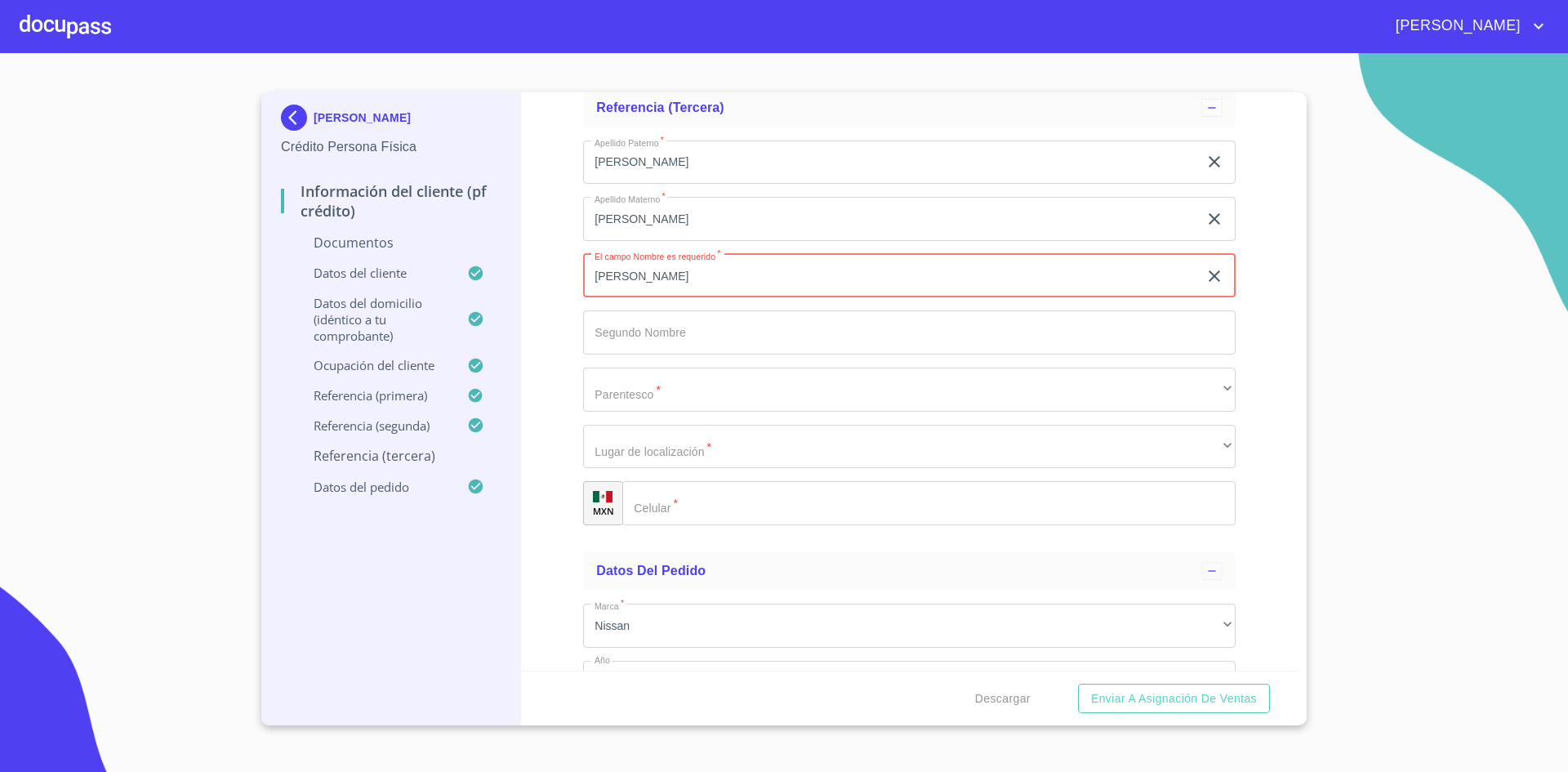
type input "[PERSON_NAME]"
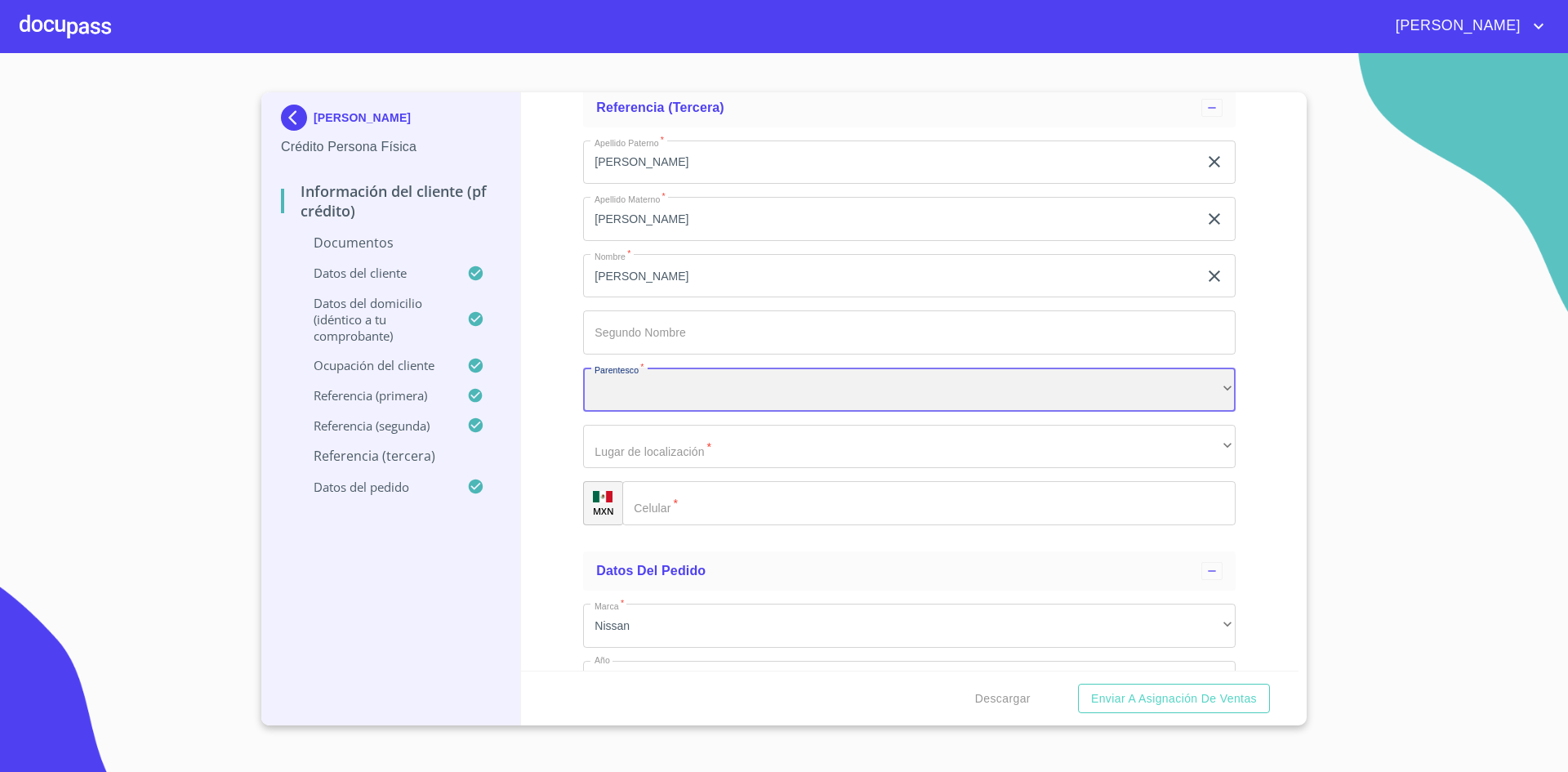
click at [965, 393] on div "​" at bounding box center [910, 389] width 652 height 44
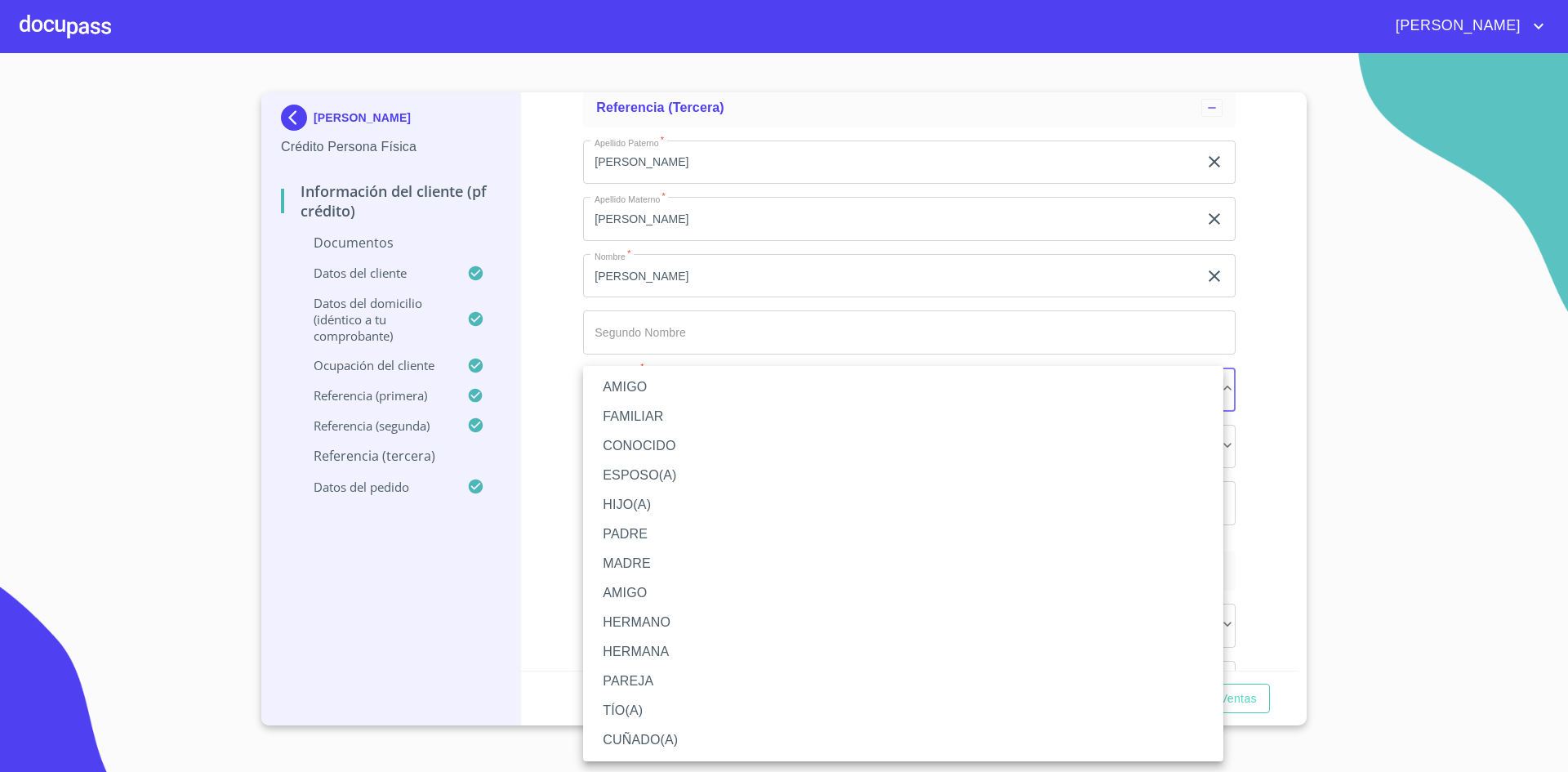
click at [700, 407] on li "FAMILIAR" at bounding box center [904, 417] width 640 height 29
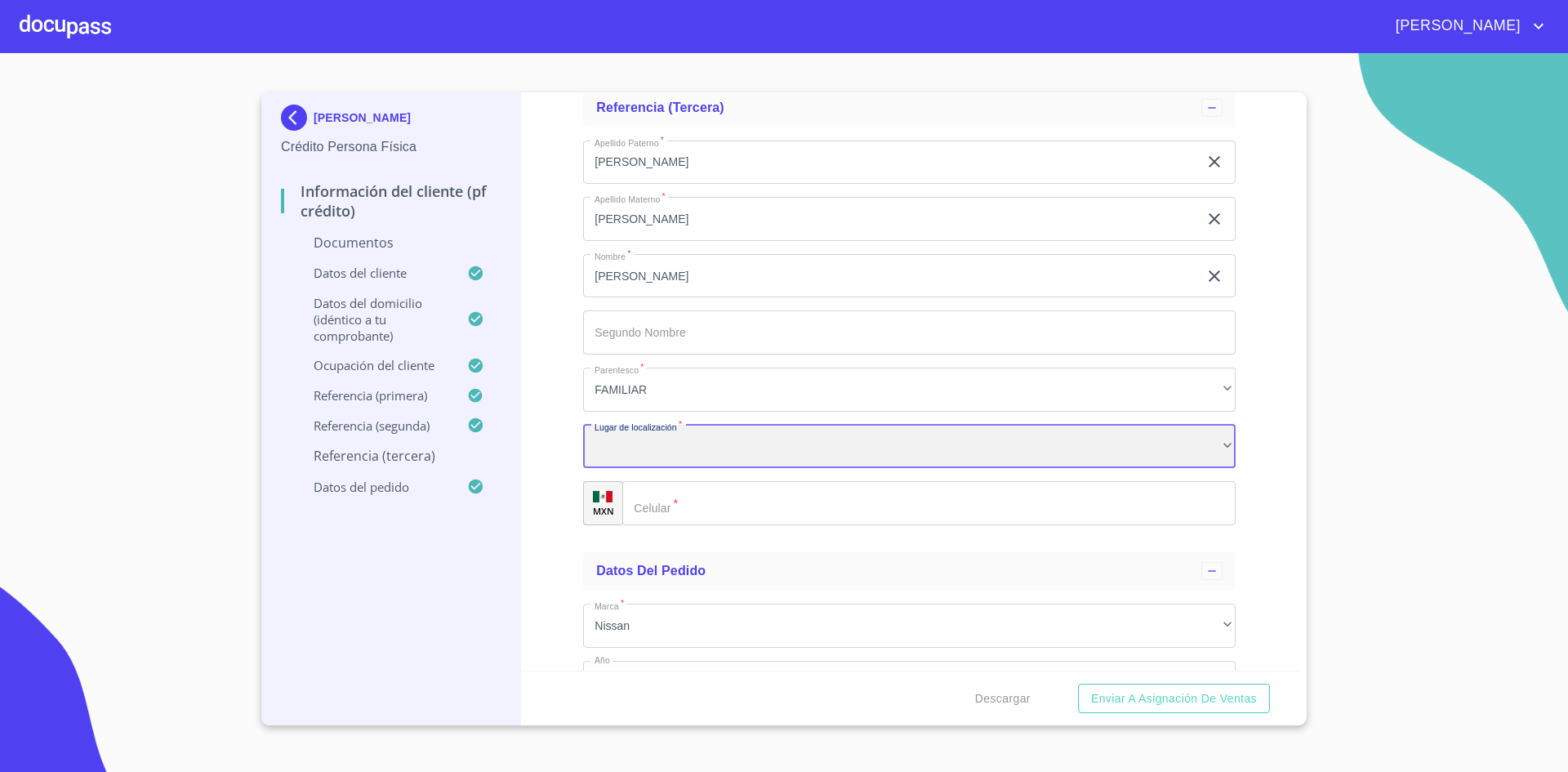
click at [753, 447] on div "​" at bounding box center [910, 446] width 652 height 44
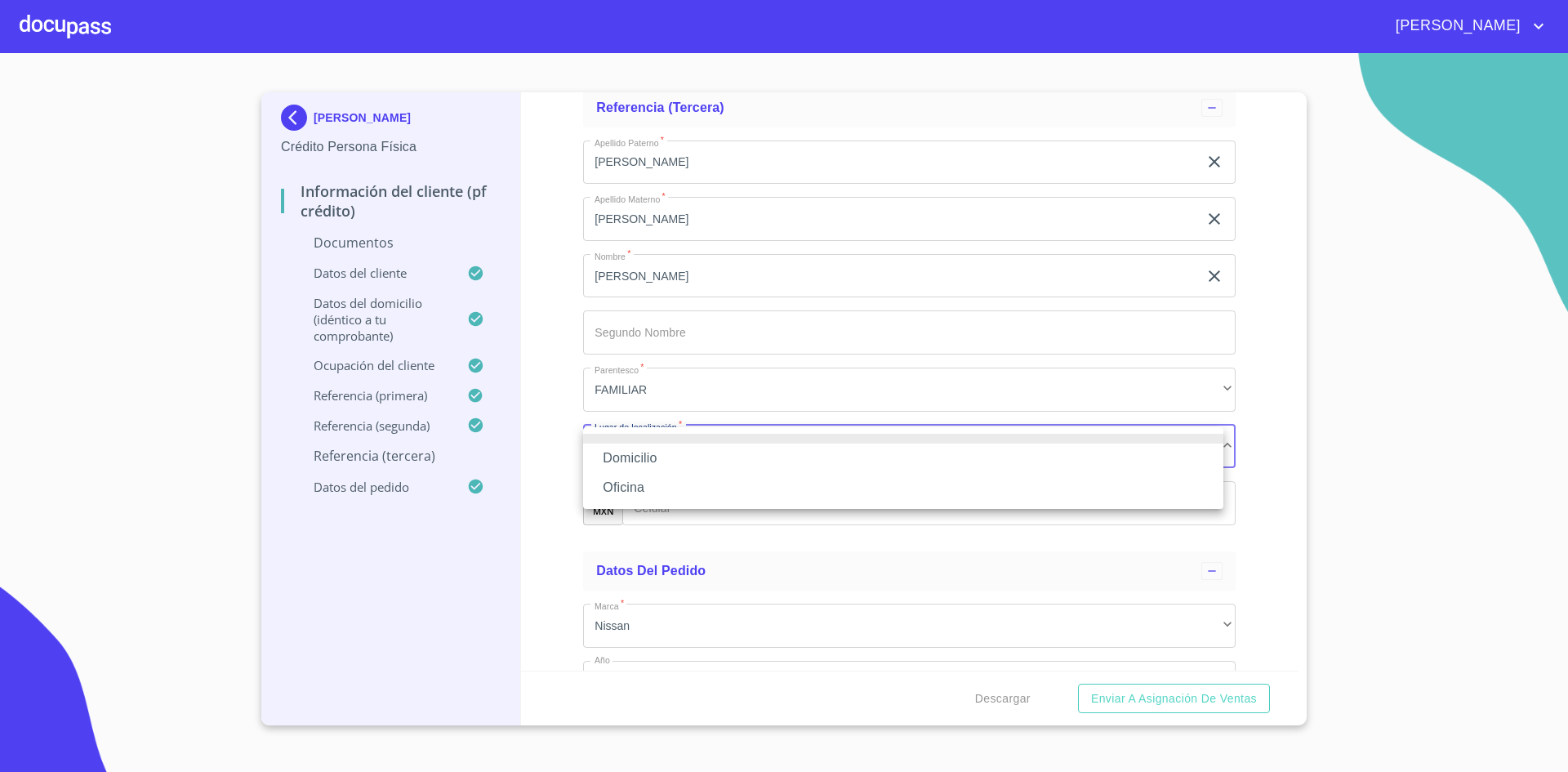
click at [677, 472] on li "Domicilio" at bounding box center [904, 458] width 640 height 29
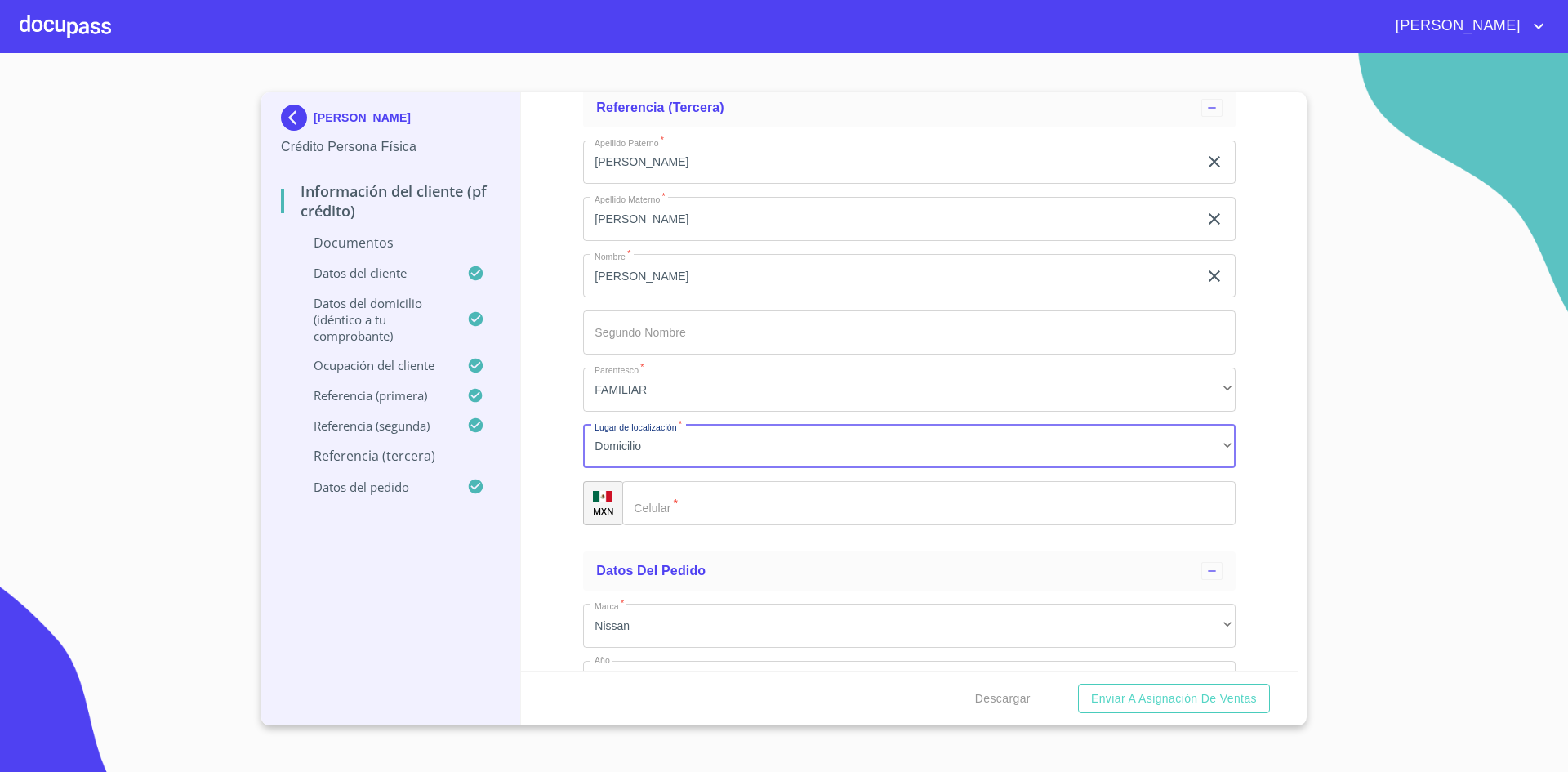
click at [681, 485] on input "Documento de identificación.   *" at bounding box center [929, 503] width 614 height 44
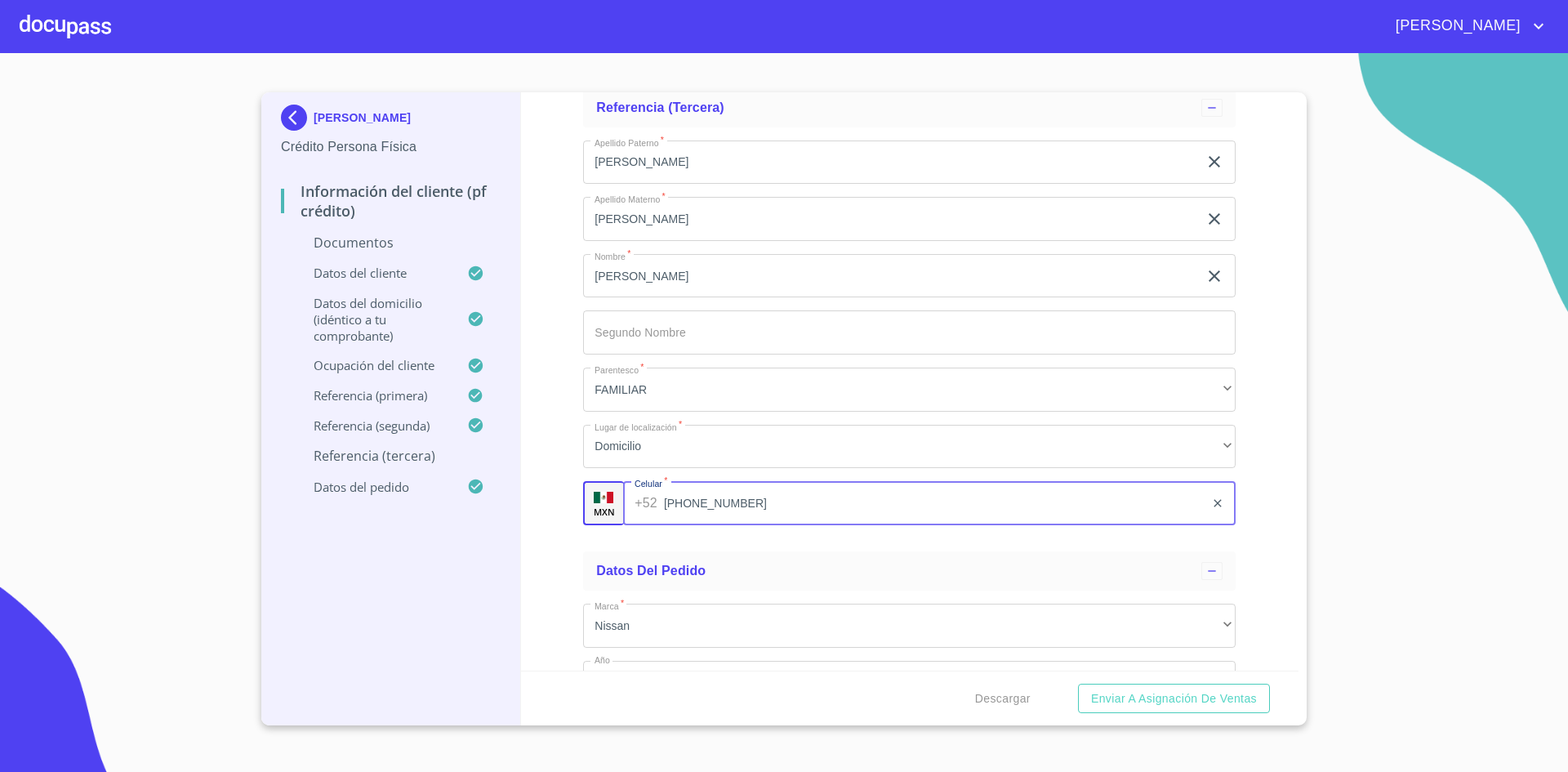
type input "[PHONE_NUMBER]"
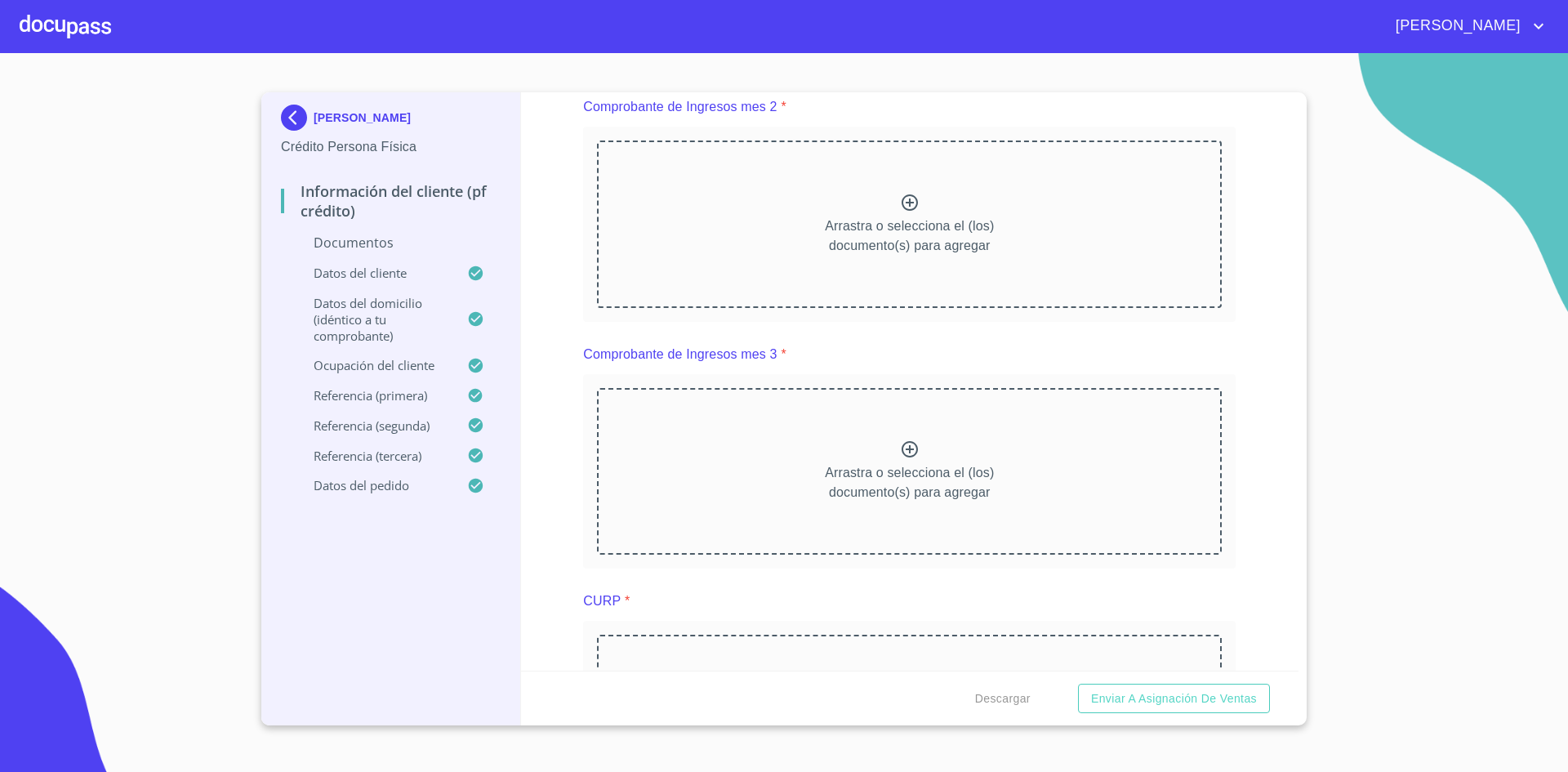
scroll to position [1004, 0]
